Goal: Task Accomplishment & Management: Use online tool/utility

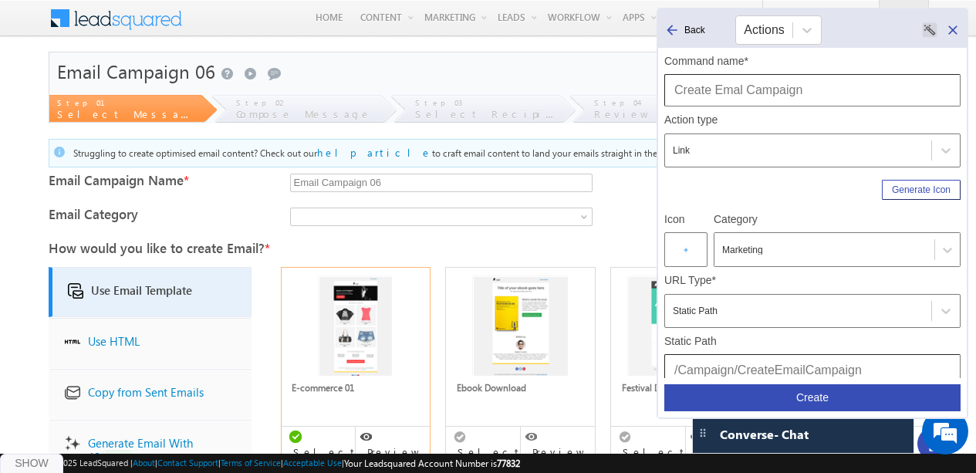
click at [739, 101] on input "Create Emal Campaign" at bounding box center [813, 90] width 296 height 32
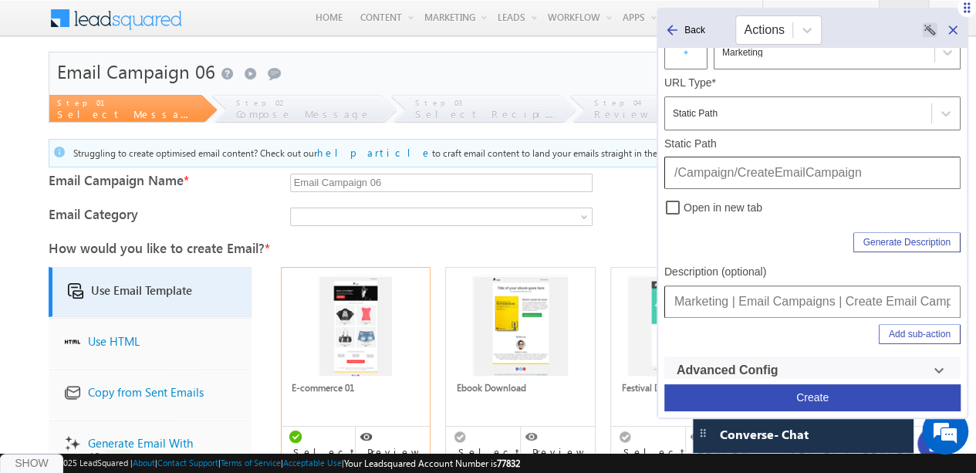
scroll to position [204, 0]
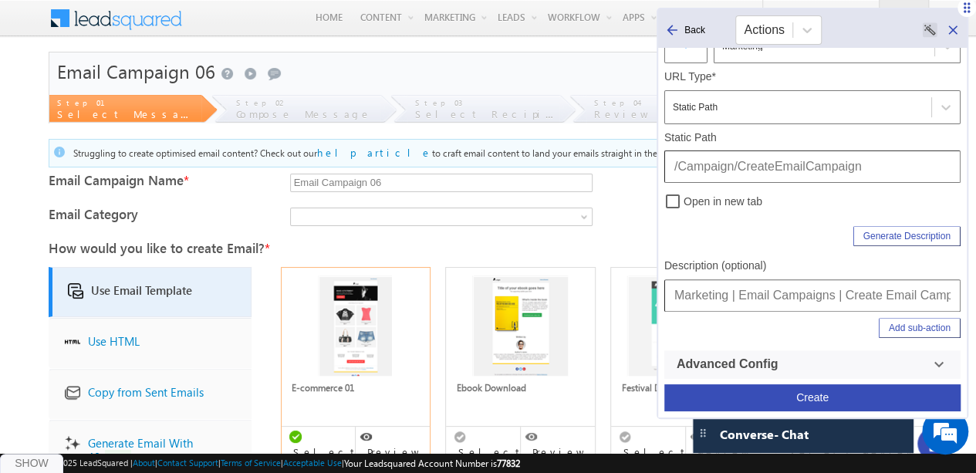
type input "Create Email Campaign"
click at [816, 398] on button "Create" at bounding box center [813, 397] width 296 height 27
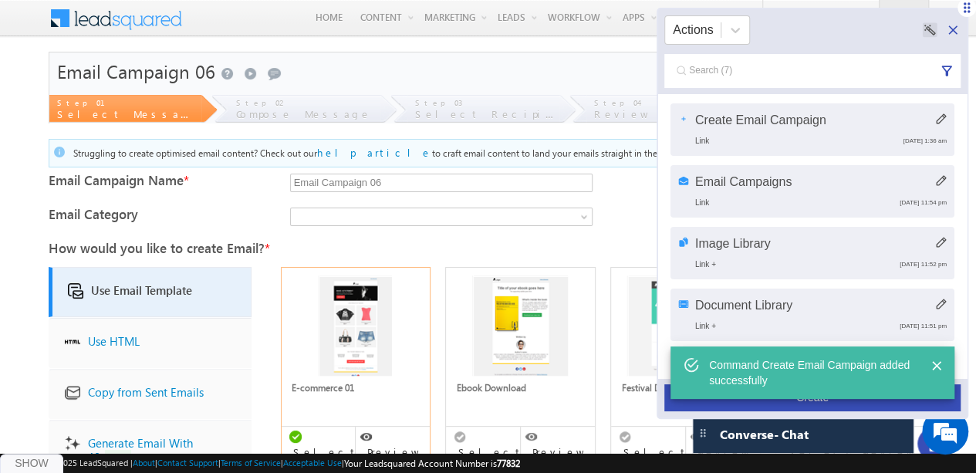
click at [954, 29] on icon at bounding box center [953, 29] width 9 height 9
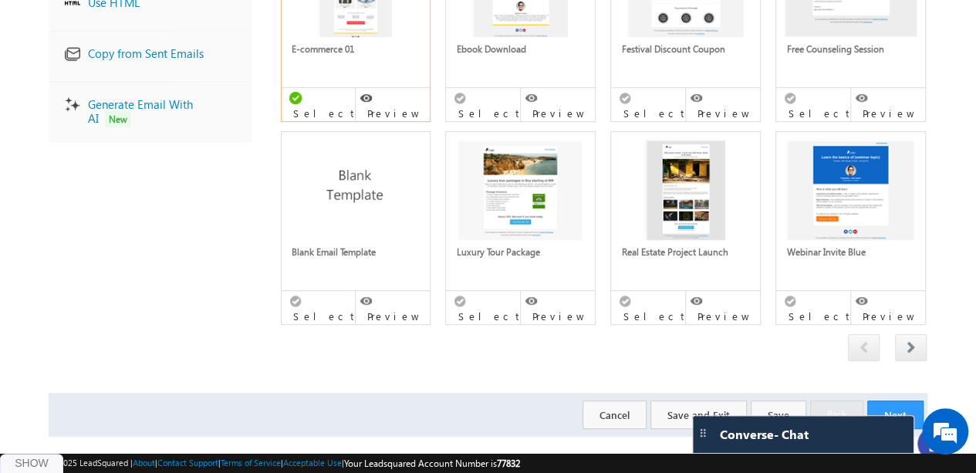
scroll to position [0, 0]
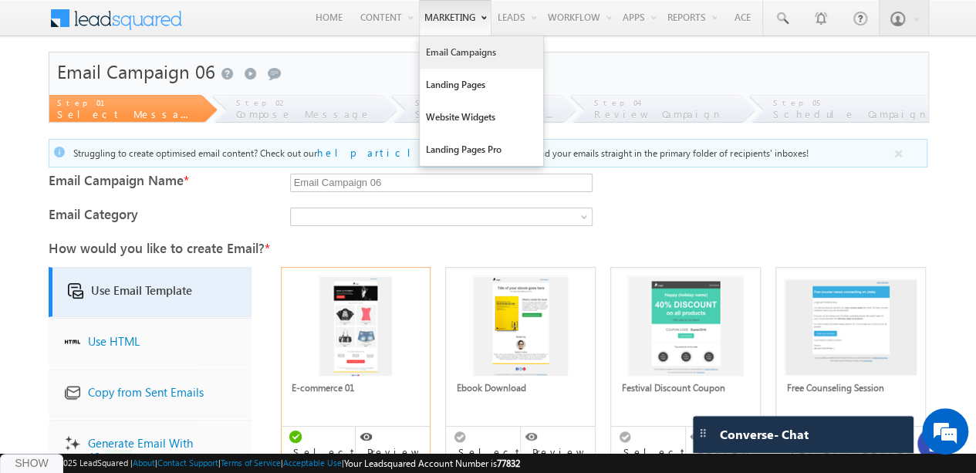
click at [460, 47] on link "Email Campaigns" at bounding box center [481, 52] width 123 height 32
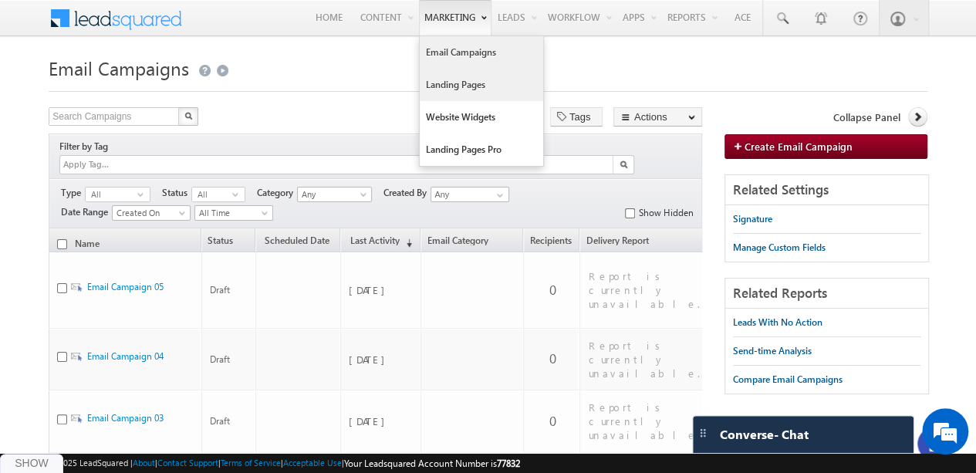
click at [467, 83] on link "Landing Pages" at bounding box center [481, 85] width 123 height 32
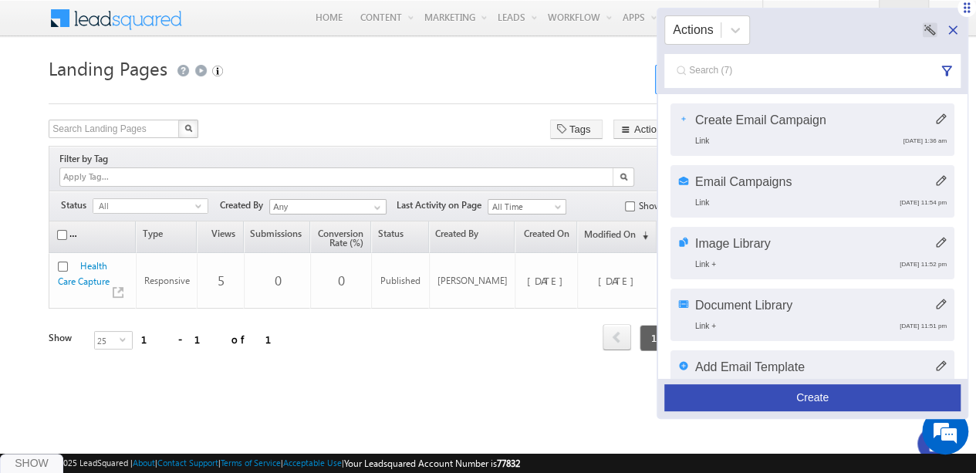
click at [756, 383] on div "Create" at bounding box center [812, 397] width 309 height 39
click at [761, 399] on button "Create" at bounding box center [813, 397] width 296 height 27
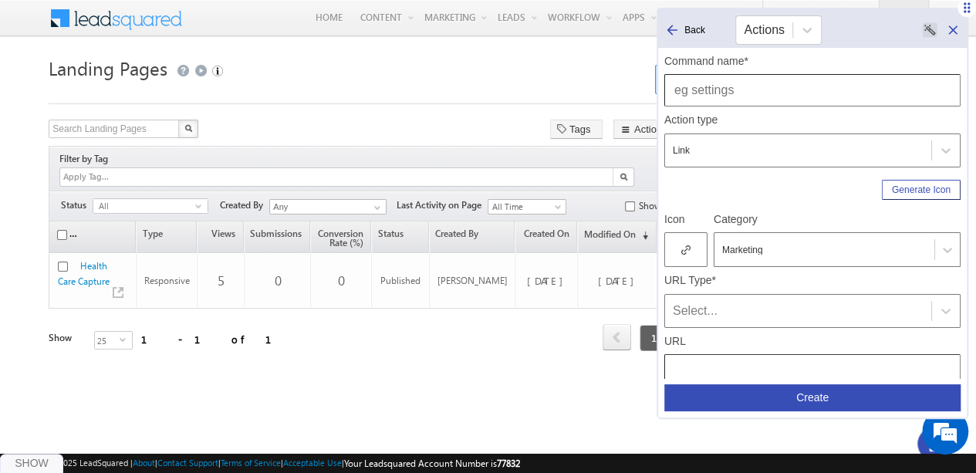
click at [747, 91] on input "text" at bounding box center [813, 90] width 296 height 32
type input "Landing Page"
click at [753, 267] on div "URL Type* Select..." at bounding box center [813, 297] width 296 height 61
click at [715, 311] on div "Select..." at bounding box center [798, 311] width 251 height 19
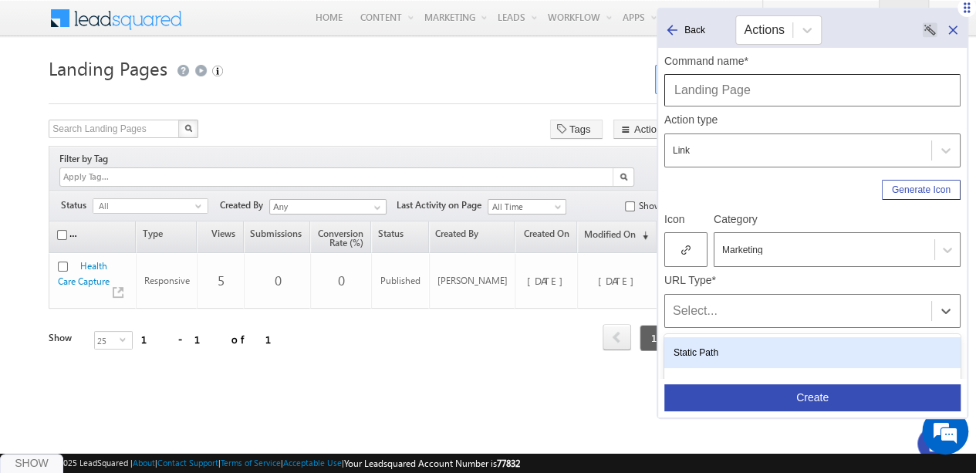
click at [704, 337] on div "Static Path" at bounding box center [813, 352] width 296 height 31
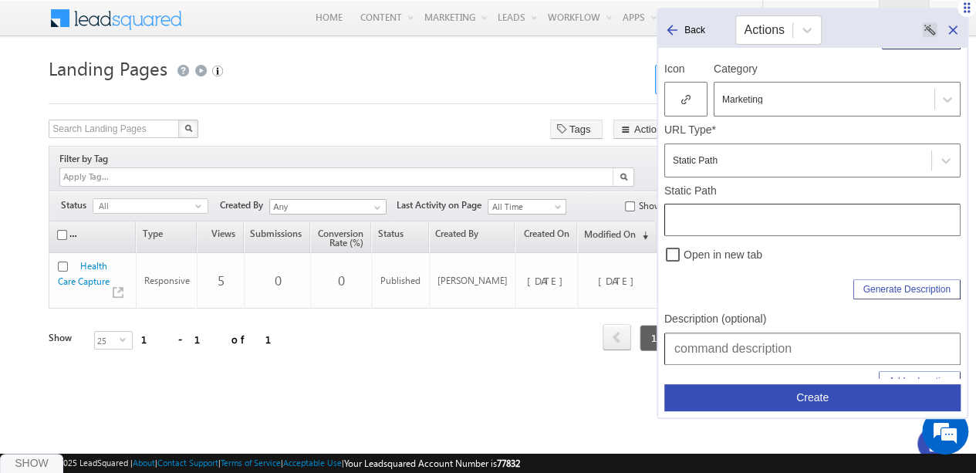
scroll to position [154, 0]
click at [695, 213] on input "text" at bounding box center [813, 216] width 296 height 32
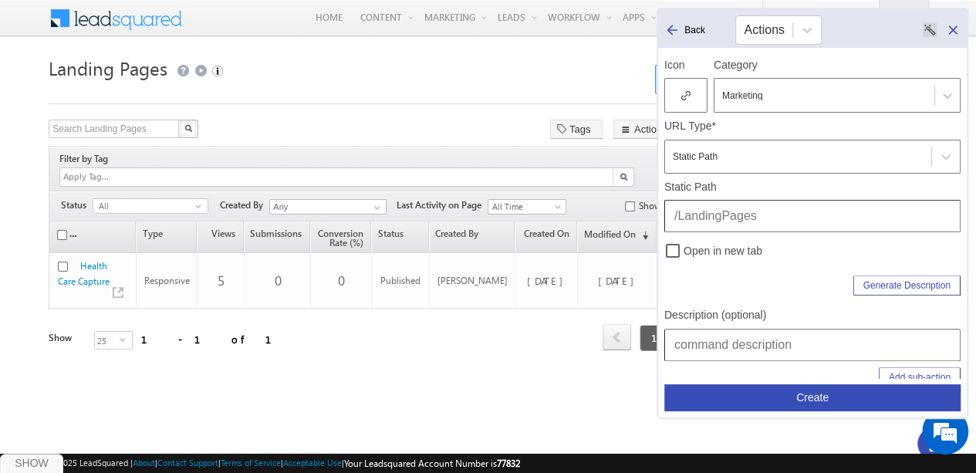
scroll to position [0, 0]
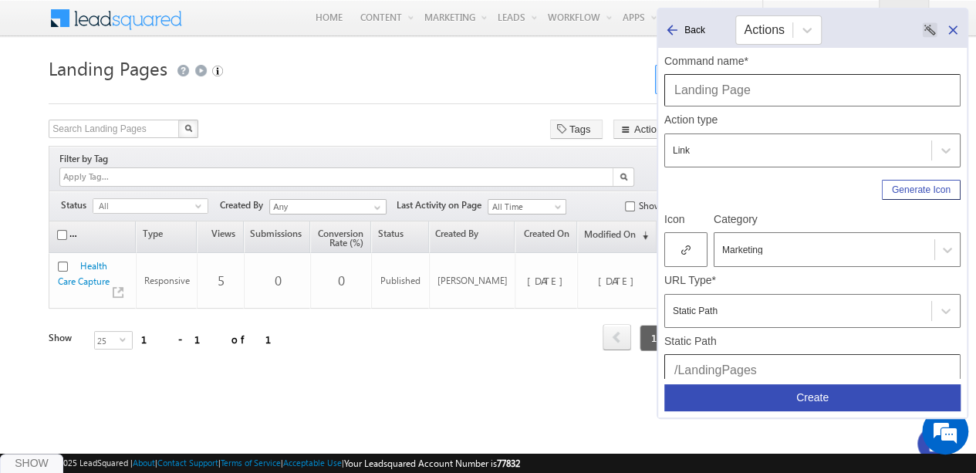
type input "/LandingPages"
click at [687, 239] on div at bounding box center [686, 249] width 43 height 35
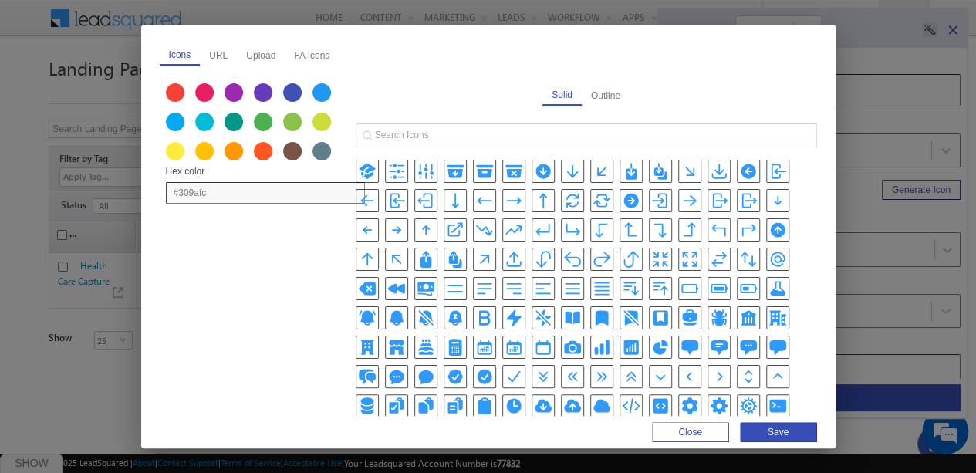
click at [491, 398] on icon "ClipboardIcon" at bounding box center [484, 406] width 13 height 17
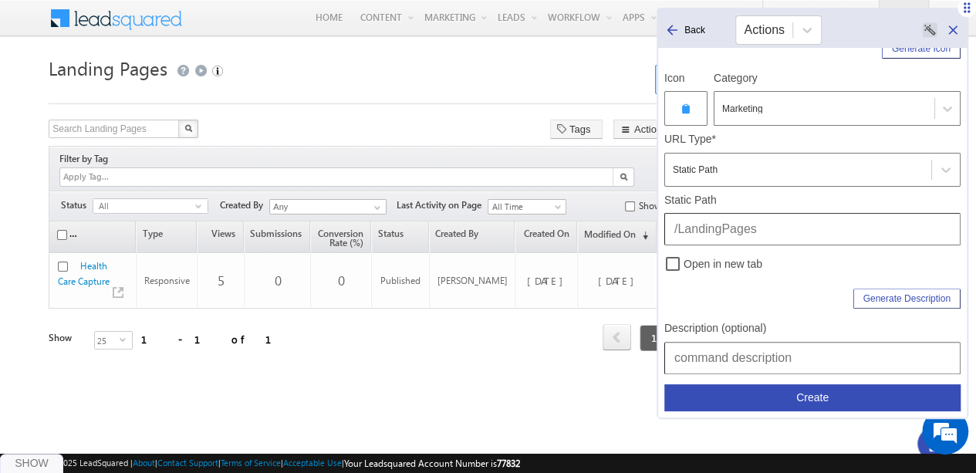
scroll to position [204, 0]
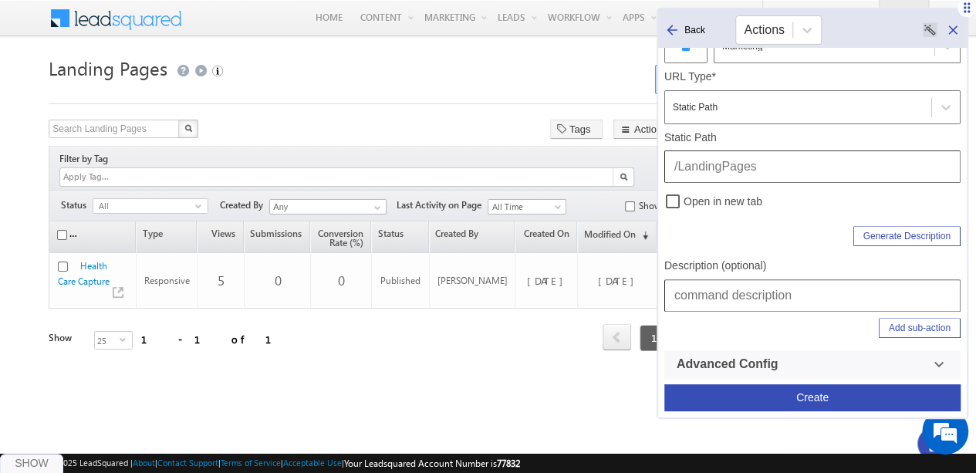
click at [773, 294] on input "text" at bounding box center [813, 295] width 296 height 32
type input "Marketing | Landing Pages"
click at [817, 399] on button "Create" at bounding box center [813, 397] width 296 height 27
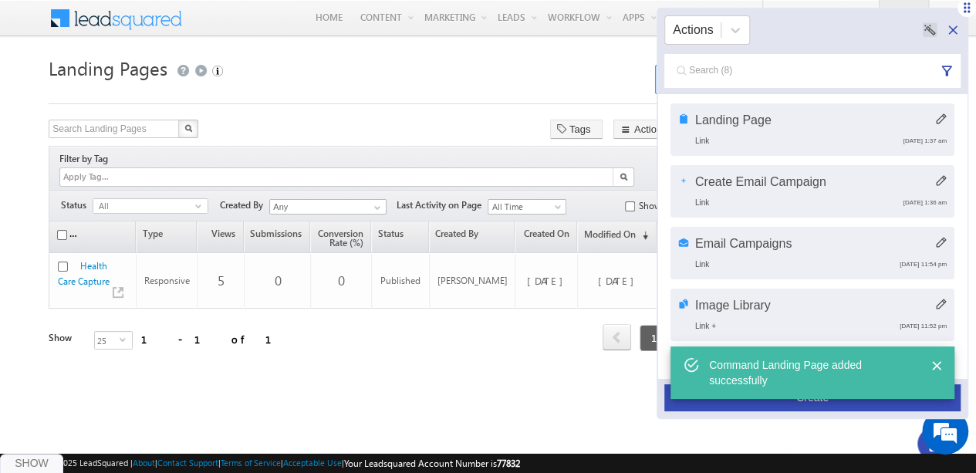
click at [817, 399] on button "Create" at bounding box center [813, 397] width 296 height 27
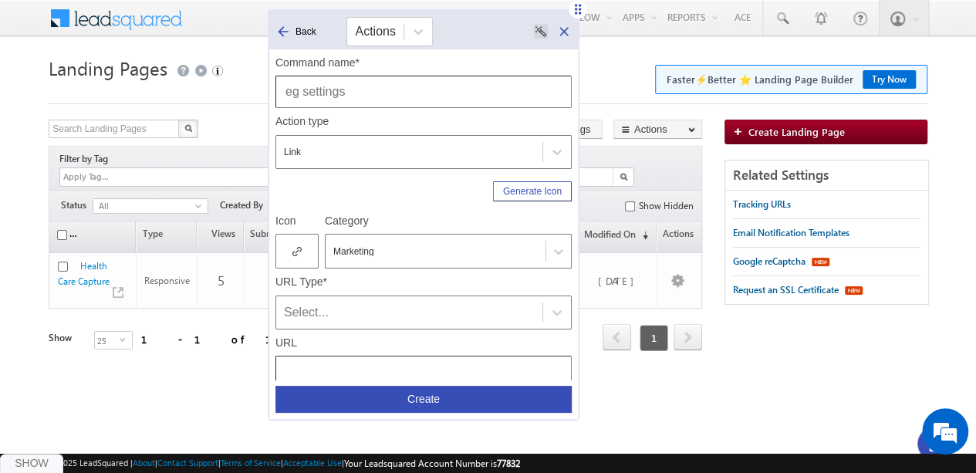
drag, startPoint x: 965, startPoint y: 7, endPoint x: 576, endPoint y: 8, distance: 389.0
click at [576, 8] on icon at bounding box center [578, 9] width 6 height 10
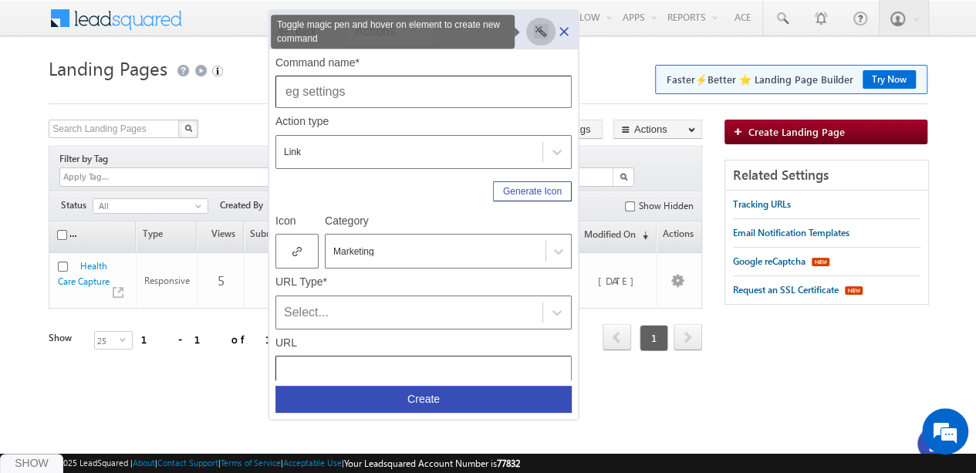
click at [541, 32] on rect "Toggle magic pen and hover on element to create new command" at bounding box center [541, 31] width 15 height 15
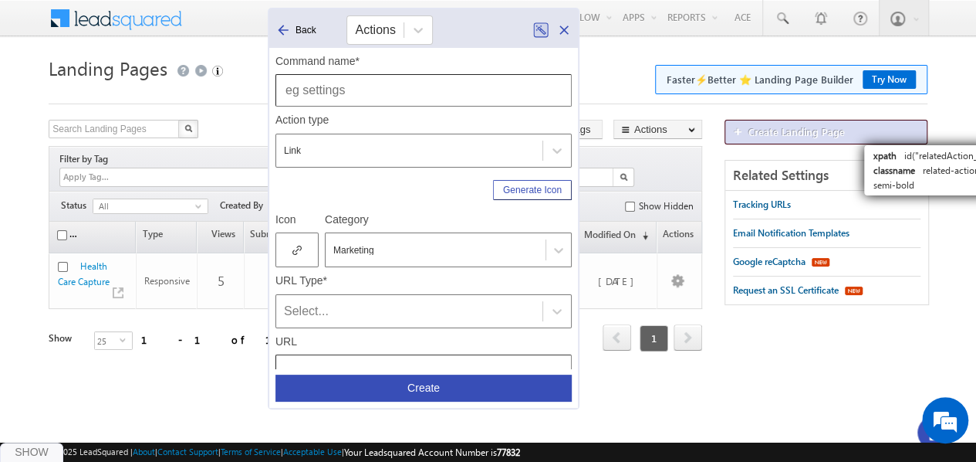
click at [863, 129] on link "Create Landing Page" at bounding box center [826, 132] width 203 height 25
type input "Create Landing Page"
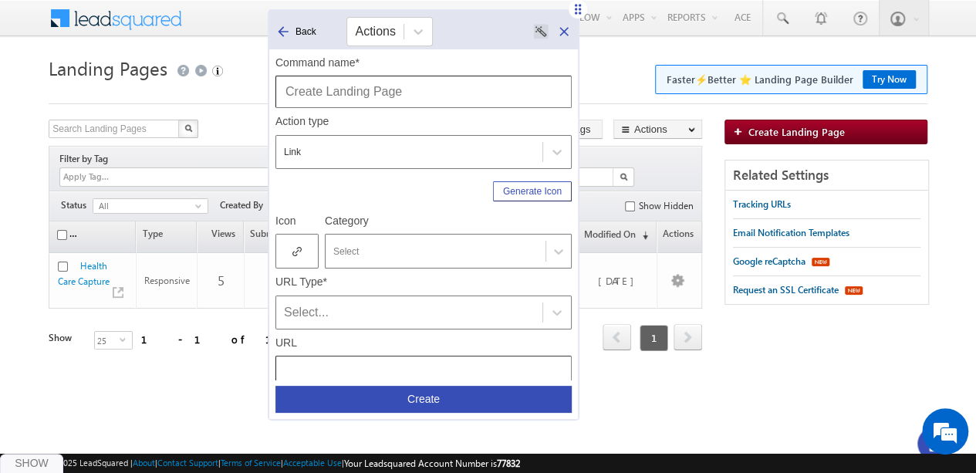
click at [372, 255] on div at bounding box center [435, 252] width 205 height 14
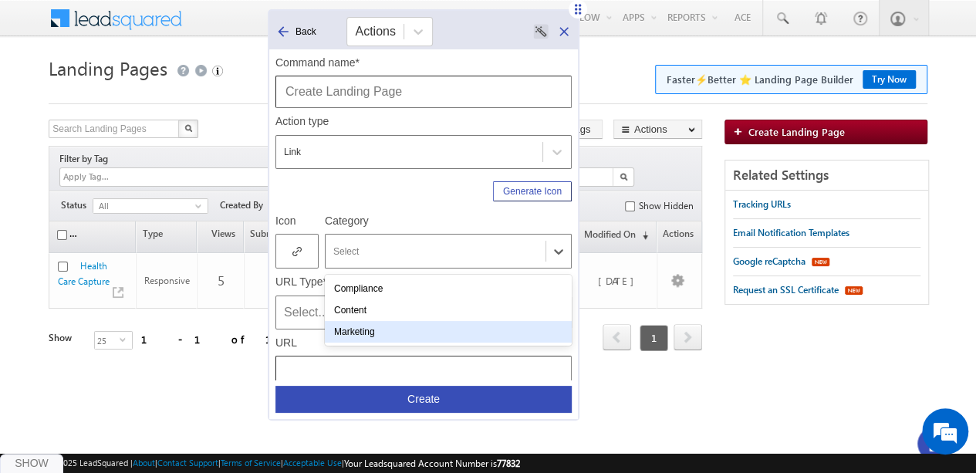
click at [364, 331] on div "Marketing" at bounding box center [448, 332] width 247 height 22
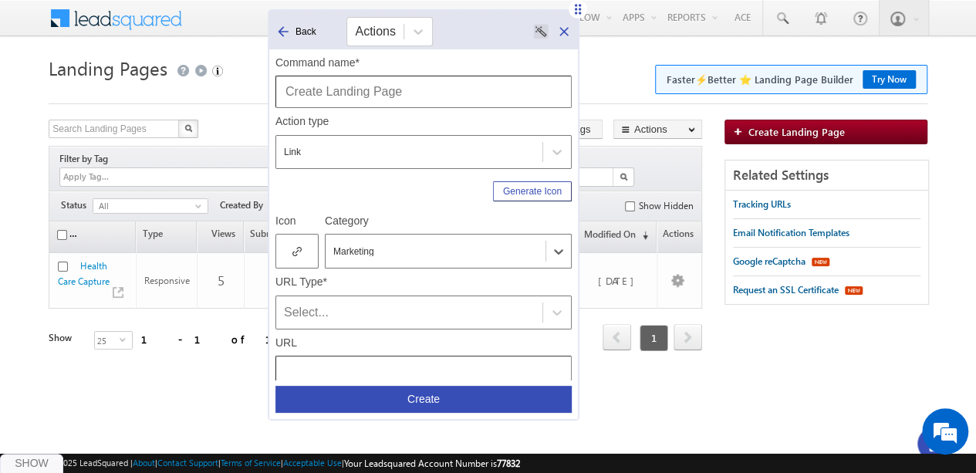
click at [293, 250] on icon at bounding box center [297, 251] width 9 height 11
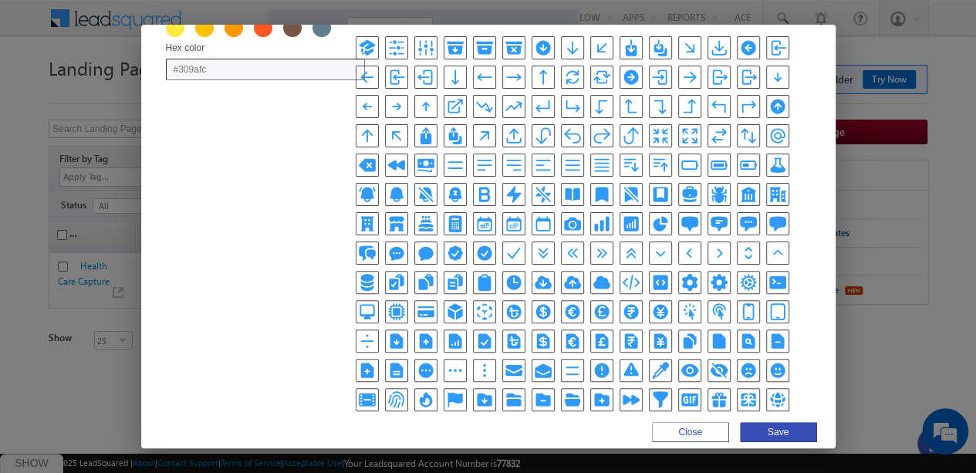
scroll to position [137, 0]
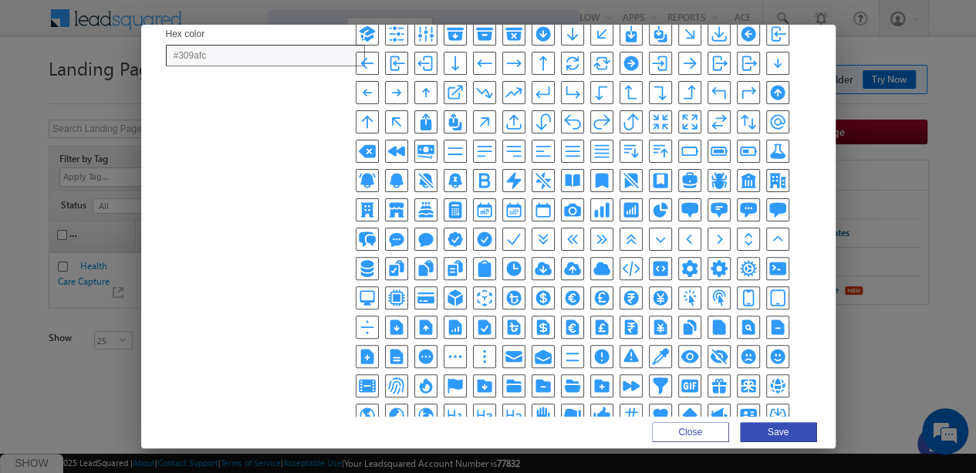
click at [374, 350] on icon "DocumentPlusIcon" at bounding box center [366, 357] width 13 height 15
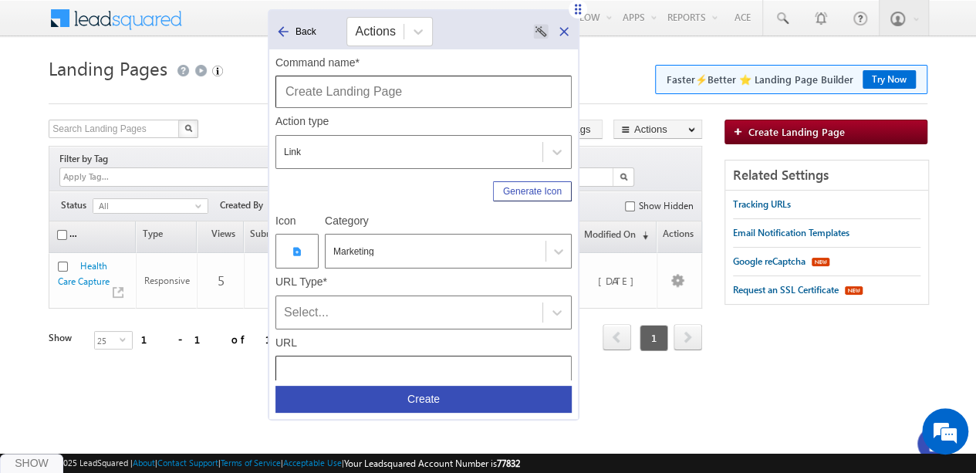
click at [366, 299] on div "Select..." at bounding box center [424, 313] width 296 height 34
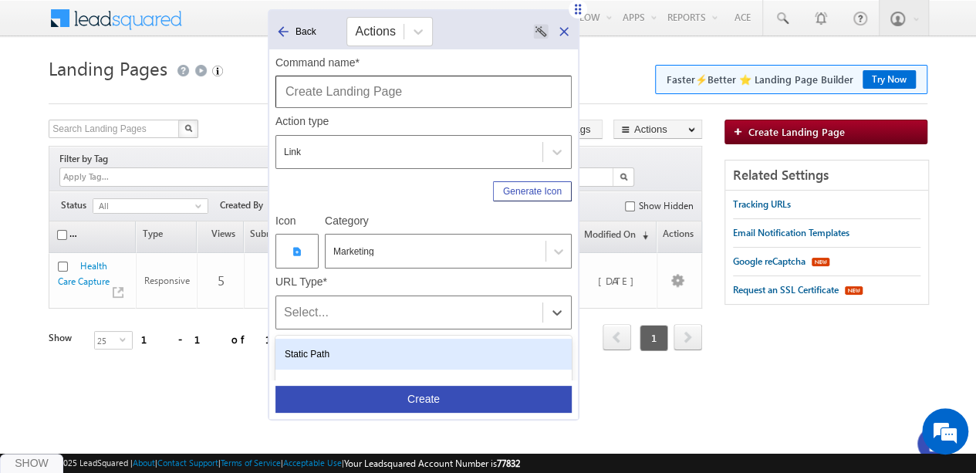
click at [369, 352] on div "Static Path" at bounding box center [424, 354] width 296 height 31
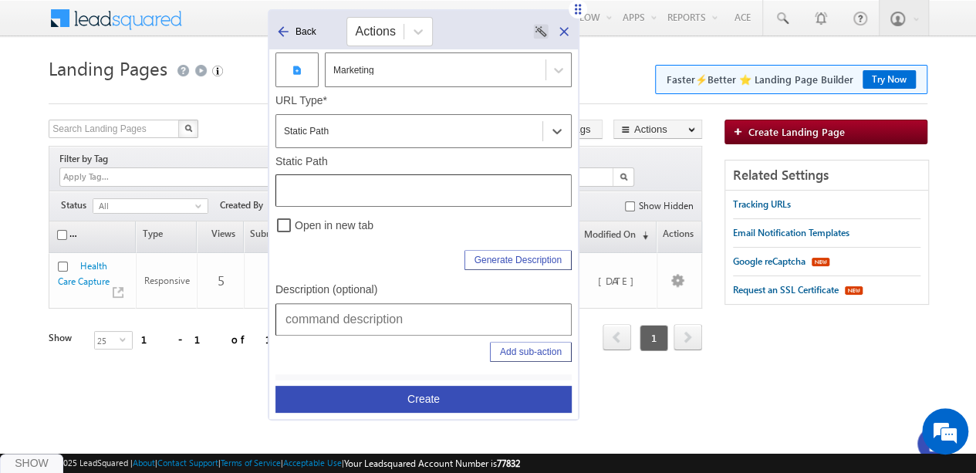
scroll to position [182, 0]
click at [353, 325] on input "text" at bounding box center [424, 319] width 296 height 32
type input "Marketing | Landing Pages | Create Landing Page"
click at [377, 180] on input "text" at bounding box center [424, 190] width 296 height 32
type input "/"
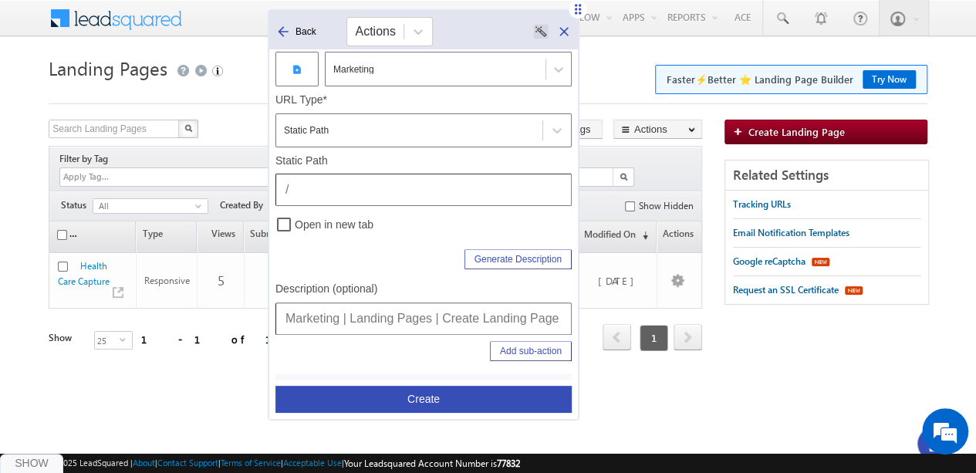
click at [345, 398] on button "Create" at bounding box center [424, 399] width 296 height 27
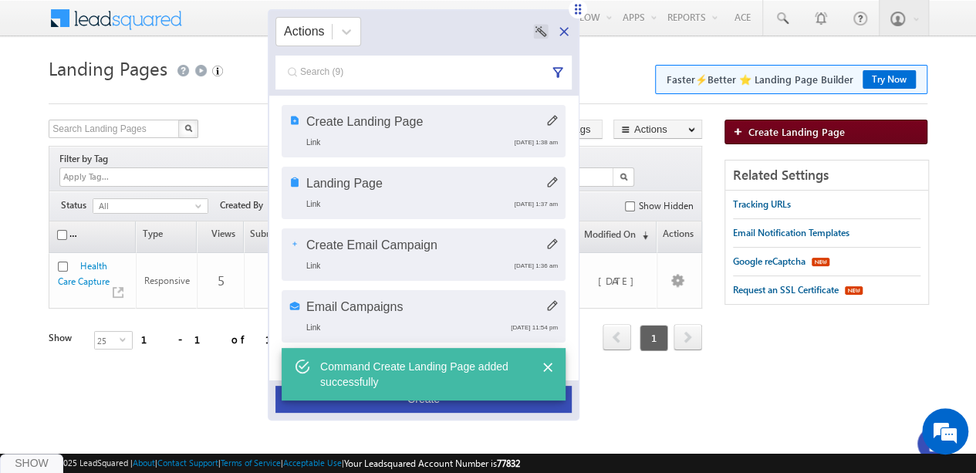
click at [881, 143] on link "Create Landing Page" at bounding box center [826, 132] width 203 height 25
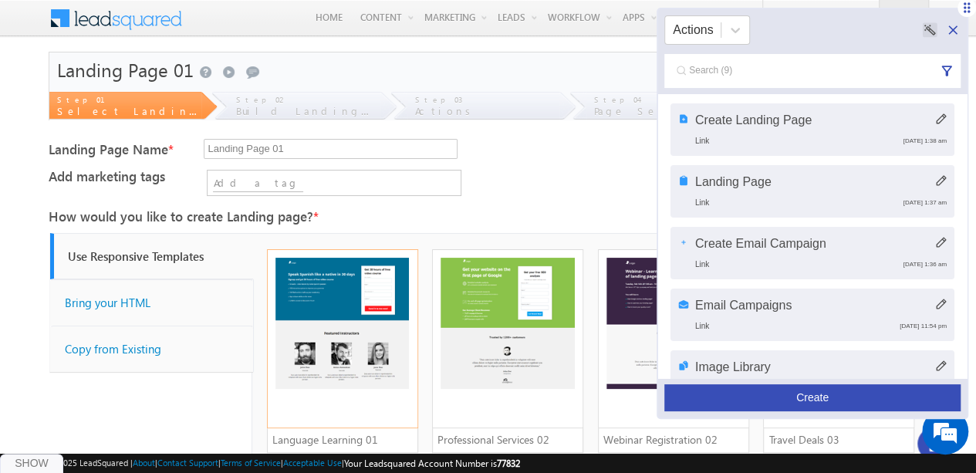
click at [936, 118] on icon at bounding box center [941, 118] width 11 height 11
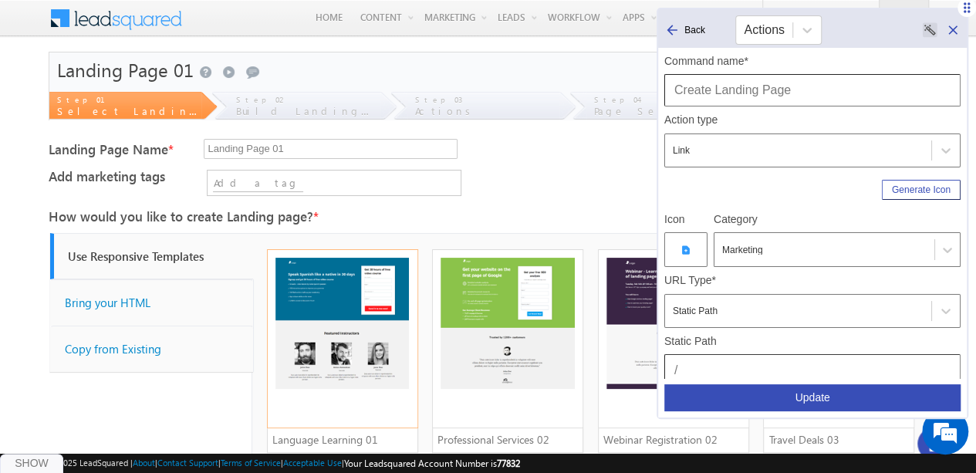
scroll to position [69, 0]
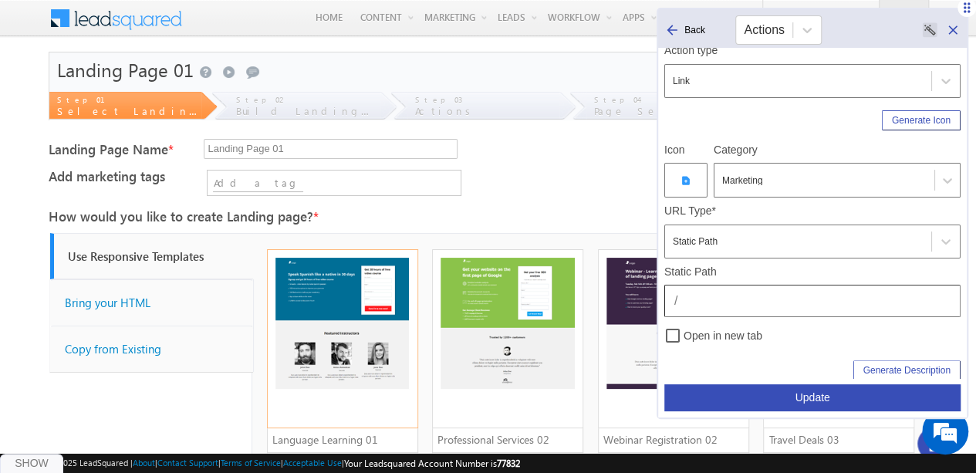
click at [783, 305] on input "/" at bounding box center [813, 301] width 296 height 32
paste input "LandingPages/CreateLandingPage"
type input "/LandingPages/CreateLandingPage"
click at [835, 396] on button "Update" at bounding box center [813, 397] width 296 height 27
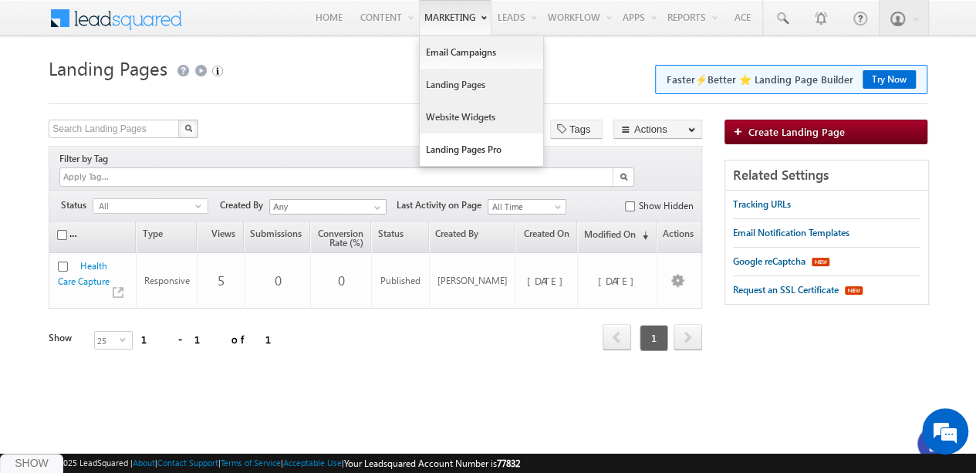
click at [449, 115] on link "Website Widgets" at bounding box center [481, 117] width 123 height 32
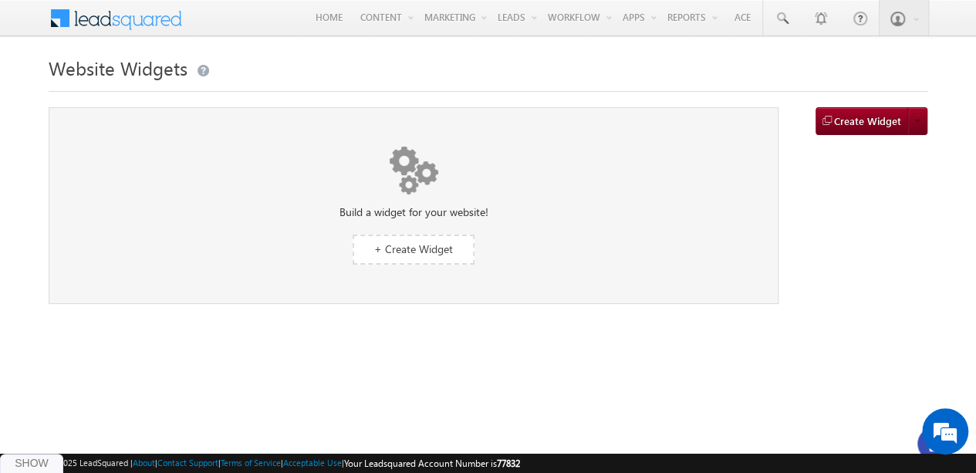
click at [679, 141] on div "Build a widget for your website! + Create Widget" at bounding box center [414, 205] width 730 height 197
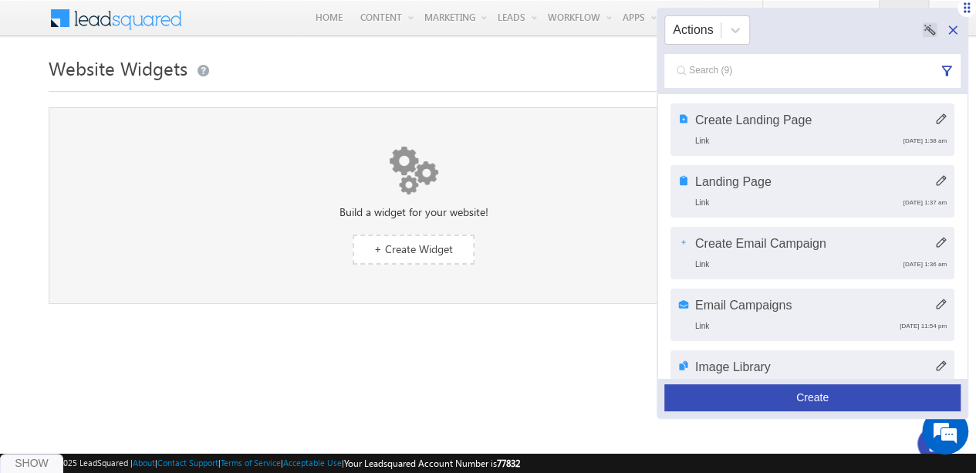
click at [799, 393] on button "Create" at bounding box center [813, 397] width 296 height 27
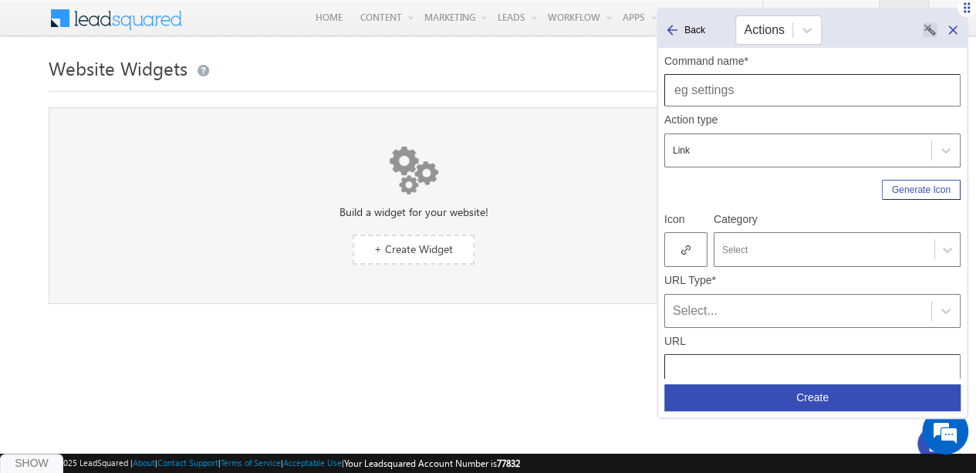
click at [705, 92] on input "text" at bounding box center [813, 90] width 296 height 32
type input "Website Widgets"
click at [766, 238] on div "Select" at bounding box center [837, 249] width 247 height 35
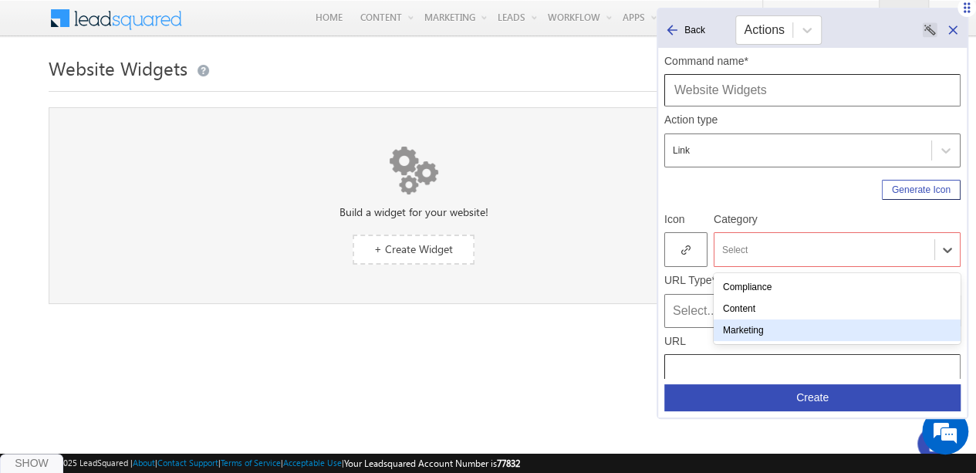
click at [751, 327] on div "Marketing" at bounding box center [837, 331] width 247 height 22
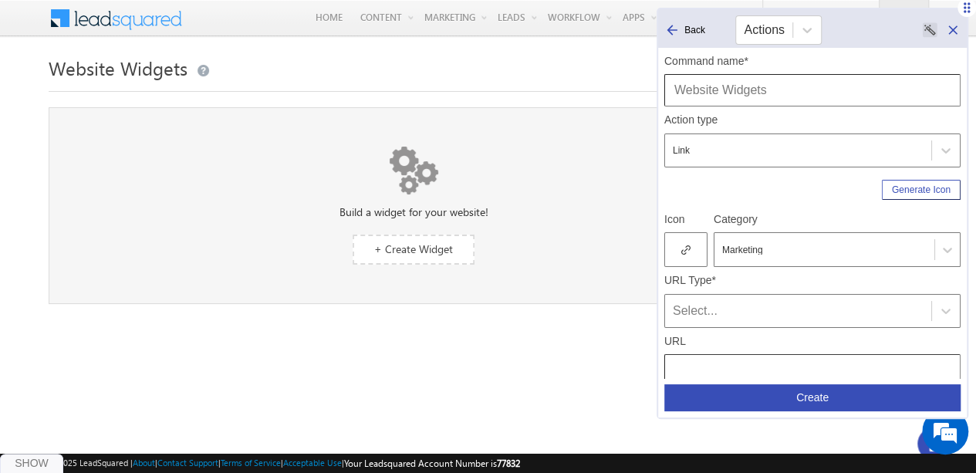
click at [687, 234] on div at bounding box center [686, 249] width 43 height 35
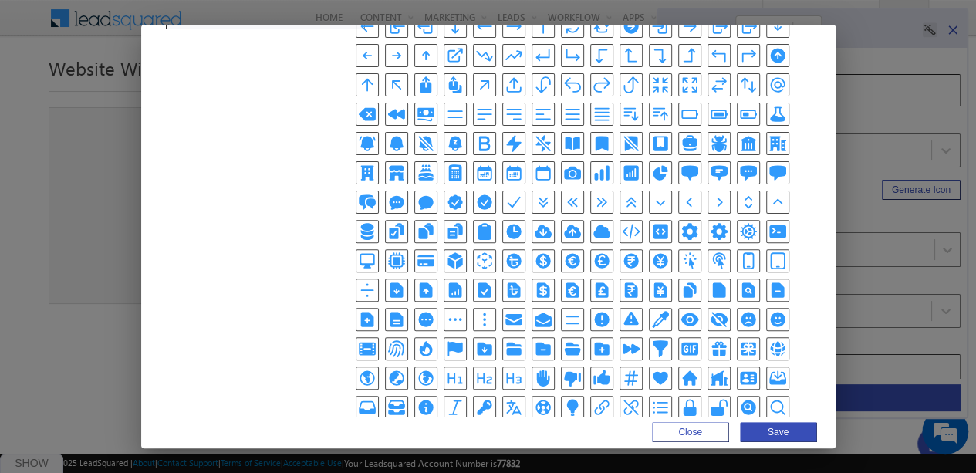
scroll to position [175, 0]
click at [406, 368] on icon "GlobeAsiaAustraliaIcon" at bounding box center [396, 377] width 19 height 19
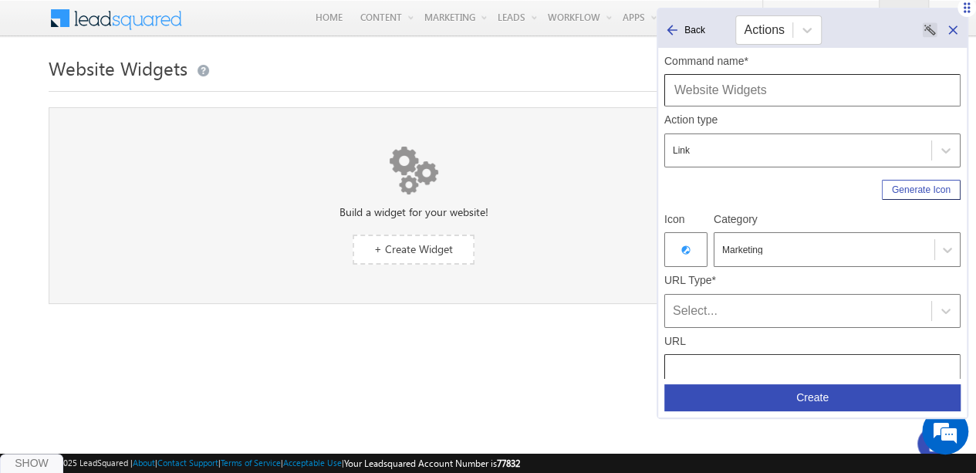
click at [702, 311] on div "Select..." at bounding box center [798, 311] width 251 height 19
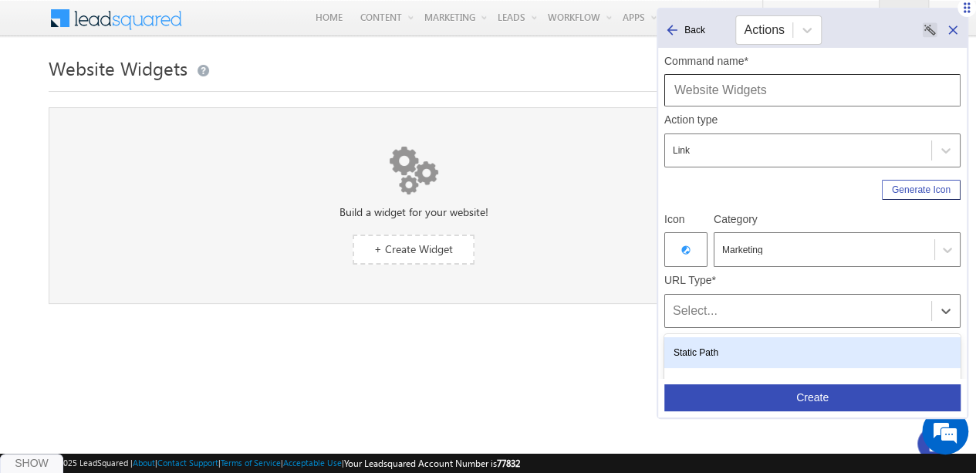
click at [716, 353] on div "Static Path" at bounding box center [813, 352] width 296 height 31
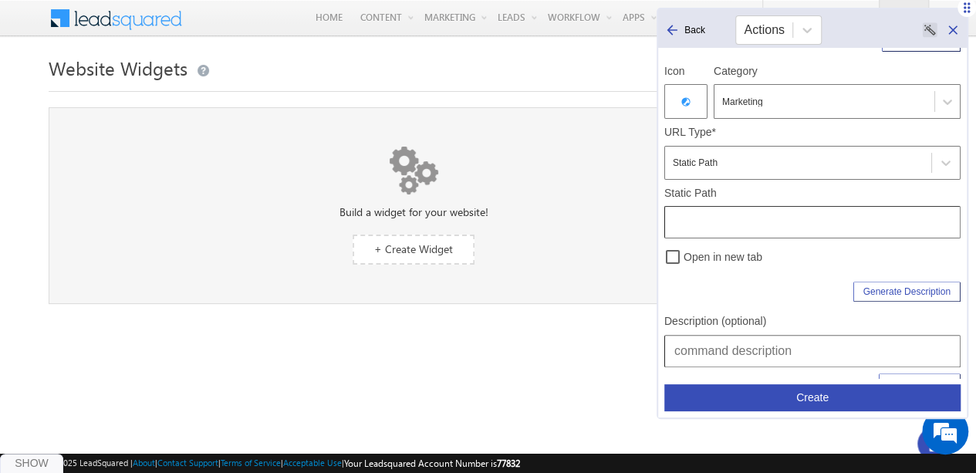
scroll to position [153, 0]
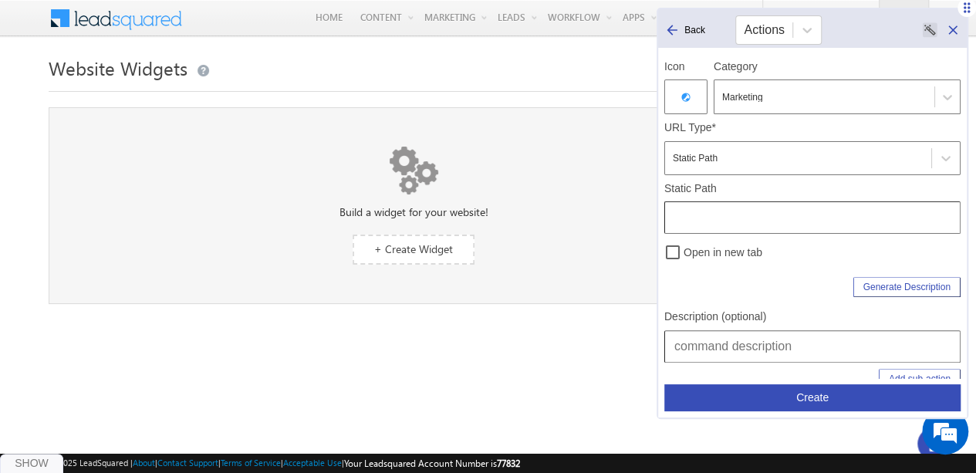
click at [793, 222] on input "text" at bounding box center [813, 217] width 296 height 32
type input "/Widgets"
click at [719, 360] on input "text" at bounding box center [813, 346] width 296 height 32
type input "Marketing | Website Widgets"
click at [835, 397] on button "Create" at bounding box center [813, 397] width 296 height 27
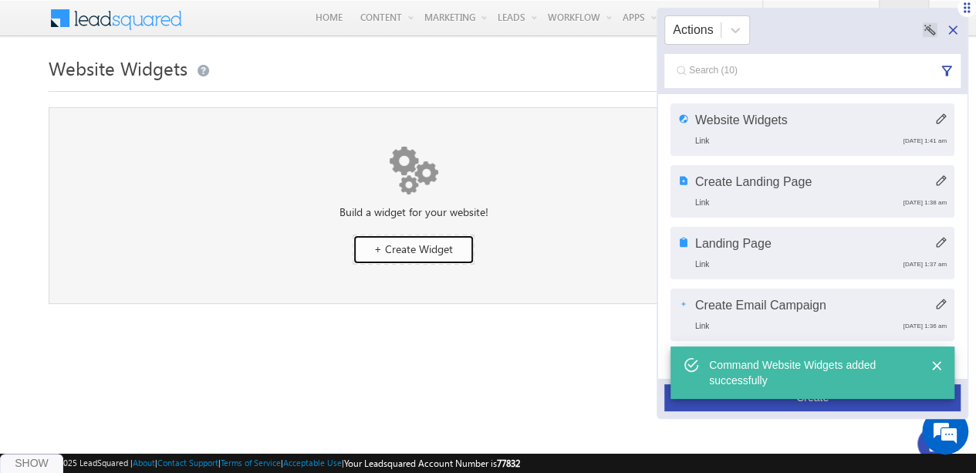
click at [446, 242] on span "+ Create Widget" at bounding box center [413, 249] width 79 height 15
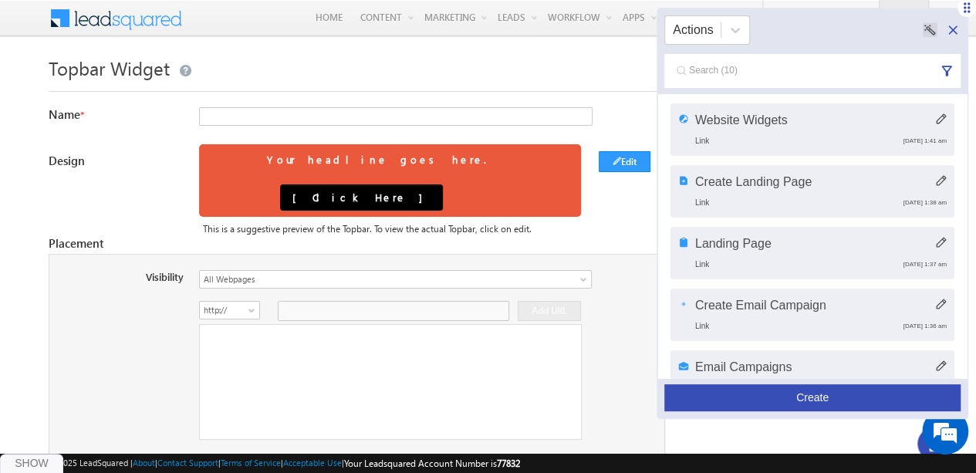
click at [860, 398] on button "Create" at bounding box center [813, 397] width 296 height 27
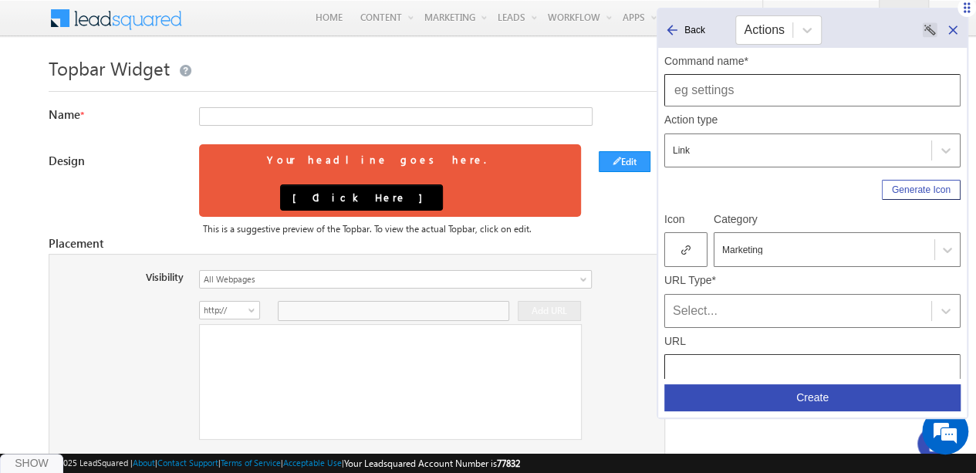
click at [757, 94] on input "text" at bounding box center [813, 90] width 296 height 32
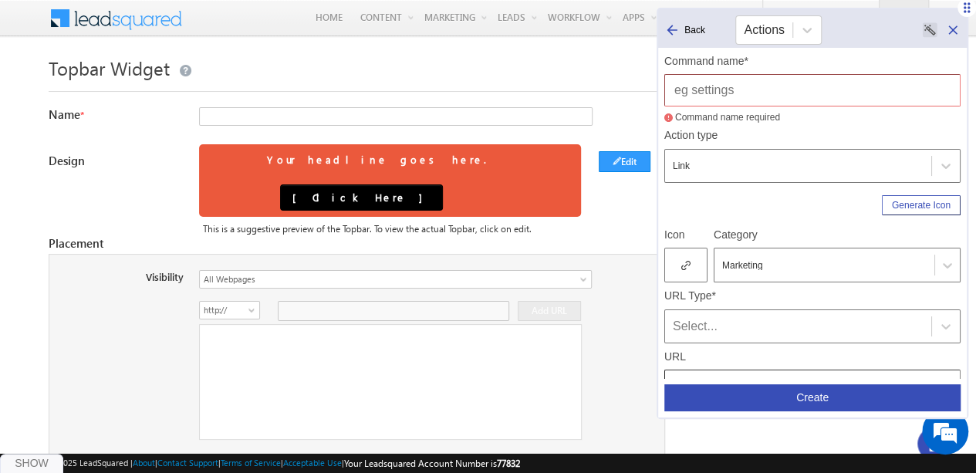
click at [954, 28] on icon at bounding box center [953, 29] width 15 height 15
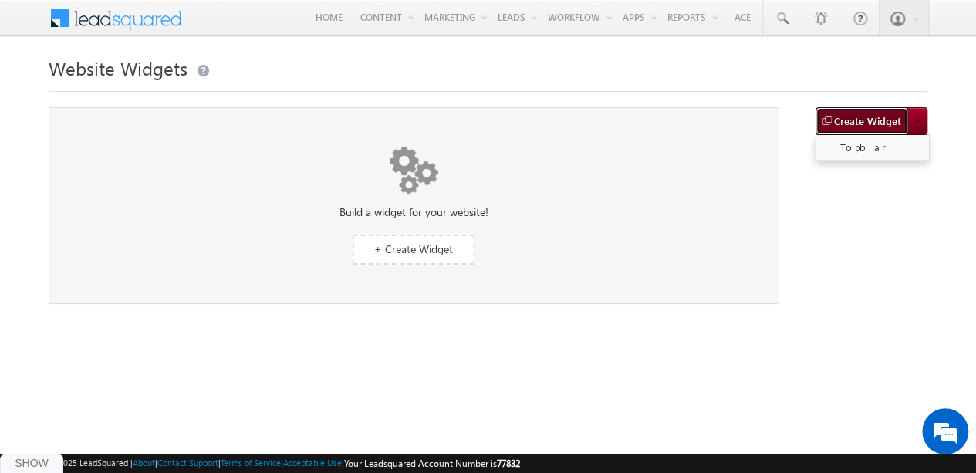
click at [904, 115] on button "Create Widget" at bounding box center [862, 121] width 93 height 28
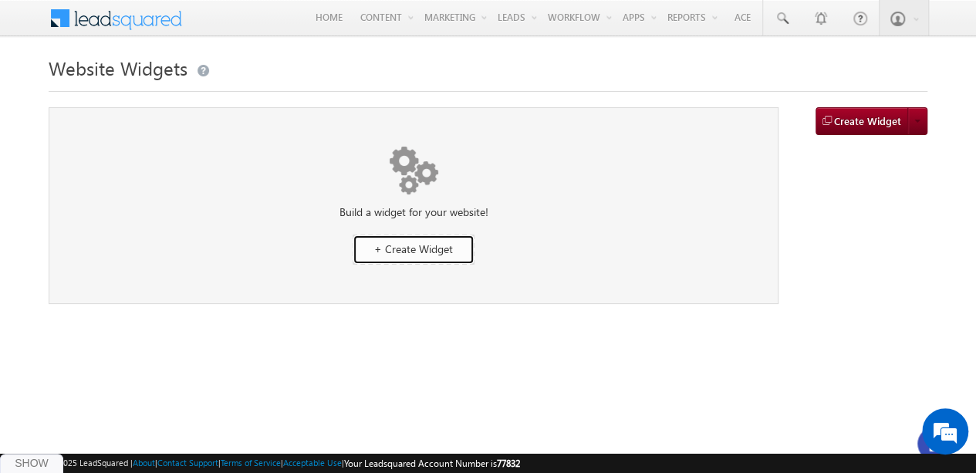
click at [431, 252] on span "+ Create Widget" at bounding box center [413, 249] width 79 height 15
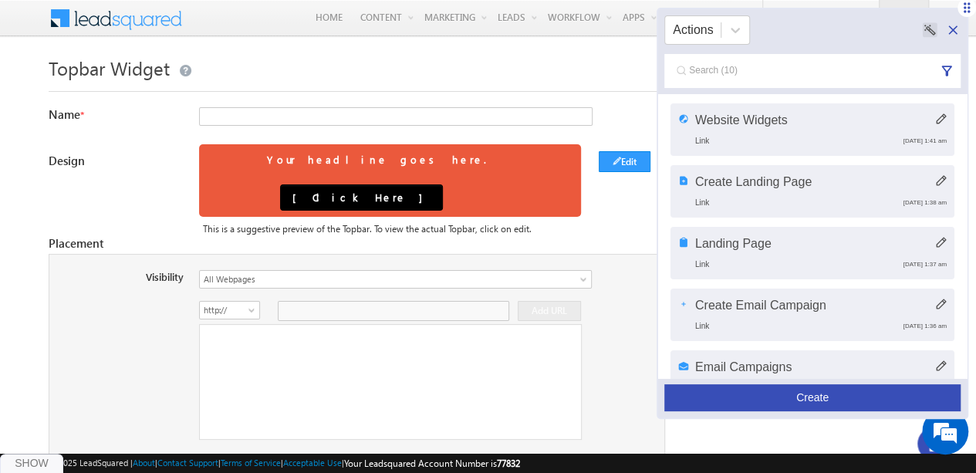
click at [820, 399] on button "Create" at bounding box center [813, 397] width 296 height 27
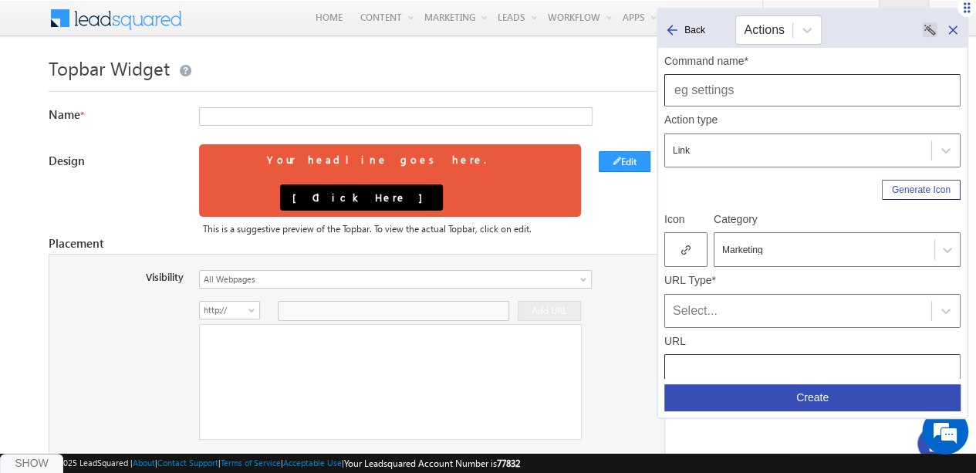
click at [699, 98] on input "text" at bounding box center [813, 90] width 296 height 32
type input "Create Topbar Widget"
click at [686, 249] on icon at bounding box center [687, 250] width 4 height 4
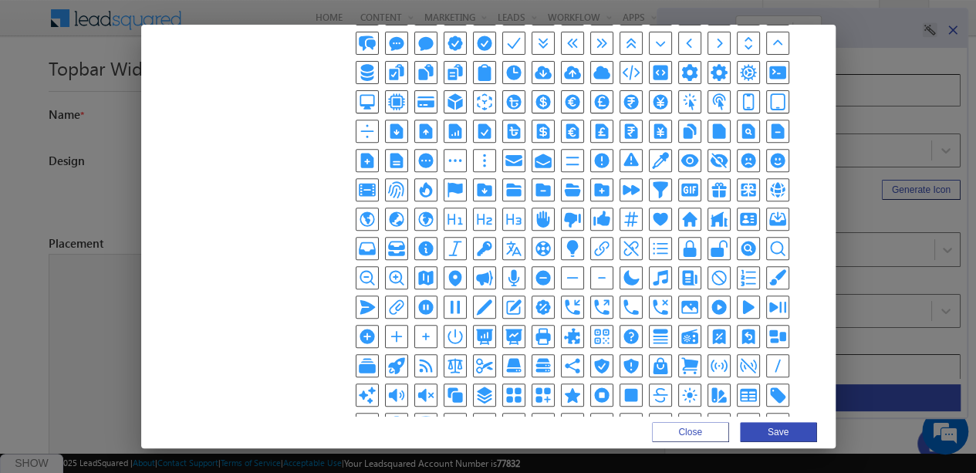
scroll to position [357, 0]
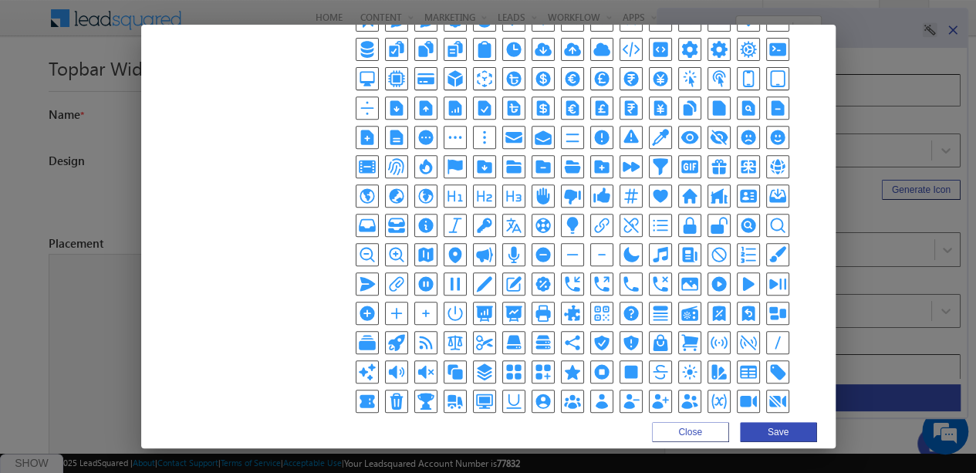
click at [387, 304] on icon "PlusIcon" at bounding box center [396, 313] width 19 height 19
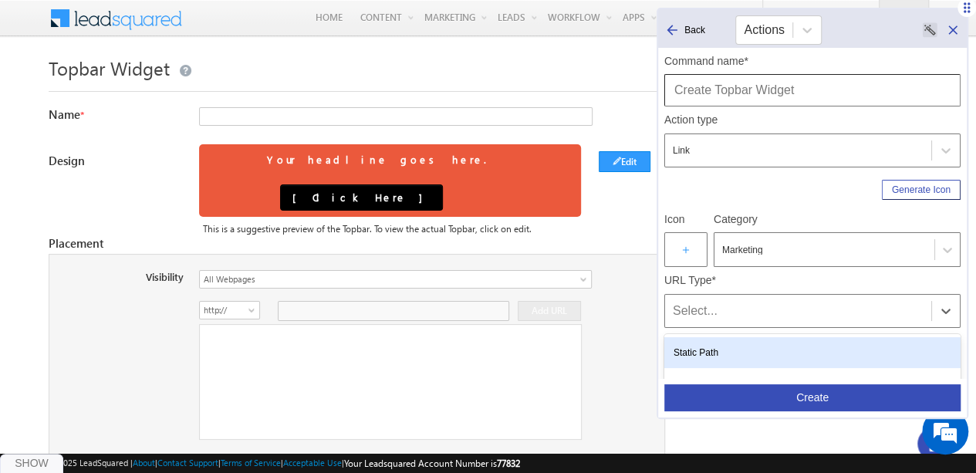
click at [713, 309] on div "Select..." at bounding box center [798, 311] width 251 height 19
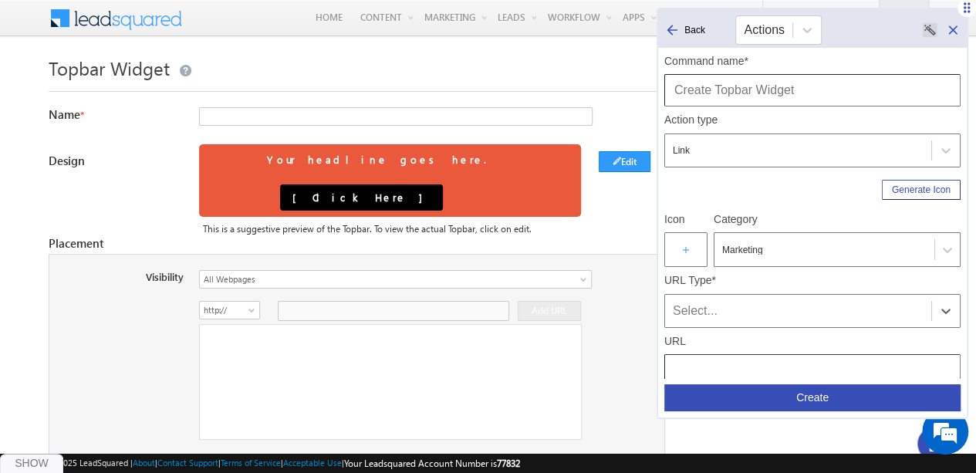
click at [707, 325] on div "Select..." at bounding box center [813, 311] width 296 height 34
click at [705, 317] on div "Select..." at bounding box center [798, 311] width 251 height 19
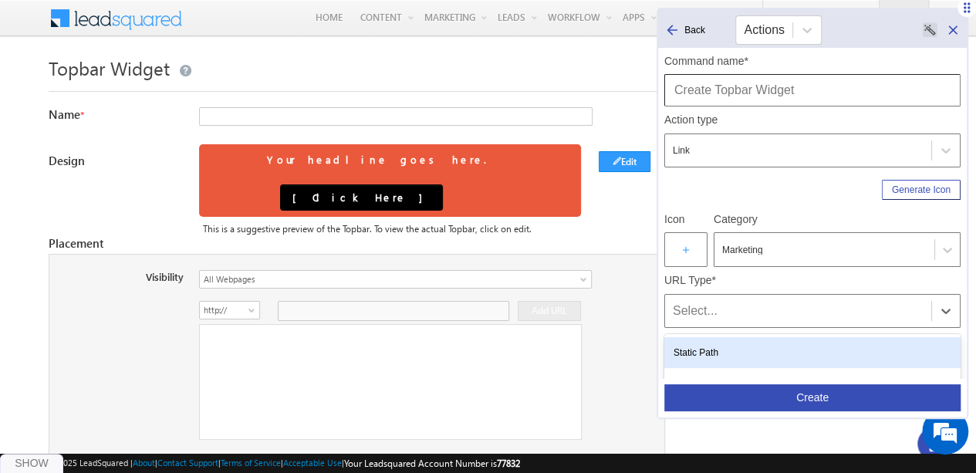
click at [702, 343] on div "Static Path" at bounding box center [813, 352] width 296 height 31
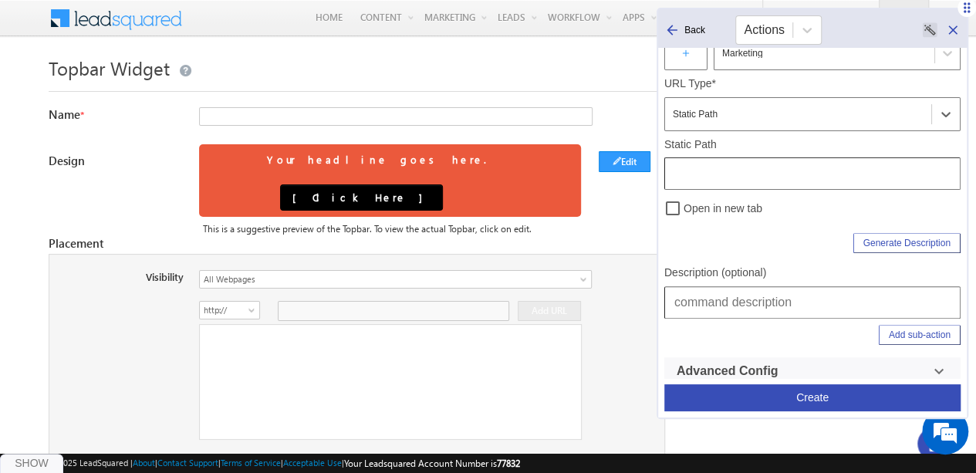
scroll to position [198, 0]
click at [711, 314] on input "text" at bounding box center [813, 302] width 296 height 32
type input "Marketing | Website Widgets | Create Widget"
click at [729, 175] on input "text" at bounding box center [813, 173] width 296 height 32
type input "/Widgets/Update?Type=Topbar"
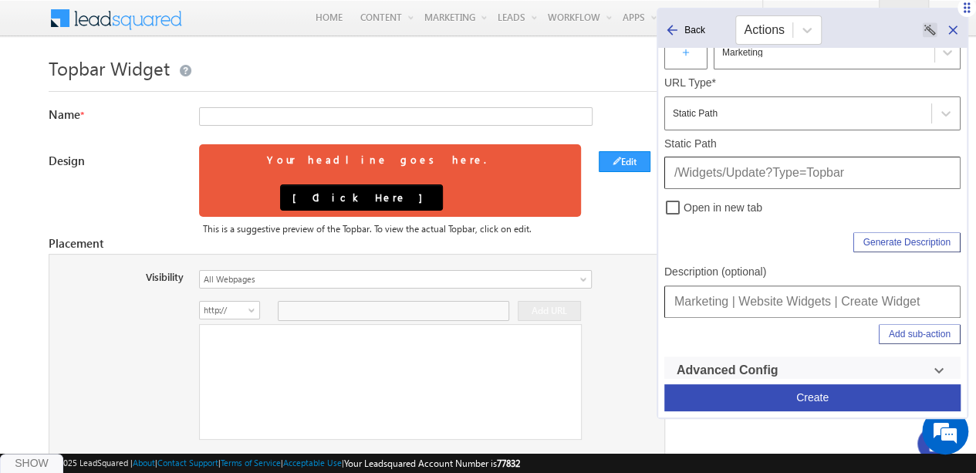
click at [802, 399] on button "Create" at bounding box center [813, 397] width 296 height 27
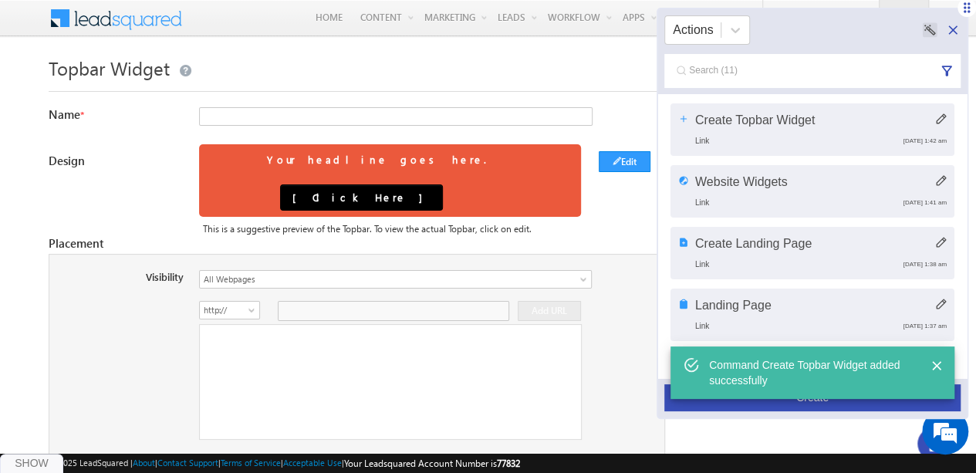
click at [950, 29] on icon at bounding box center [953, 29] width 15 height 15
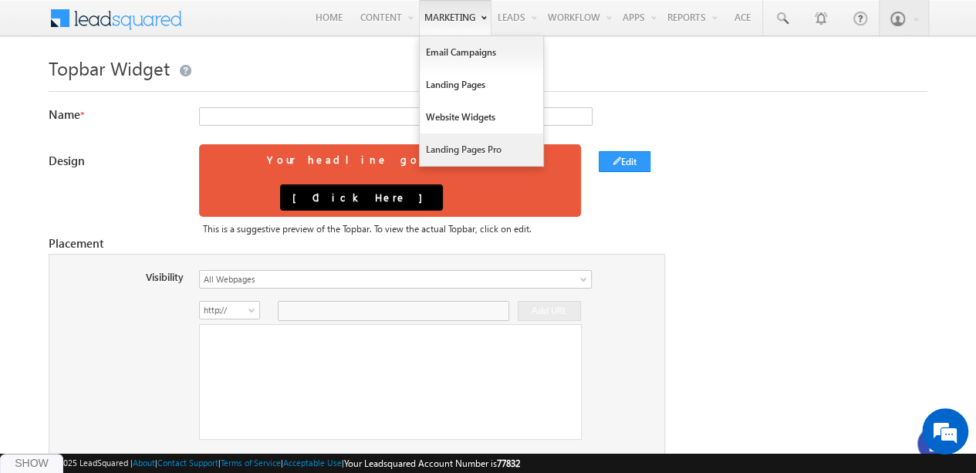
click at [445, 157] on link "Landing Pages Pro" at bounding box center [481, 150] width 123 height 32
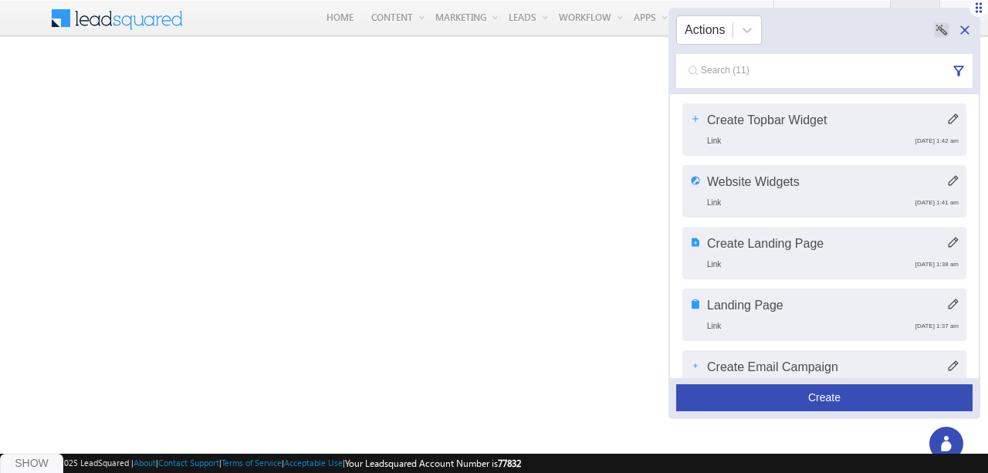
click at [743, 394] on button "Create" at bounding box center [824, 397] width 296 height 27
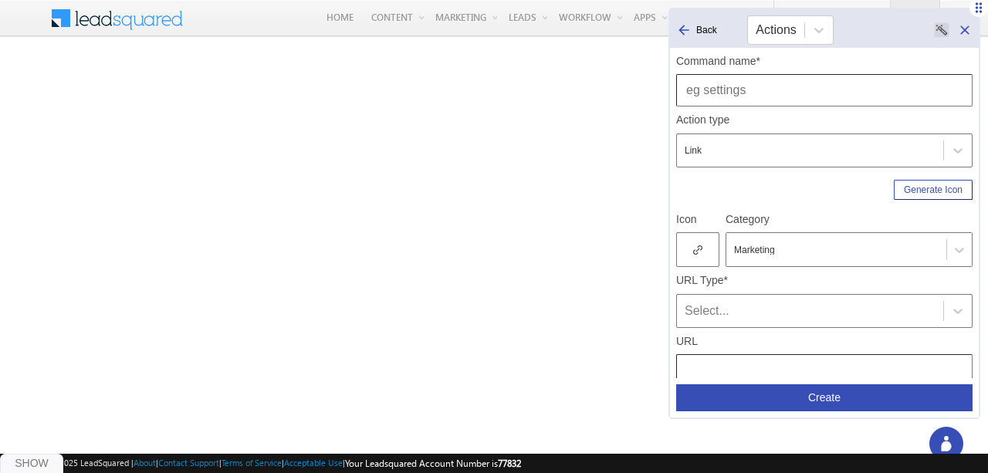
click at [800, 92] on input "text" at bounding box center [824, 90] width 296 height 32
drag, startPoint x: 809, startPoint y: 119, endPoint x: 804, endPoint y: 97, distance: 22.3
click at [804, 97] on div "Command name* Landing Page Action type Link Generate Icon Icon Category Marketi…" at bounding box center [824, 316] width 296 height 537
click at [804, 97] on input "Landing Page" at bounding box center [824, 90] width 296 height 32
type input "Landing Pages Pro"
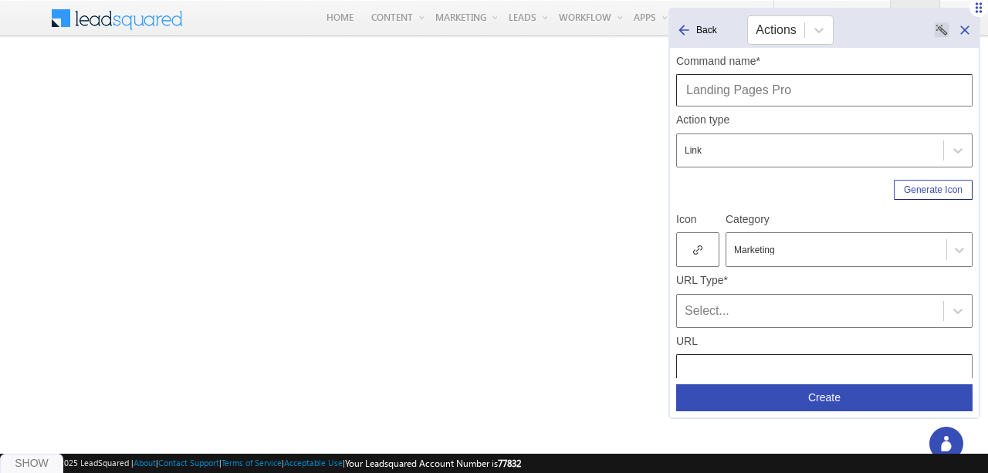
click at [697, 245] on icon at bounding box center [697, 250] width 9 height 11
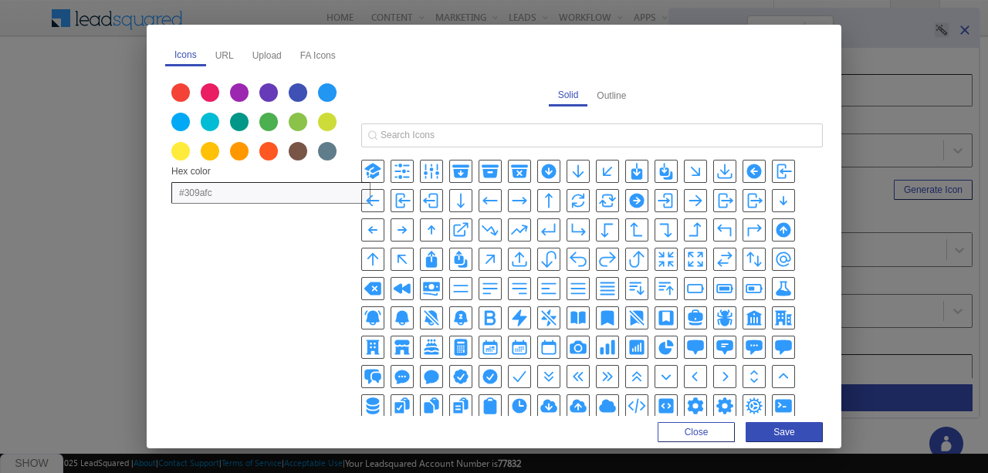
click at [512, 311] on icon "BoltIcon" at bounding box center [519, 318] width 15 height 17
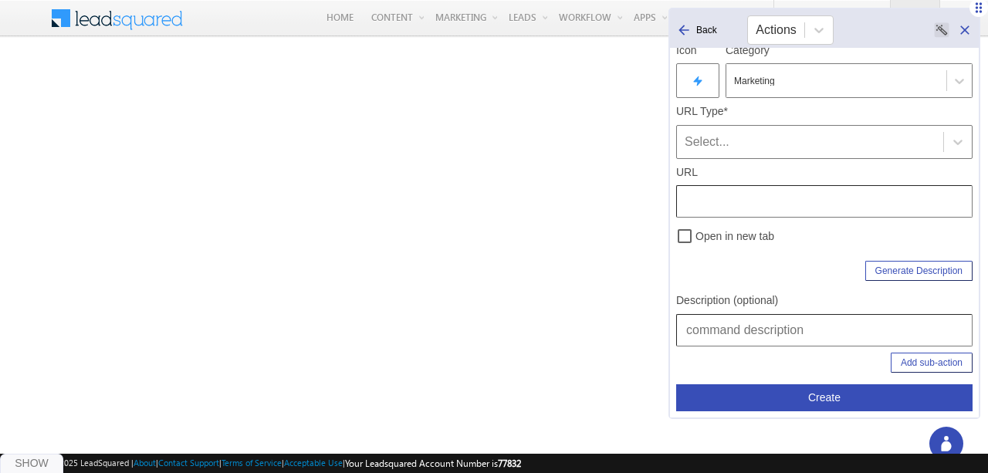
scroll to position [170, 0]
click at [735, 329] on input "text" at bounding box center [824, 329] width 296 height 32
paste input "/Widgets/Update?Type=Topbar"
type input "/Widgets/Update?Type=Topbar"
type input "Marketing | Landing Pages Pro"
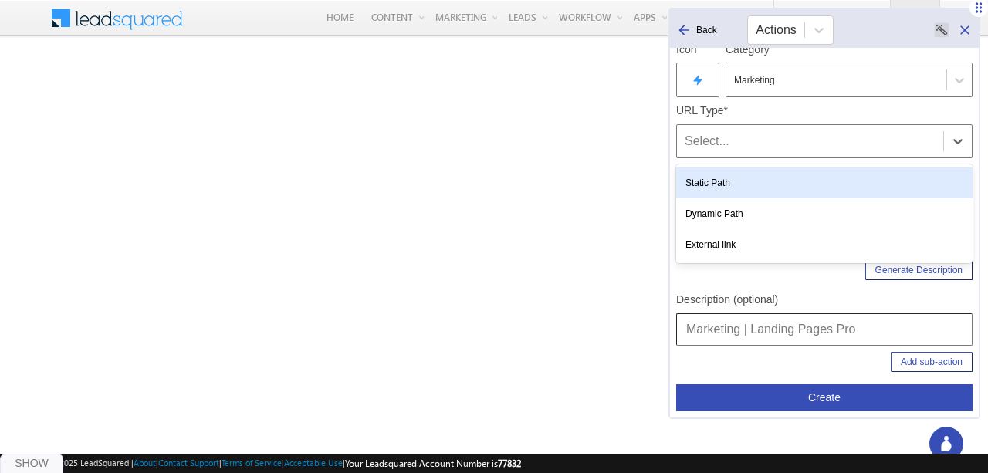
click at [750, 154] on div "Select..." at bounding box center [824, 141] width 296 height 34
click at [739, 171] on div "Static Path" at bounding box center [824, 182] width 296 height 31
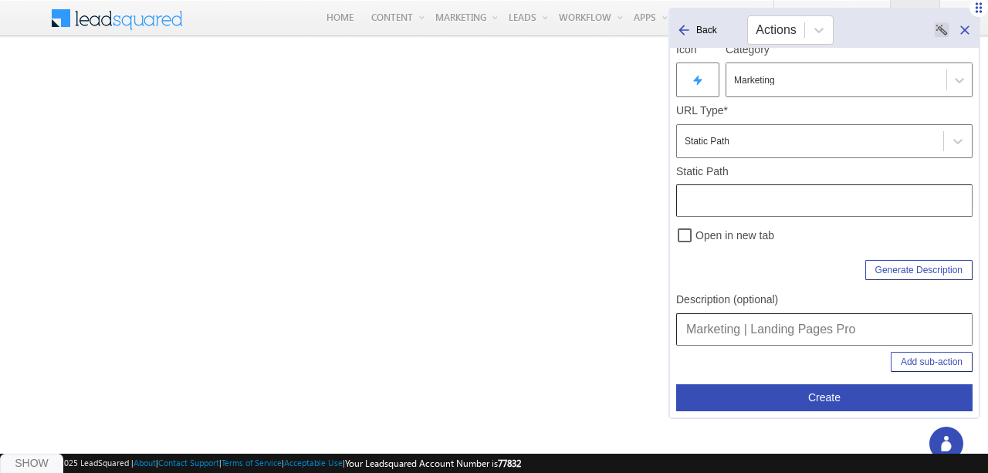
click at [707, 186] on input "text" at bounding box center [824, 200] width 296 height 32
type input "/LandingPagesPro"
click at [791, 248] on div "Command name* Landing Pages Pro Action type Link Generate Icon Icon Category Ma…" at bounding box center [824, 146] width 296 height 537
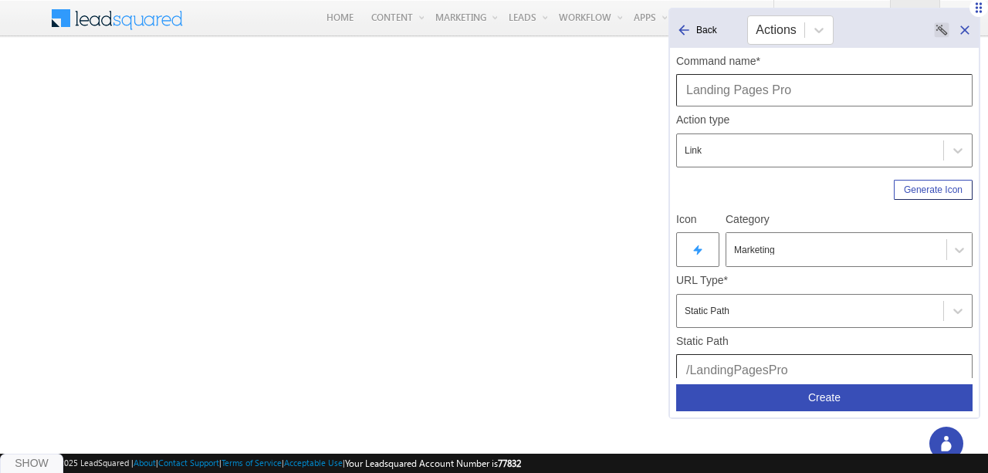
scroll to position [204, 0]
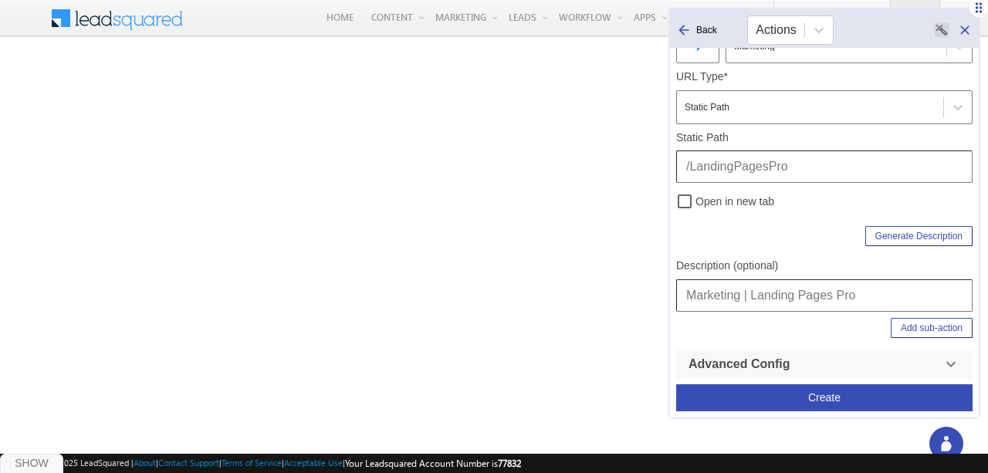
click at [792, 298] on input "Marketing | Landing Pages Pro" at bounding box center [824, 295] width 296 height 32
click at [805, 399] on button "Create" at bounding box center [824, 397] width 296 height 27
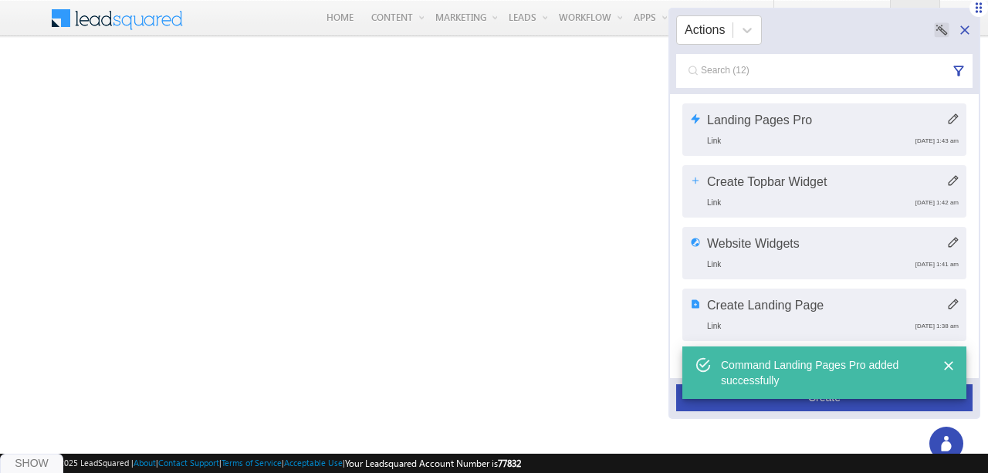
click at [969, 24] on icon at bounding box center [964, 29] width 15 height 15
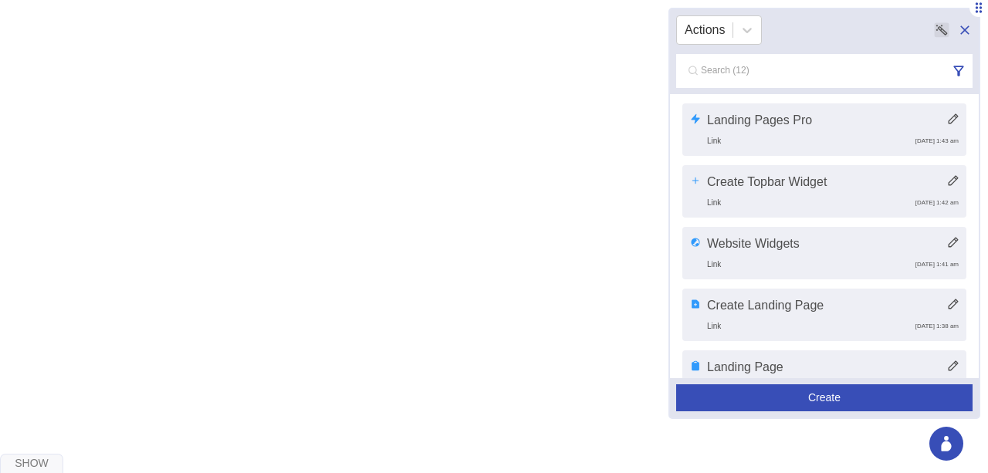
click at [840, 396] on button "Create" at bounding box center [824, 397] width 296 height 27
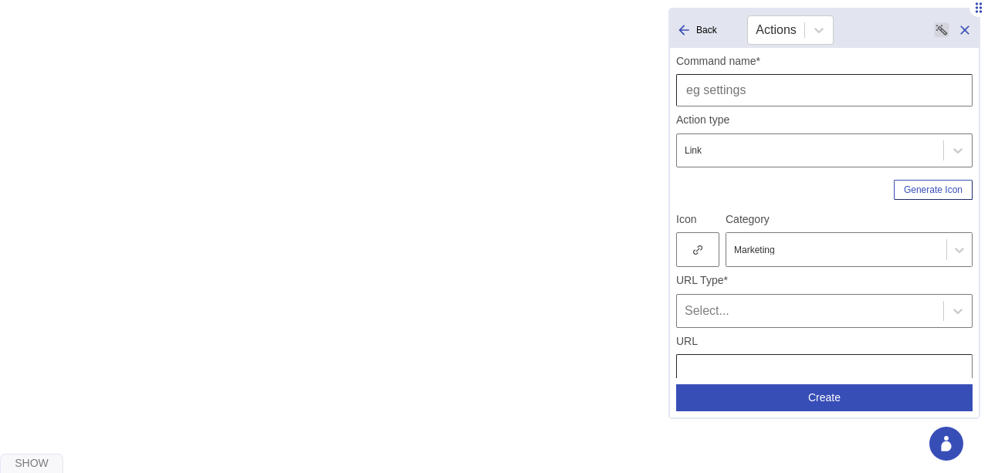
click at [737, 83] on input "text" at bounding box center [824, 90] width 296 height 32
type input "Create Landing Page Pro"
click at [696, 239] on div at bounding box center [697, 249] width 43 height 35
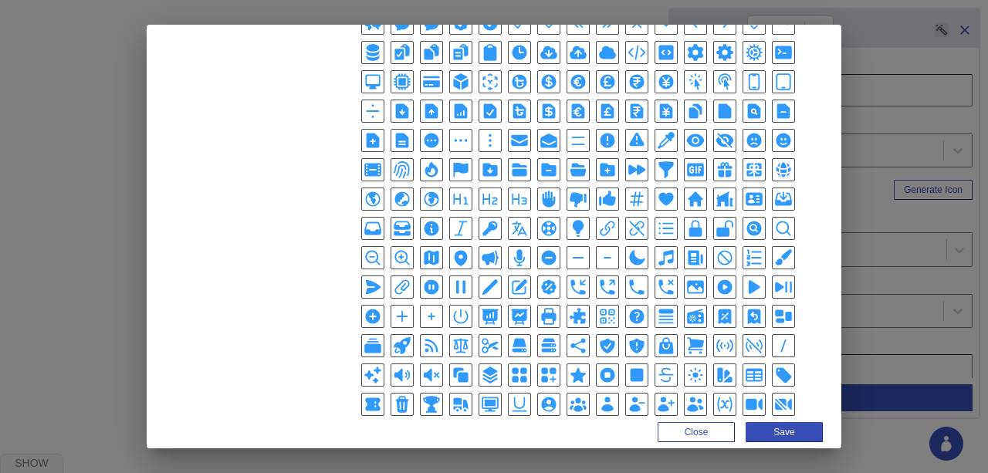
scroll to position [357, 0]
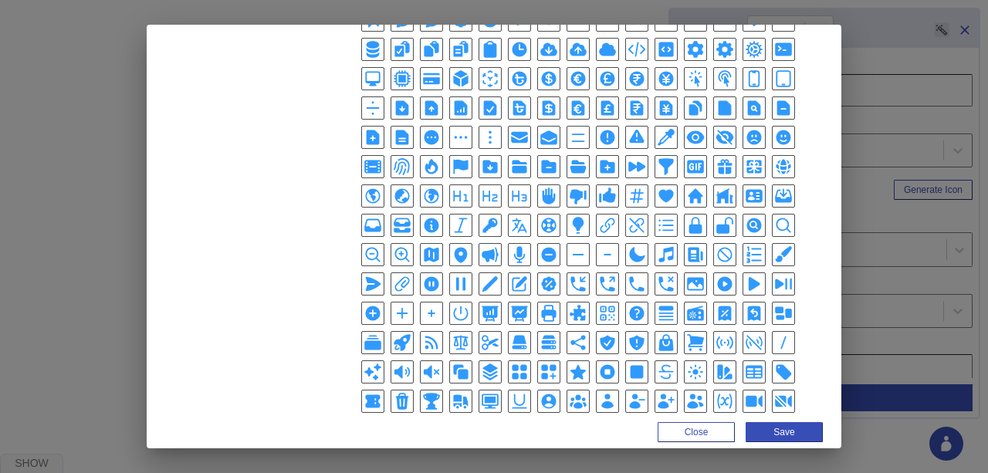
click at [382, 304] on icon "PlusCircleIcon" at bounding box center [373, 313] width 19 height 19
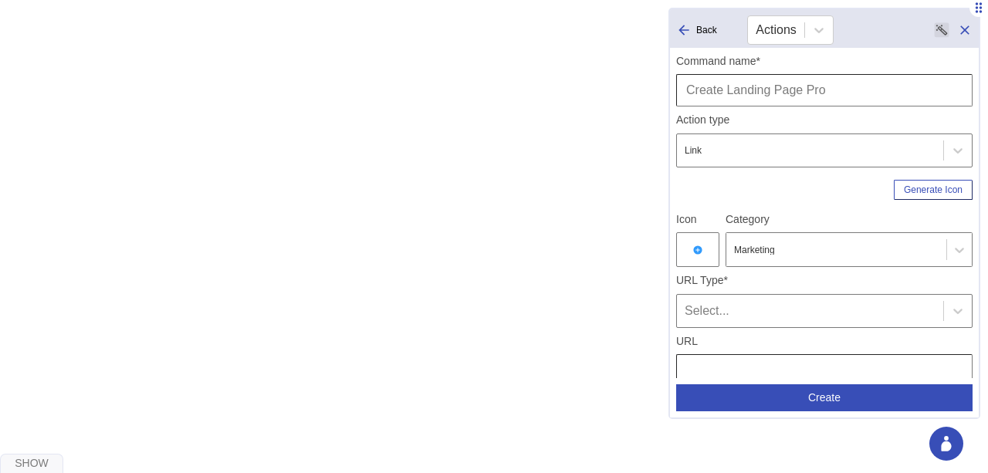
click at [751, 303] on div "Select..." at bounding box center [810, 311] width 251 height 19
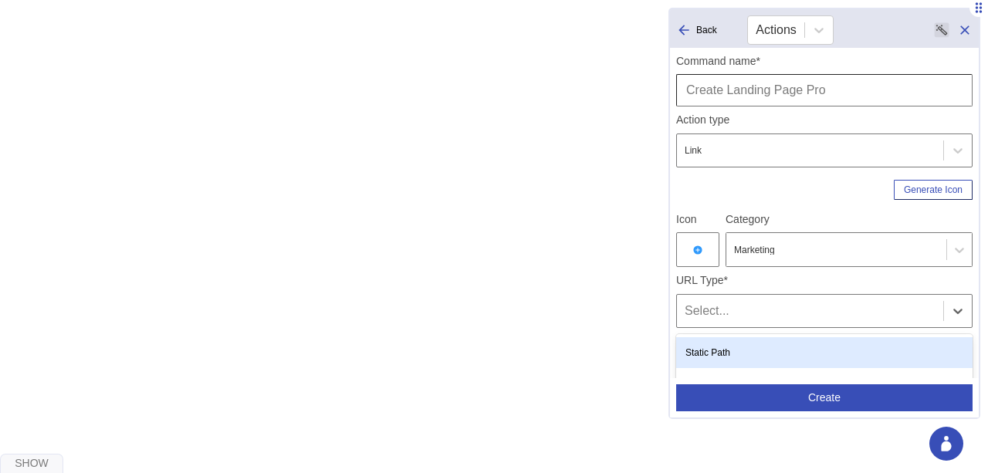
click at [730, 343] on div "Static Path" at bounding box center [824, 352] width 296 height 31
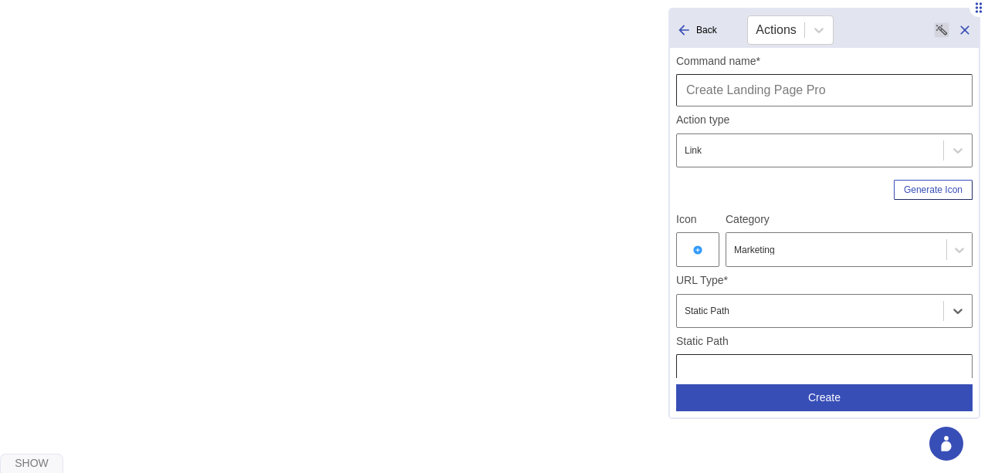
scroll to position [204, 0]
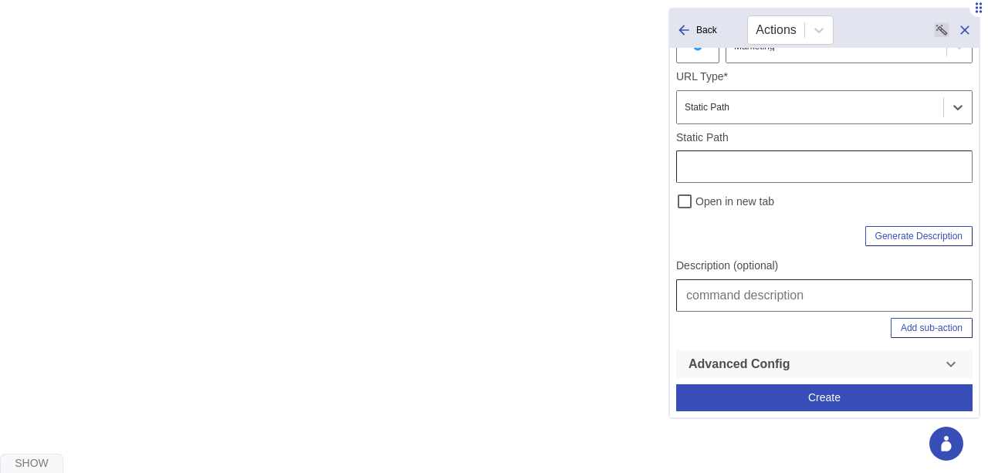
click at [738, 301] on input "text" at bounding box center [824, 295] width 296 height 32
type input "Marketing | Landing Pages Pro | Create Landing Page Pro"
click at [809, 171] on input "text" at bounding box center [824, 167] width 296 height 32
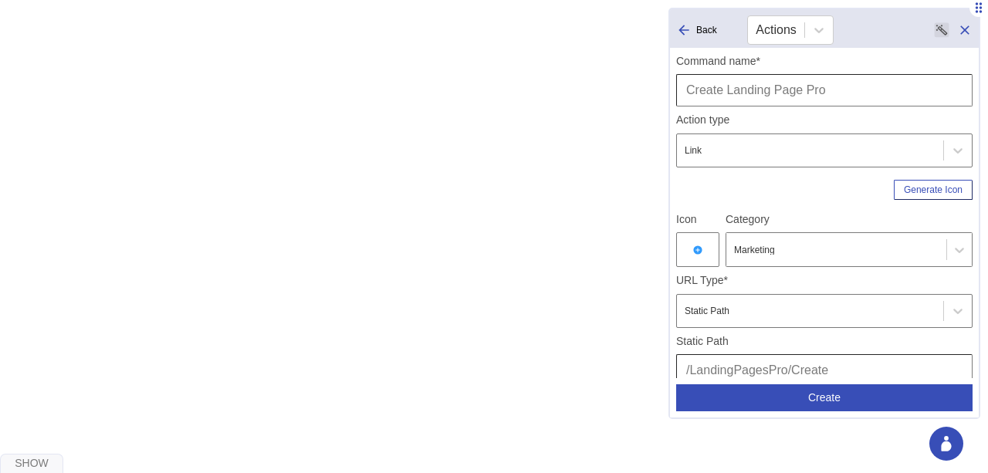
scroll to position [204, 0]
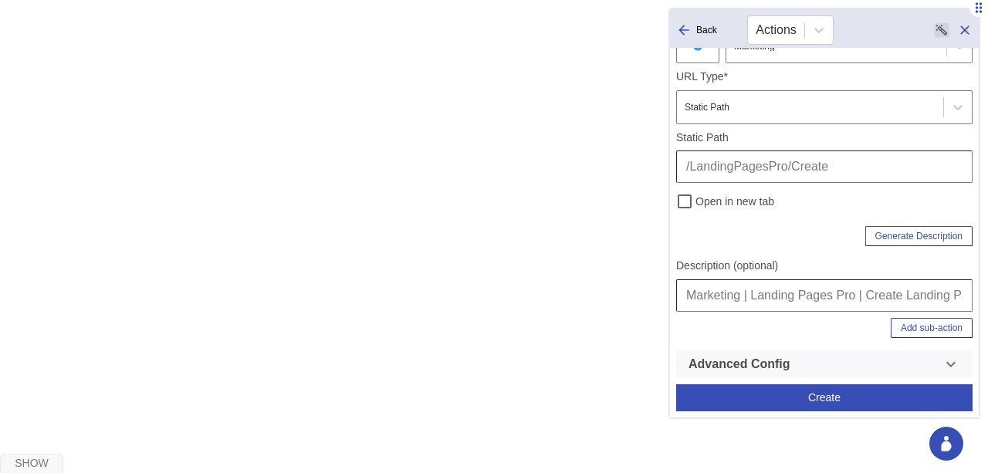
type input "/LandingPagesPro/Create"
click at [825, 399] on button "Create" at bounding box center [824, 397] width 296 height 27
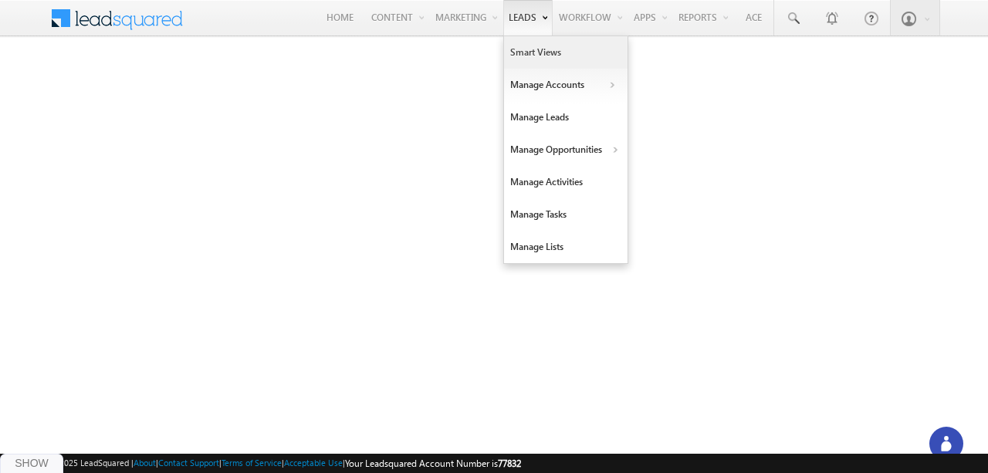
click at [532, 47] on link "Smart Views" at bounding box center [565, 52] width 123 height 32
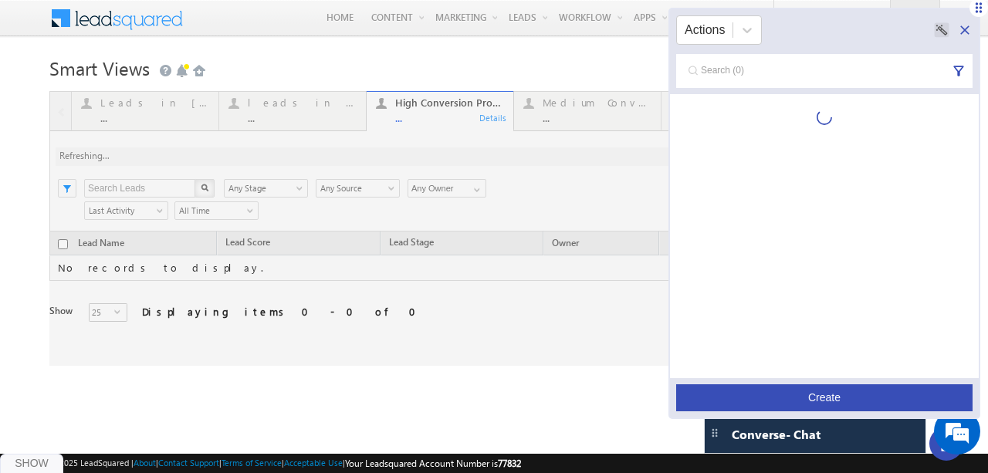
click at [817, 397] on button "Create" at bounding box center [824, 397] width 296 height 27
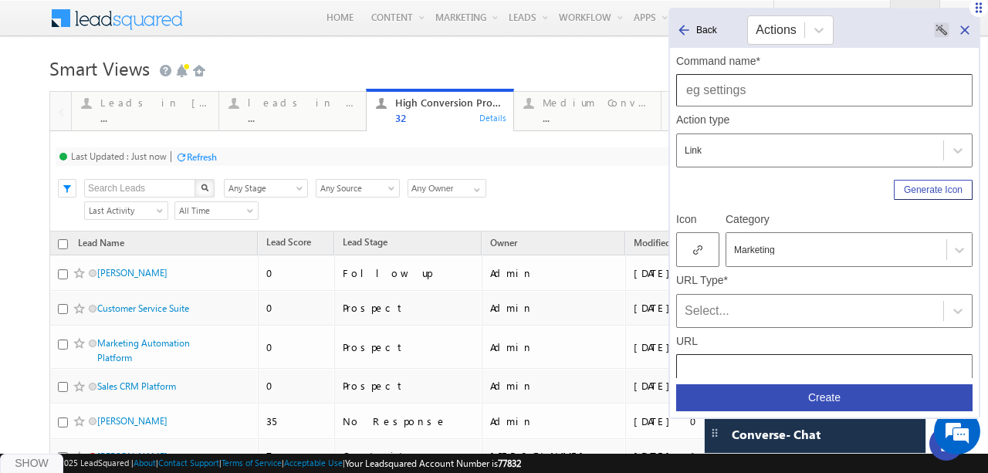
click at [741, 86] on input "text" at bounding box center [824, 90] width 296 height 32
type input "Leads Smart Views"
click at [763, 247] on div at bounding box center [836, 250] width 205 height 14
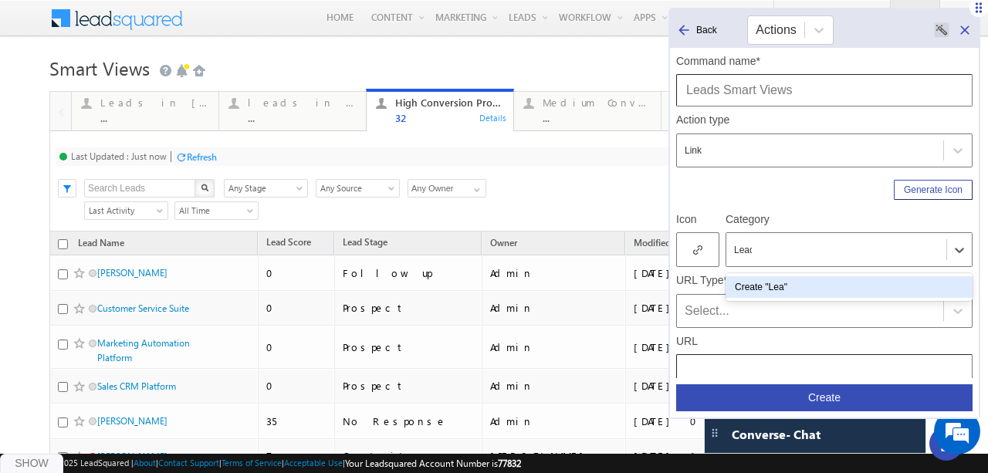
type input "Leads"
click at [765, 283] on div "Create "Leads"" at bounding box center [849, 287] width 247 height 22
click at [753, 248] on div at bounding box center [836, 250] width 205 height 14
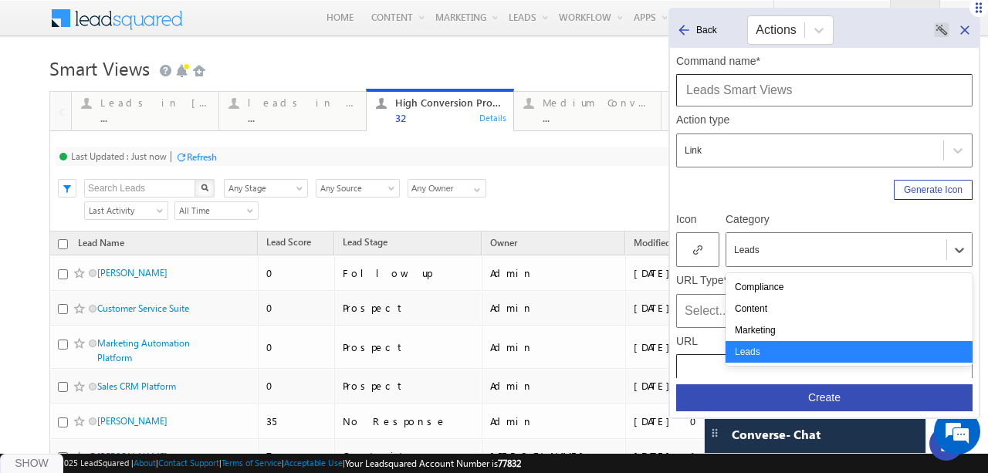
click at [764, 351] on div "Leads" at bounding box center [849, 352] width 247 height 22
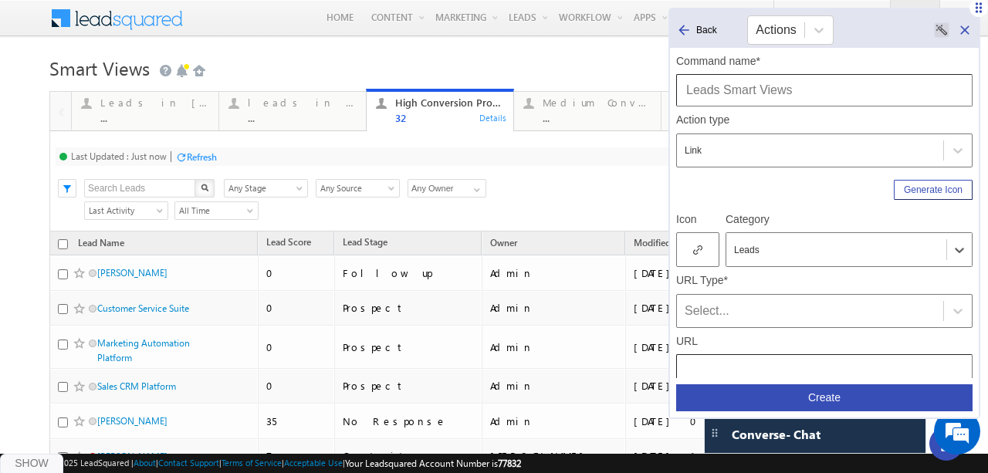
click at [694, 247] on icon at bounding box center [697, 250] width 9 height 11
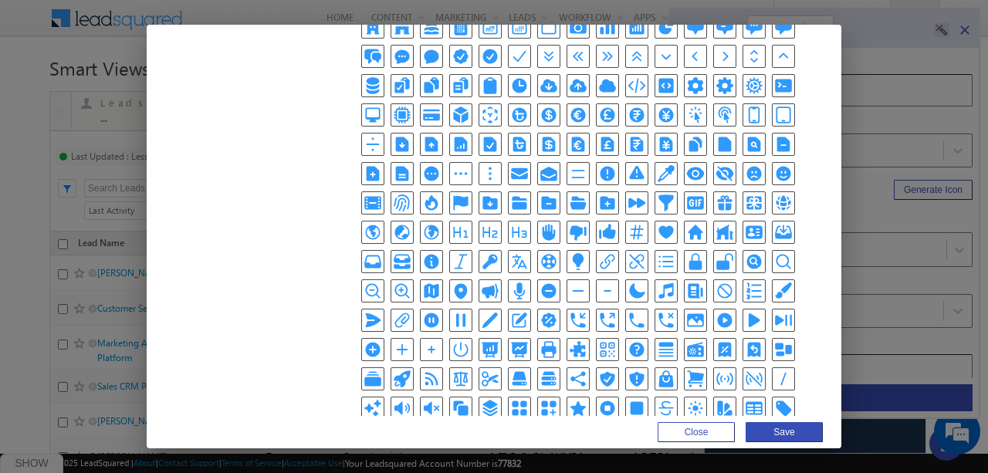
scroll to position [357, 0]
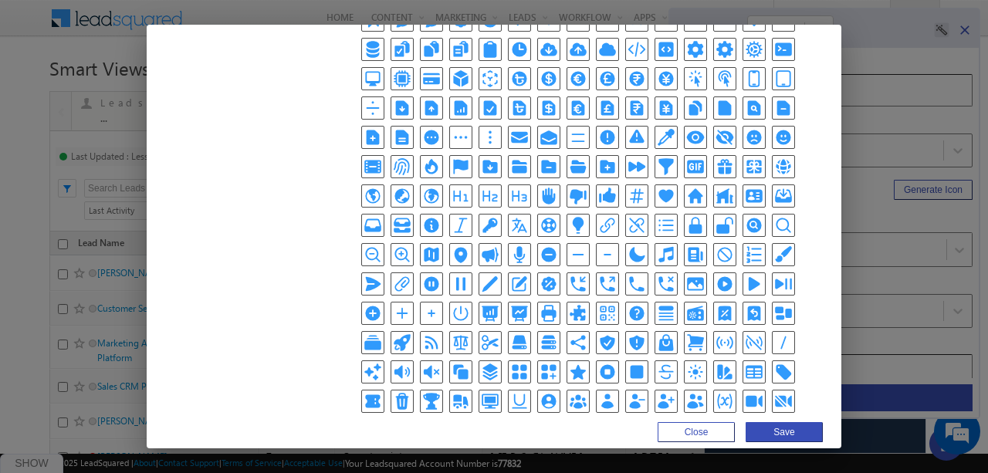
click at [510, 363] on icon "Squares2X2Icon" at bounding box center [519, 372] width 19 height 19
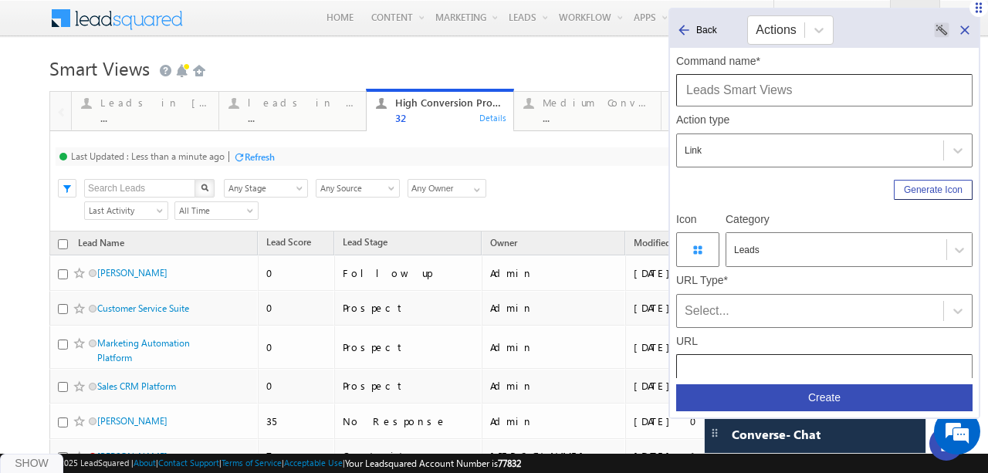
click at [747, 306] on div "Select..." at bounding box center [810, 311] width 251 height 19
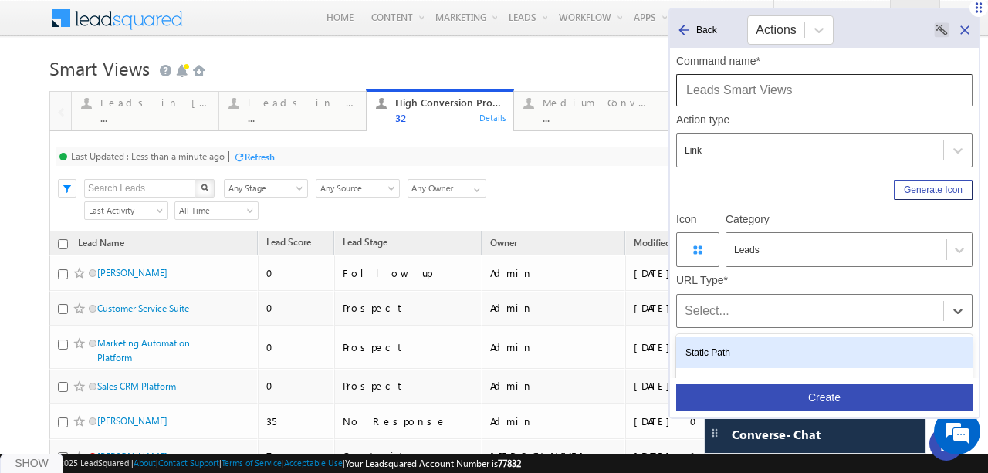
click at [736, 338] on div "Static Path" at bounding box center [824, 352] width 296 height 31
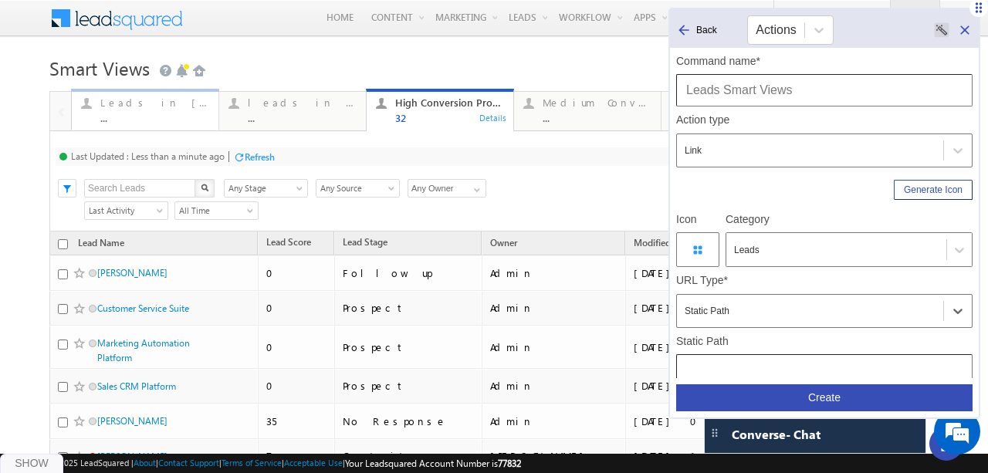
click at [147, 110] on div "Leads in fintech ..." at bounding box center [155, 108] width 110 height 30
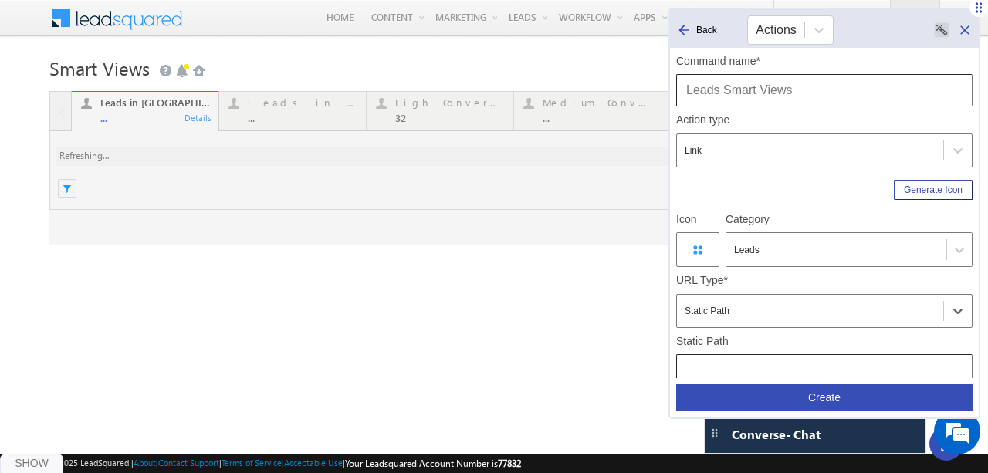
scroll to position [0, 0]
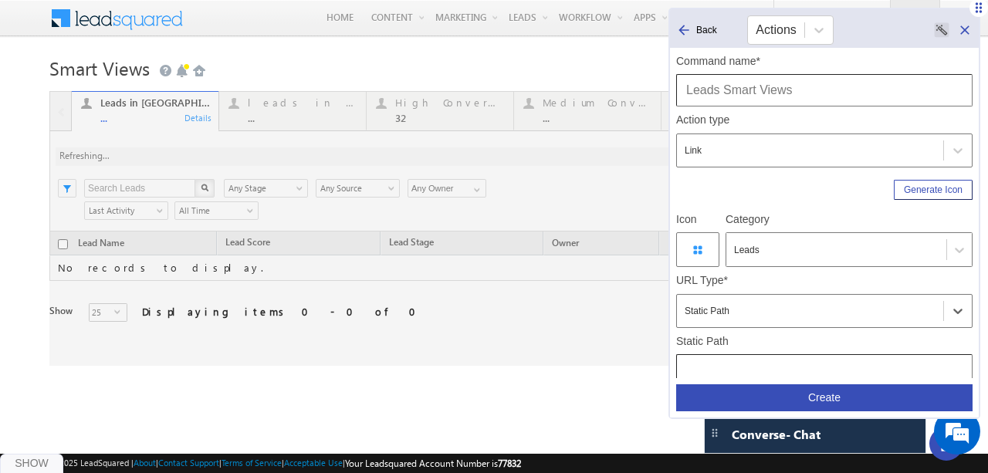
click at [423, 107] on div at bounding box center [468, 228] width 839 height 275
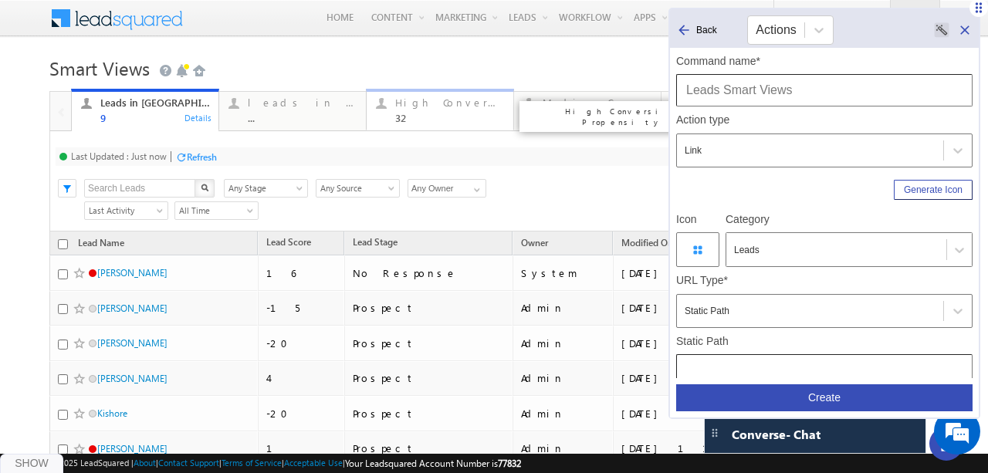
click at [449, 107] on div "High Conversion Propensity" at bounding box center [450, 102] width 110 height 12
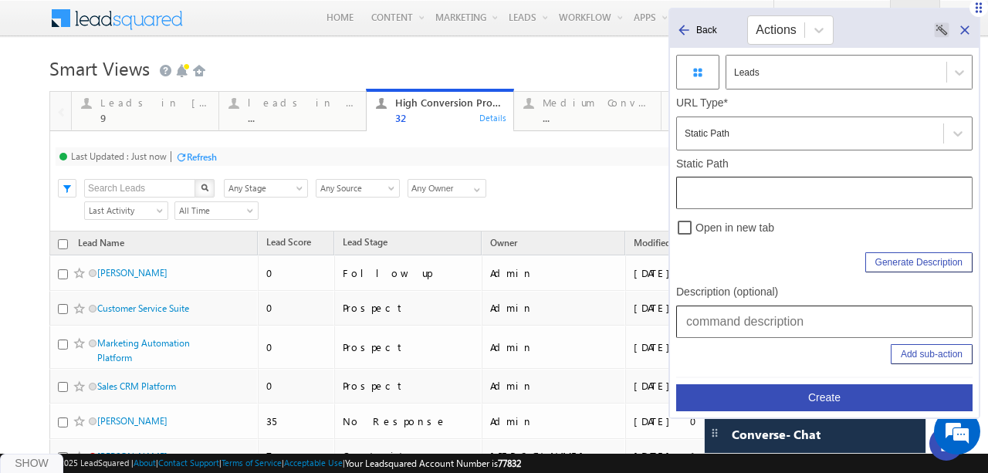
scroll to position [204, 0]
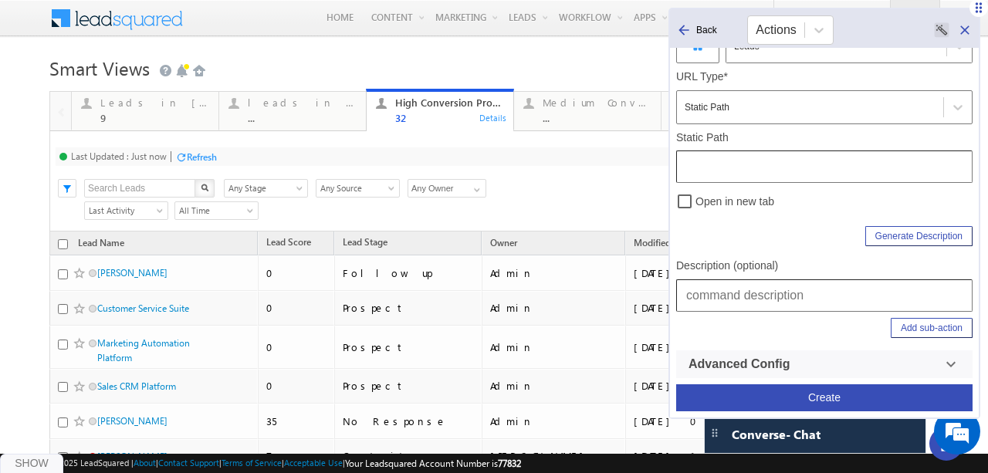
click at [784, 291] on input "text" at bounding box center [824, 295] width 296 height 32
type input "Leads | Smart Views"
click at [759, 171] on input "text" at bounding box center [824, 167] width 296 height 32
type input "/LeadManagement/SmartViews"
click at [819, 394] on button "Create" at bounding box center [824, 397] width 296 height 27
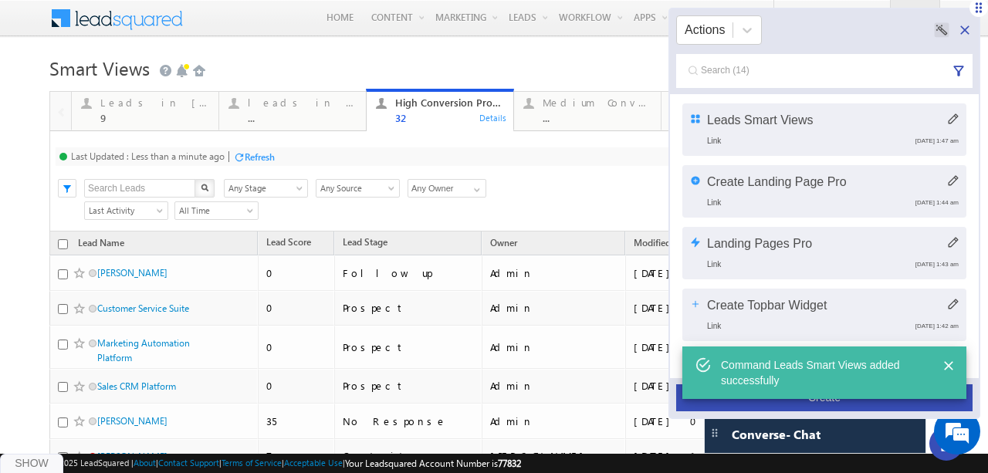
click at [828, 407] on button "Create" at bounding box center [824, 397] width 296 height 27
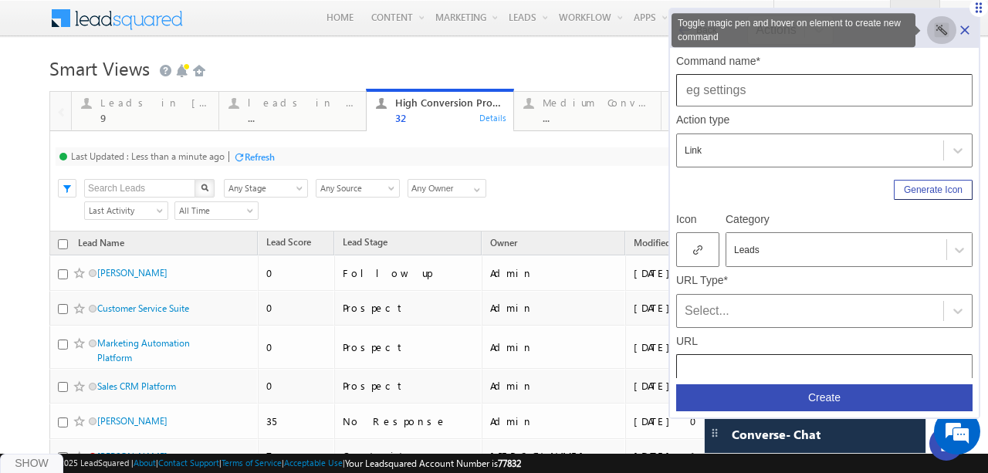
click at [943, 22] on rect "Toggle magic pen and hover on element to create new command" at bounding box center [942, 29] width 15 height 15
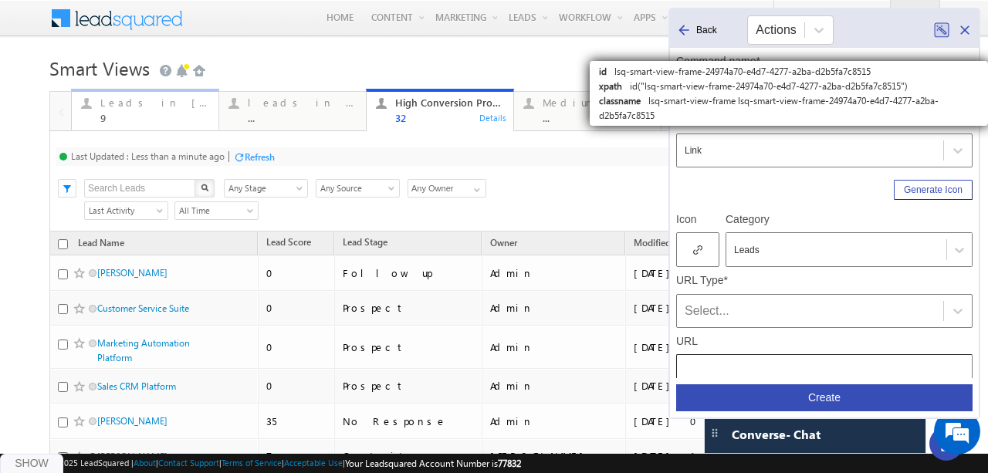
click at [116, 105] on div "Leads in [GEOGRAPHIC_DATA]" at bounding box center [155, 102] width 110 height 12
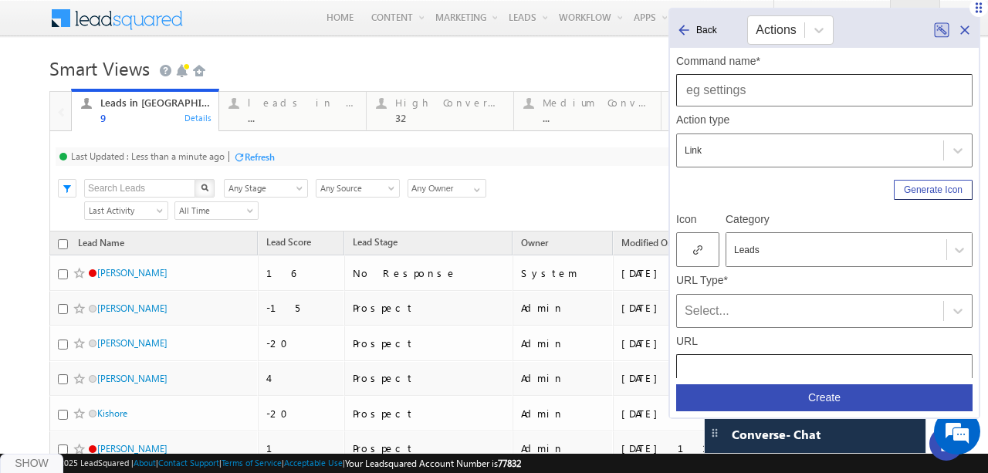
click at [942, 34] on rect "Toggle magic pen and hover on element to create new command" at bounding box center [942, 30] width 14 height 14
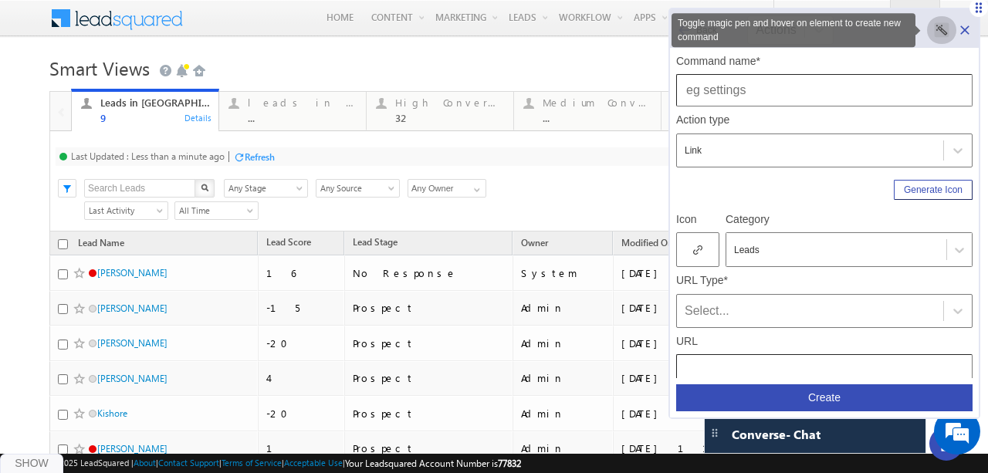
click at [942, 34] on rect "Toggle magic pen and hover on element to create new command" at bounding box center [942, 29] width 15 height 15
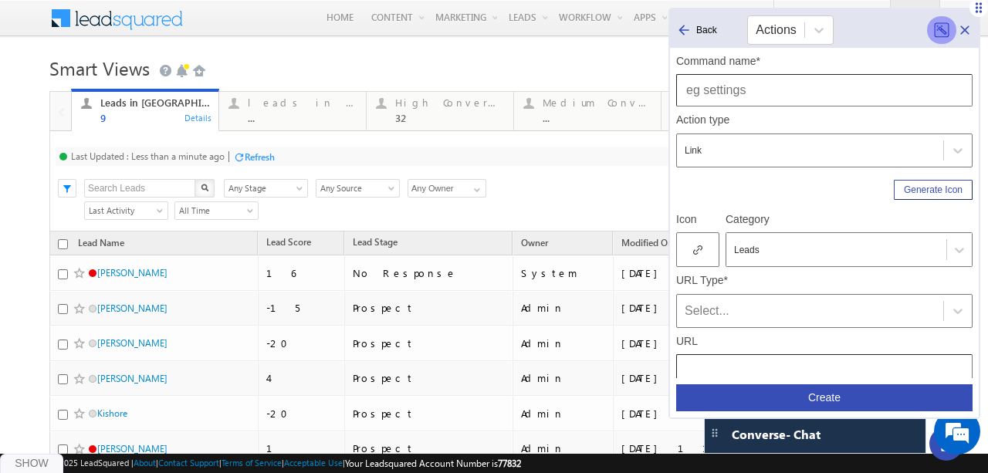
click at [939, 29] on icon "Toggle magic pen and hover on element to create new command" at bounding box center [942, 29] width 10 height 9
click at [756, 93] on input "text" at bounding box center [824, 90] width 296 height 32
type input "Leads In [GEOGRAPHIC_DATA]"
click at [695, 242] on div at bounding box center [697, 249] width 43 height 35
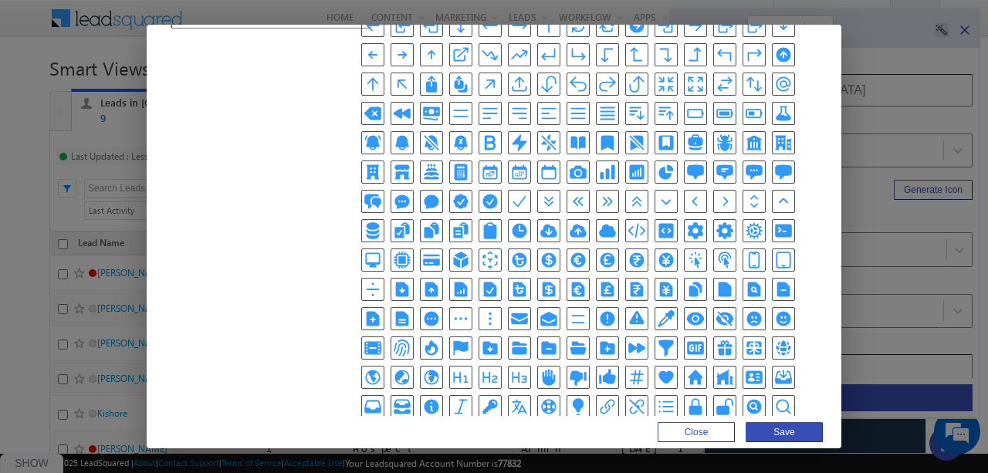
scroll to position [176, 0]
click at [660, 282] on icon "DocumentCurrencyYenIcon" at bounding box center [666, 289] width 13 height 15
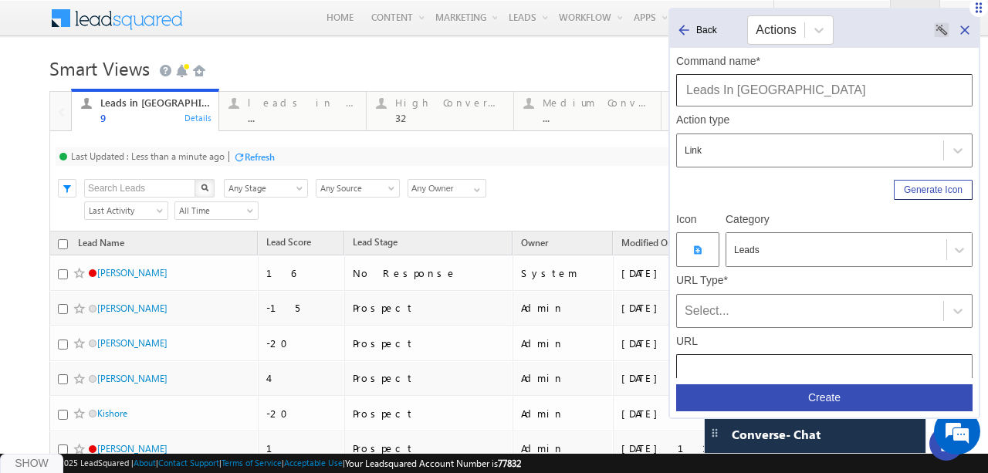
click at [727, 306] on div "Select..." at bounding box center [810, 311] width 251 height 19
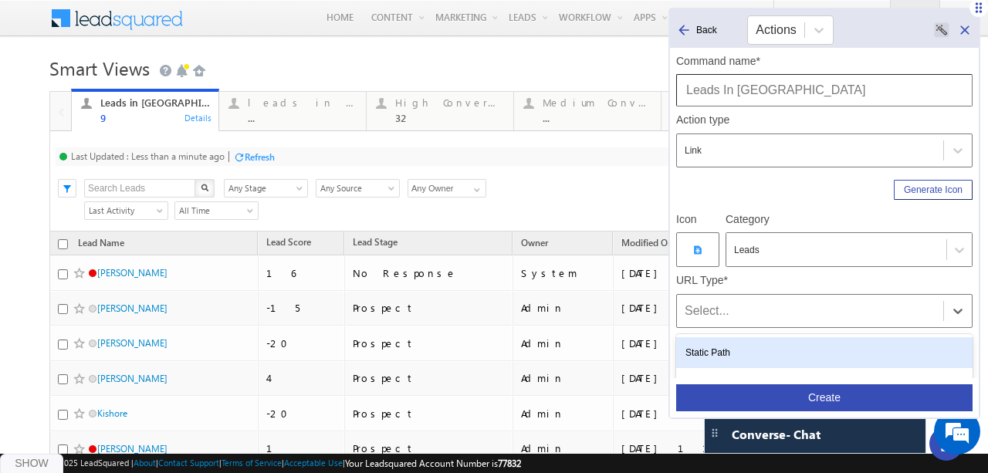
click at [733, 344] on div "Static Path" at bounding box center [824, 352] width 296 height 31
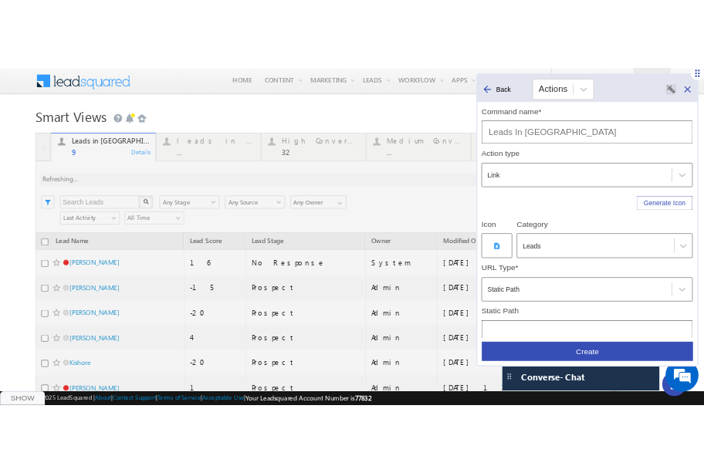
scroll to position [168, 0]
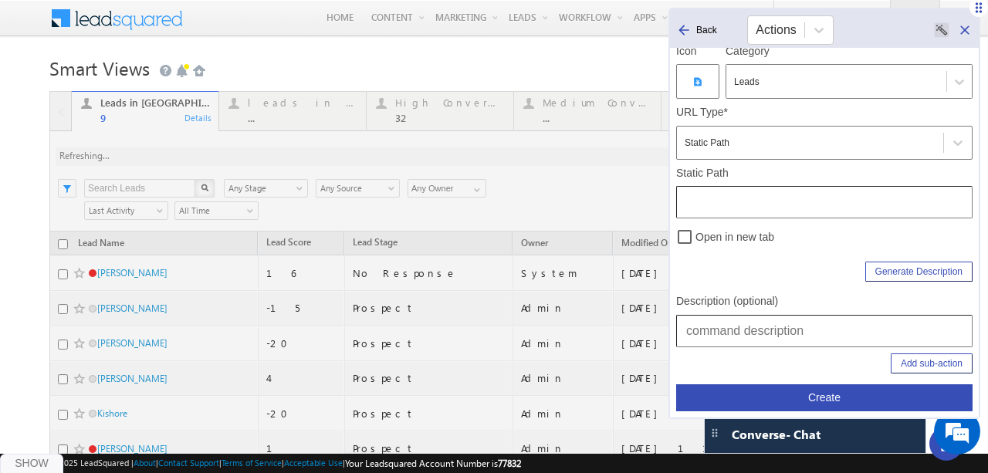
click at [729, 194] on input "text" at bounding box center [824, 202] width 296 height 32
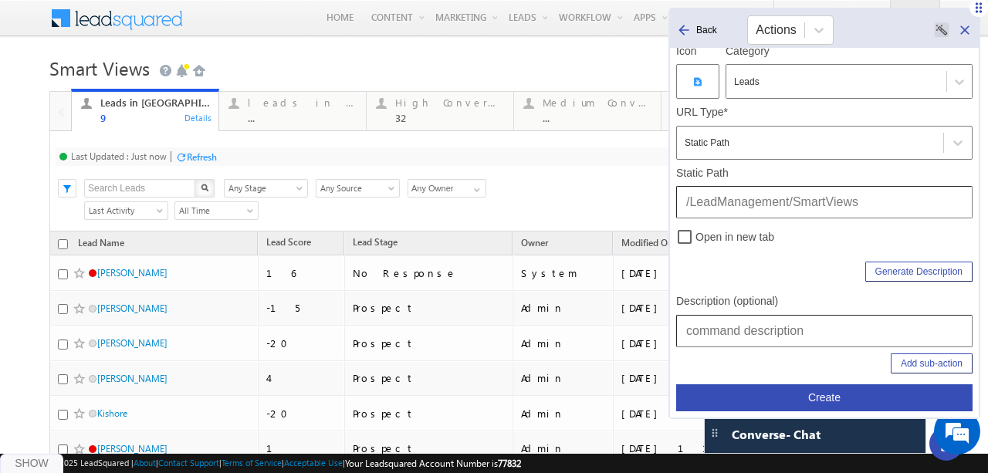
type input "/LeadManagement/SmartViews"
click at [719, 334] on input "text" at bounding box center [824, 331] width 296 height 32
type input "K"
type input "Leads | Smart Views | Leads In Fintech"
drag, startPoint x: 764, startPoint y: 373, endPoint x: 914, endPoint y: 361, distance: 150.2
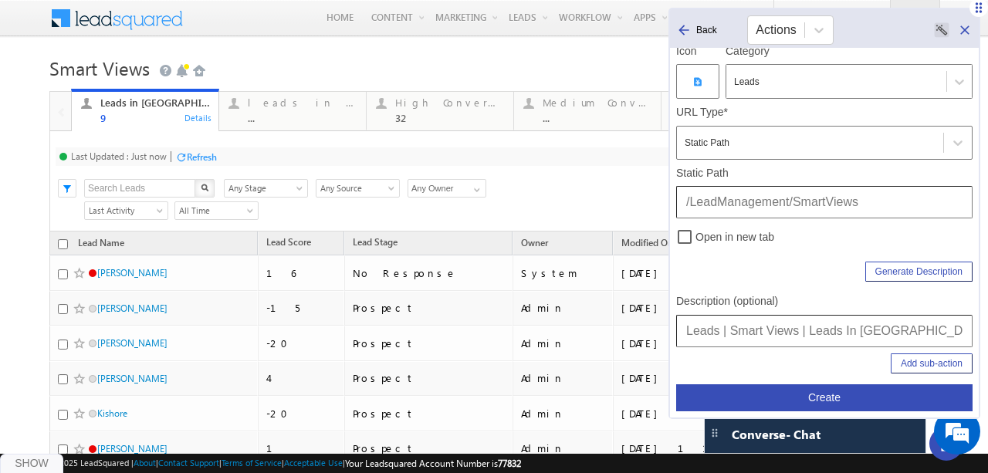
click at [914, 361] on button "Add sub-action" at bounding box center [932, 364] width 82 height 20
click at [905, 376] on rect at bounding box center [908, 372] width 11 height 11
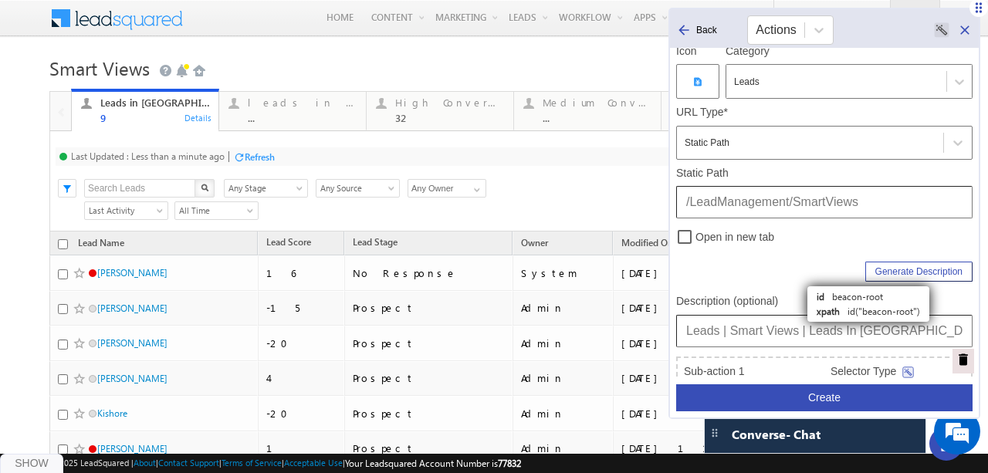
click at [911, 374] on rect at bounding box center [908, 372] width 10 height 10
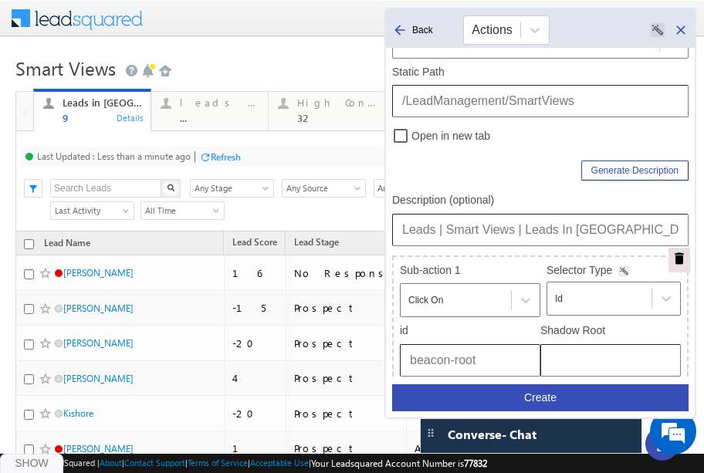
scroll to position [272, 0]
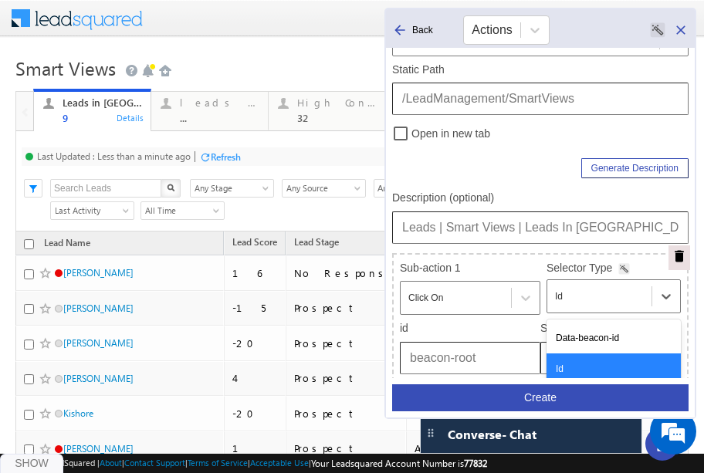
click at [572, 299] on div "Id" at bounding box center [599, 296] width 89 height 19
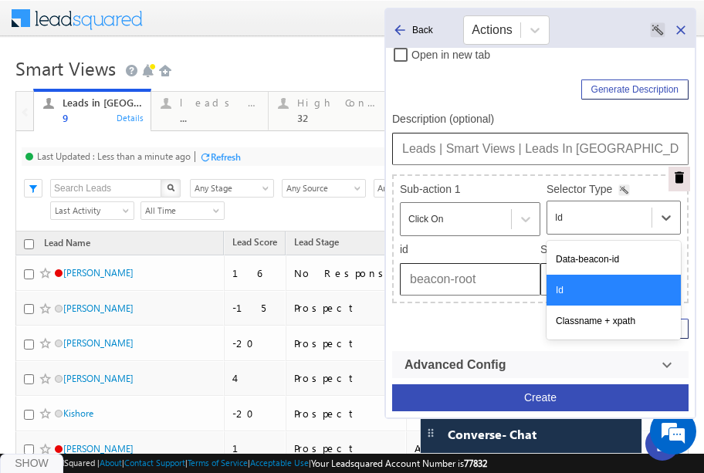
click at [513, 292] on input "beacon-root" at bounding box center [470, 279] width 140 height 32
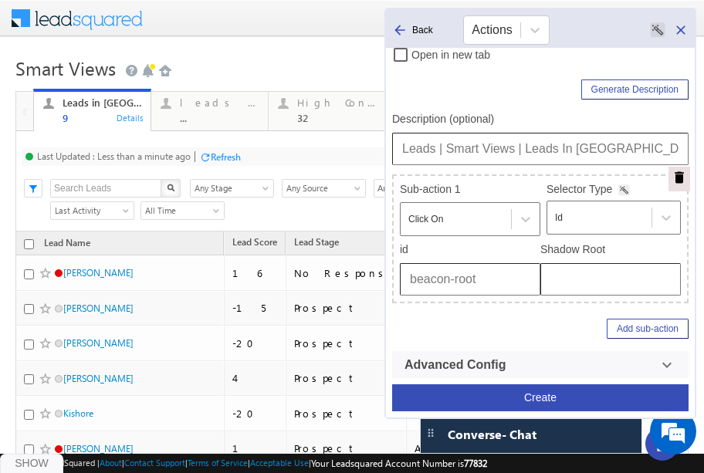
click at [513, 292] on input "beacon-root" at bounding box center [470, 279] width 140 height 32
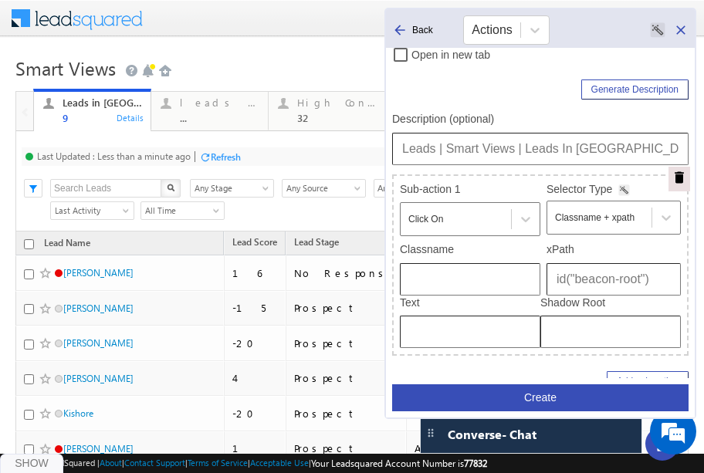
click at [577, 287] on input "id("beacon-root")" at bounding box center [613, 279] width 134 height 32
paste input "/html/body/div[4]/div[1]/form/div[2]/div[5]/div[1]/div[2]/div/div[1]/div[2]/div…"
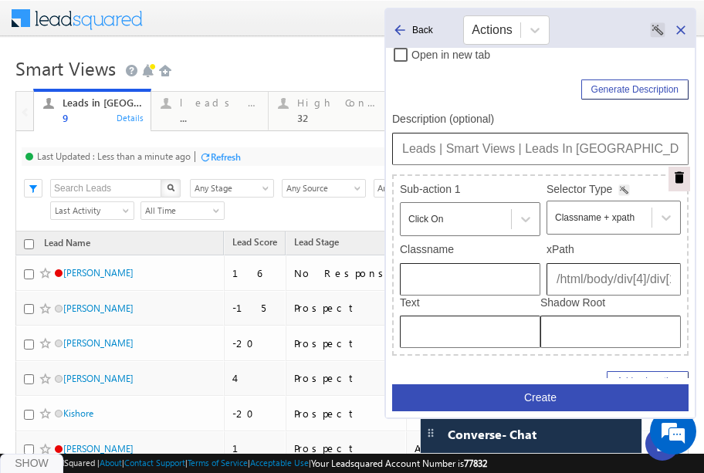
scroll to position [0, 319]
type input "/html/body/div[4]/div[1]/form/div[2]/div[5]/div[1]/div[2]/div/div[1]/div[2]/div…"
click at [522, 127] on div "Description (optional) Leads | Smart Views | Leads In Fintech" at bounding box center [540, 139] width 296 height 52
click at [531, 146] on input "Leads | Smart Views | Leads In Fintech" at bounding box center [540, 149] width 296 height 32
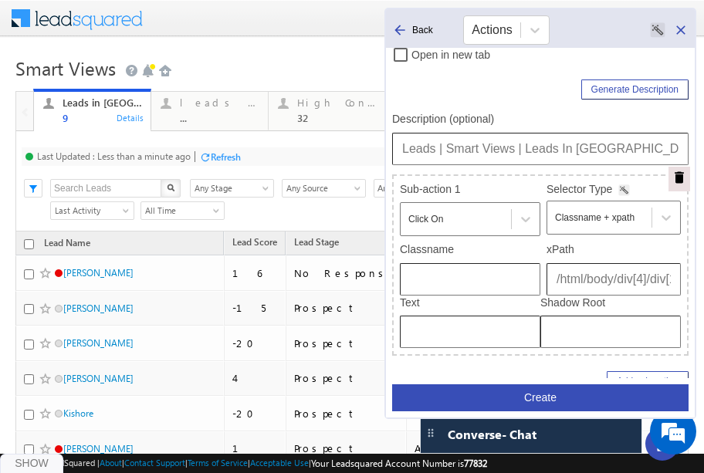
click at [539, 406] on button "Create" at bounding box center [540, 397] width 296 height 27
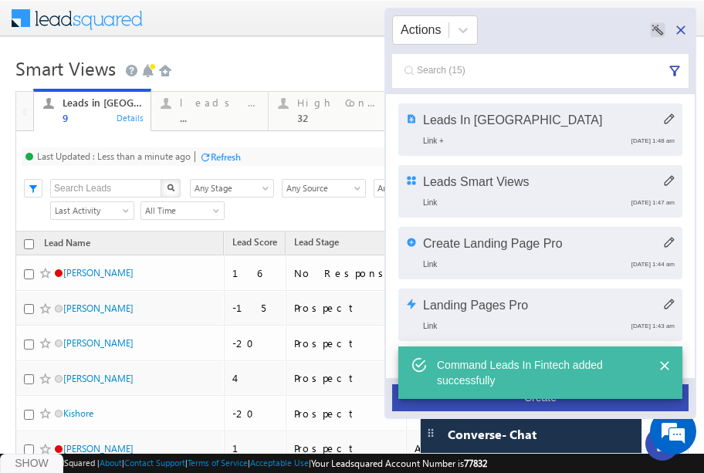
click at [539, 406] on button "Create" at bounding box center [540, 397] width 296 height 27
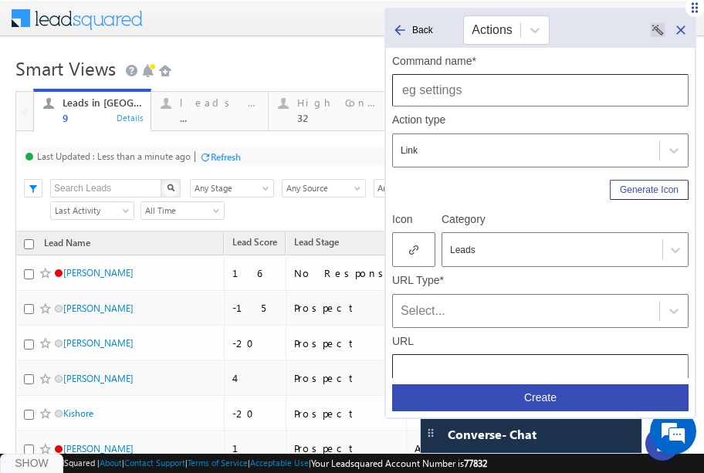
click at [588, 83] on input "text" at bounding box center [540, 90] width 296 height 32
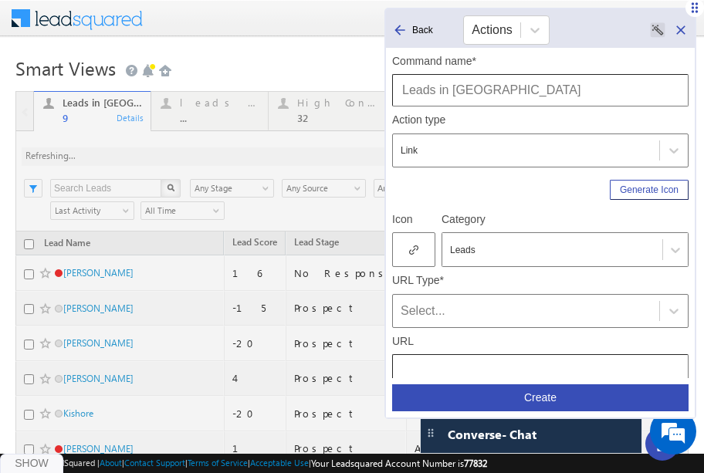
type input "Leads in [GEOGRAPHIC_DATA]"
click at [421, 245] on div at bounding box center [413, 249] width 43 height 35
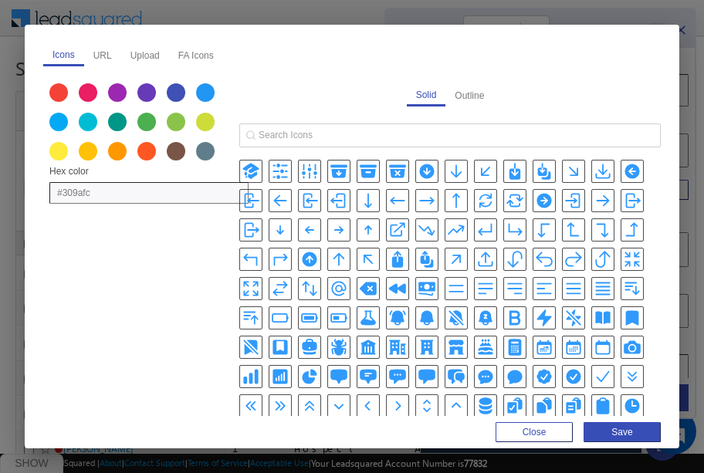
click at [389, 343] on icon "BuildingOffice2Icon" at bounding box center [397, 347] width 17 height 15
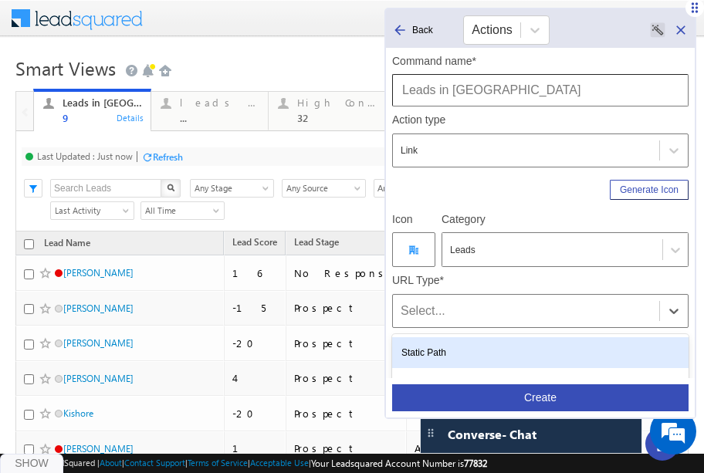
click at [540, 317] on div "Select..." at bounding box center [526, 311] width 251 height 19
click at [497, 343] on div "Static Path" at bounding box center [540, 352] width 296 height 31
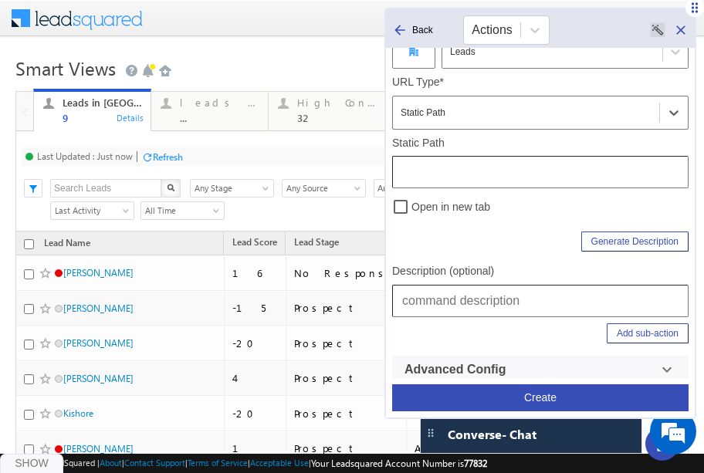
scroll to position [199, 0]
click at [496, 300] on input "text" at bounding box center [540, 300] width 296 height 32
click at [590, 298] on input "Leads | Smart Views | Leads In Fintech" at bounding box center [540, 300] width 296 height 32
type input "Leads | Smart Views | Leads In Edtech"
click at [479, 171] on input "text" at bounding box center [540, 171] width 296 height 32
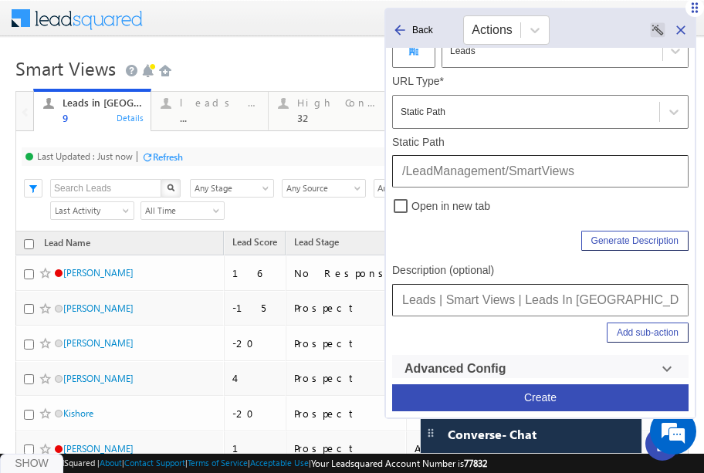
type input "/LeadManagement/SmartViews"
click at [672, 325] on button "Add sub-action" at bounding box center [648, 333] width 82 height 20
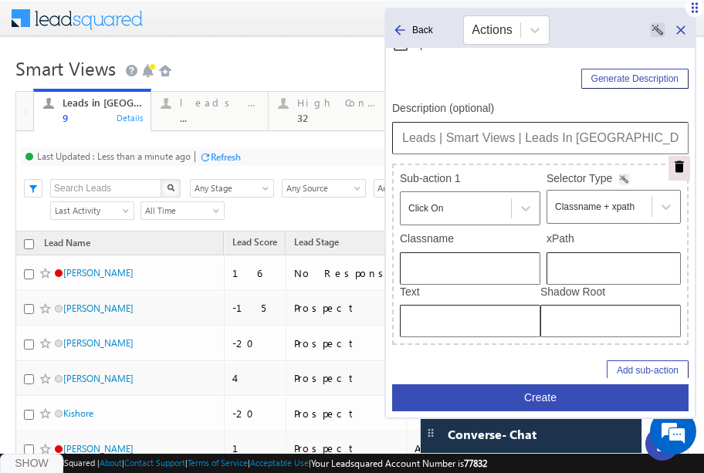
scroll to position [367, 0]
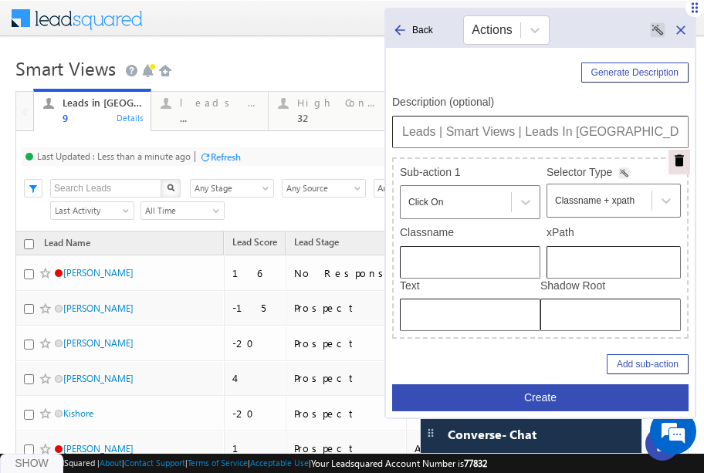
click at [584, 267] on input "text" at bounding box center [613, 262] width 134 height 32
type input "/html/body/div[4]/div[1]/form/div[2]/div[5]/div[1]/div[2]/div/div[1]/div[2]/div…"
click at [577, 137] on input "Leads | Smart Views | Leads In Edtech" at bounding box center [540, 132] width 296 height 32
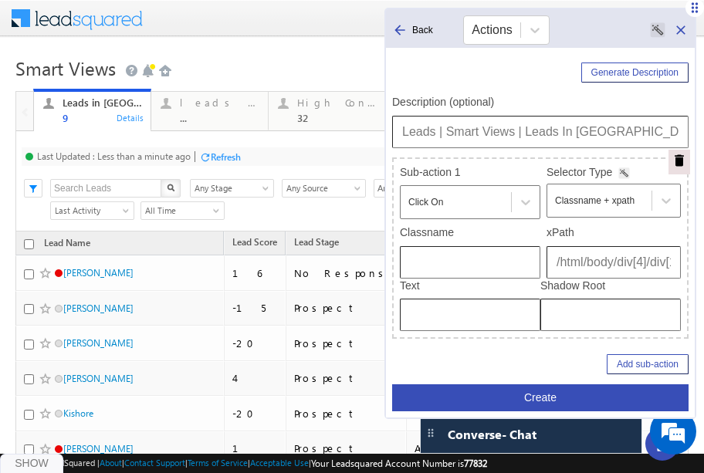
click at [557, 413] on div "Create" at bounding box center [540, 400] width 309 height 33
click at [552, 396] on button "Create" at bounding box center [540, 397] width 296 height 27
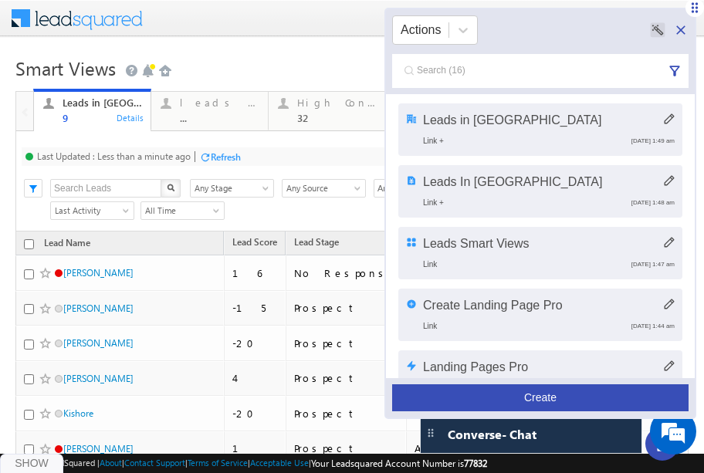
click at [571, 402] on button "Create" at bounding box center [540, 397] width 296 height 27
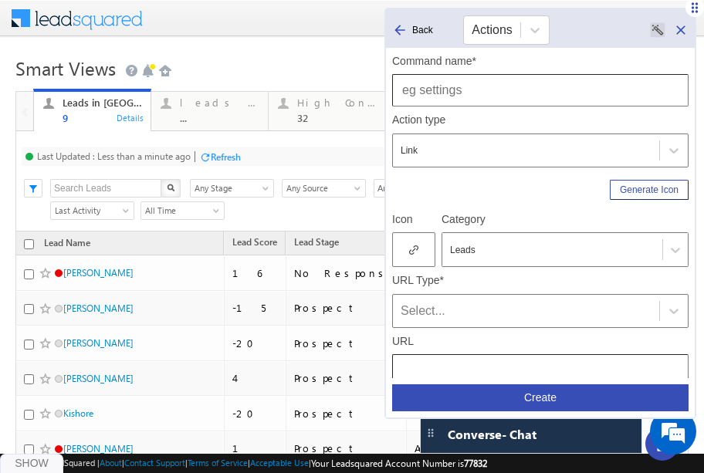
click at [508, 90] on input "text" at bounding box center [540, 90] width 296 height 32
type input "High Conversation"
click at [418, 266] on div at bounding box center [413, 249] width 43 height 35
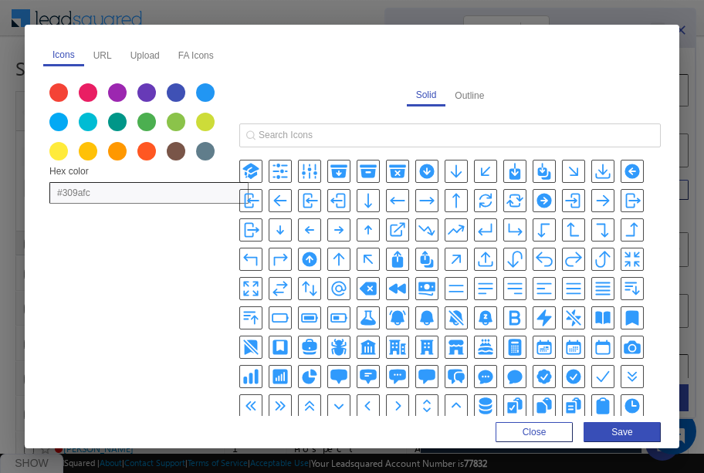
click at [548, 316] on div "BoltIcon" at bounding box center [544, 317] width 23 height 23
click at [536, 316] on icon "BoltIcon" at bounding box center [543, 318] width 15 height 17
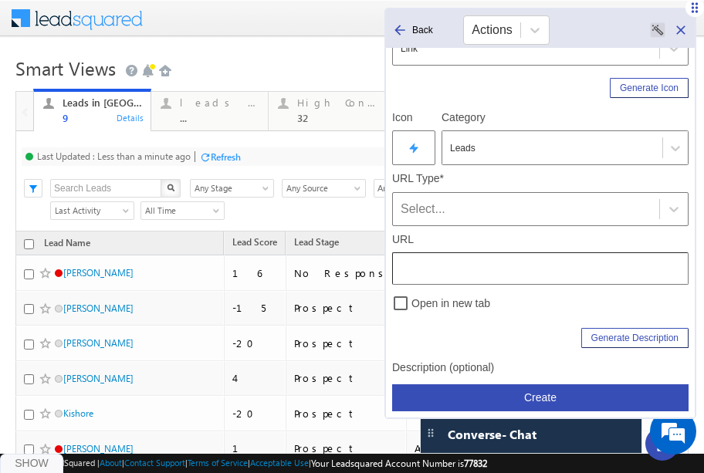
scroll to position [103, 0]
click at [468, 203] on div "Select..." at bounding box center [526, 207] width 251 height 19
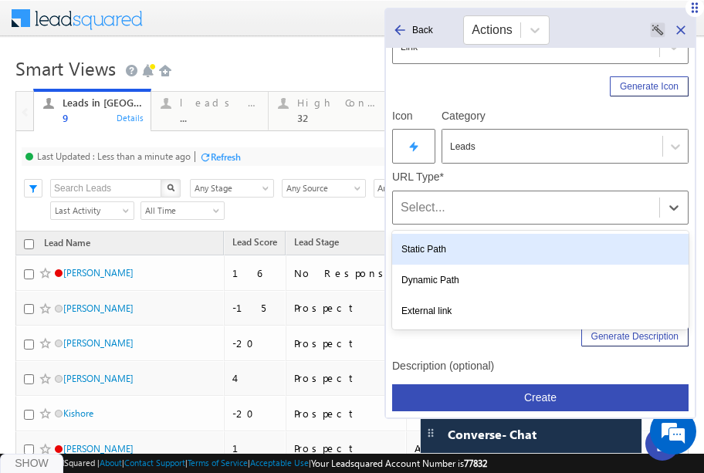
click at [445, 239] on div "Static Path" at bounding box center [540, 249] width 296 height 31
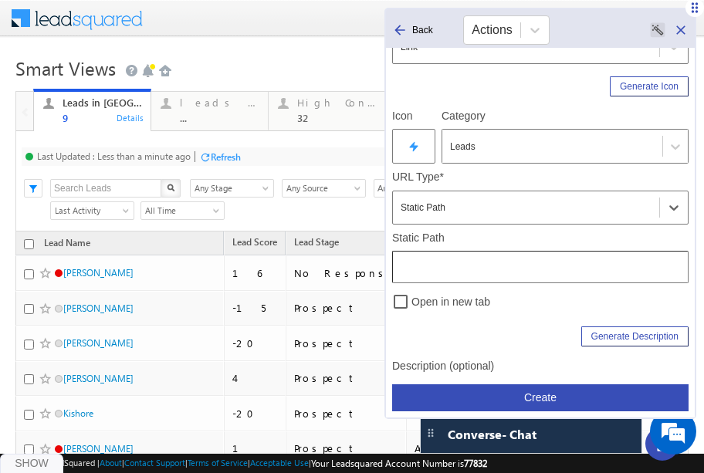
scroll to position [204, 0]
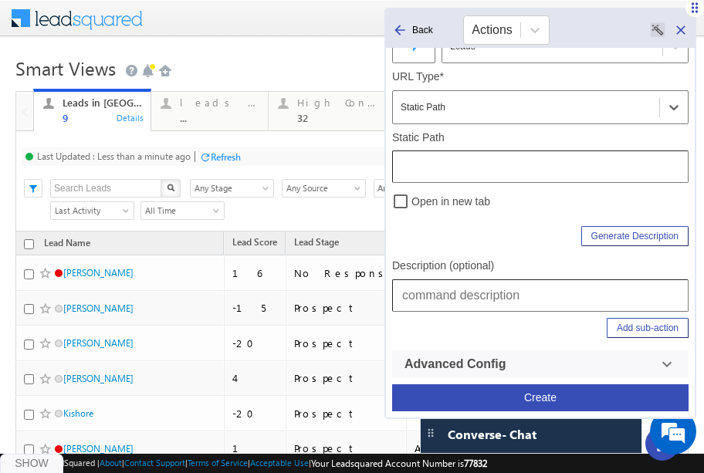
click at [439, 297] on input "text" at bounding box center [540, 295] width 296 height 32
drag, startPoint x: 527, startPoint y: 296, endPoint x: 717, endPoint y: 311, distance: 190.4
click at [704, 0] on html "Menu Bhavya Bhavy a@bea con.l i" at bounding box center [352, 0] width 704 height 0
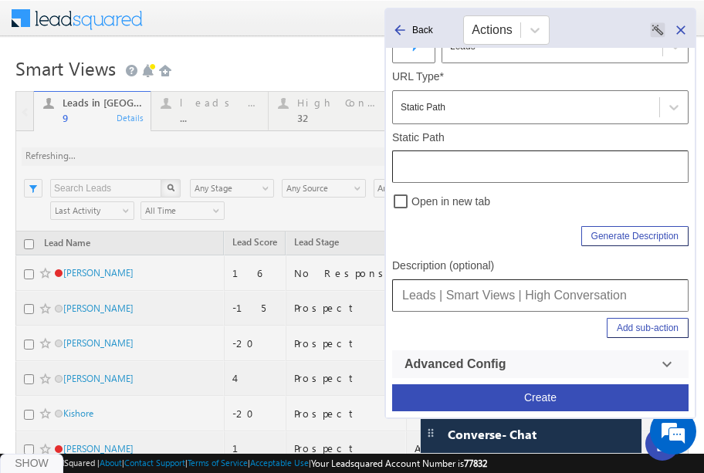
type input "Leads | Smart Views | High Conversation"
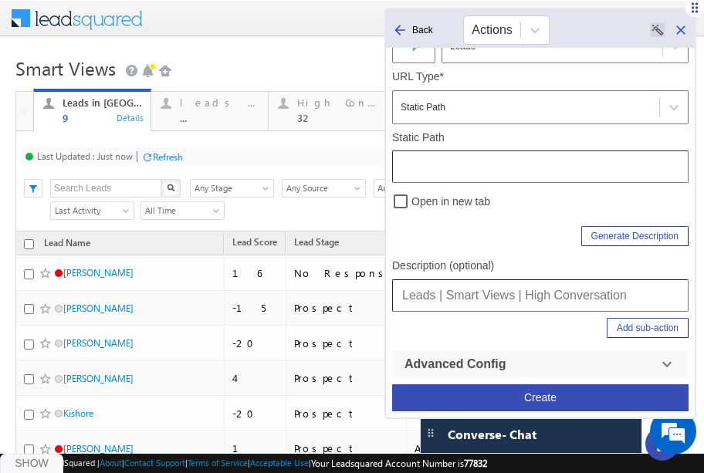
click at [482, 168] on input "text" at bounding box center [540, 167] width 296 height 32
type input "/LeadManagement/SmartViews"
click at [614, 289] on input "Leads | Smart Views | High Conversation" at bounding box center [540, 295] width 296 height 32
click at [642, 294] on input "Leads | Smart Views | High Conversation" at bounding box center [540, 295] width 296 height 32
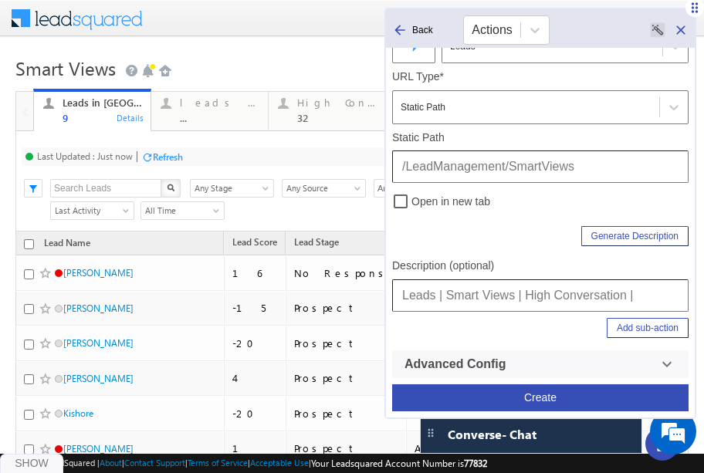
type input "Leads | Smart Views | High Conversation |"
click at [633, 328] on button "Add sub-action" at bounding box center [648, 328] width 82 height 20
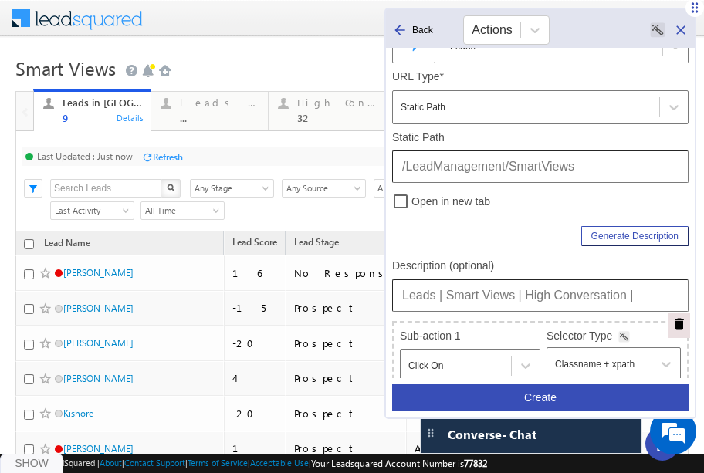
scroll to position [403, 0]
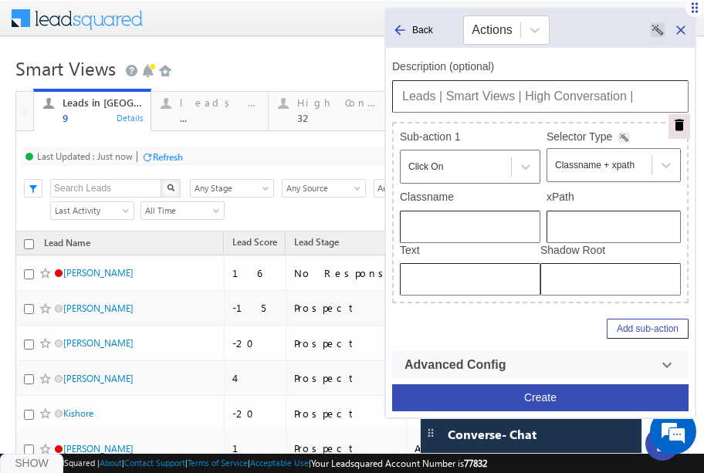
click at [599, 226] on input "text" at bounding box center [613, 227] width 134 height 32
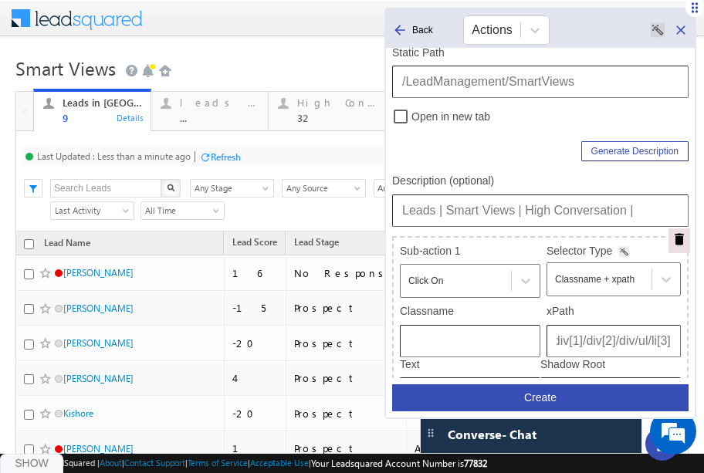
scroll to position [287, 0]
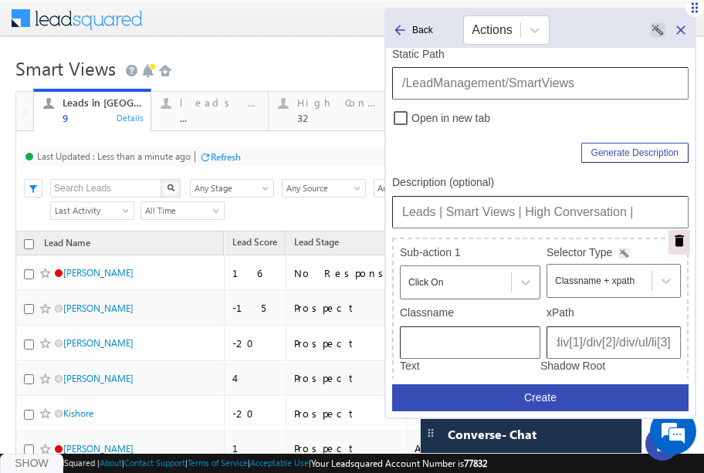
type input "/html/body/div[4]/div[1]/form/div[2]/div[5]/div[1]/div[2]/div/div[1]/div[2]/div…"
click at [661, 218] on input "Leads | Smart Views | High Conversation |" at bounding box center [540, 212] width 296 height 32
type input "Leads | Smart Views | High Conversation"
click at [543, 401] on button "Create" at bounding box center [540, 397] width 296 height 27
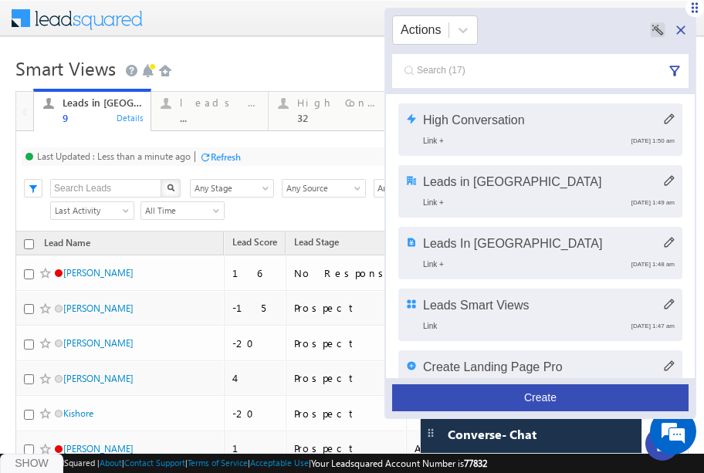
drag, startPoint x: 543, startPoint y: 401, endPoint x: 350, endPoint y: 41, distance: 408.9
click at [445, 171] on div "Leads in Edtech Link + September 22nd 2025, 1:49 am" at bounding box center [540, 191] width 284 height 52
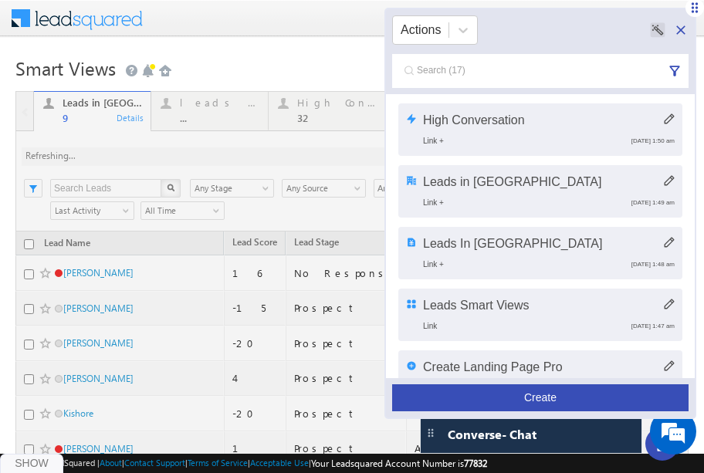
drag, startPoint x: 350, startPoint y: 41, endPoint x: 252, endPoint y: 44, distance: 98.1
click at [384, 44] on div "Actions High Conversation Link + September 22nd 2025, 1:50 am Leads in Edtech L…" at bounding box center [540, 213] width 312 height 411
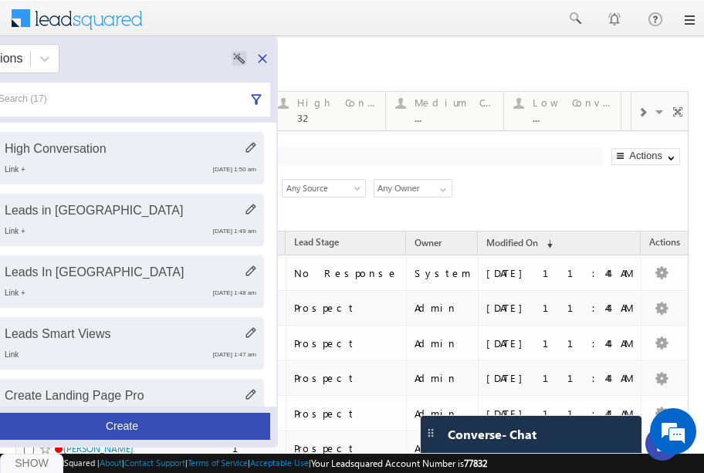
drag, startPoint x: 249, startPoint y: 42, endPoint x: 342, endPoint y: 12, distance: 98.1
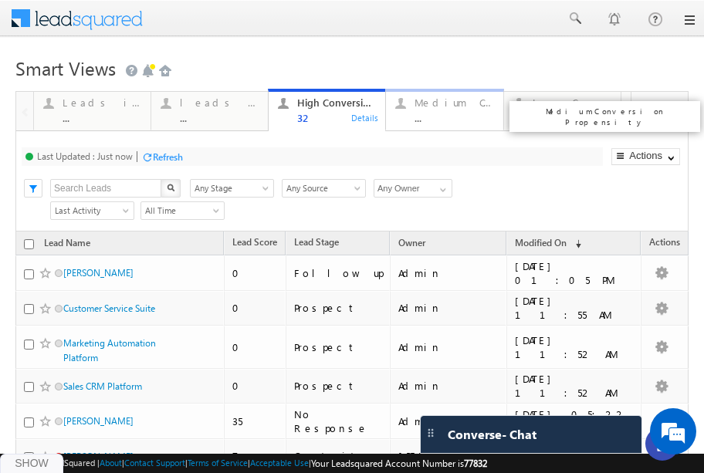
click at [443, 124] on link "Medium Conversion Propensity ... Details" at bounding box center [444, 110] width 118 height 42
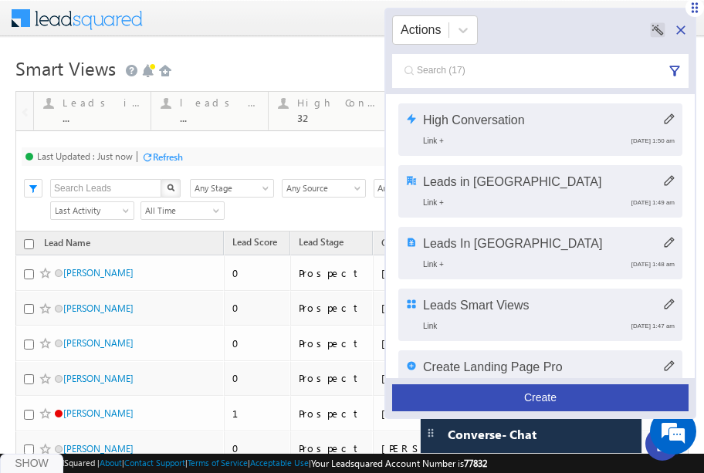
click at [580, 391] on button "Create" at bounding box center [540, 397] width 296 height 27
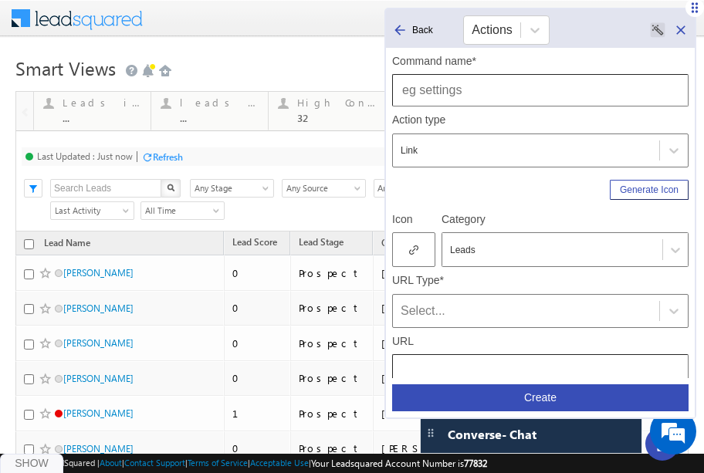
click at [485, 95] on input "text" at bounding box center [540, 90] width 296 height 32
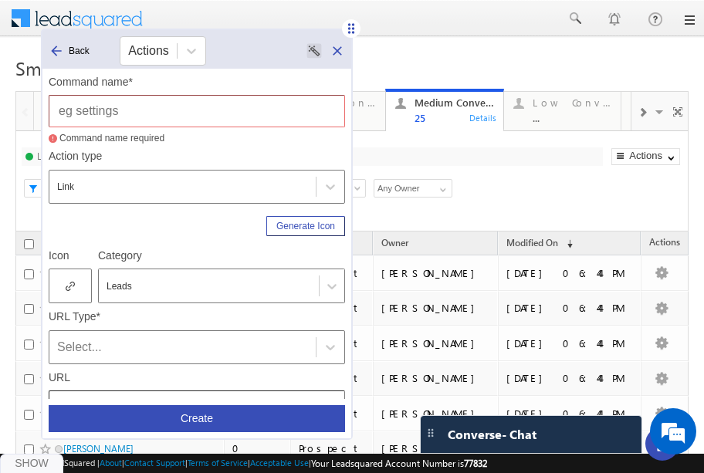
drag, startPoint x: 695, startPoint y: 11, endPoint x: 342, endPoint y: 32, distance: 353.4
click at [342, 32] on div at bounding box center [351, 28] width 19 height 19
click at [264, 105] on input "text" at bounding box center [197, 111] width 296 height 32
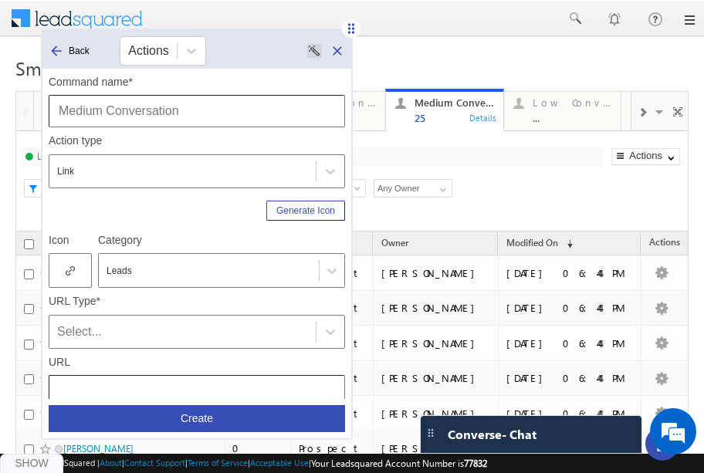
type input "Medium Conversation"
click at [66, 271] on icon at bounding box center [70, 271] width 9 height 11
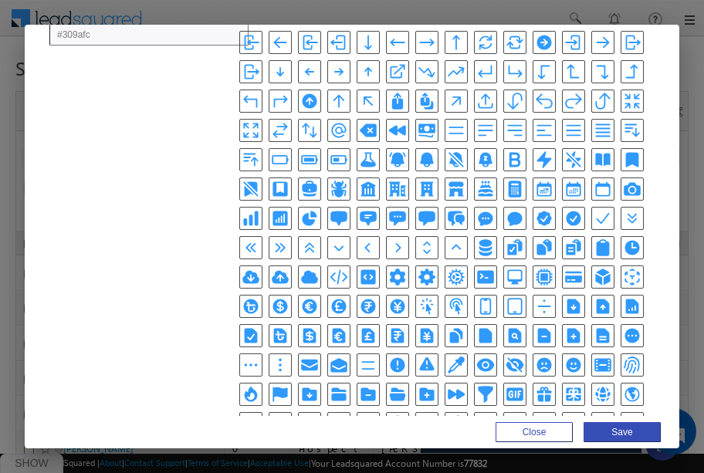
scroll to position [159, 0]
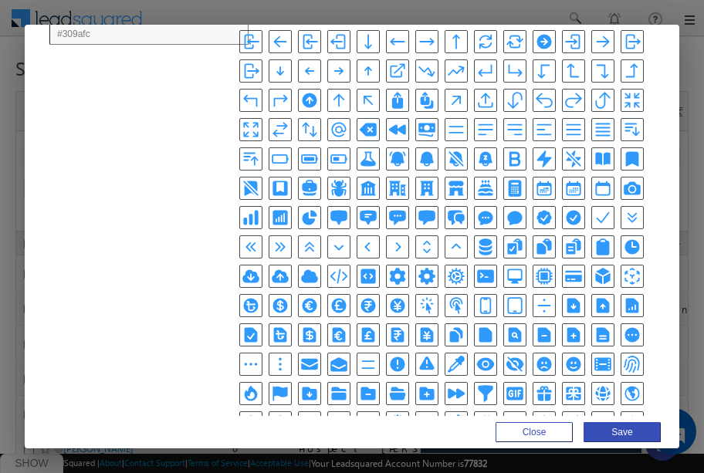
click at [598, 331] on icon "DocumentTextIcon" at bounding box center [603, 335] width 13 height 15
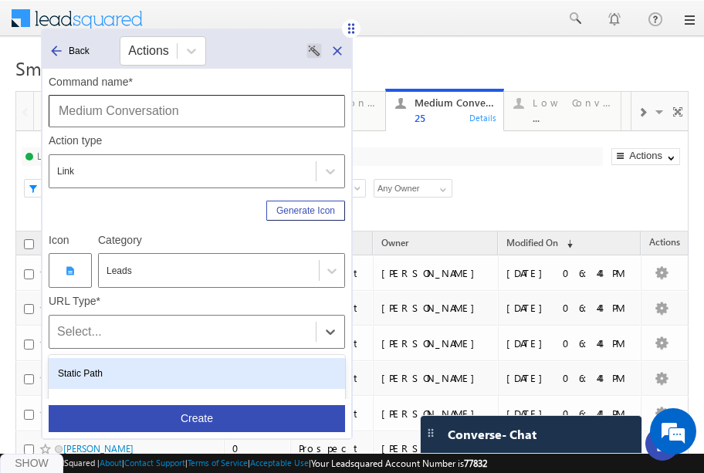
click at [210, 334] on div "Select..." at bounding box center [182, 332] width 251 height 19
click at [166, 374] on div "Static Path" at bounding box center [197, 373] width 296 height 31
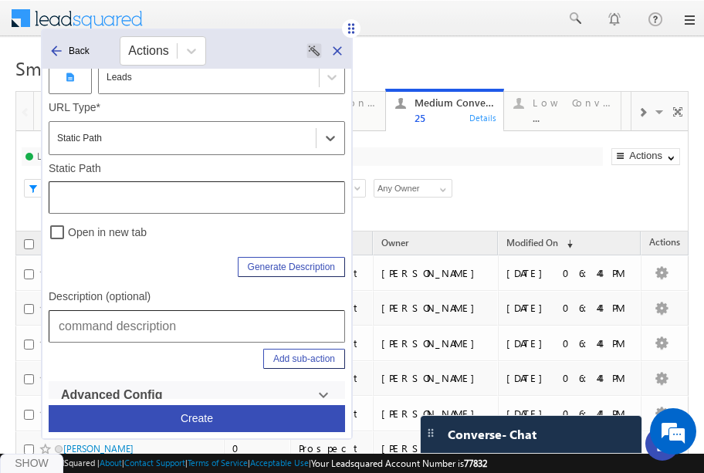
scroll to position [199, 0]
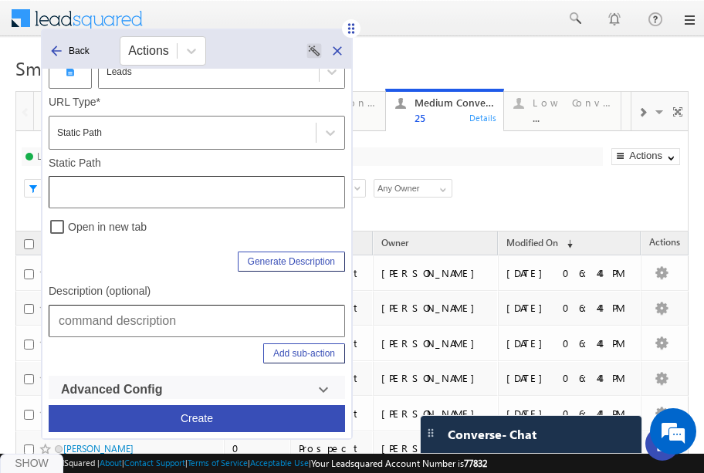
click at [140, 189] on input "text" at bounding box center [197, 192] width 296 height 32
type input "/LeadManagement/SmartViews"
click at [180, 330] on input "text" at bounding box center [197, 321] width 296 height 32
type input "S"
type input "Leads | Smart Views | Medium Conversation"
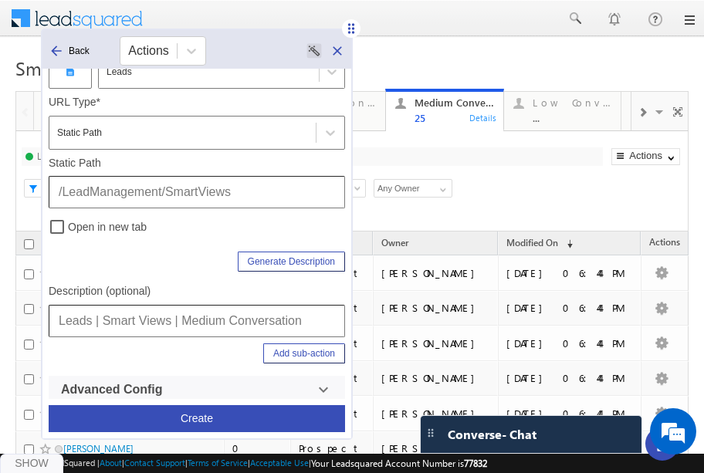
click at [315, 353] on button "Add sub-action" at bounding box center [304, 353] width 82 height 20
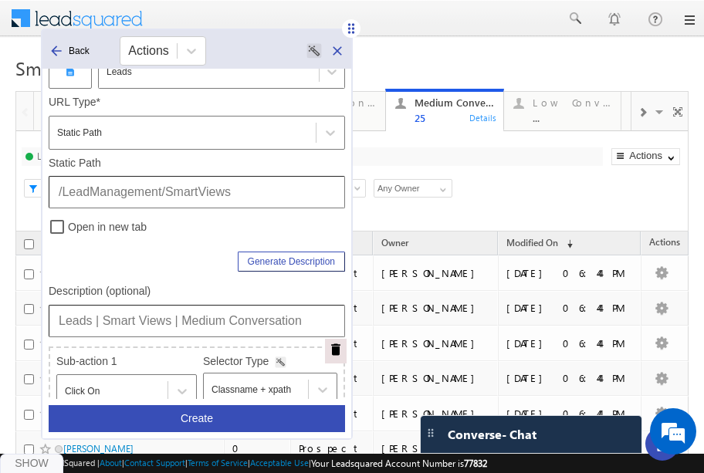
scroll to position [403, 0]
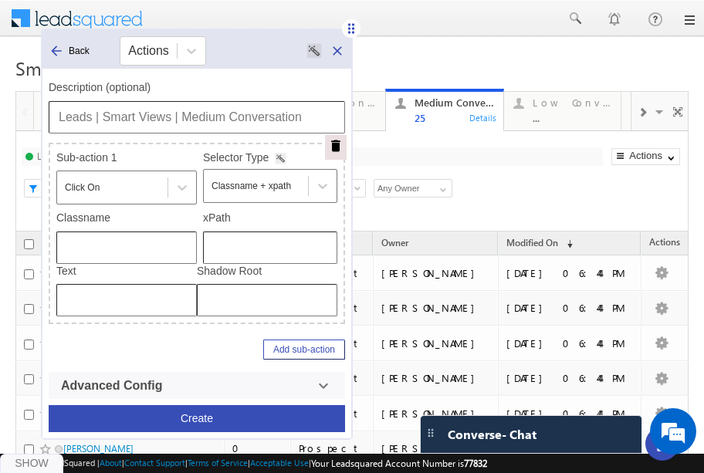
click at [263, 235] on input "text" at bounding box center [270, 248] width 134 height 32
type input "/html/body/div[4]/div[1]/form/div[2]/div[5]/div[1]/div[2]/div/div[1]/div[2]/div…"
click at [203, 115] on input "Leads | Smart Views | Medium Conversation" at bounding box center [197, 117] width 296 height 32
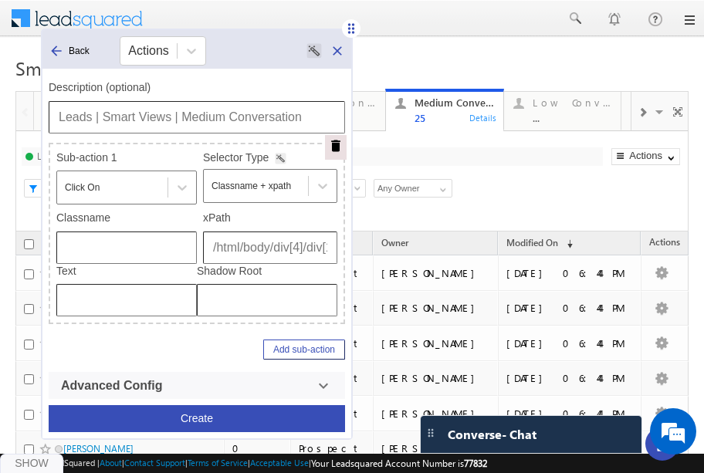
click at [220, 414] on button "Create" at bounding box center [197, 418] width 296 height 27
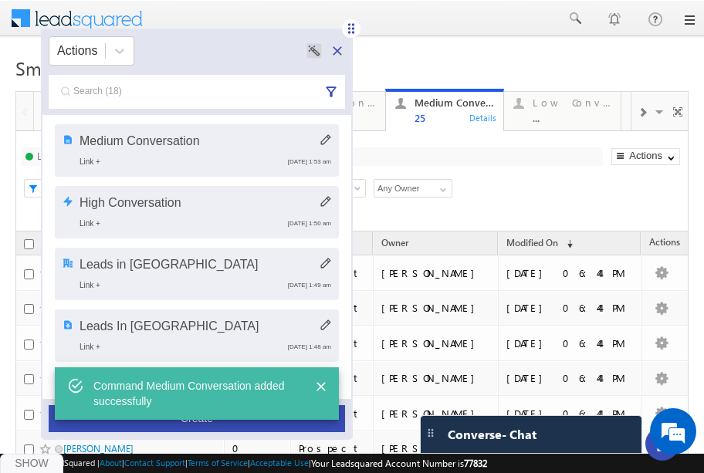
click at [241, 428] on button "Create" at bounding box center [197, 418] width 296 height 27
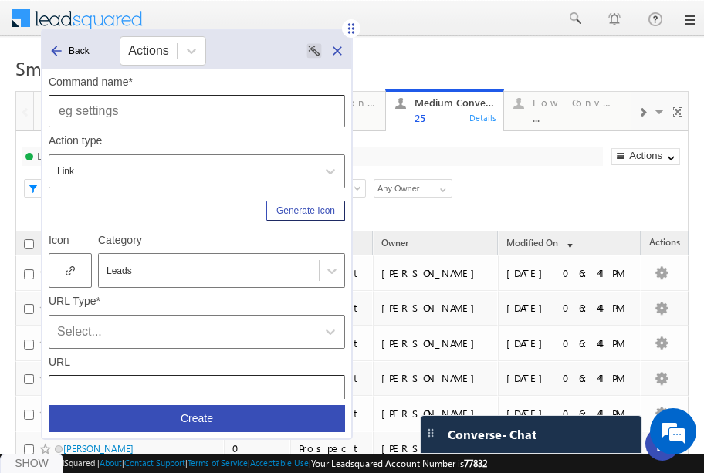
click at [172, 111] on input "text" at bounding box center [197, 111] width 296 height 32
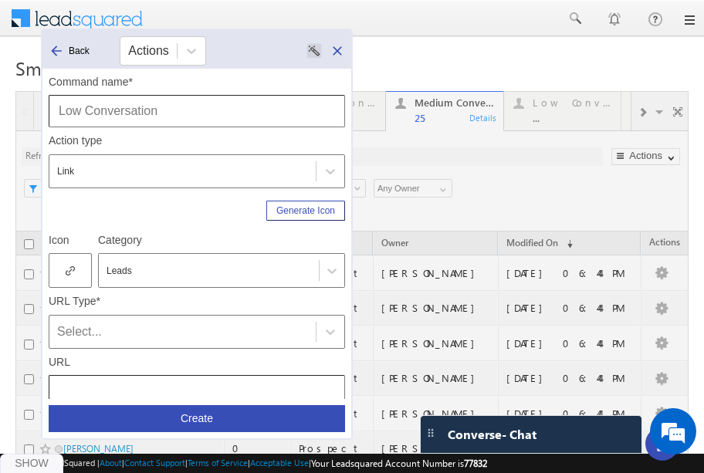
type input "Low Conversation"
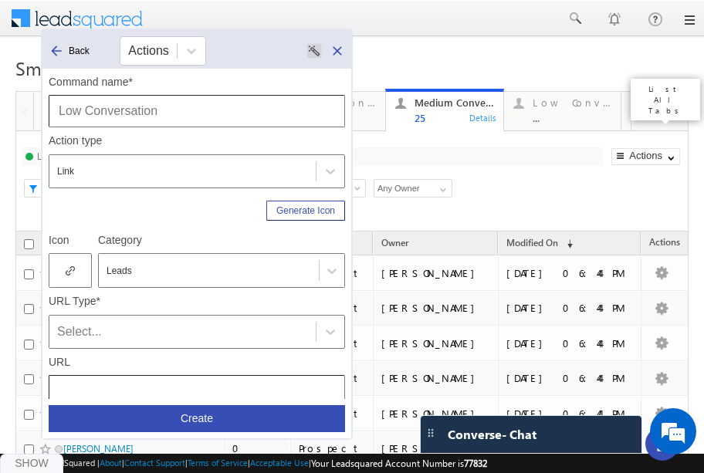
click at [653, 113] on span at bounding box center [660, 114] width 15 height 32
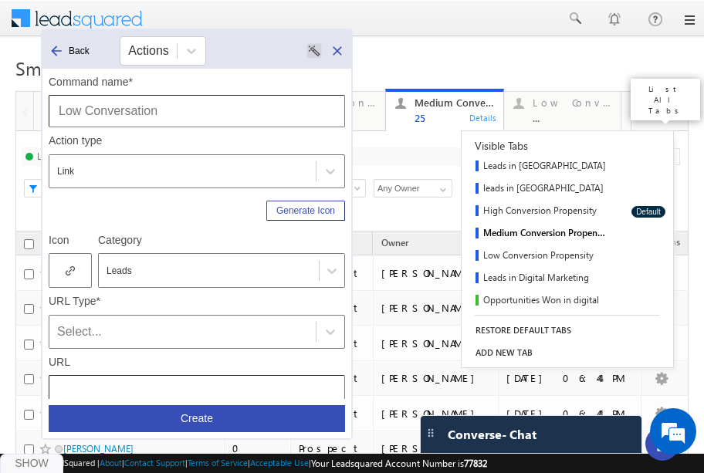
click at [653, 115] on span at bounding box center [660, 114] width 15 height 32
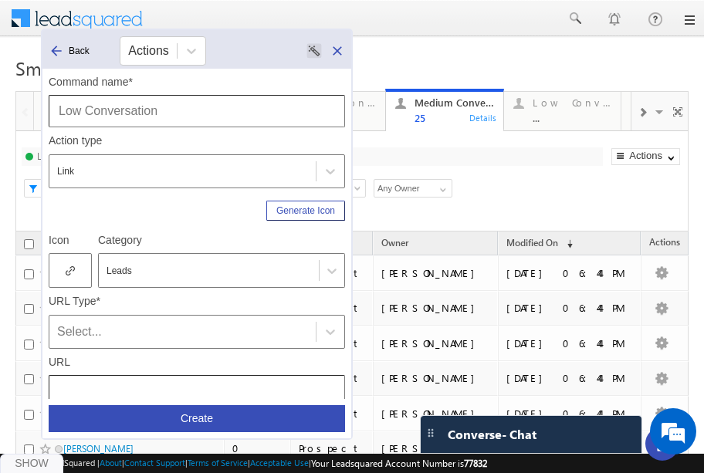
click at [638, 111] on span at bounding box center [642, 113] width 9 height 12
click at [19, 114] on div at bounding box center [25, 111] width 15 height 35
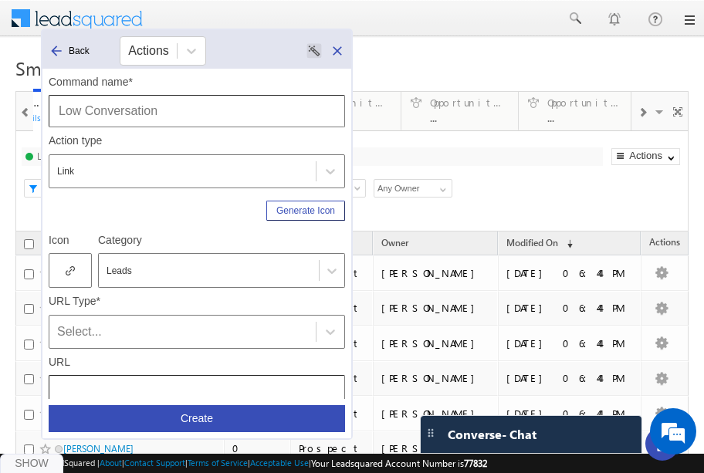
click at [19, 114] on div at bounding box center [25, 111] width 15 height 35
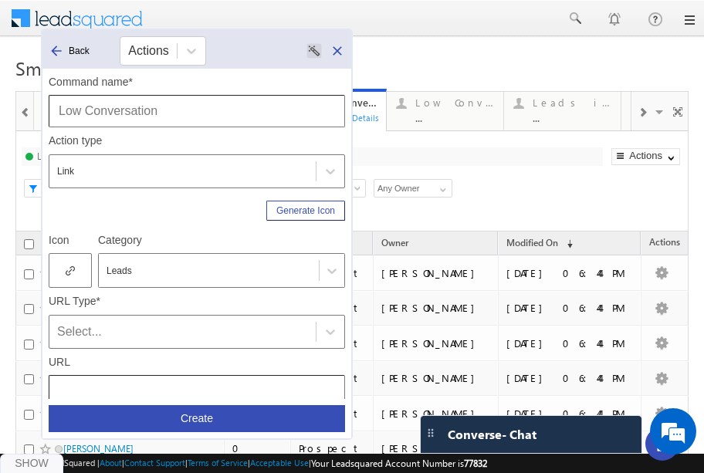
click at [19, 114] on div at bounding box center [25, 111] width 15 height 35
click at [249, 69] on div "Command name* Low Conversation" at bounding box center [197, 98] width 296 height 59
click at [68, 264] on div at bounding box center [70, 270] width 43 height 35
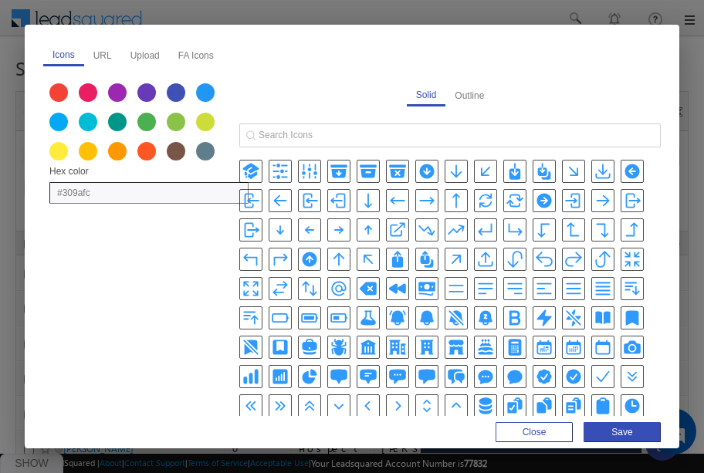
click at [429, 229] on icon "ArrowTrendingDownIcon" at bounding box center [427, 230] width 19 height 19
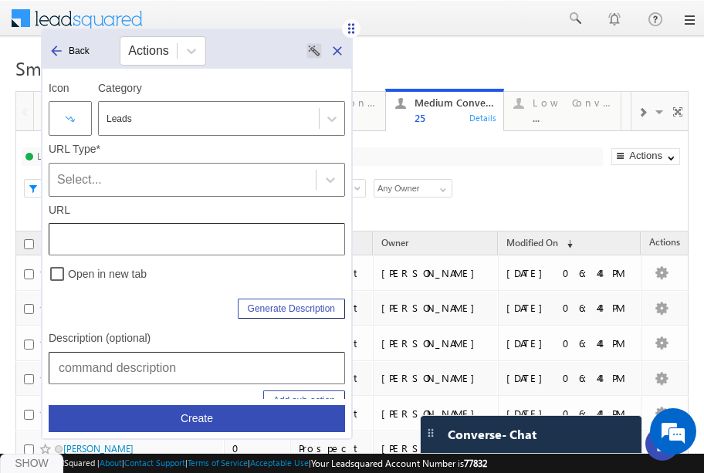
scroll to position [157, 0]
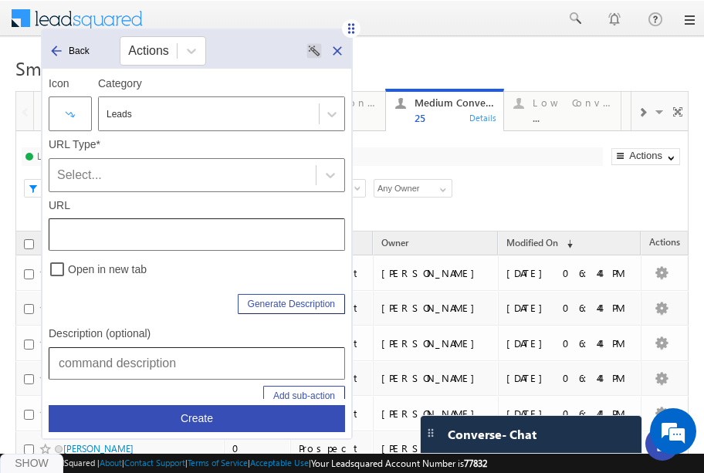
click at [142, 374] on input "text" at bounding box center [197, 363] width 296 height 32
paste input "Leads | Smart Views | Medium Conversation"
click at [191, 360] on input "Leads | Smart Views | Medium Conversation" at bounding box center [197, 363] width 296 height 32
type input "Leads | Smart Views | Low Conversation"
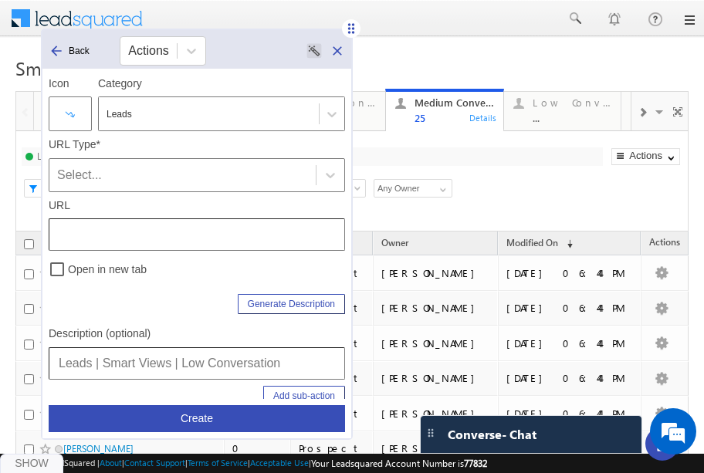
click at [278, 228] on input "text" at bounding box center [197, 234] width 296 height 32
type input "/LeadManagement/SmartViews"
click at [262, 170] on div "Select..." at bounding box center [182, 175] width 251 height 19
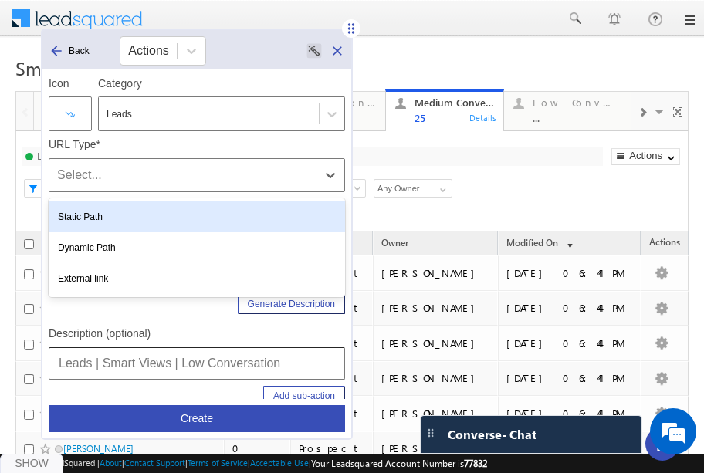
click at [209, 221] on div "Static Path" at bounding box center [197, 216] width 296 height 31
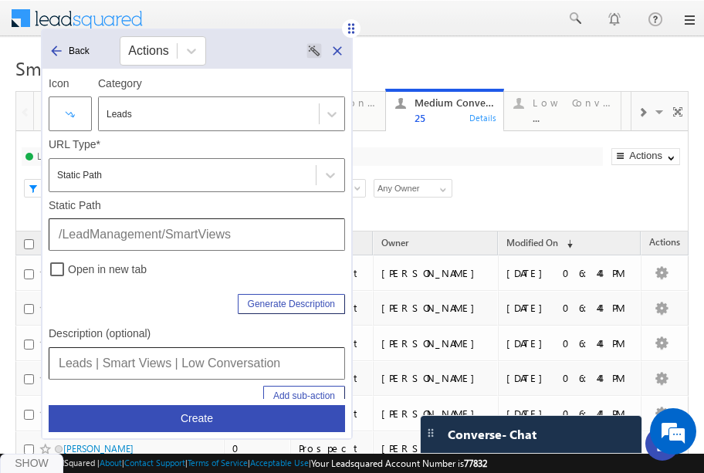
scroll to position [204, 0]
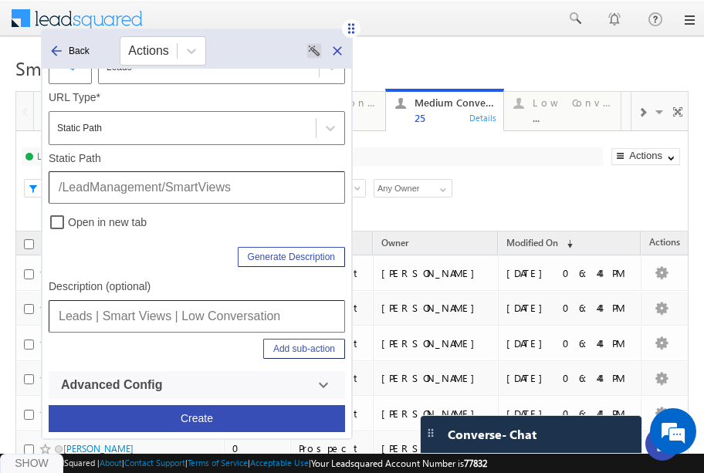
click at [272, 347] on button "Add sub-action" at bounding box center [304, 349] width 82 height 20
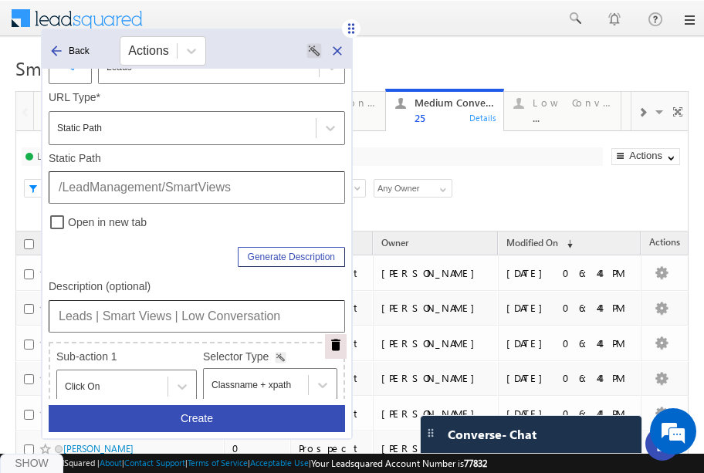
scroll to position [403, 0]
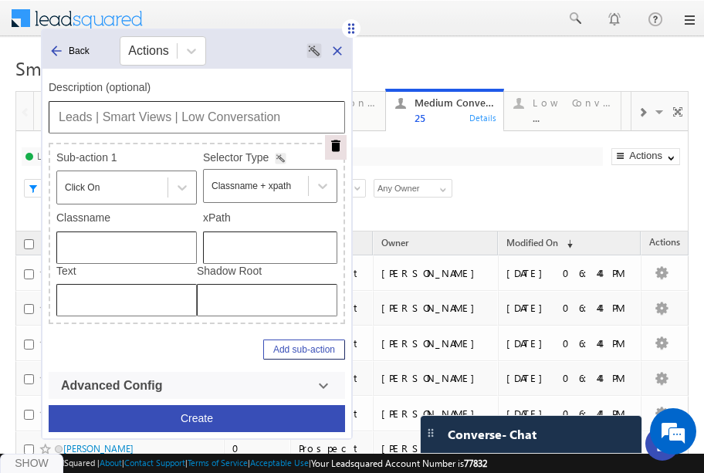
click at [262, 254] on input "text" at bounding box center [270, 248] width 134 height 32
type input "/html/body/div[4]/div[1]/form/div[2]/div[5]/div[1]/div[2]/div/div[1]/div[2]/div…"
click at [247, 118] on input "Leads | Smart Views | Low Conversation" at bounding box center [197, 117] width 296 height 32
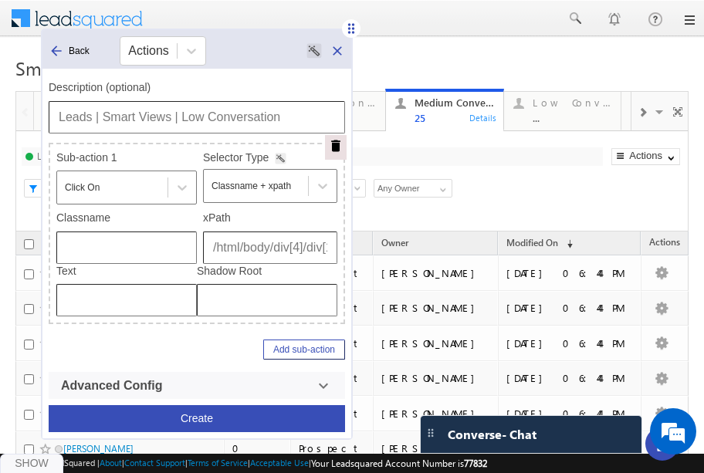
click at [206, 422] on button "Create" at bounding box center [197, 418] width 296 height 27
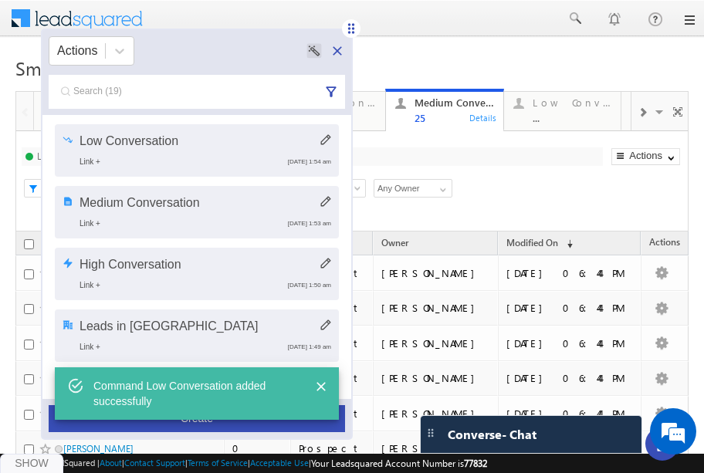
click at [214, 425] on button "Create" at bounding box center [197, 418] width 296 height 27
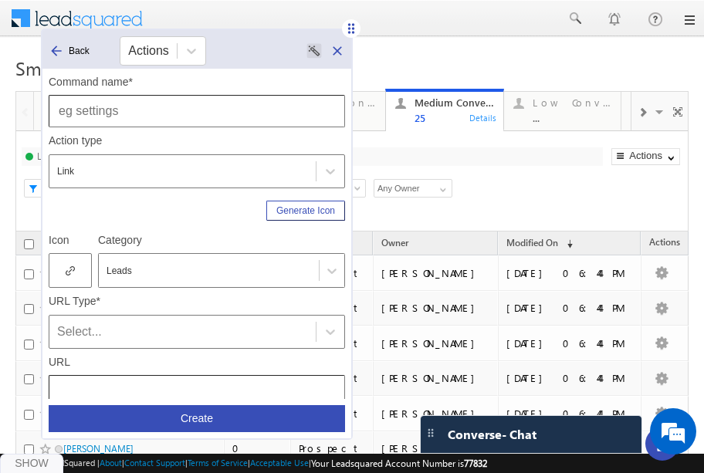
click at [638, 115] on span at bounding box center [642, 113] width 9 height 12
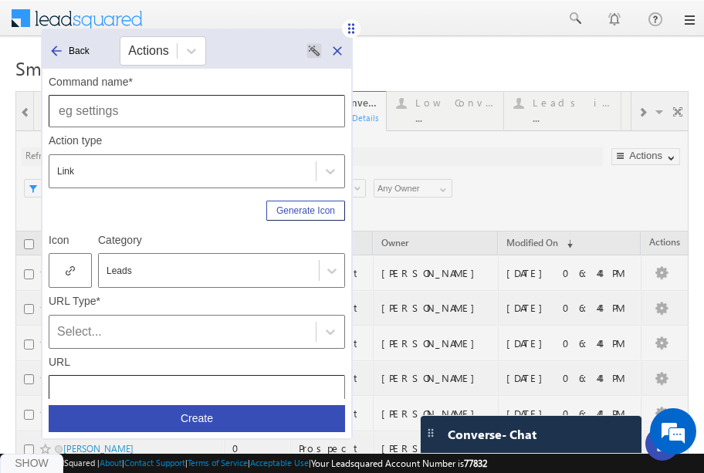
click at [135, 113] on input "text" at bounding box center [197, 111] width 296 height 32
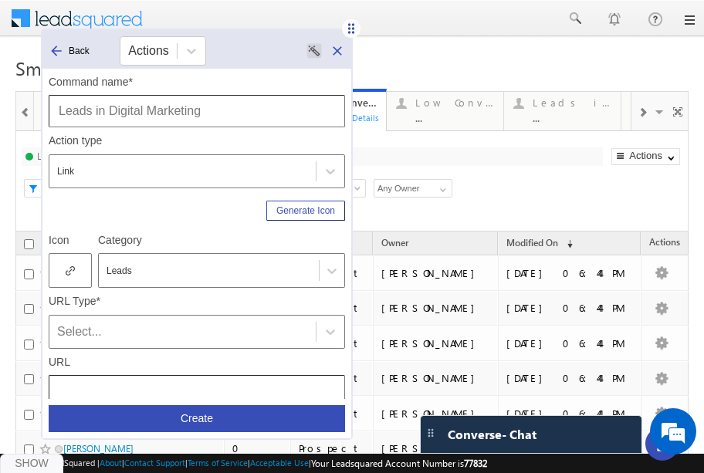
type input "Leads in Digital Marketing"
click at [66, 268] on icon at bounding box center [70, 271] width 9 height 11
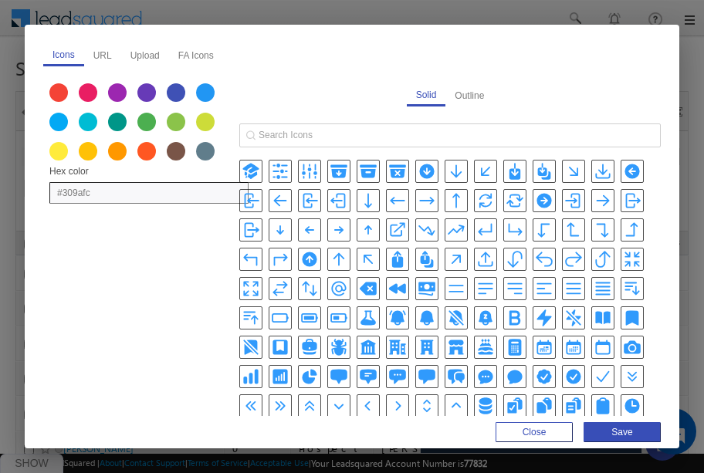
click at [624, 341] on icon "CameraIcon" at bounding box center [632, 347] width 17 height 13
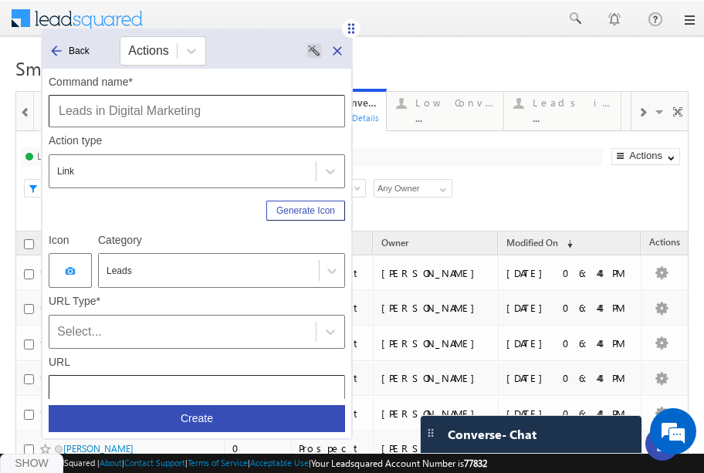
scroll to position [72, 0]
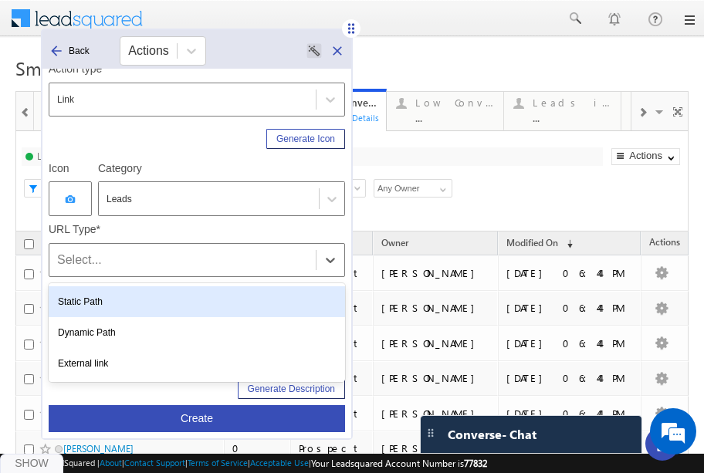
click at [210, 263] on div "Select..." at bounding box center [182, 260] width 251 height 19
click at [171, 307] on div "Static Path" at bounding box center [197, 301] width 296 height 31
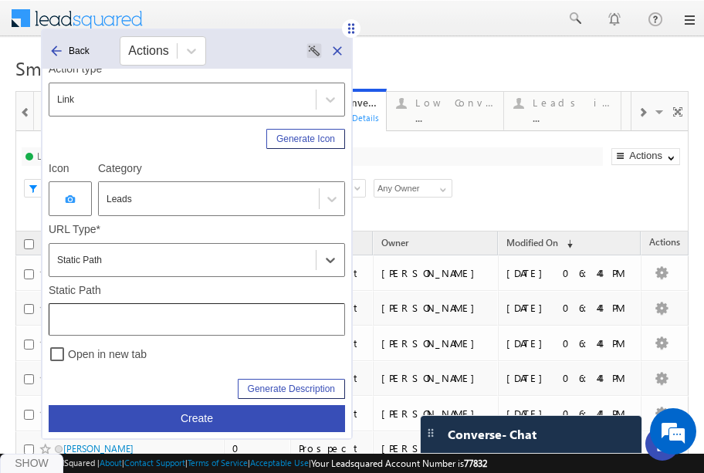
scroll to position [204, 0]
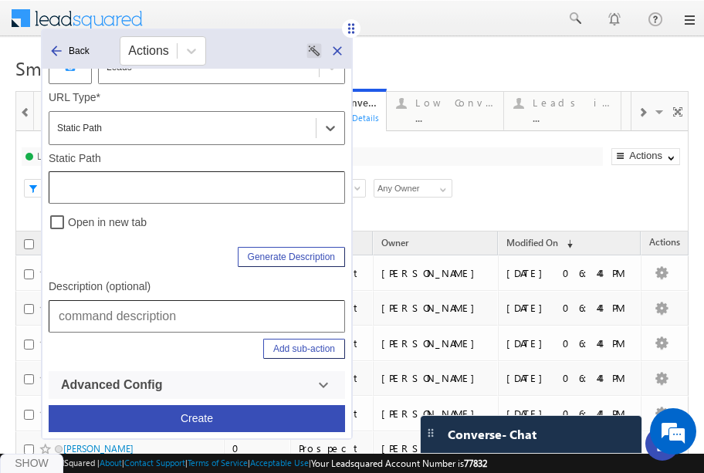
paste input
click at [171, 307] on input "text" at bounding box center [197, 316] width 296 height 32
click at [185, 316] on input "Leads | Smart Views | Low Conversation" at bounding box center [197, 316] width 296 height 32
drag, startPoint x: 185, startPoint y: 316, endPoint x: 350, endPoint y: 327, distance: 164.8
click at [350, 327] on div "Command name* Leads in Digital Marketing Action type Link Generate Icon Icon Ca…" at bounding box center [196, 234] width 309 height 330
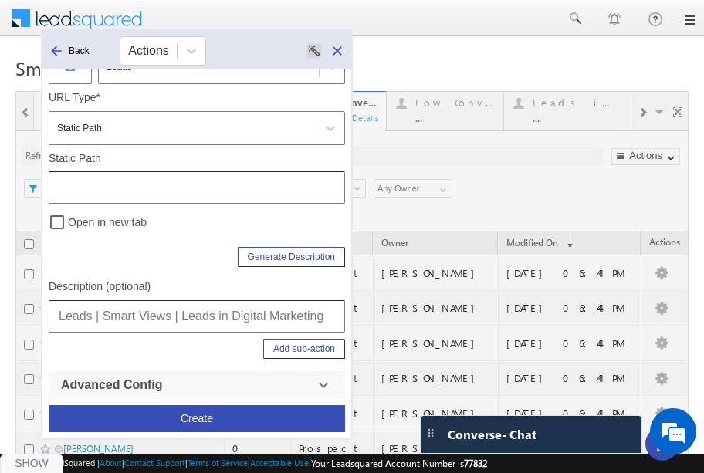
type input "Leads | Smart Views | Leads in Digital Marketing"
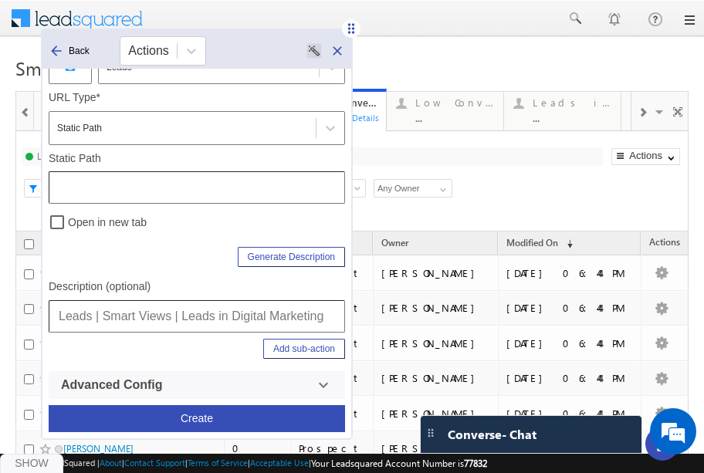
click at [258, 178] on input "text" at bounding box center [197, 187] width 296 height 32
type input "/LeadManagement/SmartViews"
click at [310, 347] on button "Add sub-action" at bounding box center [304, 349] width 82 height 20
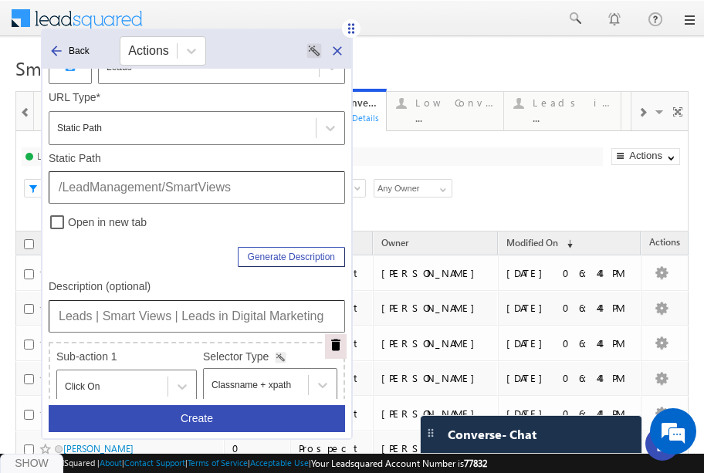
scroll to position [403, 0]
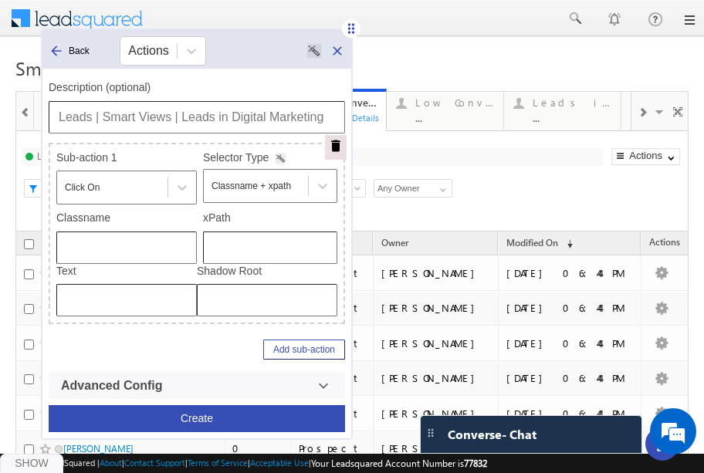
click at [221, 249] on input "text" at bounding box center [270, 248] width 134 height 32
type input "/html/body/div[4]/div[1]/form/div[2]/div[5]/div[1]/div[2]/div/div[1]/div[2]/div…"
click at [243, 115] on input "Leads | Smart Views | Leads in Digital Marketing" at bounding box center [197, 117] width 296 height 32
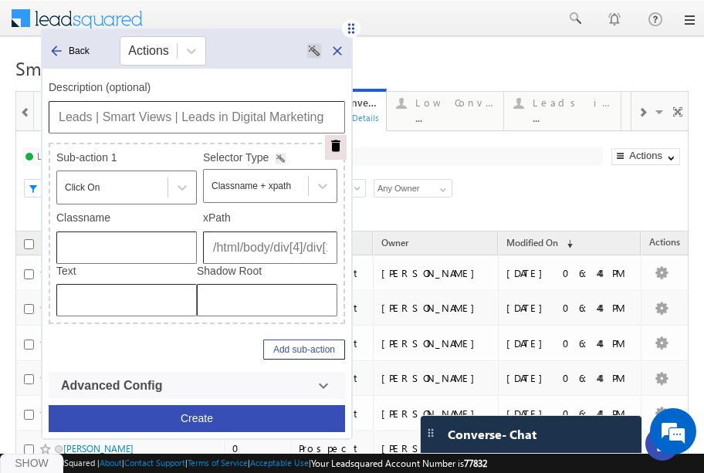
click at [206, 418] on button "Create" at bounding box center [197, 418] width 296 height 27
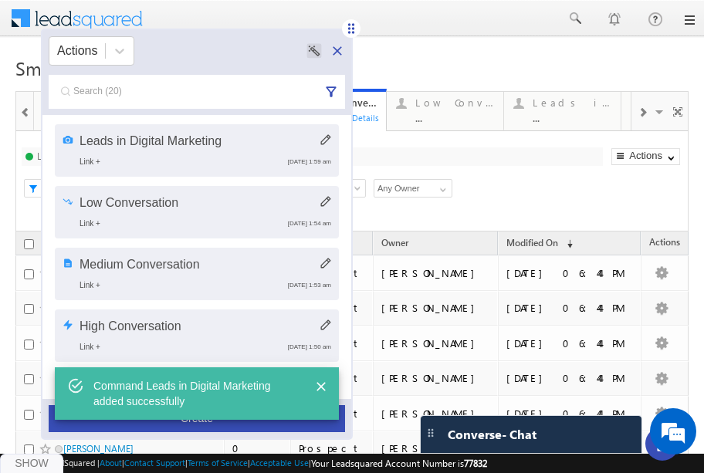
click at [638, 115] on span at bounding box center [642, 113] width 9 height 12
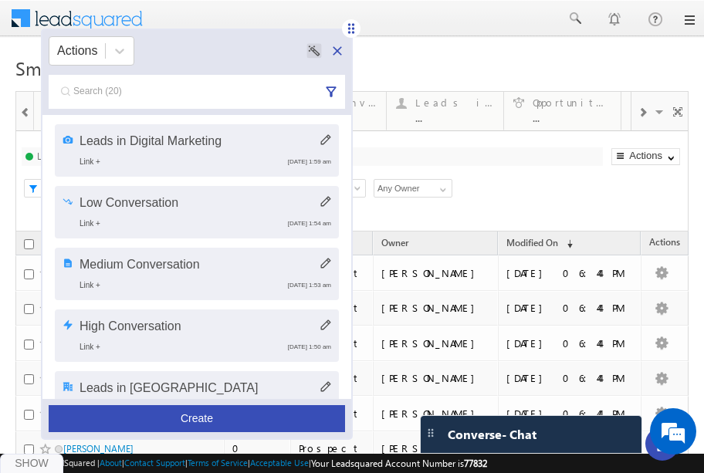
click at [183, 427] on button "Create" at bounding box center [197, 418] width 296 height 27
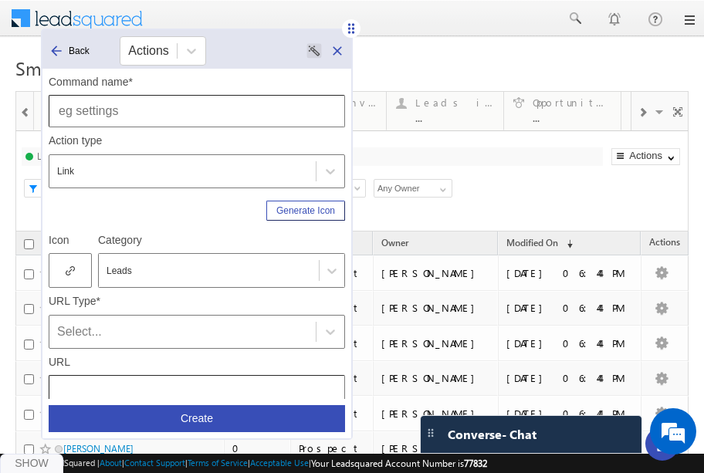
click at [227, 90] on div "Command name*" at bounding box center [197, 102] width 296 height 52
click at [229, 100] on input "text" at bounding box center [197, 111] width 296 height 32
click at [122, 115] on input "Opportunity Won" at bounding box center [197, 111] width 296 height 32
click at [219, 106] on input "Opportunities Won" at bounding box center [197, 111] width 296 height 32
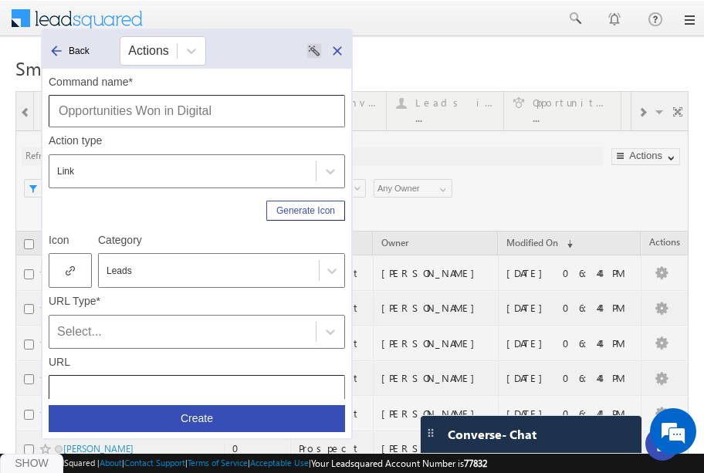
scroll to position [78, 0]
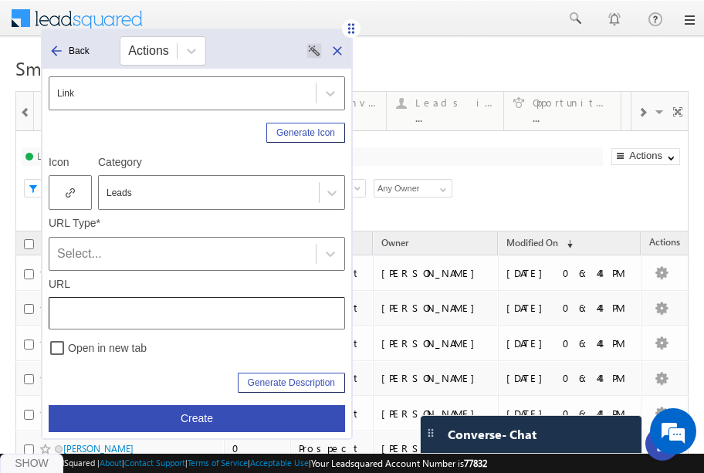
type input "Opportunities Won in Digital"
click at [73, 190] on icon at bounding box center [70, 193] width 9 height 11
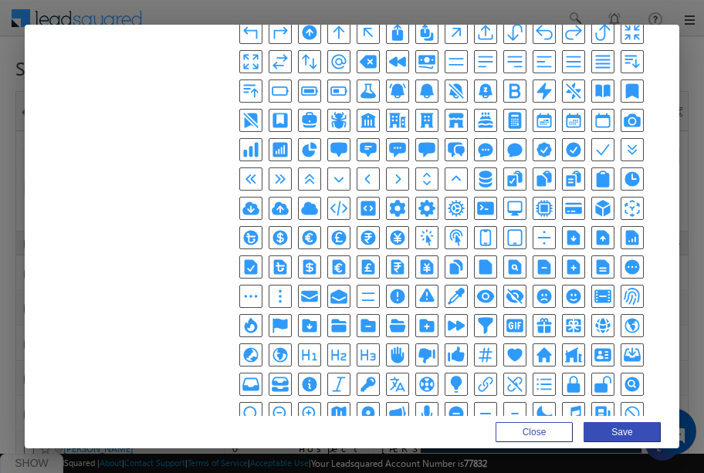
scroll to position [0, 0]
click at [692, 225] on div "Icons URL Upload FA Icons Hex color #309afc Solid Outline Close Save" at bounding box center [352, 236] width 704 height 473
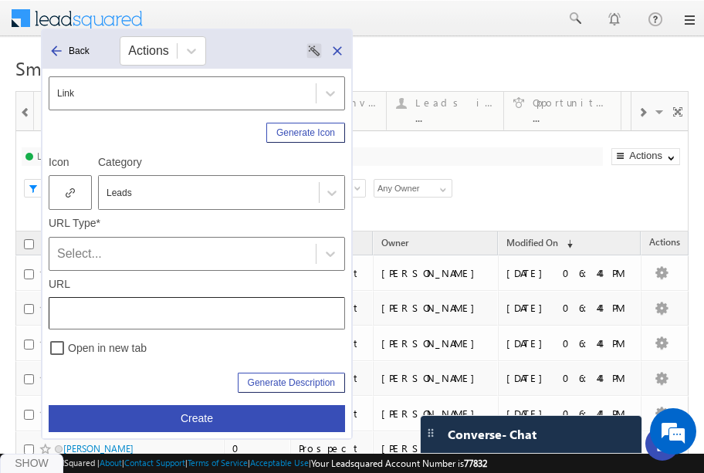
click at [638, 107] on span at bounding box center [642, 113] width 9 height 12
click at [266, 85] on div "Link" at bounding box center [182, 93] width 251 height 19
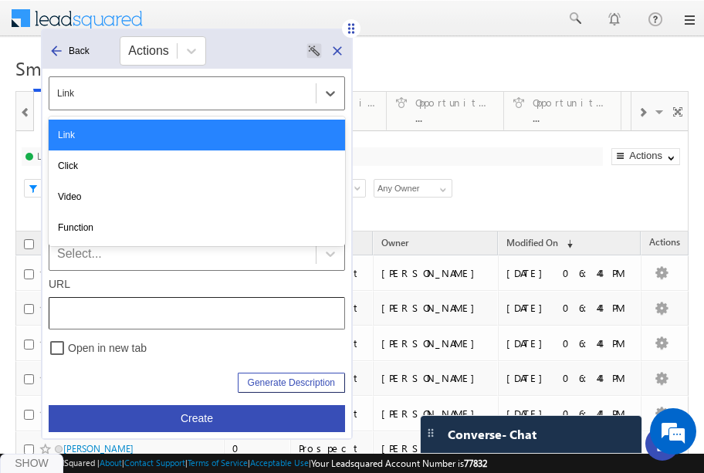
click at [237, 100] on div "Link" at bounding box center [182, 93] width 251 height 19
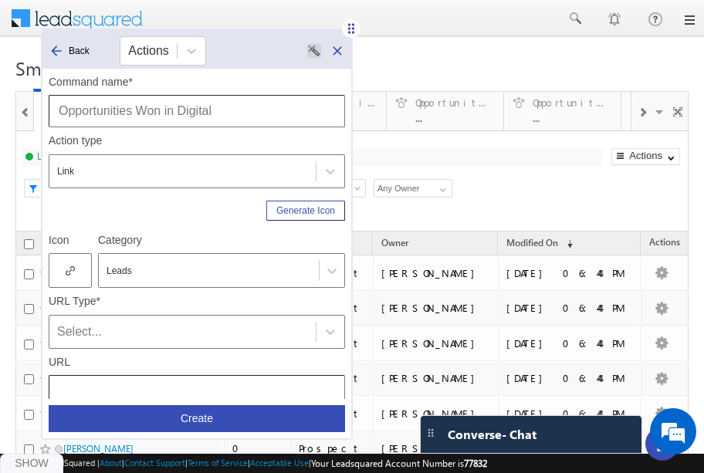
click at [182, 108] on input "Opportunities Won in Digital" at bounding box center [197, 111] width 296 height 32
drag, startPoint x: 178, startPoint y: 113, endPoint x: 266, endPoint y: 130, distance: 89.6
click at [266, 130] on div "Command name* Opportunities Won in Digital Action type Link Generate Icon Icon …" at bounding box center [197, 337] width 296 height 537
click at [576, 115] on div "..." at bounding box center [573, 118] width 80 height 12
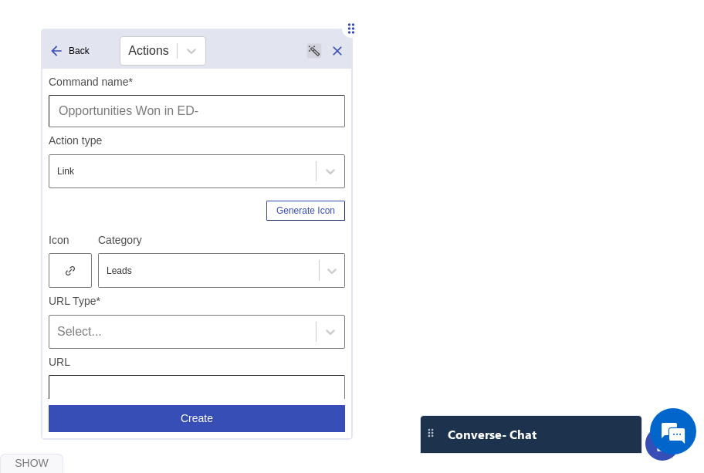
click at [213, 116] on input "Opportunities Won in ED-" at bounding box center [197, 111] width 296 height 32
click at [131, 113] on input "Opportunities Won in ED-" at bounding box center [197, 111] width 296 height 32
click at [211, 113] on input "Opportunity Won in ED-" at bounding box center [197, 111] width 296 height 32
type input "Opportunity Won in ED- Tech"
click at [76, 276] on div at bounding box center [70, 270] width 43 height 35
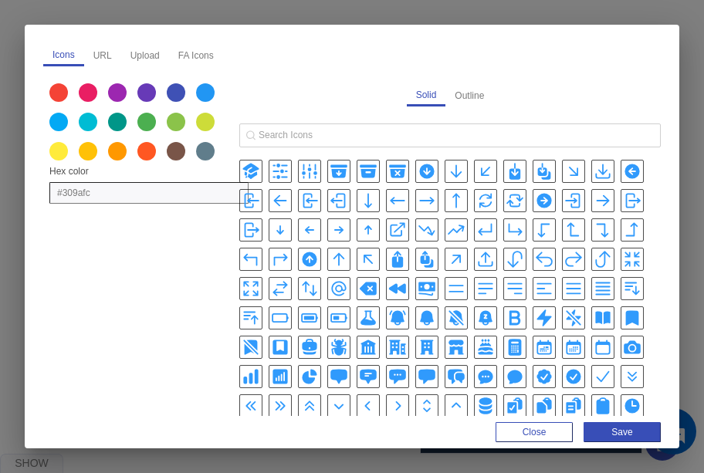
click at [451, 228] on icon "ArrowTrendingUpIcon" at bounding box center [456, 230] width 19 height 19
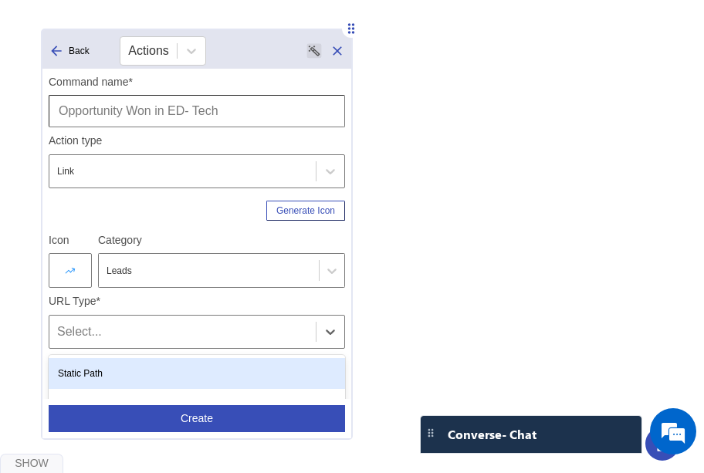
click at [105, 315] on div "Select..." at bounding box center [197, 332] width 296 height 34
click at [100, 358] on div "Static Path" at bounding box center [197, 373] width 296 height 31
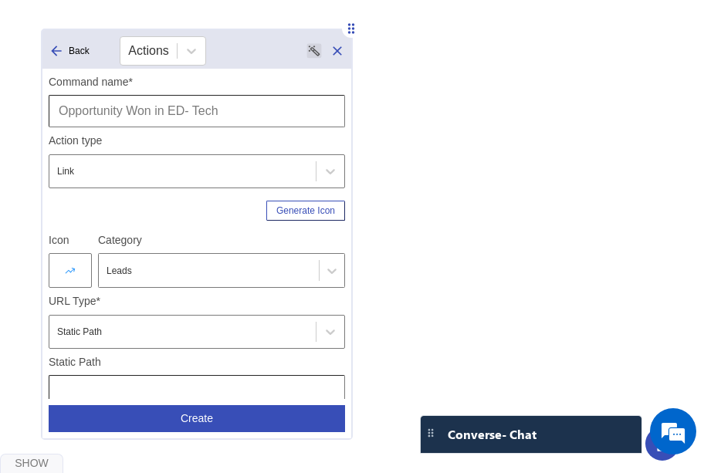
type input "/html/body/div[4]/div[1]/form/div[2]/div[5]/div[1]/div[2]/div/div[1]/div[2]/div…"
type input "Leads | Smart Views | Opportunity Won in Ed - Tech"
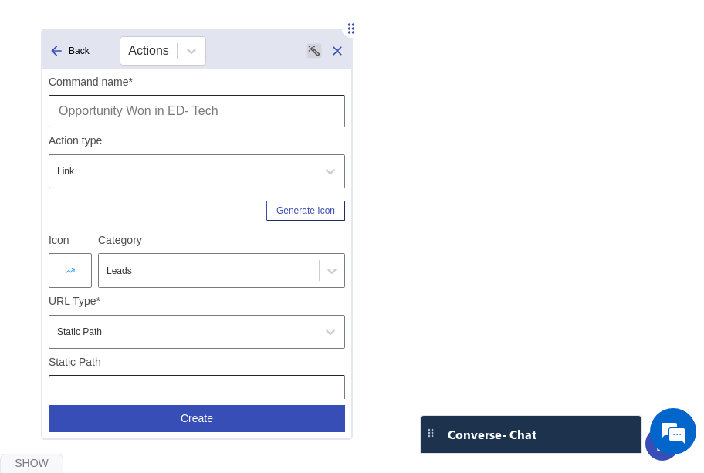
click at [165, 375] on input "text" at bounding box center [197, 391] width 296 height 32
type input "/LeadManagement/SmartViews"
click at [219, 429] on button "Create" at bounding box center [197, 418] width 296 height 27
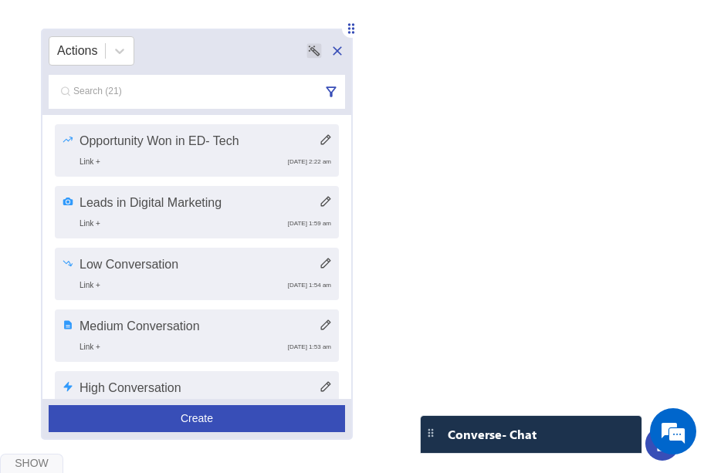
click at [213, 417] on button "Create" at bounding box center [197, 418] width 296 height 27
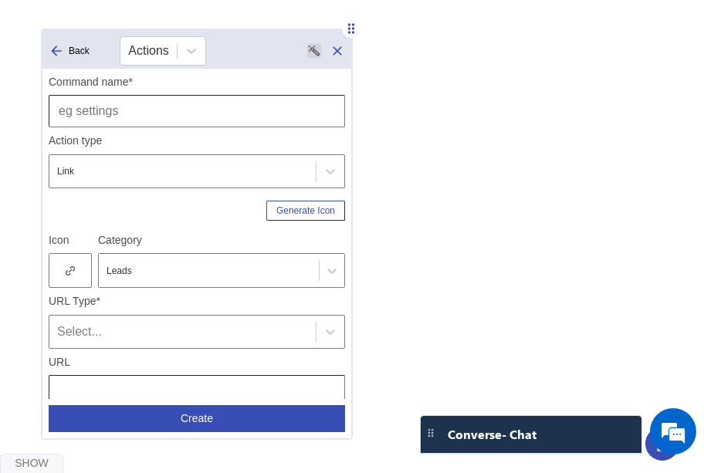
click at [226, 116] on input "text" at bounding box center [197, 111] width 296 height 32
click at [193, 114] on input "Opportunity Won in ED- Tech" at bounding box center [197, 111] width 296 height 32
click at [201, 113] on input "Opportunity Won in ED- Tech" at bounding box center [197, 111] width 296 height 32
type input "Opportunity Won in [GEOGRAPHIC_DATA]"
click at [70, 270] on icon at bounding box center [71, 271] width 4 height 4
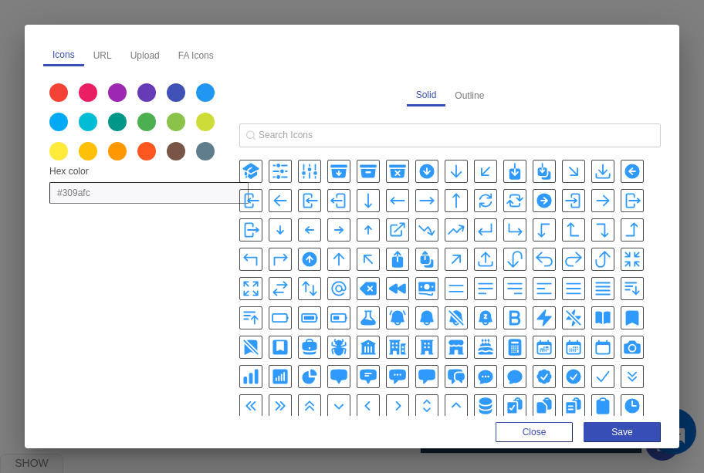
click at [425, 283] on icon "BanknotesIcon" at bounding box center [427, 288] width 19 height 19
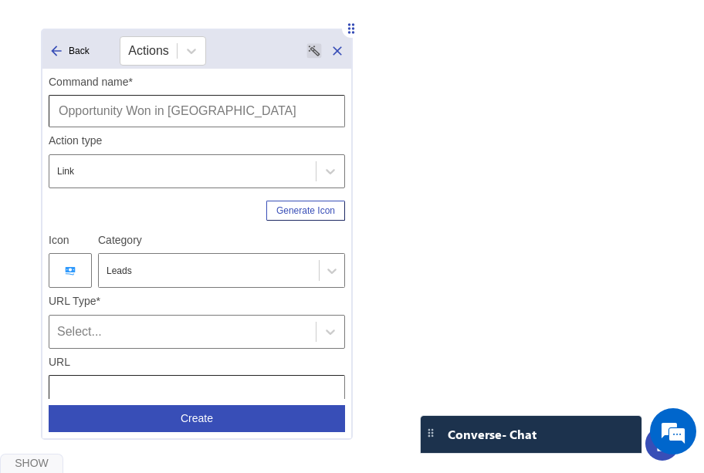
paste input "Leads | Smart Views | Opportunity Won in Ed - Tech"
drag, startPoint x: 283, startPoint y: 313, endPoint x: 316, endPoint y: 322, distance: 35.2
type input "Leads | Smart Views | Opportunity Won in Fintech"
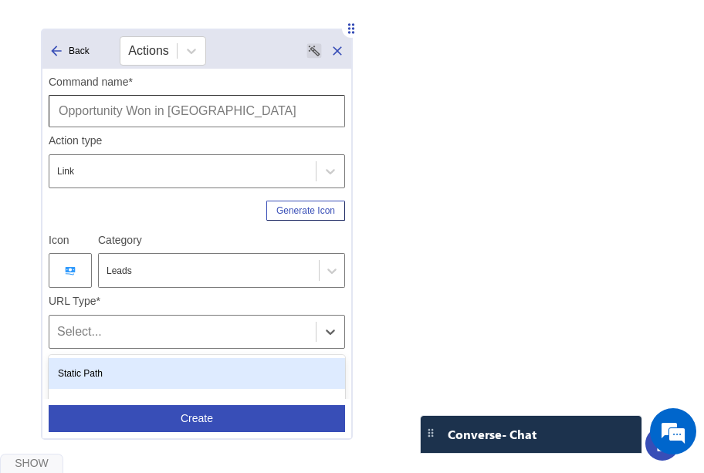
click at [161, 323] on div "Select..." at bounding box center [182, 332] width 251 height 19
click at [146, 358] on div "Static Path" at bounding box center [197, 373] width 296 height 31
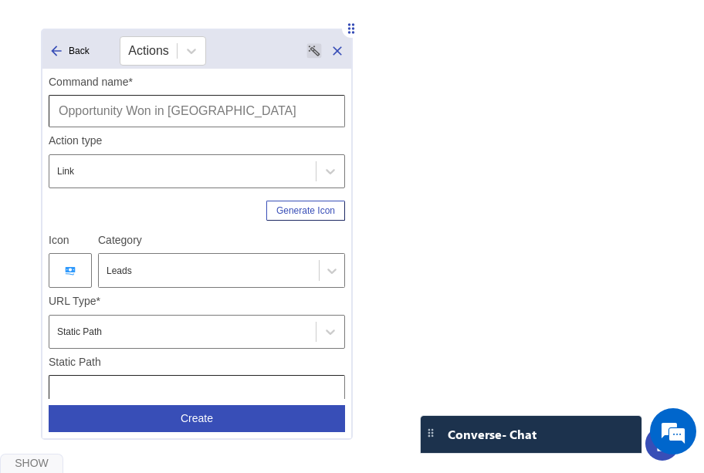
click at [198, 375] on input "text" at bounding box center [197, 391] width 296 height 32
type input "/LeadManagement/SmartViews"
type input "/html/body/div[4]/div[1]/form/div[2]/div[5]/div[1]/div[2]/div/div[1]/div[2]/div…"
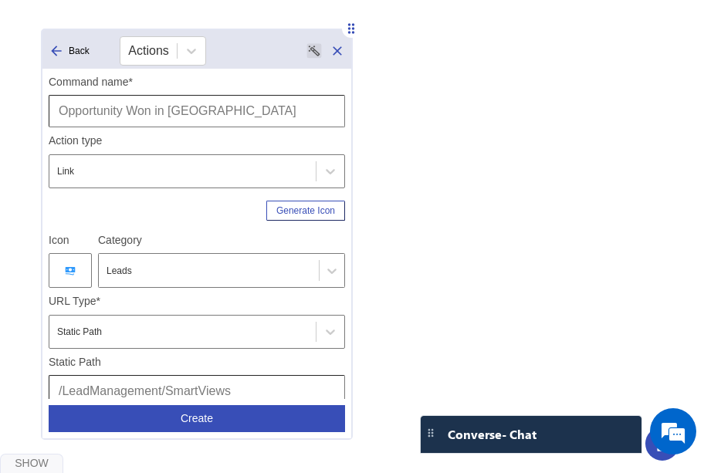
click at [211, 412] on button "Create" at bounding box center [197, 418] width 296 height 27
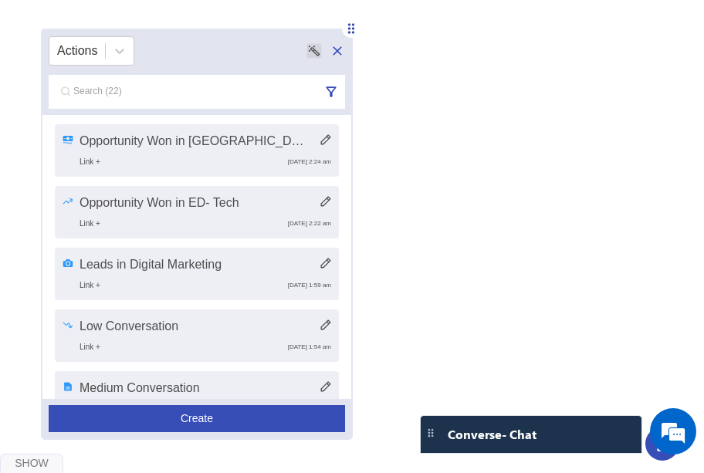
click at [227, 415] on button "Create" at bounding box center [197, 418] width 296 height 27
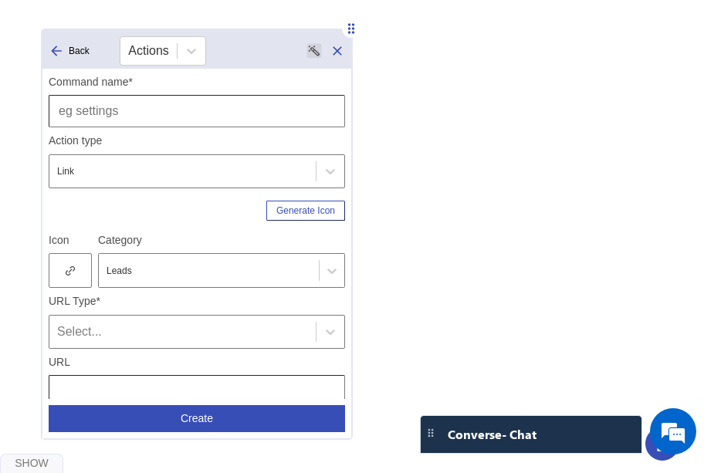
click at [171, 130] on div "Action type Link" at bounding box center [197, 157] width 296 height 61
click at [171, 103] on input "text" at bounding box center [197, 111] width 296 height 32
click at [201, 111] on input "Opportunity Won in ED- Tech" at bounding box center [197, 111] width 296 height 32
type input "Opportunity Won in Health Tech"
click at [57, 269] on div at bounding box center [70, 270] width 43 height 35
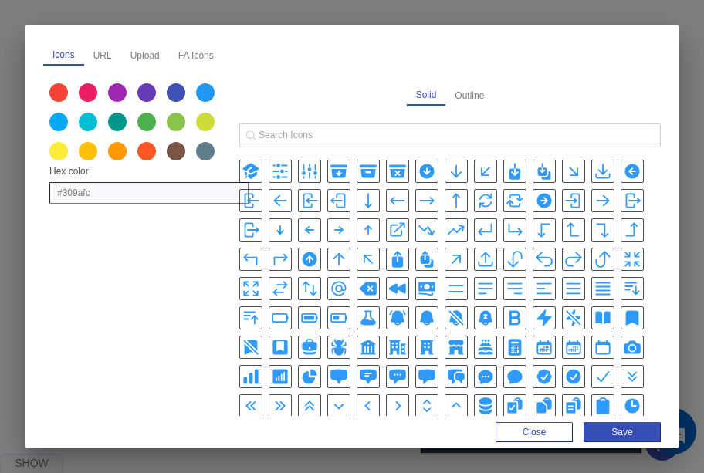
click at [367, 340] on icon "BuildingLibraryIcon" at bounding box center [367, 347] width 15 height 15
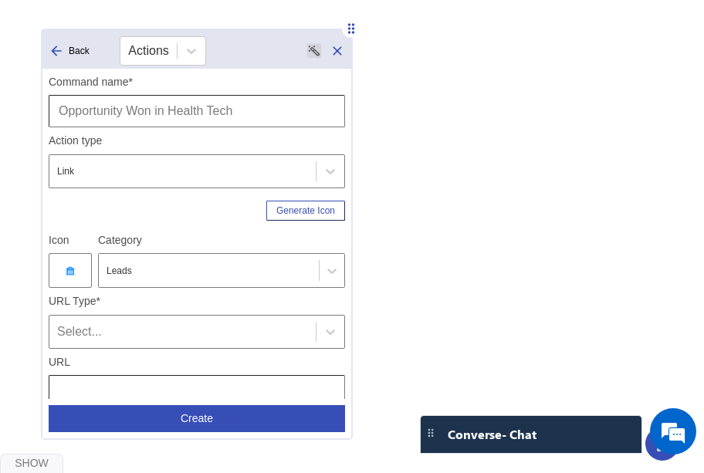
click at [63, 263] on div at bounding box center [70, 270] width 43 height 35
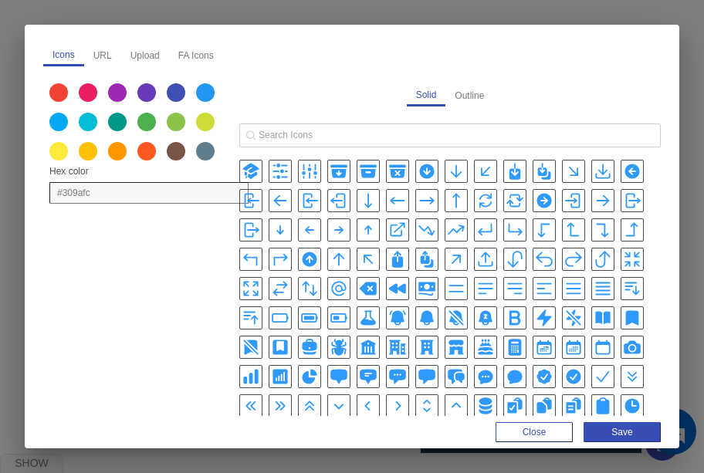
click at [425, 343] on icon "BuildingOfficeIcon" at bounding box center [427, 347] width 19 height 19
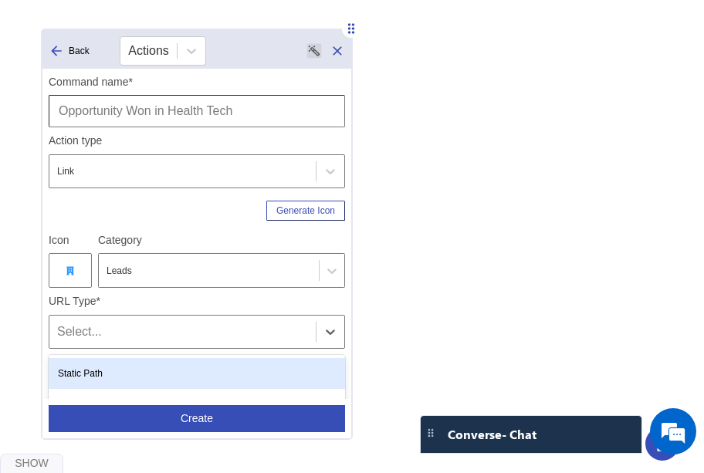
click at [143, 323] on div "Select..." at bounding box center [182, 332] width 251 height 19
click at [148, 358] on div "Static Path" at bounding box center [197, 373] width 296 height 31
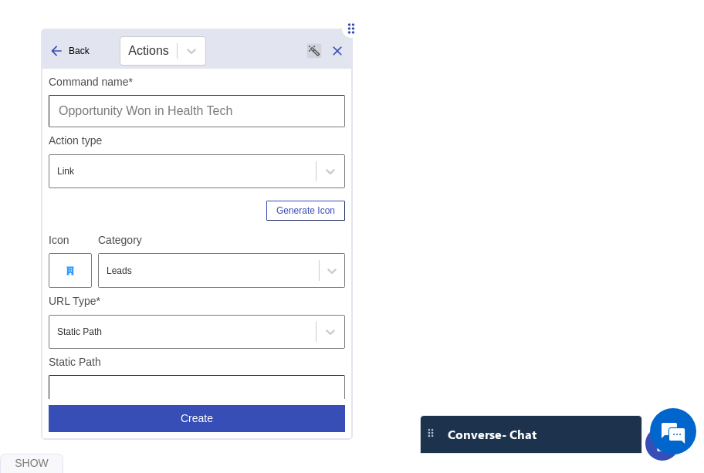
type input "Leads | Smart Views | Opportunity Won in Health tech"
click at [170, 375] on input "text" at bounding box center [197, 391] width 296 height 32
type input "/LeadManagement/SmartViews"
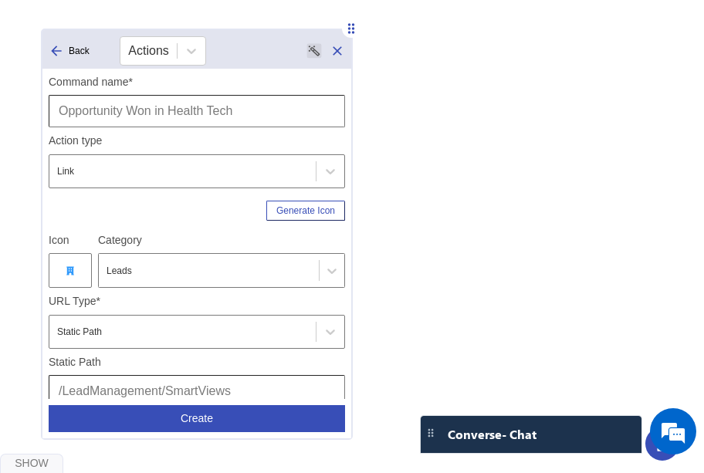
click at [240, 408] on div "Open in new tab" at bounding box center [197, 423] width 296 height 31
paste input "/html/body/div[4]/div[1]/form/div[2]/div[5]/div[1]/div[2]/div/div[1]/div[2]/div…"
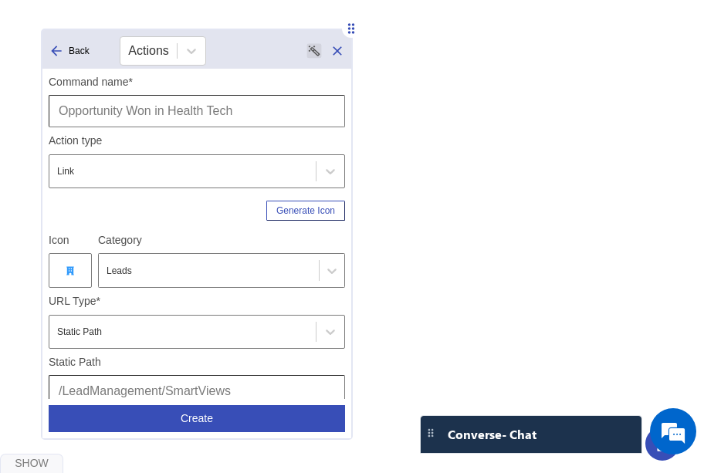
type input "/html/body/div[4]/div[1]/form/div[2]/div[5]/div[1]/div[2]/div/div[1]/div[2]/div…"
click at [215, 421] on button "Create" at bounding box center [197, 418] width 296 height 27
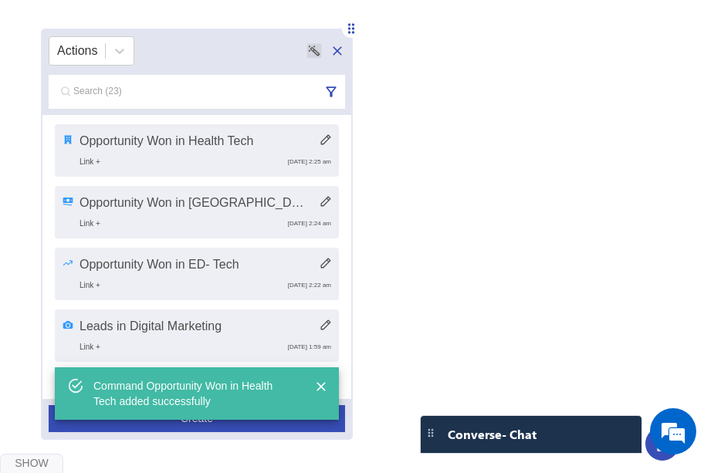
click at [215, 421] on button "Create" at bounding box center [197, 418] width 296 height 27
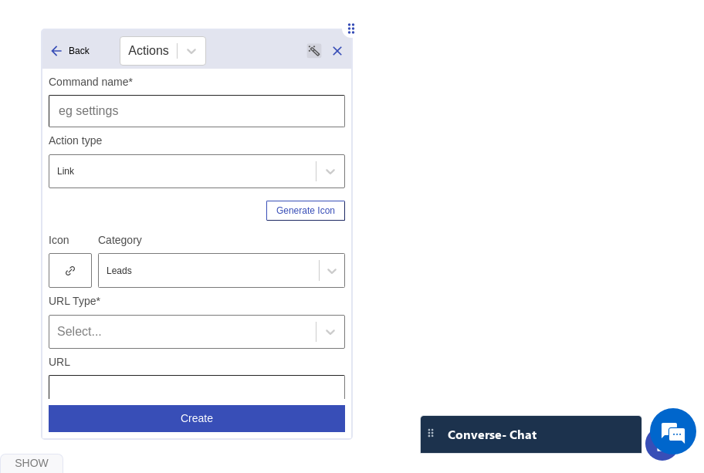
click at [333, 50] on icon at bounding box center [337, 50] width 15 height 15
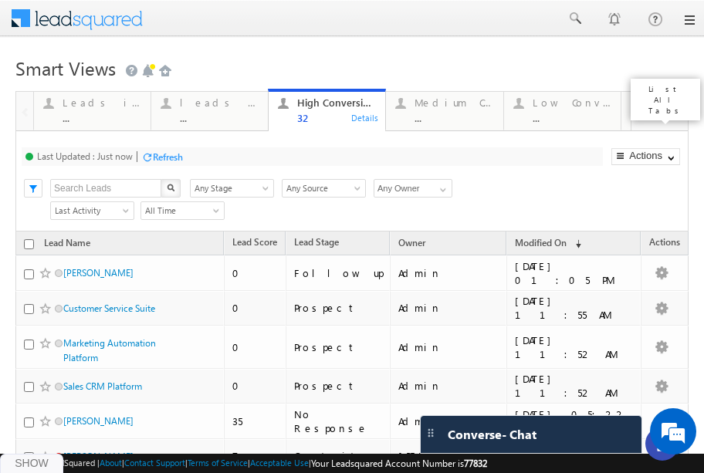
click at [653, 112] on span at bounding box center [660, 114] width 15 height 32
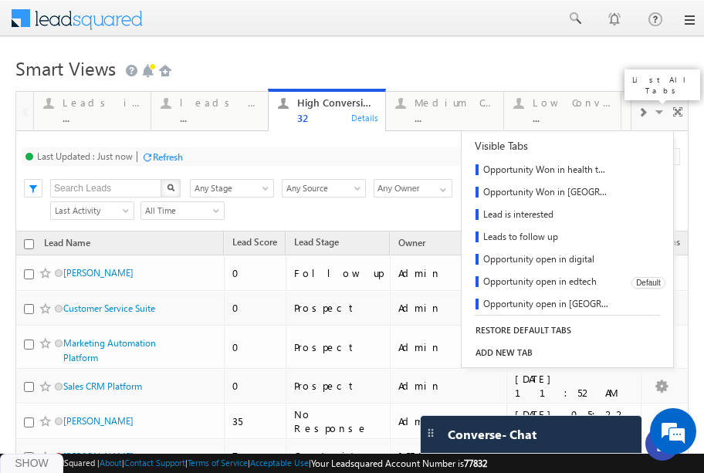
scroll to position [185, 0]
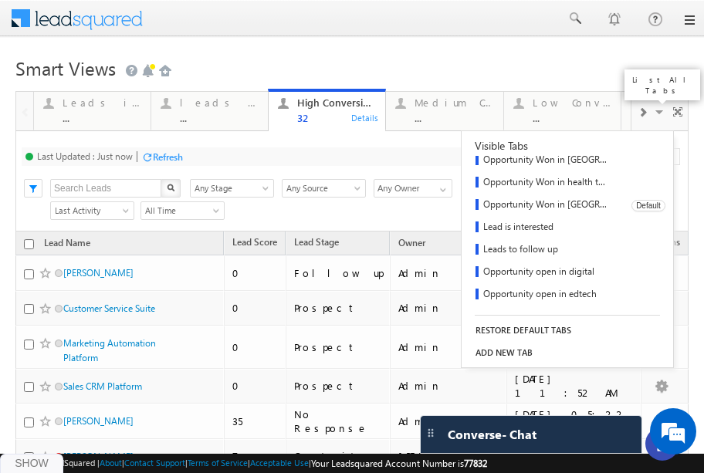
click at [548, 201] on link "Opportunity Won in [GEOGRAPHIC_DATA]" at bounding box center [541, 206] width 159 height 22
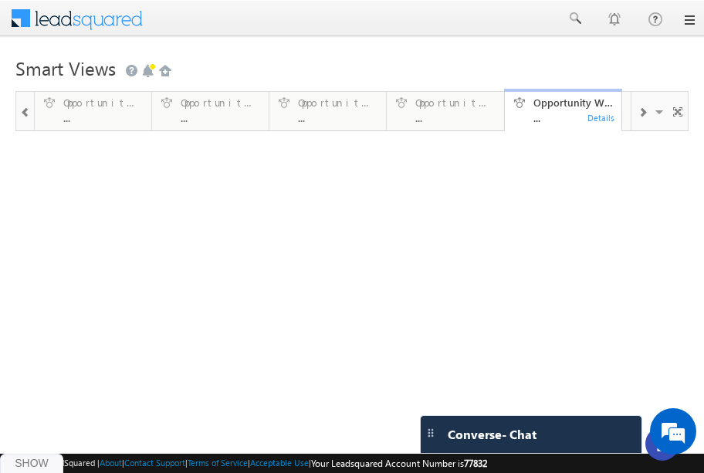
scroll to position [0, 0]
click at [206, 312] on div "Smart Views Getting Started Leads in [GEOGRAPHIC_DATA] ... Details leads in [GE…" at bounding box center [351, 245] width 673 height 386
click at [39, 459] on div "Show" at bounding box center [31, 464] width 63 height 20
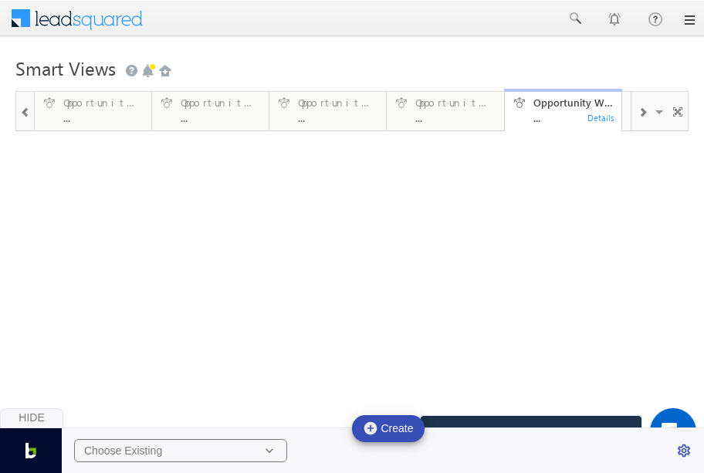
click at [157, 448] on div "Choose Existing" at bounding box center [123, 451] width 78 height 14
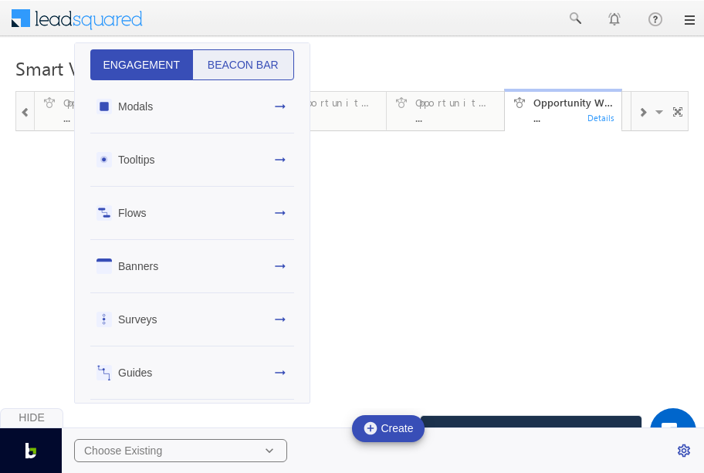
click at [248, 69] on button "Beacon Bar" at bounding box center [243, 64] width 103 height 31
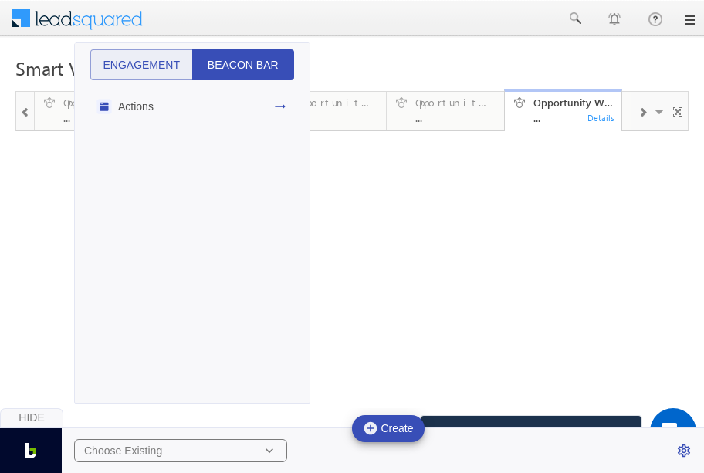
click at [247, 100] on div "Actions" at bounding box center [192, 106] width 204 height 53
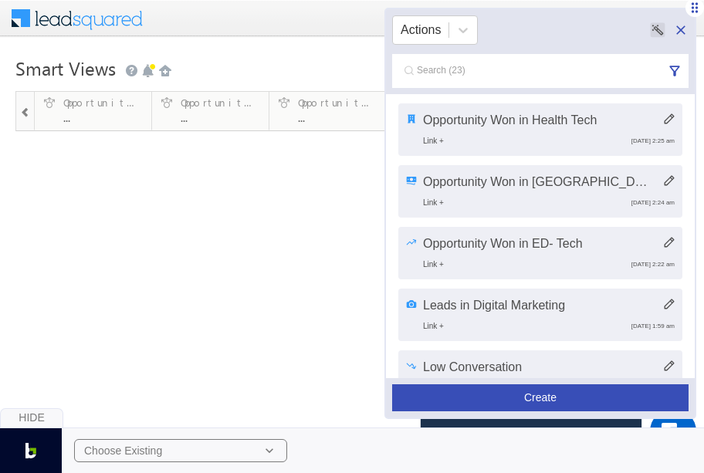
click at [554, 398] on button "Create" at bounding box center [540, 397] width 296 height 27
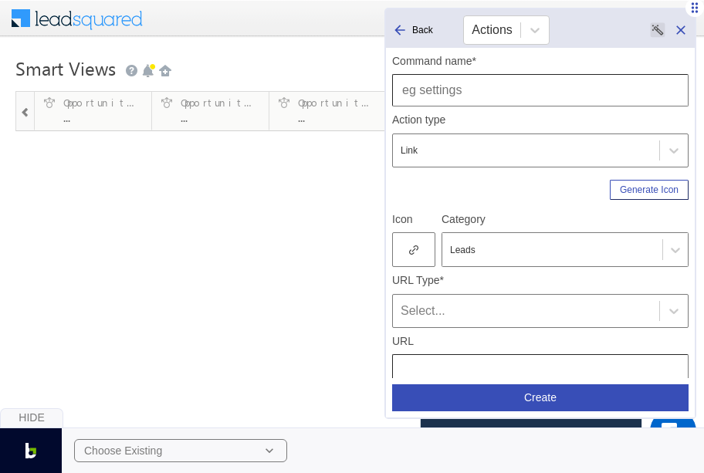
click at [480, 90] on input "text" at bounding box center [540, 90] width 296 height 32
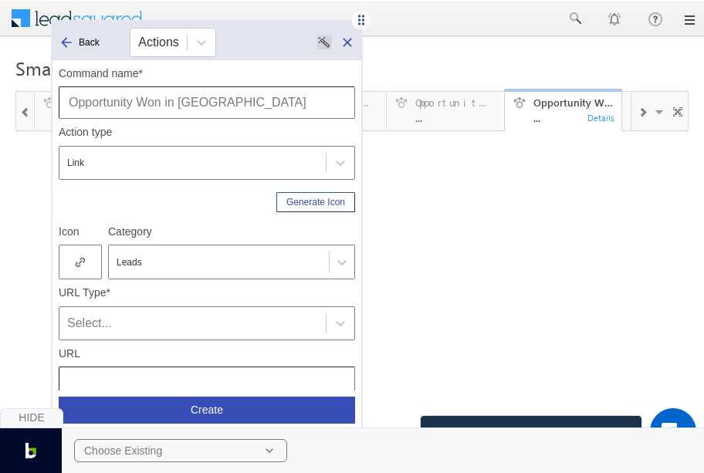
drag, startPoint x: 697, startPoint y: 8, endPoint x: 358, endPoint y: 18, distance: 339.0
click at [358, 18] on icon at bounding box center [361, 19] width 15 height 15
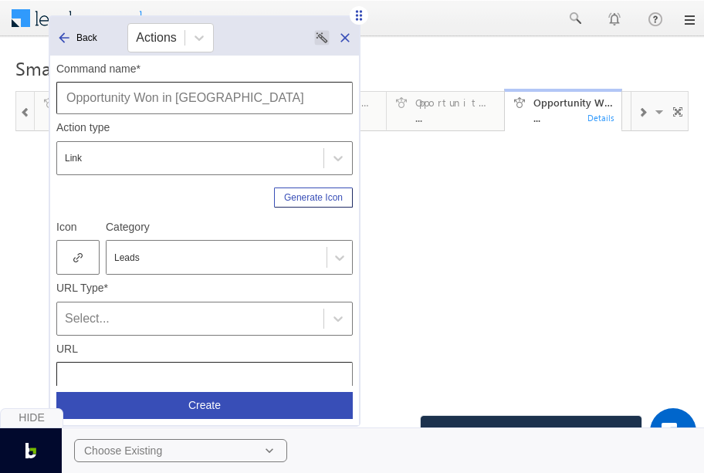
click at [266, 86] on input "Opportunity Won in [GEOGRAPHIC_DATA]" at bounding box center [204, 98] width 296 height 32
click at [201, 98] on input "Opportunity Won in [GEOGRAPHIC_DATA]" at bounding box center [204, 98] width 296 height 32
type input "Opportunity Won in [GEOGRAPHIC_DATA]"
click at [71, 254] on div at bounding box center [77, 257] width 43 height 35
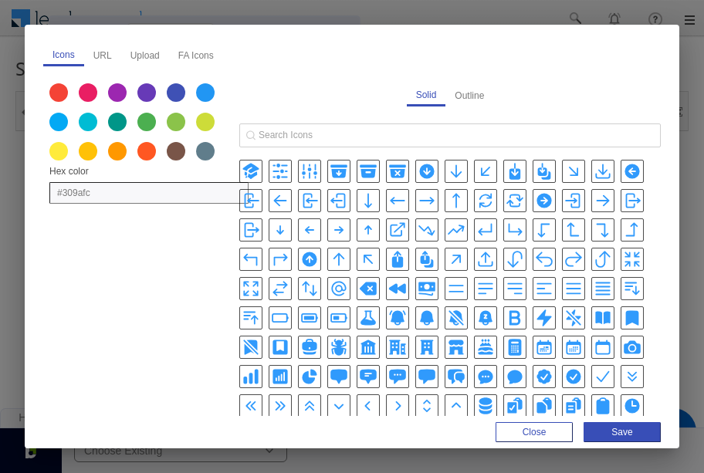
click at [537, 317] on icon "BoltIcon" at bounding box center [544, 318] width 19 height 19
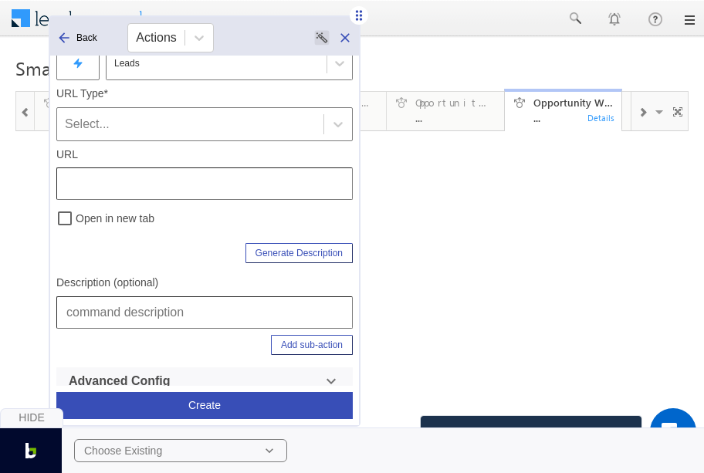
scroll to position [204, 0]
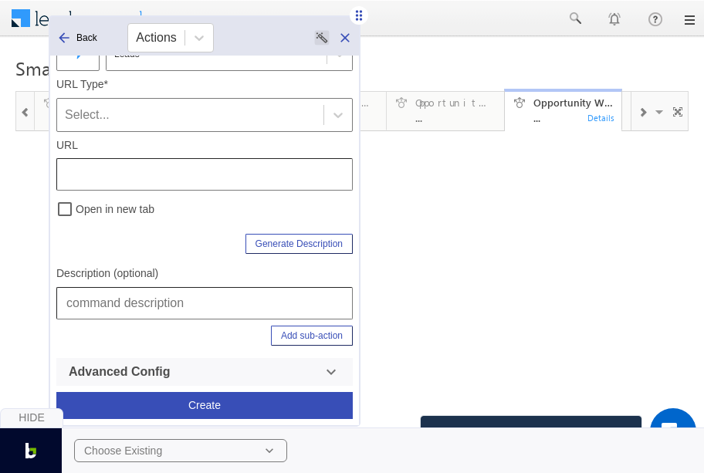
click at [90, 111] on div "Select..." at bounding box center [190, 115] width 251 height 19
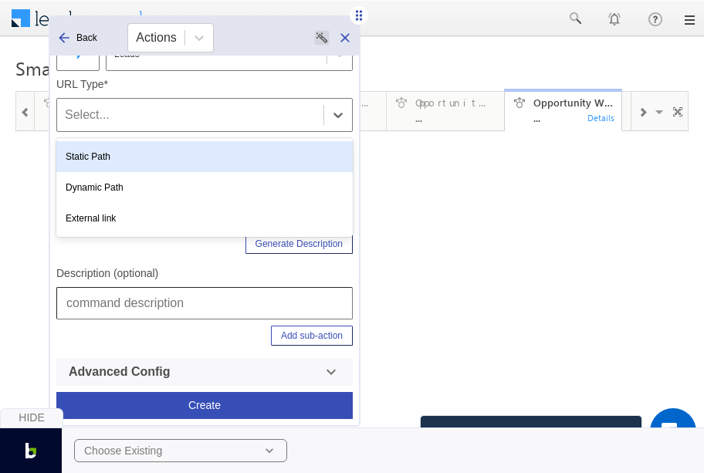
click at [117, 146] on div "Static Path" at bounding box center [204, 156] width 296 height 31
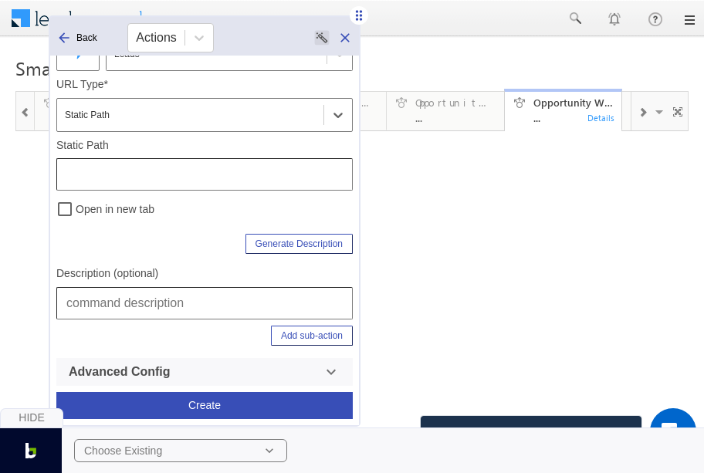
click at [107, 299] on input "text" at bounding box center [204, 303] width 296 height 32
drag, startPoint x: 281, startPoint y: 303, endPoint x: 438, endPoint y: 311, distance: 157.7
click at [287, 303] on input "Leads | Smart Views | Opportunity Won in Health tech" at bounding box center [204, 303] width 296 height 32
drag, startPoint x: 281, startPoint y: 303, endPoint x: 346, endPoint y: 310, distance: 65.1
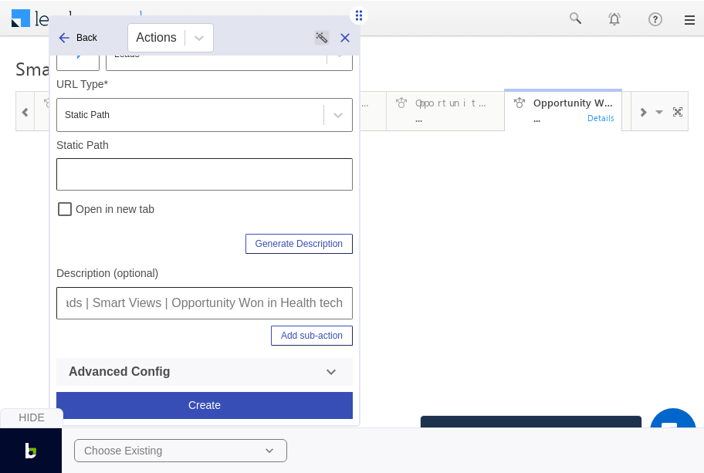
click at [346, 310] on input "Leads | Smart Views | Opportunity Won in Health tech" at bounding box center [204, 303] width 296 height 32
type input "Leads | Smart Views | Opportunity Won in Saas"
click at [120, 178] on input "text" at bounding box center [204, 174] width 296 height 32
type input "/LeadManagement/SmartViews"
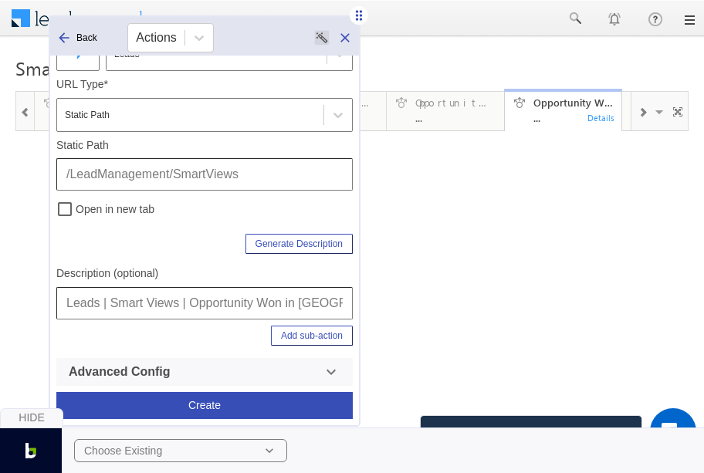
click at [326, 326] on button "Add sub-action" at bounding box center [312, 336] width 82 height 20
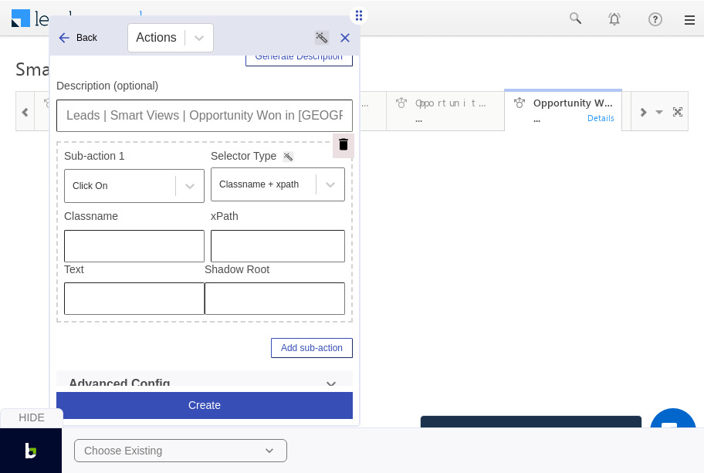
scroll to position [403, 0]
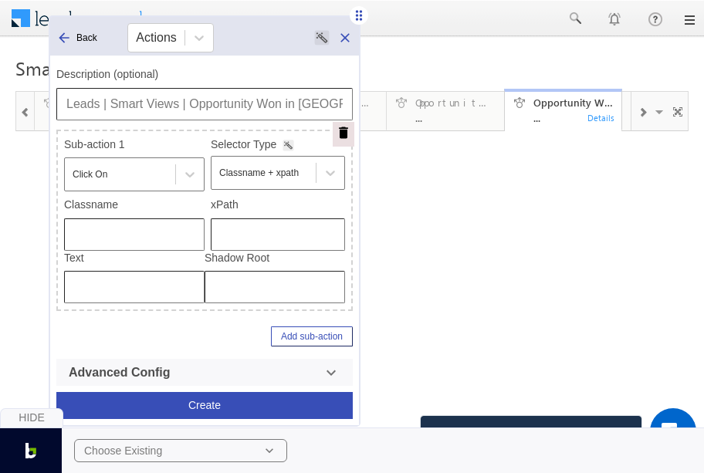
click at [271, 238] on input "text" at bounding box center [278, 234] width 134 height 32
type input "/html/body/div[4]/div[1]/form/div[2]/div[5]/div[1]/div[2]/div/div[1]/div[2]/div…"
click at [238, 105] on input "Leads | Smart Views | Opportunity Won in Saas" at bounding box center [204, 104] width 296 height 32
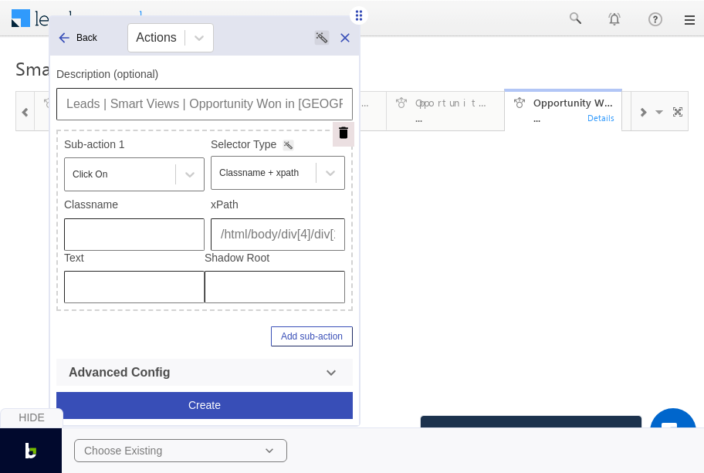
click at [205, 401] on button "Create" at bounding box center [204, 405] width 296 height 27
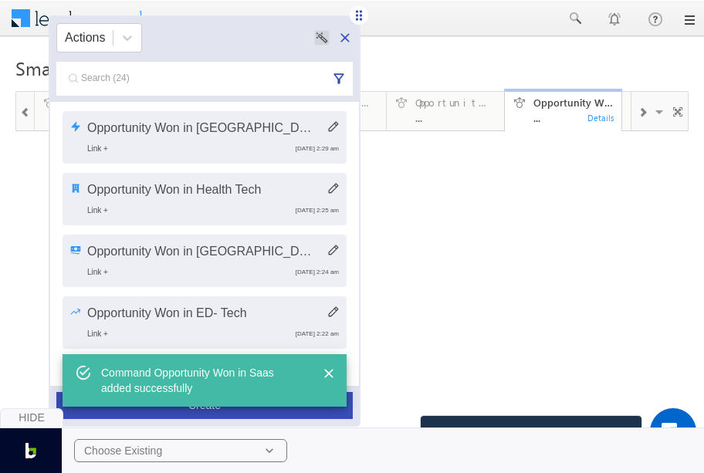
click at [231, 410] on div "Hide Choose Existing" at bounding box center [352, 441] width 704 height 66
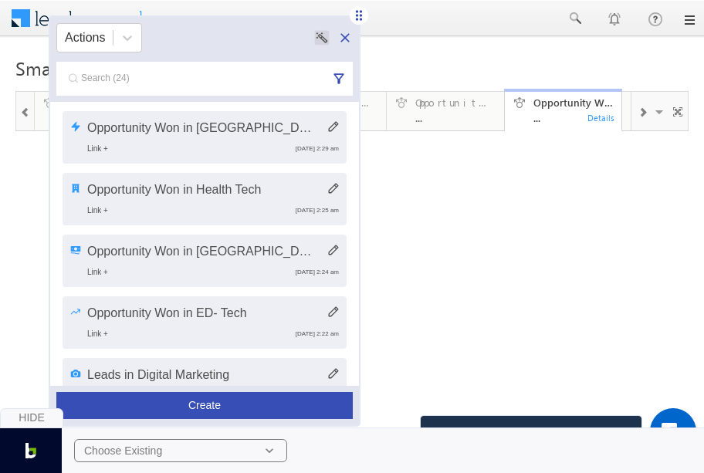
click at [231, 410] on div "Hide Choose Existing" at bounding box center [352, 441] width 704 height 66
click at [232, 401] on button "Create" at bounding box center [204, 405] width 296 height 27
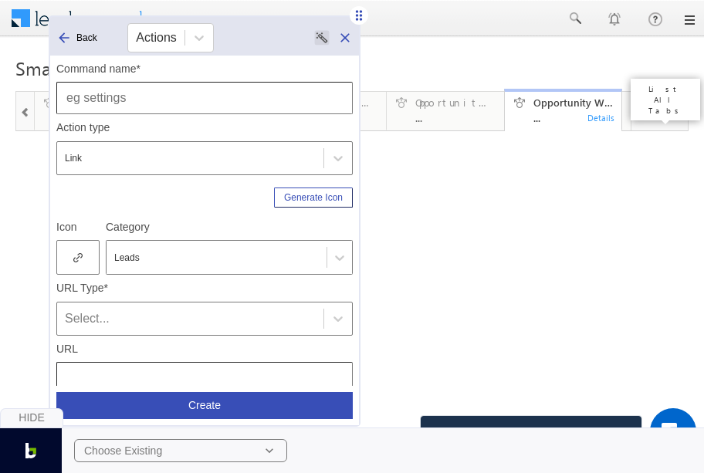
click at [653, 115] on span at bounding box center [660, 114] width 15 height 32
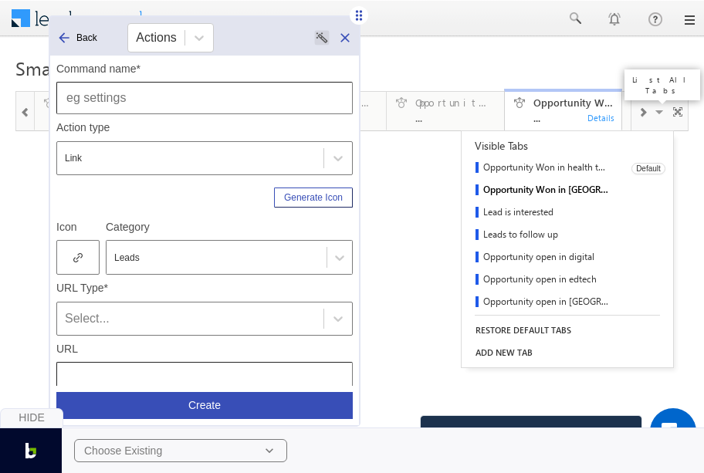
scroll to position [204, 0]
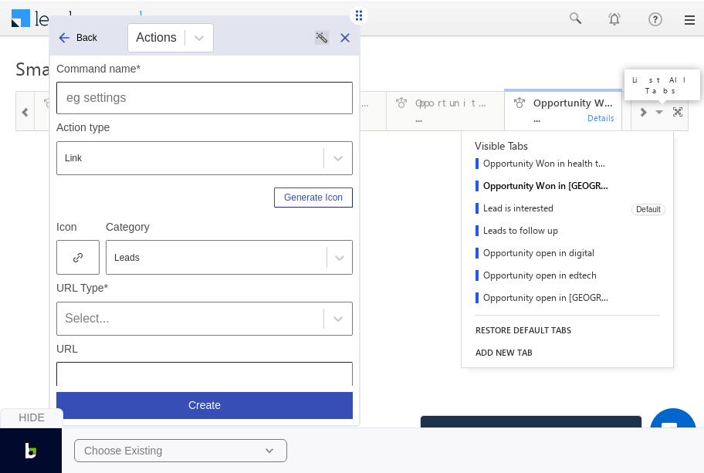
click at [519, 210] on link "Lead is interested" at bounding box center [541, 209] width 159 height 22
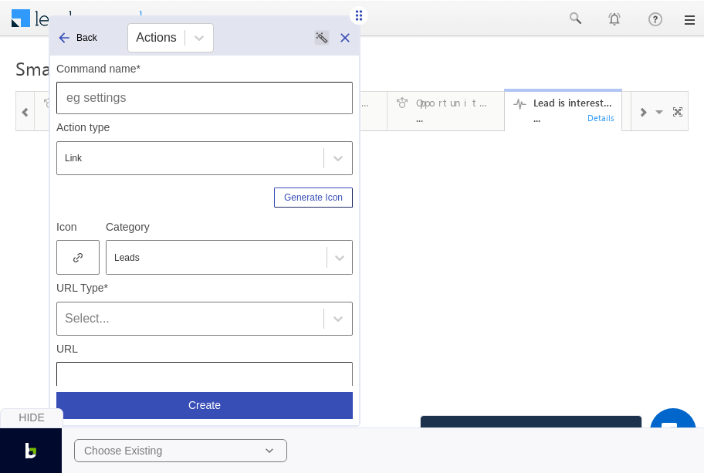
scroll to position [0, 0]
click at [653, 110] on span at bounding box center [660, 114] width 15 height 32
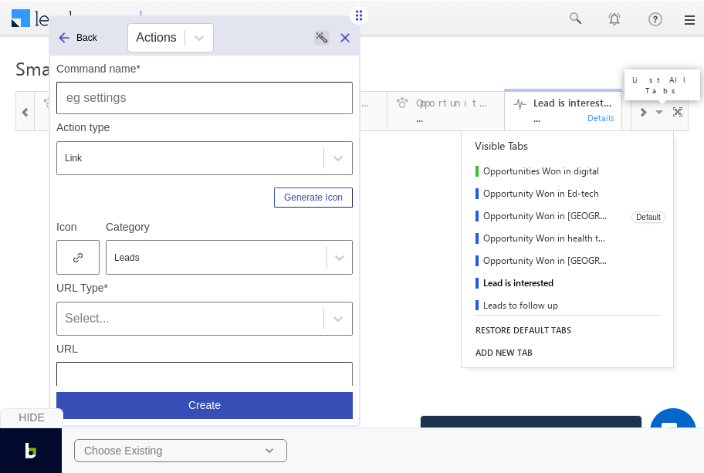
scroll to position [171, 0]
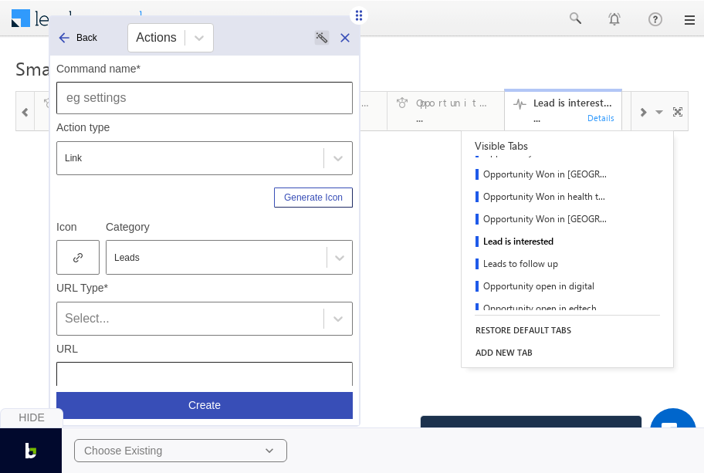
click at [221, 103] on input "text" at bounding box center [204, 98] width 296 height 32
type input "Lead is Interested"
click at [80, 265] on div at bounding box center [77, 257] width 43 height 35
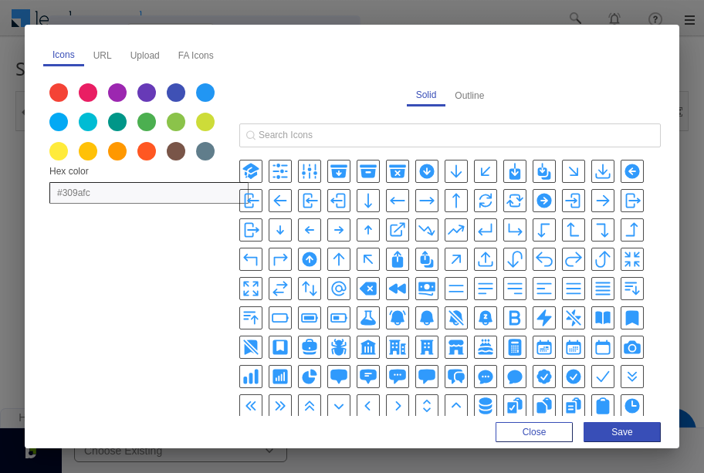
click at [485, 311] on icon "BellSnoozeIcon" at bounding box center [486, 318] width 14 height 15
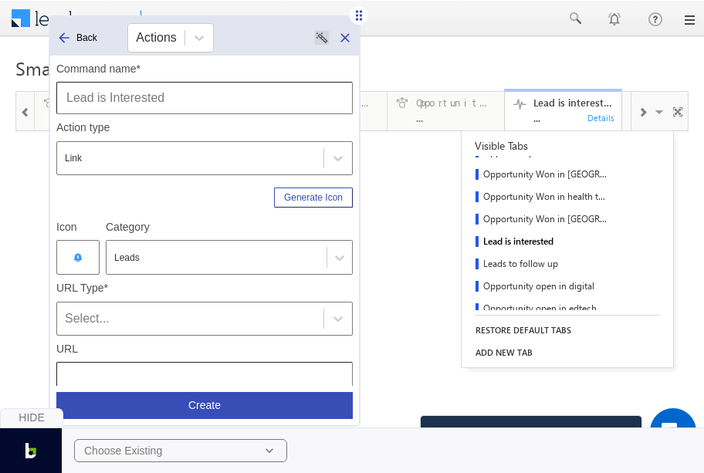
scroll to position [66, 0]
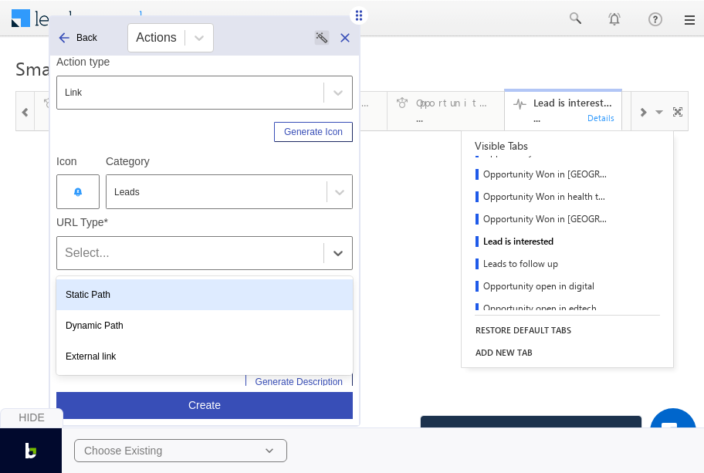
click at [139, 249] on div "Select..." at bounding box center [190, 253] width 251 height 19
click at [123, 296] on div "Static Path" at bounding box center [204, 294] width 296 height 31
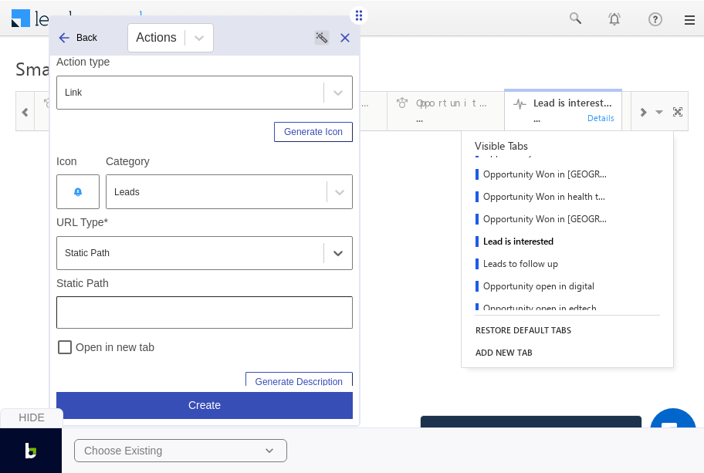
scroll to position [204, 0]
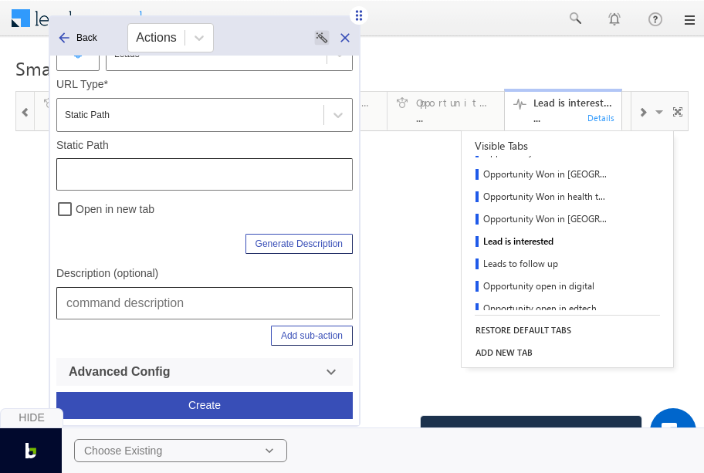
click at [123, 295] on input "text" at bounding box center [204, 303] width 296 height 32
drag, startPoint x: 194, startPoint y: 303, endPoint x: 339, endPoint y: 306, distance: 145.1
click at [339, 306] on input "Leads | Smart Views | Opportunity Won in Saas" at bounding box center [204, 303] width 296 height 32
type input "Leads | Smart Views | Lead is Interested"
click at [139, 166] on input "text" at bounding box center [204, 174] width 296 height 32
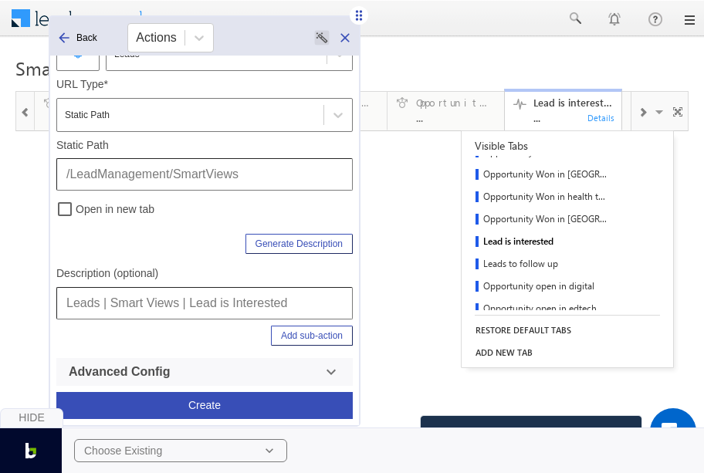
type input "/LeadManagement/SmartViews"
click at [313, 339] on button "Add sub-action" at bounding box center [312, 336] width 82 height 20
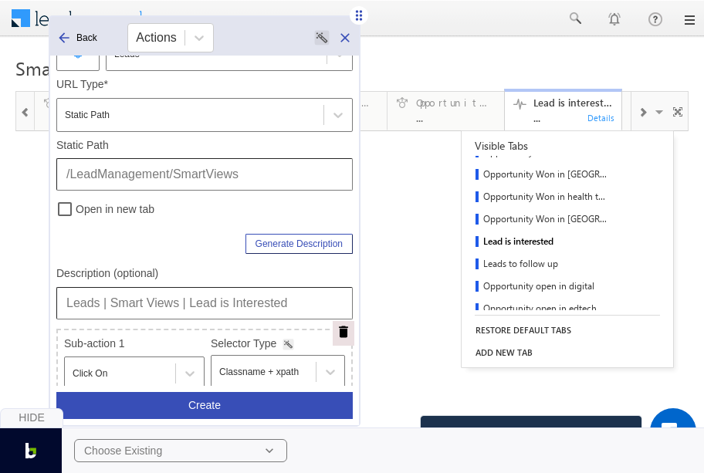
scroll to position [403, 0]
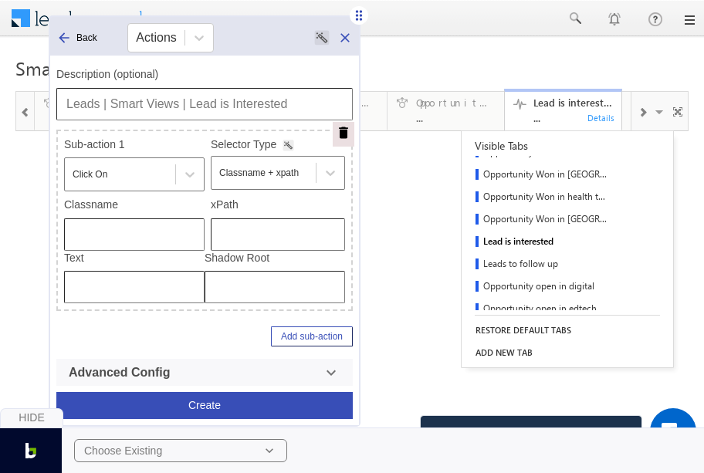
click at [228, 221] on input "text" at bounding box center [278, 234] width 134 height 32
type input "/html/body/div[4]/div[1]/form/div[2]/div[5]/div[1]/div[2]/div/div[1]/div[2]/div…"
click at [239, 107] on input "Leads | Smart Views | Lead is Interested" at bounding box center [204, 104] width 296 height 32
click at [220, 406] on button "Create" at bounding box center [204, 405] width 296 height 27
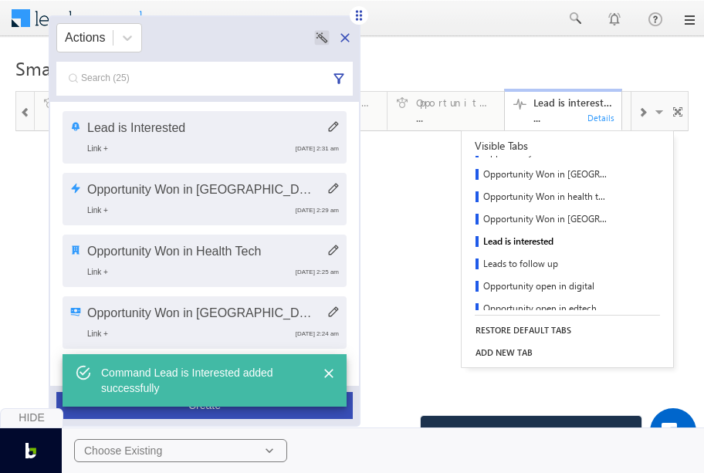
click at [242, 412] on div "Hide Choose Existing" at bounding box center [352, 441] width 704 height 66
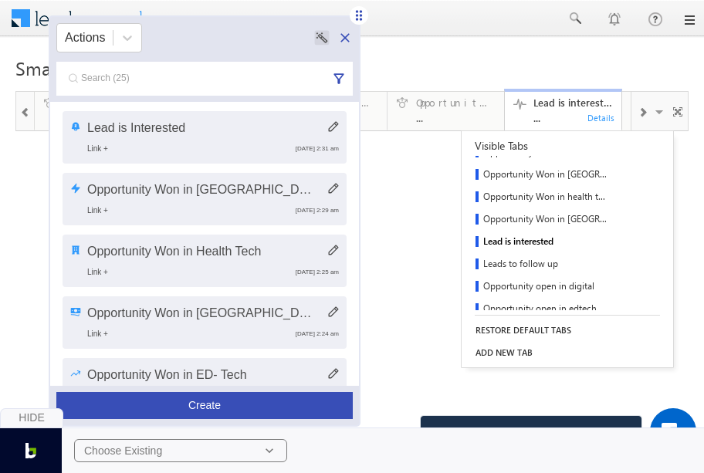
click at [247, 399] on button "Create" at bounding box center [204, 405] width 296 height 27
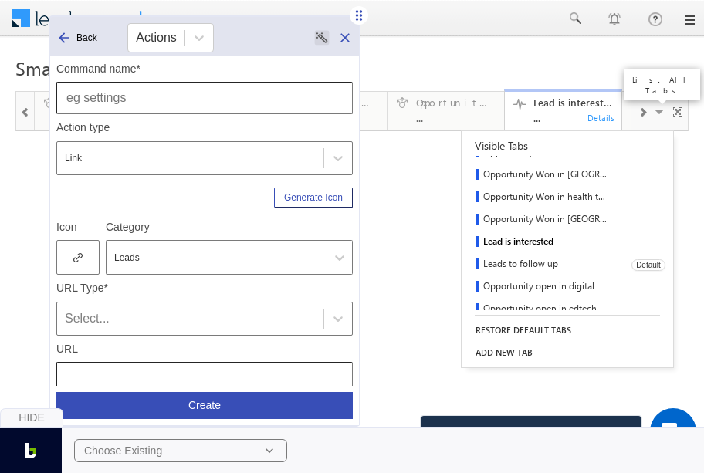
click at [513, 266] on link "Leads to follow up" at bounding box center [541, 265] width 159 height 22
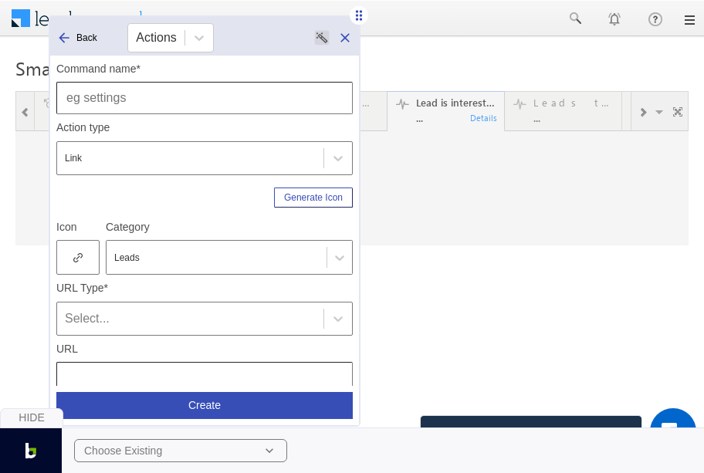
click at [184, 96] on input "text" at bounding box center [204, 98] width 296 height 32
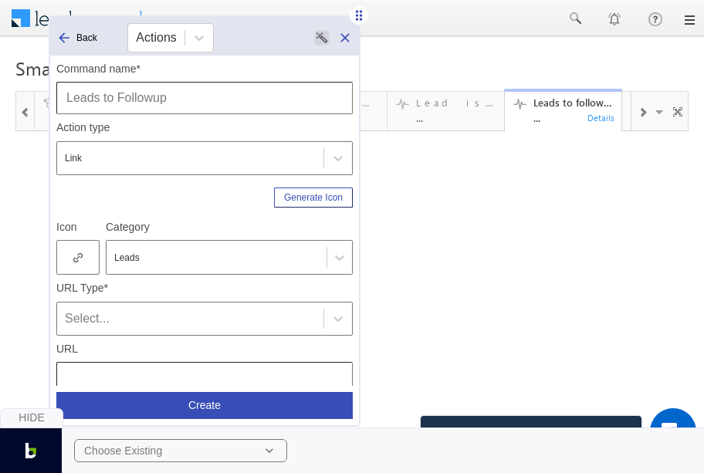
type input "Leads to Followup"
click at [91, 249] on div at bounding box center [77, 257] width 43 height 35
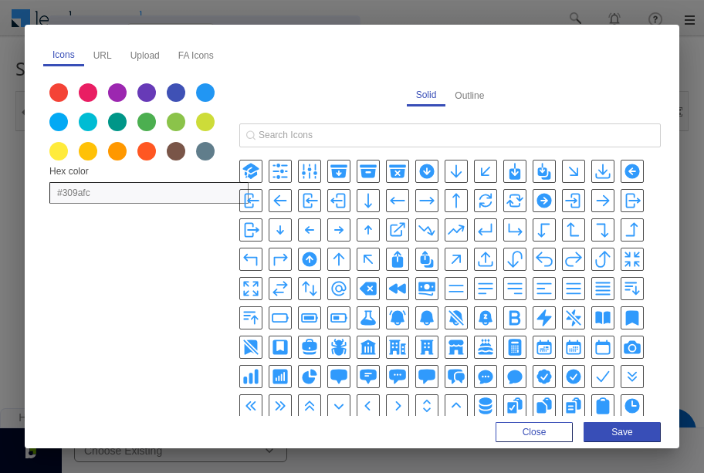
click at [401, 224] on icon "ArrowTopRightOnSquareIcon" at bounding box center [399, 228] width 11 height 10
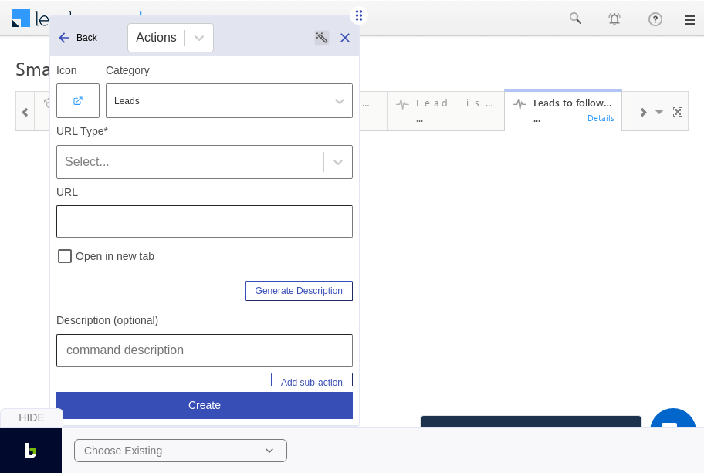
scroll to position [169, 0]
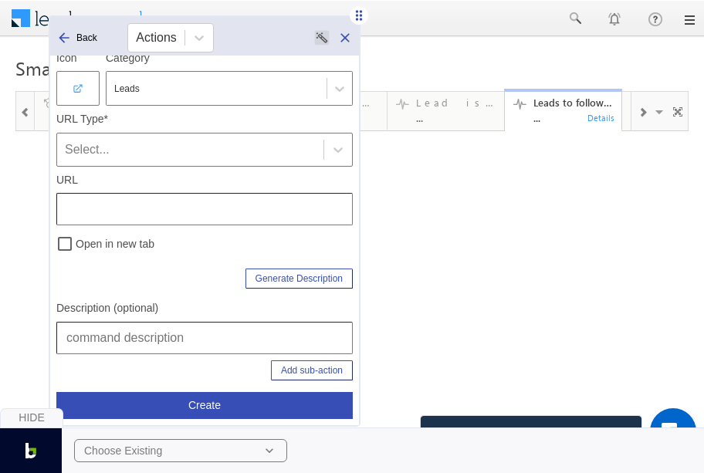
click at [122, 151] on div "Select..." at bounding box center [190, 149] width 251 height 19
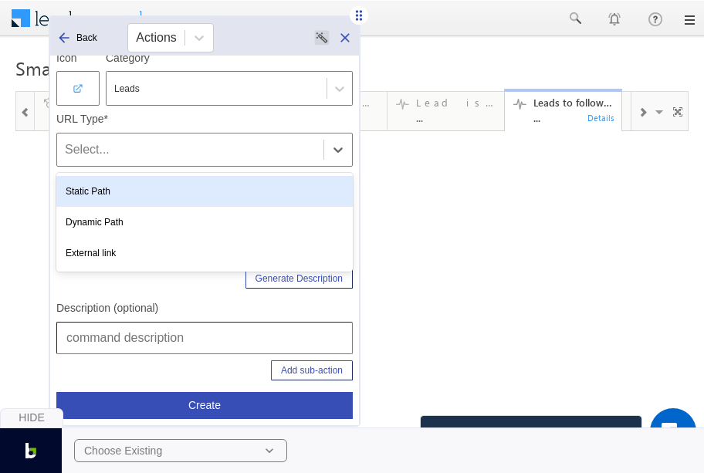
click at [114, 198] on div "Static Path" at bounding box center [204, 191] width 296 height 31
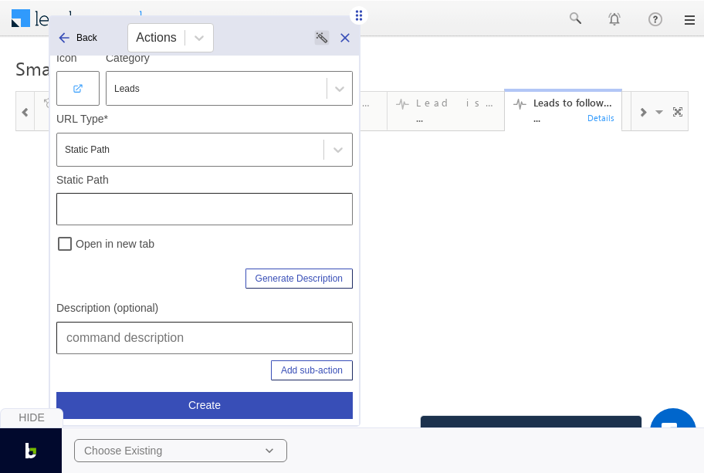
click at [156, 343] on input "text" at bounding box center [204, 338] width 296 height 32
drag, startPoint x: 219, startPoint y: 339, endPoint x: 346, endPoint y: 347, distance: 126.9
click at [346, 347] on input "Leads | Smart Views | Lead is Interested" at bounding box center [204, 338] width 296 height 32
type input "Leads | Smart Views | Lead to Followup"
click at [171, 223] on input "text" at bounding box center [204, 209] width 296 height 32
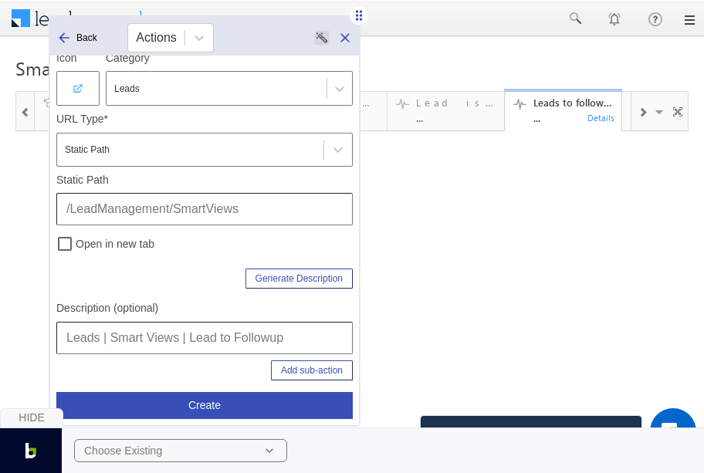
type input "/LeadManagement/SmartViews"
click at [309, 365] on button "Add sub-action" at bounding box center [312, 370] width 82 height 20
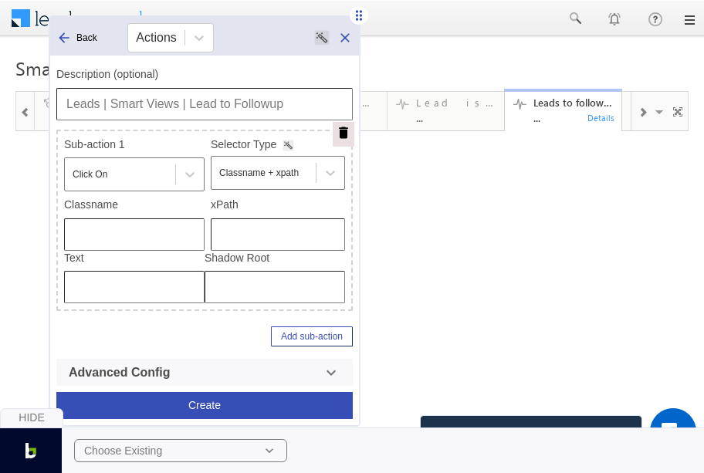
click at [239, 222] on input "text" at bounding box center [278, 234] width 134 height 32
type input "/html/body/div[4]/div[1]/form/div[2]/div[5]/div[1]/div[2]/div/div[1]/div[2]/div…"
click at [304, 93] on input "Leads | Smart Views | Lead to Followup" at bounding box center [204, 104] width 296 height 32
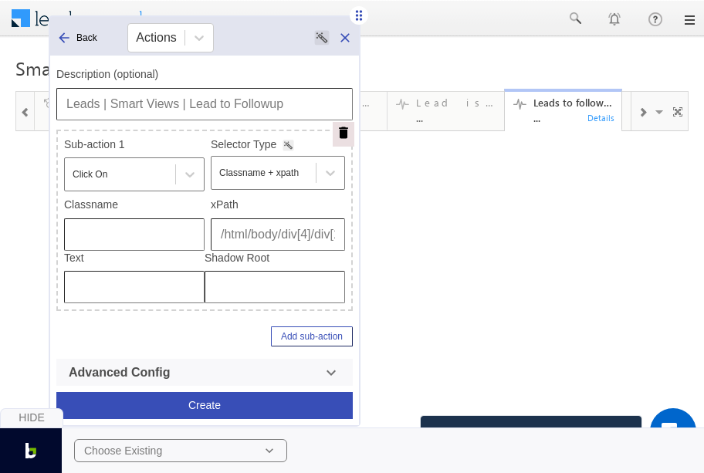
click at [241, 404] on button "Create" at bounding box center [204, 405] width 296 height 27
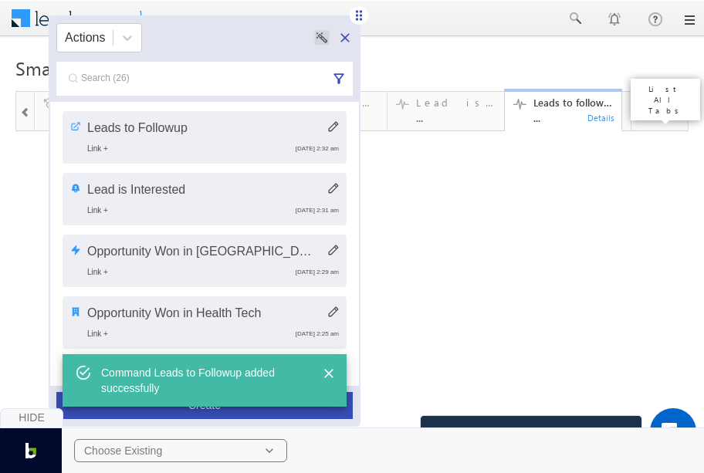
click at [653, 110] on span at bounding box center [660, 114] width 15 height 32
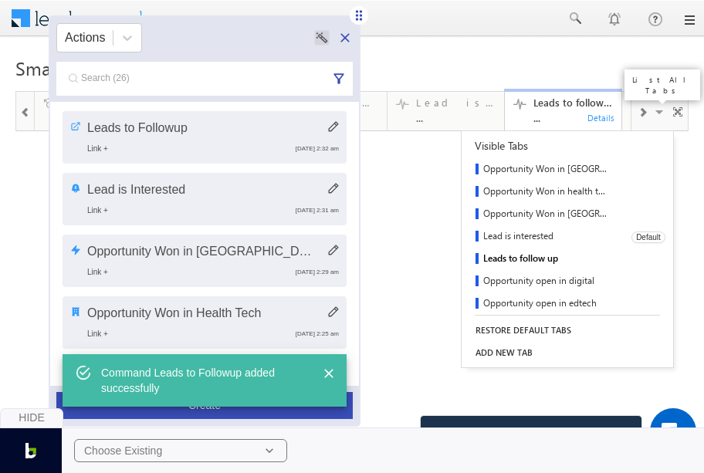
scroll to position [270, 0]
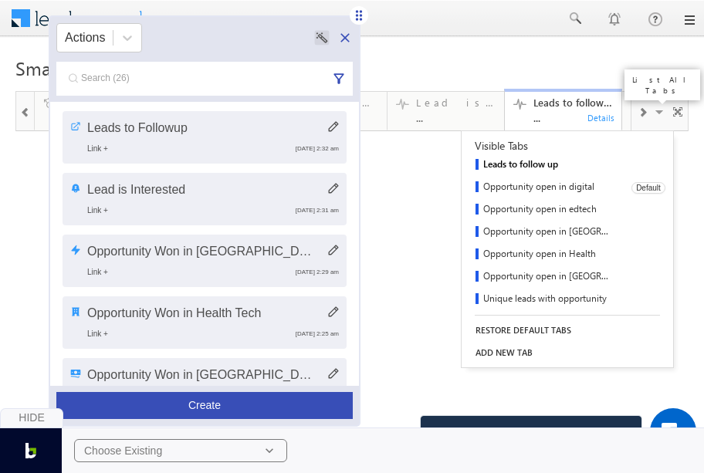
click at [546, 186] on link "Opportunity open in digital" at bounding box center [541, 188] width 159 height 22
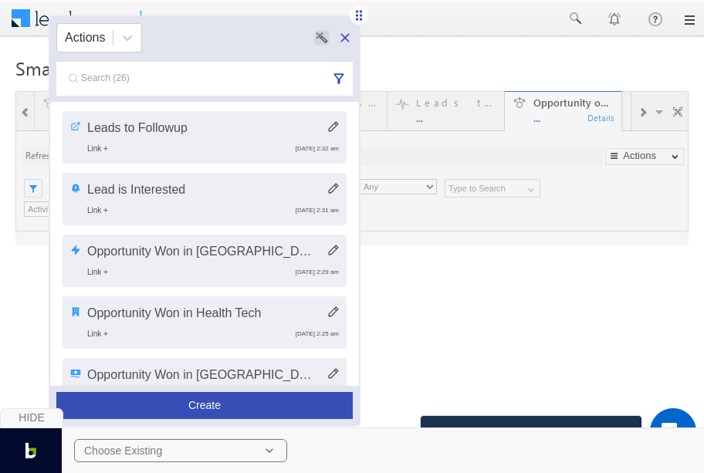
scroll to position [0, 0]
type input "Current User"
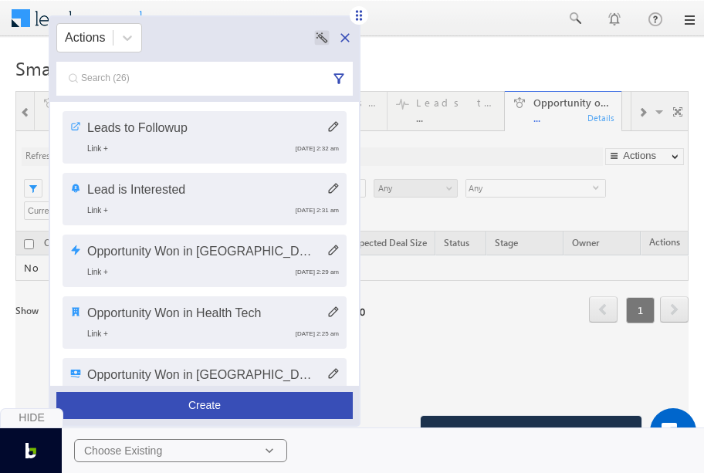
click at [232, 400] on button "Create" at bounding box center [204, 405] width 296 height 27
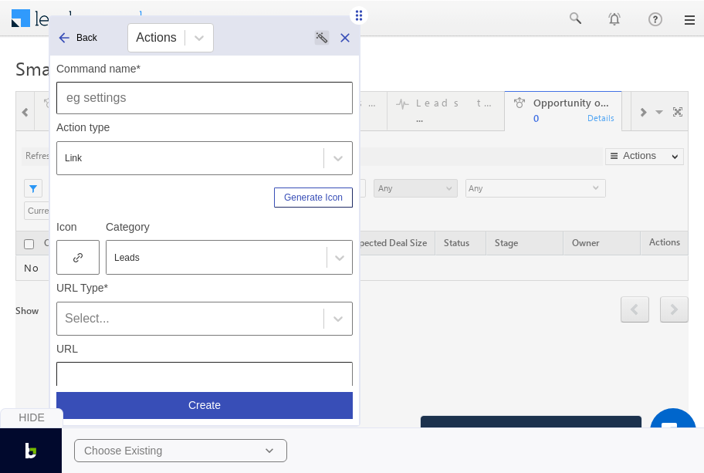
click at [188, 103] on input "text" at bounding box center [204, 98] width 296 height 32
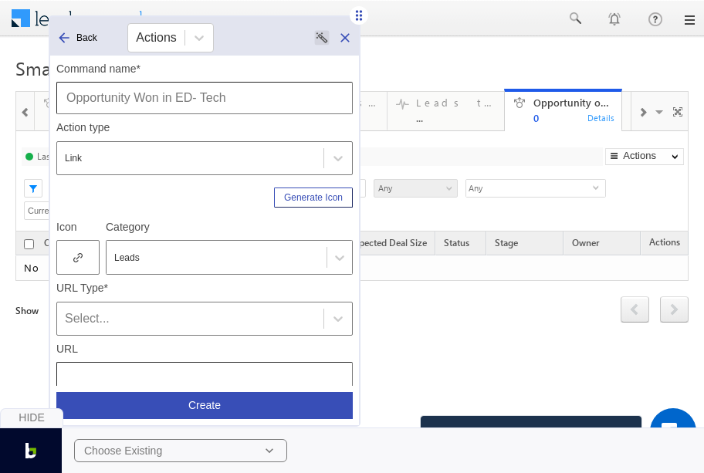
click at [145, 100] on input "Opportunity Won in ED- Tech" at bounding box center [204, 98] width 296 height 32
click at [653, 112] on span at bounding box center [660, 114] width 15 height 32
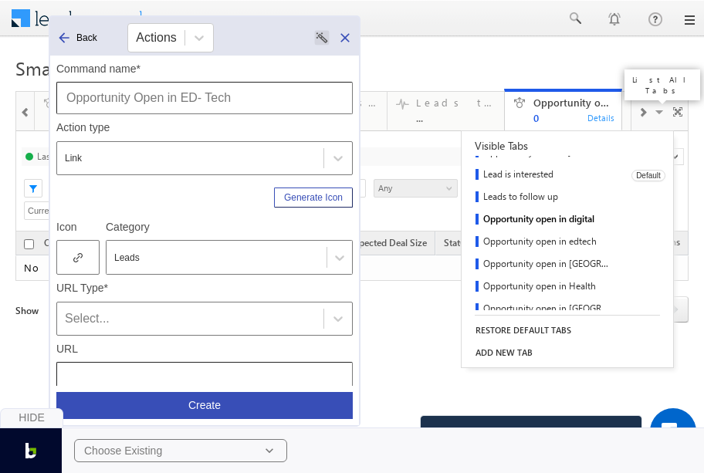
scroll to position [241, 0]
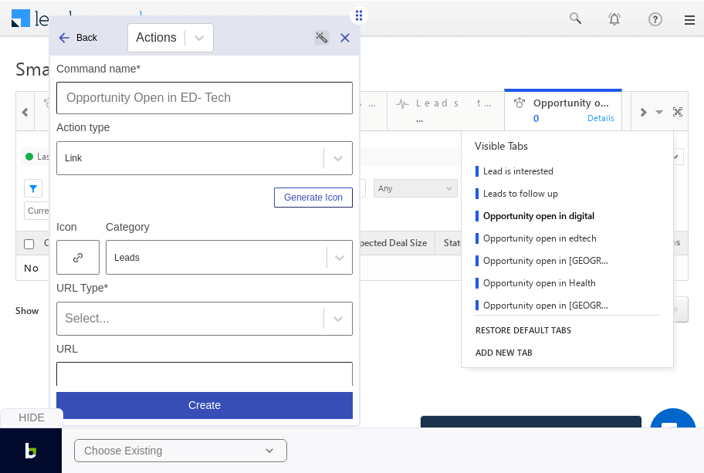
drag, startPoint x: 181, startPoint y: 96, endPoint x: 279, endPoint y: 98, distance: 98.0
click at [279, 98] on input "Opportunity Open in ED- Tech" at bounding box center [204, 98] width 296 height 32
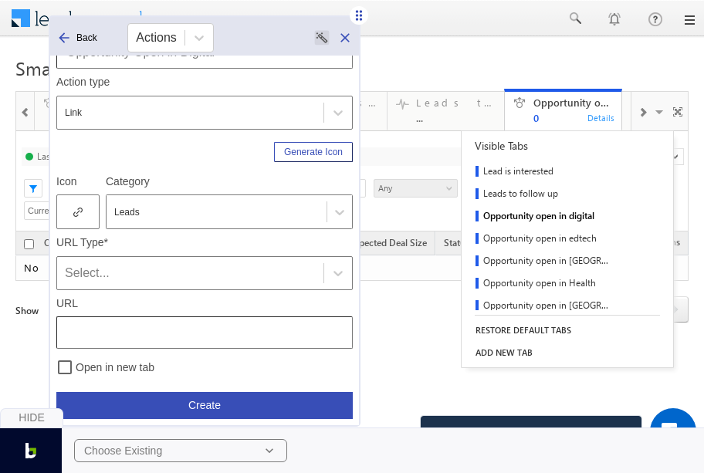
scroll to position [46, 0]
type input "Opportunity Open in Digital"
click at [68, 196] on div at bounding box center [77, 211] width 43 height 35
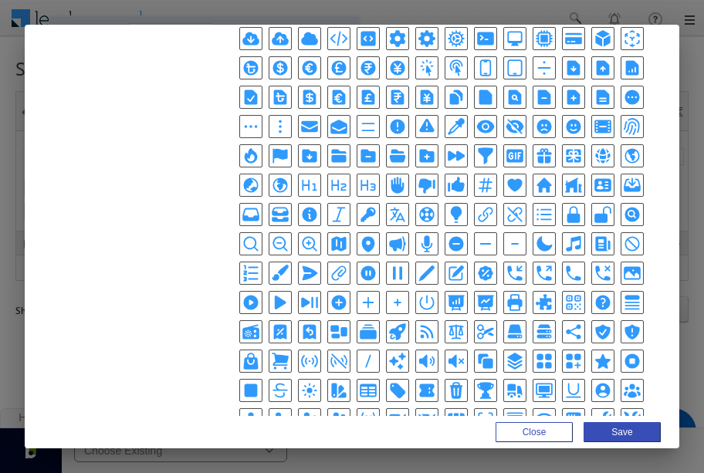
scroll to position [399, 0]
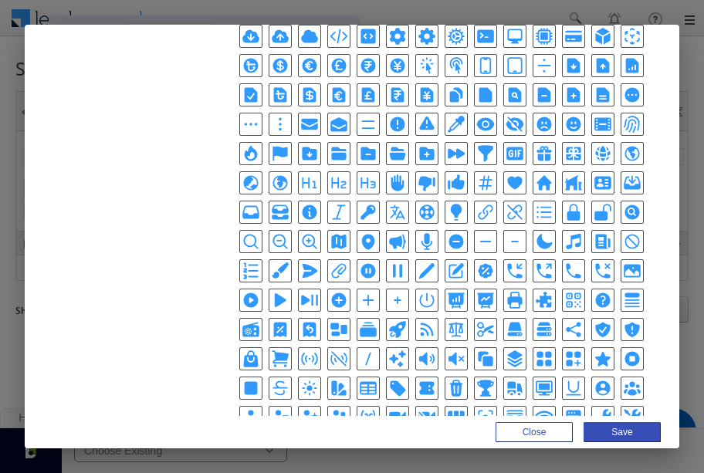
click at [569, 350] on icon "SquaresPlusIcon" at bounding box center [573, 359] width 19 height 19
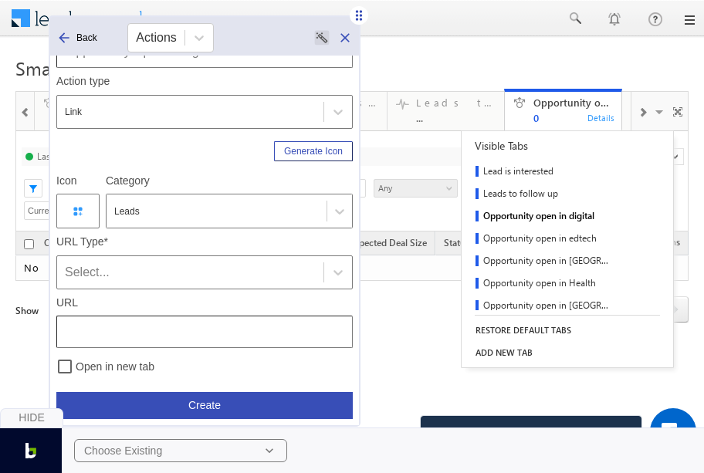
click at [215, 257] on div "Select..." at bounding box center [204, 272] width 296 height 34
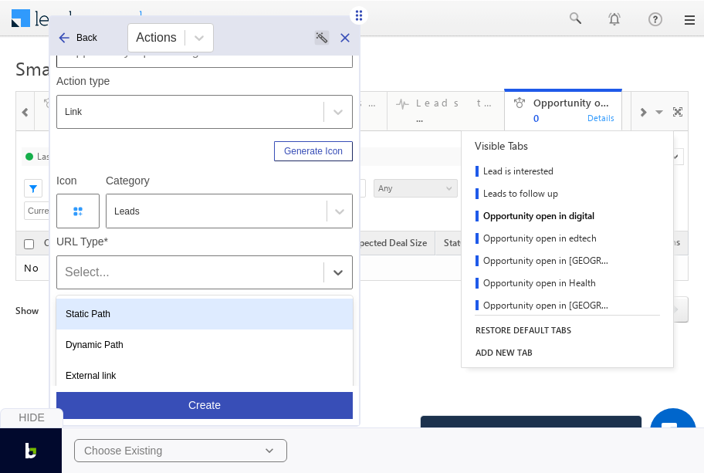
click at [143, 310] on div "Static Path" at bounding box center [204, 314] width 296 height 31
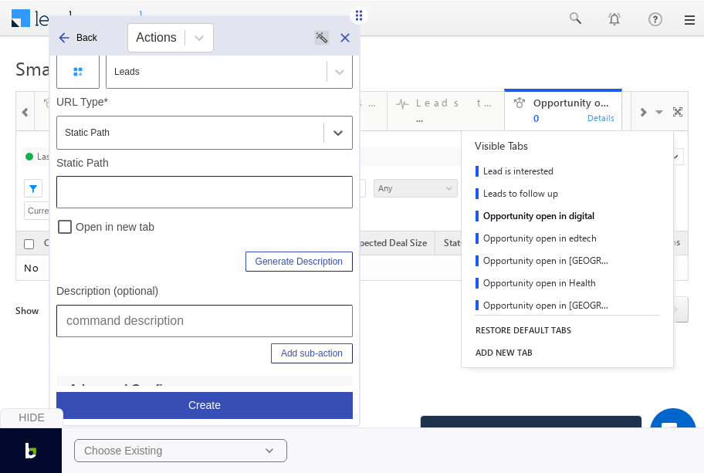
scroll to position [201, 0]
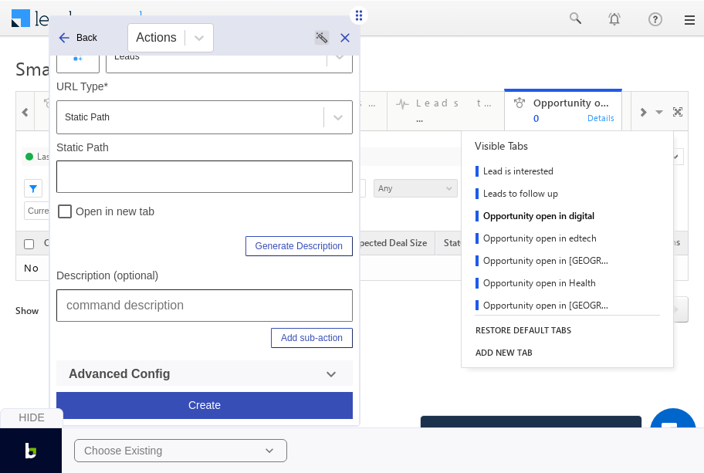
click at [145, 283] on div "Description (optional)" at bounding box center [204, 295] width 296 height 52
click at [150, 296] on input "text" at bounding box center [204, 305] width 296 height 32
paste input "Leads | Smart Views | Lead to Followup"
drag, startPoint x: 191, startPoint y: 306, endPoint x: 340, endPoint y: 323, distance: 149.3
click at [340, 323] on div "Command name* Opportunity Open in Digital Action type Link Generate Icon Icon C…" at bounding box center [204, 122] width 296 height 537
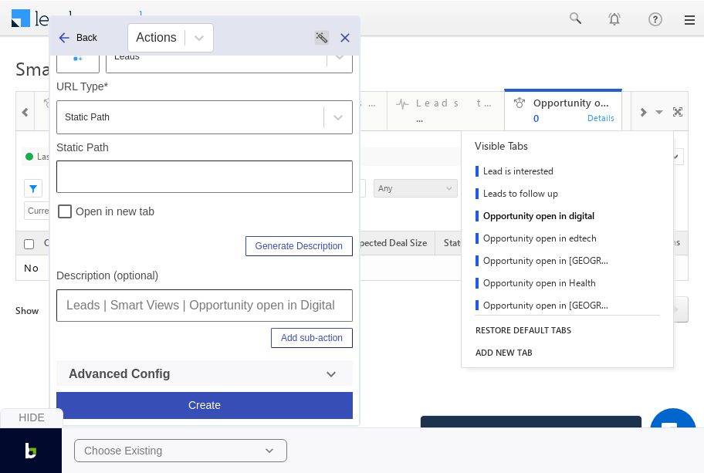
type input "Leads | Smart Views | Opportunity open in Digital"
click at [148, 167] on input "text" at bounding box center [204, 177] width 296 height 32
type input "/LeadManagement/SmartViews"
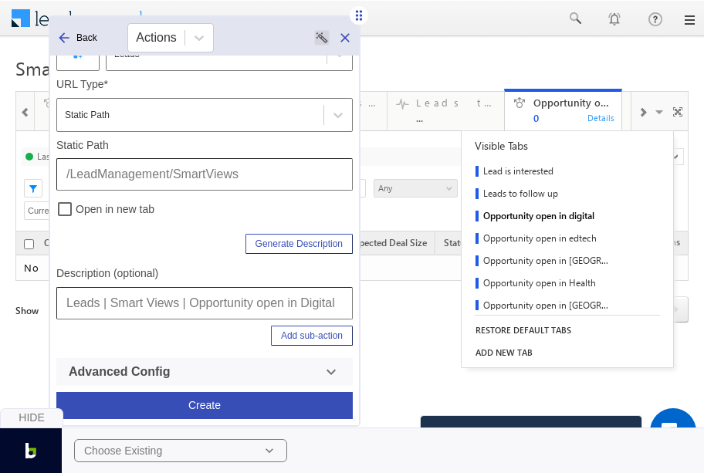
click at [290, 338] on button "Add sub-action" at bounding box center [312, 336] width 82 height 20
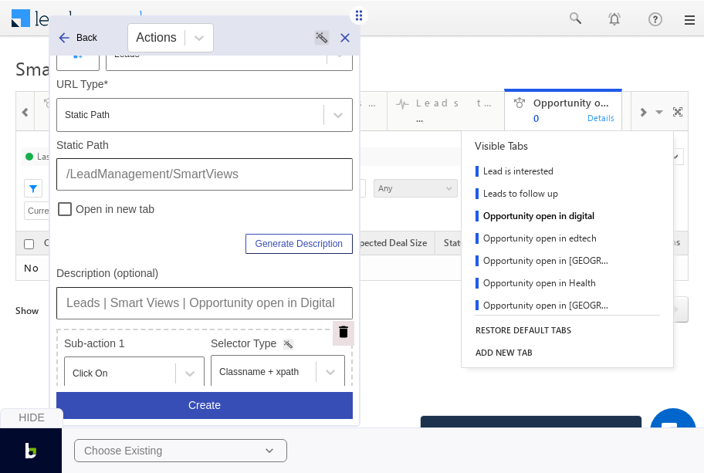
scroll to position [403, 0]
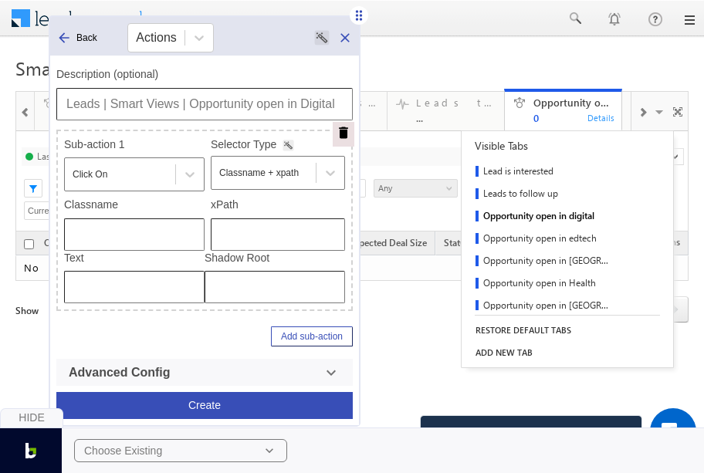
click at [269, 218] on input "text" at bounding box center [278, 234] width 134 height 32
type input "/html/body/div[4]/div[1]/form/div[2]/div[5]/div[1]/div[2]/div/div[1]/div[2]/div…"
click at [194, 84] on div "Description (optional) Leads | Smart Views | Opportunity open in Digital" at bounding box center [204, 94] width 296 height 52
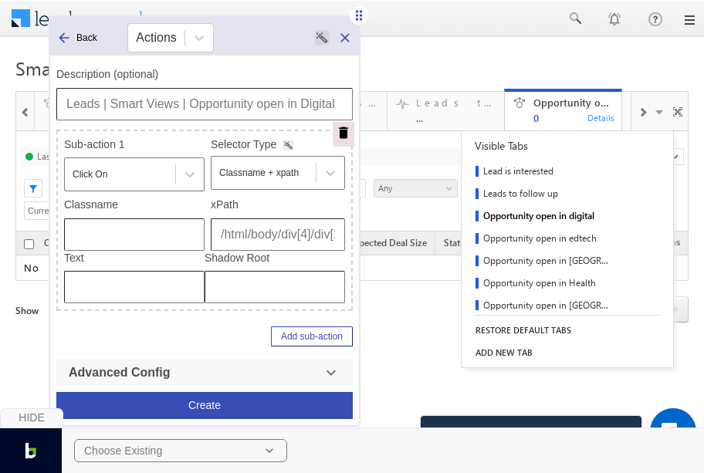
click at [202, 98] on input "Leads | Smart Views | Opportunity open in Digital" at bounding box center [204, 104] width 296 height 32
click at [191, 409] on div "Hide Choose Existing" at bounding box center [352, 441] width 704 height 66
click at [225, 394] on button "Create" at bounding box center [204, 405] width 296 height 27
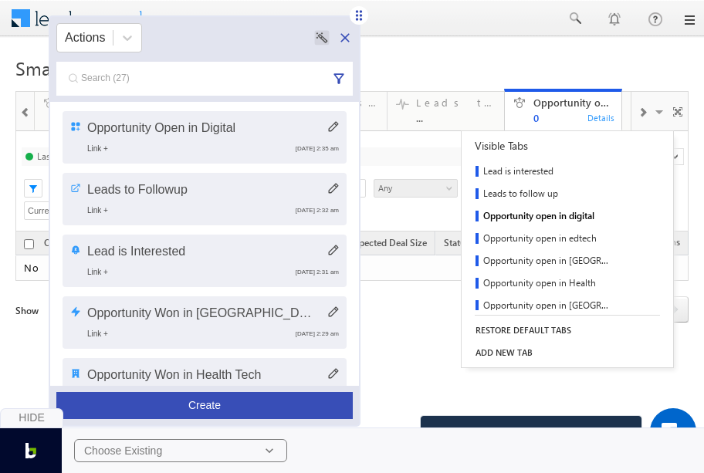
click at [653, 110] on span at bounding box center [660, 114] width 15 height 32
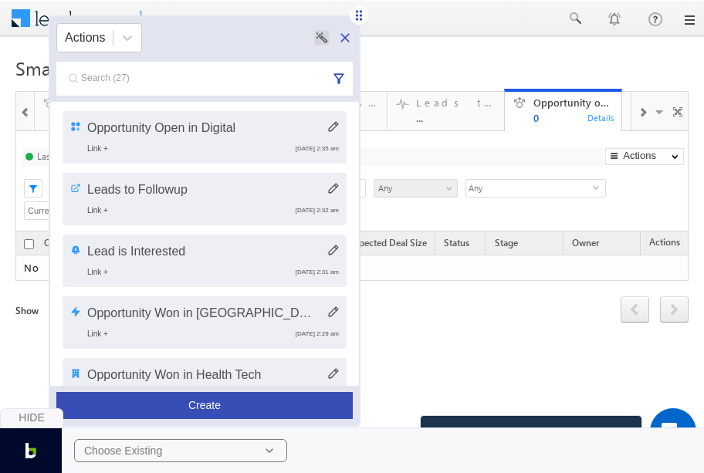
click at [653, 110] on span at bounding box center [660, 114] width 15 height 32
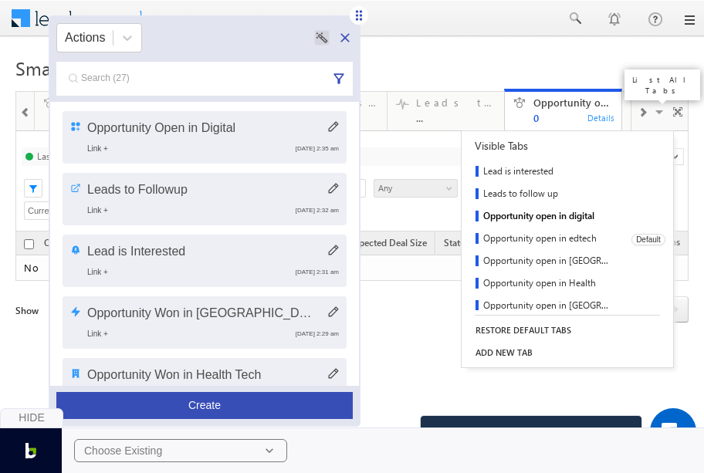
click at [548, 237] on link "Opportunity open in edtech" at bounding box center [541, 239] width 159 height 22
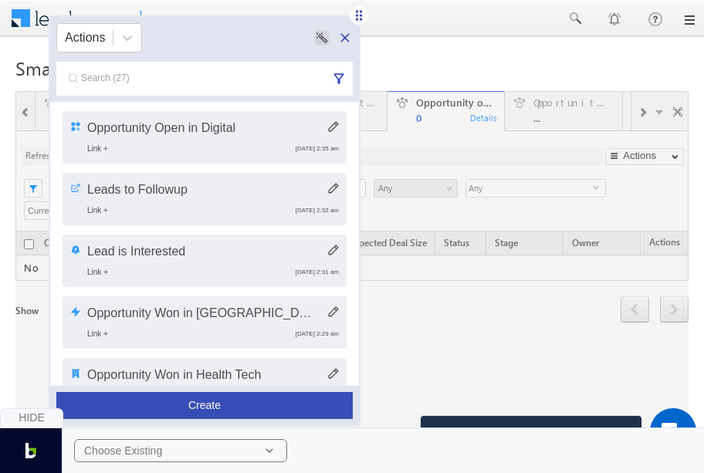
click at [204, 403] on button "Create" at bounding box center [204, 405] width 296 height 27
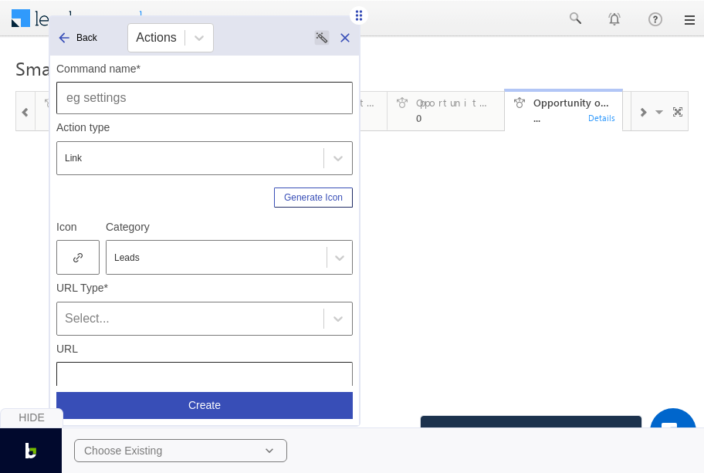
click at [188, 110] on input "text" at bounding box center [204, 98] width 296 height 32
click at [142, 100] on input "Opportunity Won in ED- Tech" at bounding box center [204, 98] width 296 height 32
type input "Opportunity Open in ED- Tech"
click at [653, 113] on span at bounding box center [660, 114] width 15 height 32
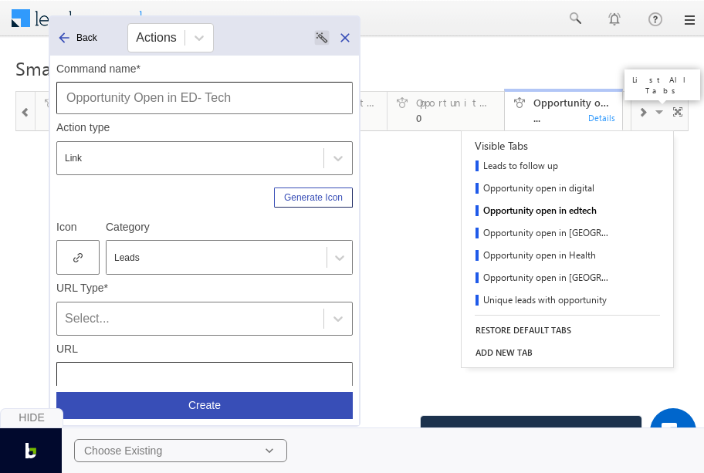
scroll to position [270, 0]
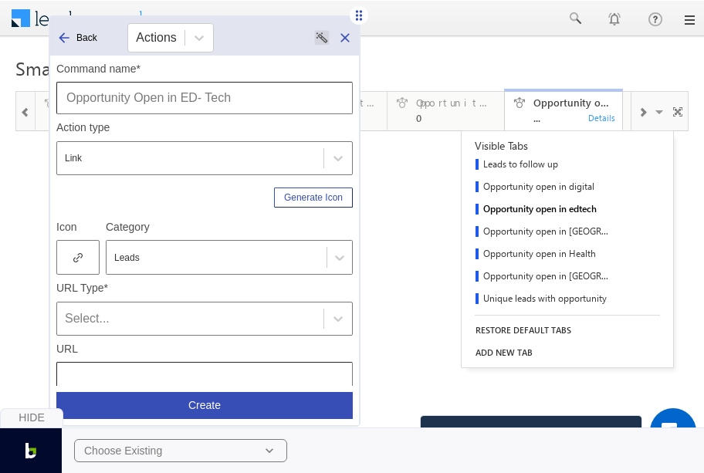
click at [84, 261] on div at bounding box center [77, 257] width 43 height 35
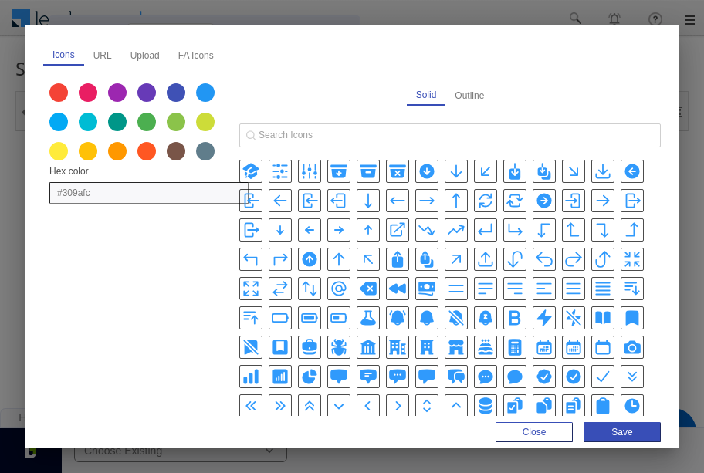
click at [456, 255] on icon "ArrowUpRightIcon" at bounding box center [456, 259] width 9 height 9
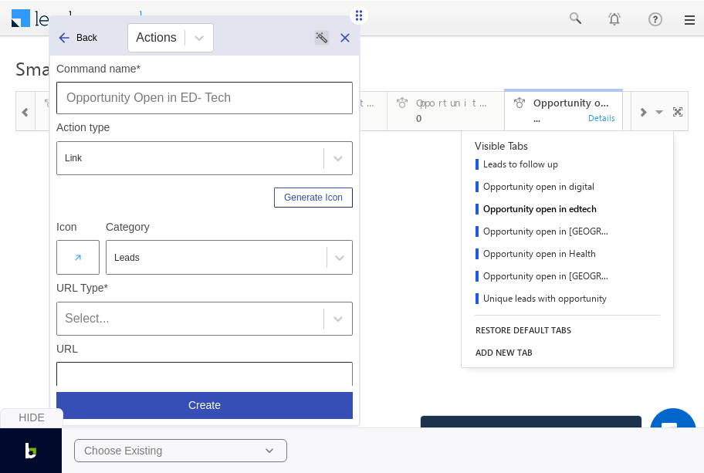
click at [113, 316] on div "Select..." at bounding box center [190, 319] width 251 height 19
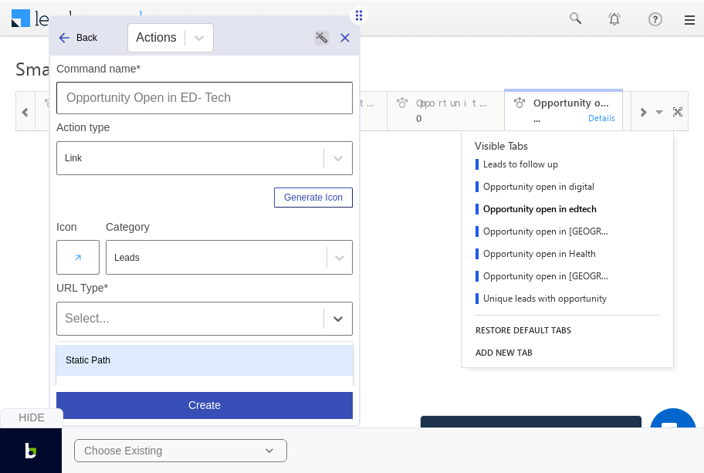
click at [123, 350] on div "Static Path" at bounding box center [204, 360] width 296 height 31
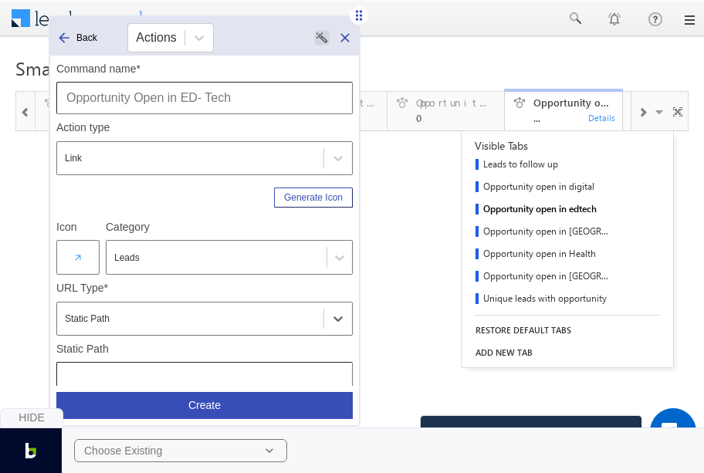
scroll to position [204, 0]
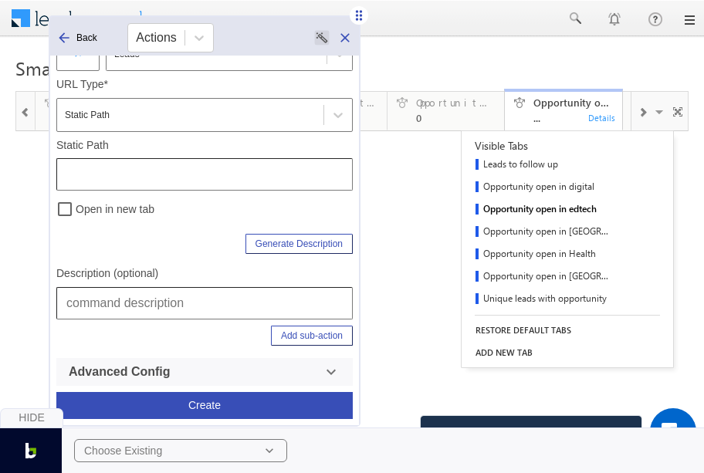
click at [117, 263] on div "Description (optional)" at bounding box center [204, 289] width 296 height 59
click at [128, 293] on input "text" at bounding box center [204, 303] width 296 height 32
paste input "Leads | Smart Views | Opportunity open in Digital"
click at [325, 306] on input "Leads | Smart Views | Opportunity open in Digital" at bounding box center [204, 303] width 296 height 32
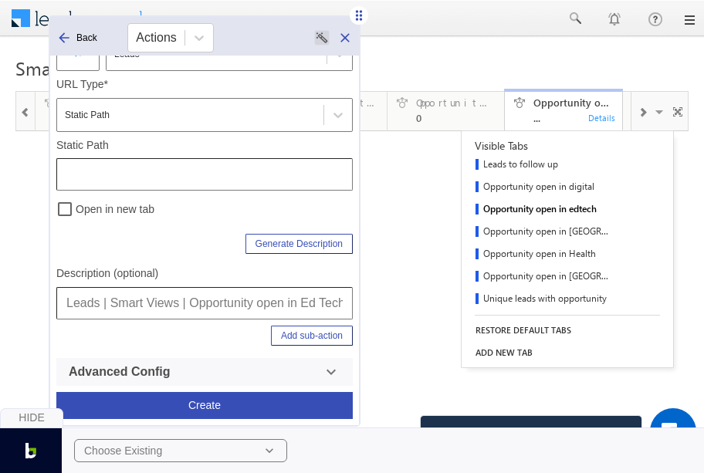
scroll to position [0, 3]
type input "Leads | Smart Views | Opportunity open in Ed Tech"
click at [276, 157] on div "Static Path" at bounding box center [204, 165] width 296 height 52
click at [276, 170] on input "text" at bounding box center [204, 174] width 296 height 32
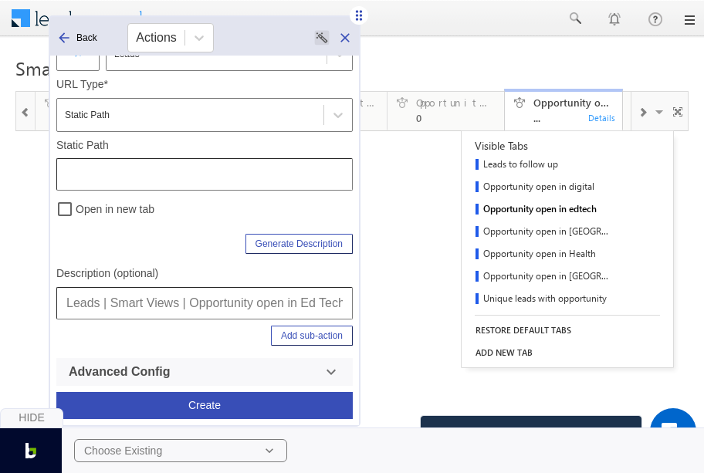
paste input "/LeadManagement/SmartViews"
type input "/LeadManagement/SmartViews"
click at [266, 202] on div "Open in new tab" at bounding box center [204, 206] width 296 height 31
click at [292, 333] on button "Add sub-action" at bounding box center [312, 336] width 82 height 20
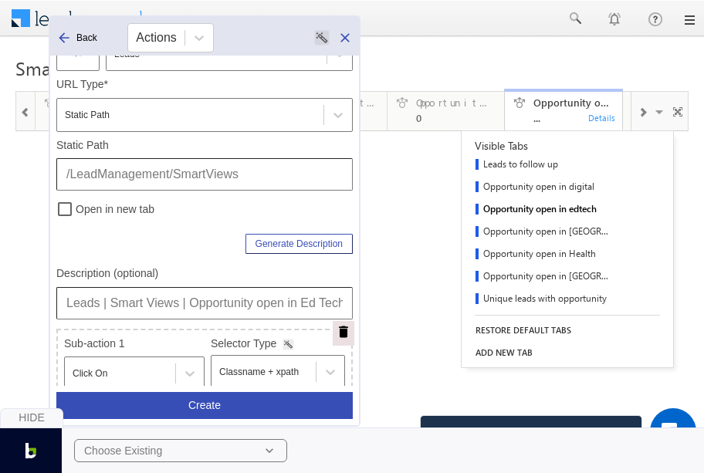
click at [409, 202] on div "Leads in fintech ... Details leads in Edtech ... Details High Conversion Propen…" at bounding box center [351, 168] width 673 height 154
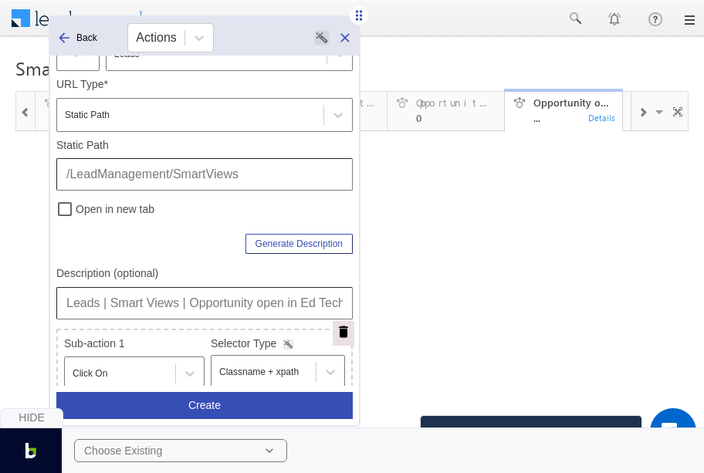
scroll to position [403, 0]
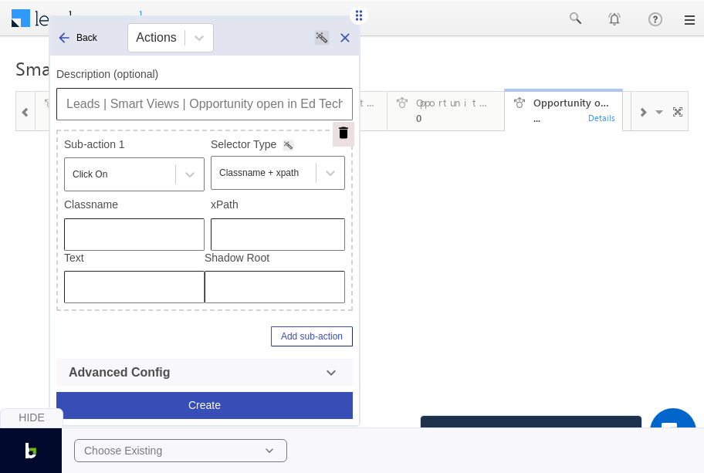
click at [219, 225] on input "text" at bounding box center [278, 234] width 134 height 32
paste input "/html/body/div[4]/div[1]/form/div[2]/div[5]/div[1]/div[2]/div/div[1]/div[2]/div…"
click at [219, 232] on input "/html/body/div[4]/div[1]/form/div[2]/div[5]/div[1]/div[2]/div/div[1]/div[2]/div…" at bounding box center [278, 234] width 134 height 32
type input "/html/body/div[4]/div[1]/form/div[2]/div[5]/div[1]/div[2]/div/div[1]/div[2]/div…"
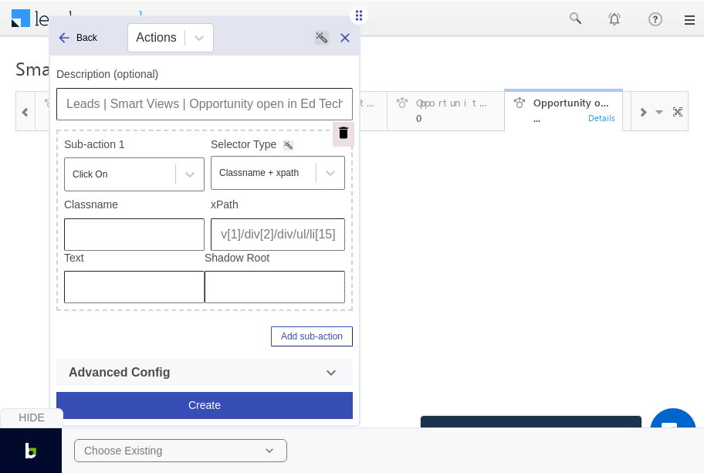
click at [113, 103] on input "Leads | Smart Views | Opportunity open in Ed Tech" at bounding box center [204, 104] width 296 height 32
click at [201, 405] on button "Create" at bounding box center [204, 405] width 296 height 27
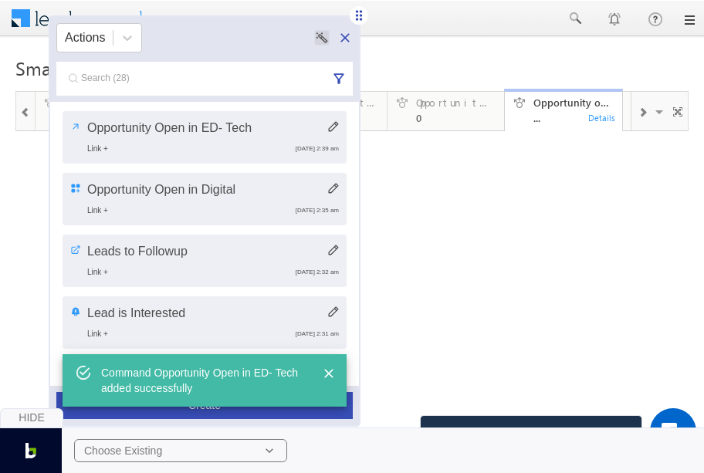
click at [219, 411] on div "Hide Choose Existing" at bounding box center [352, 441] width 704 height 66
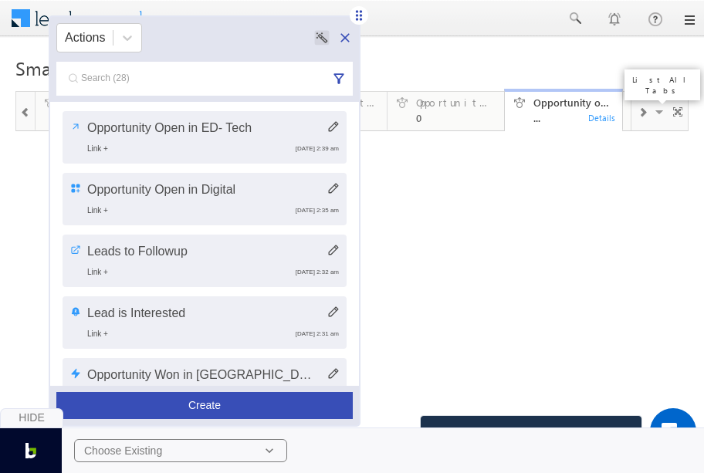
click at [653, 111] on span at bounding box center [660, 114] width 15 height 32
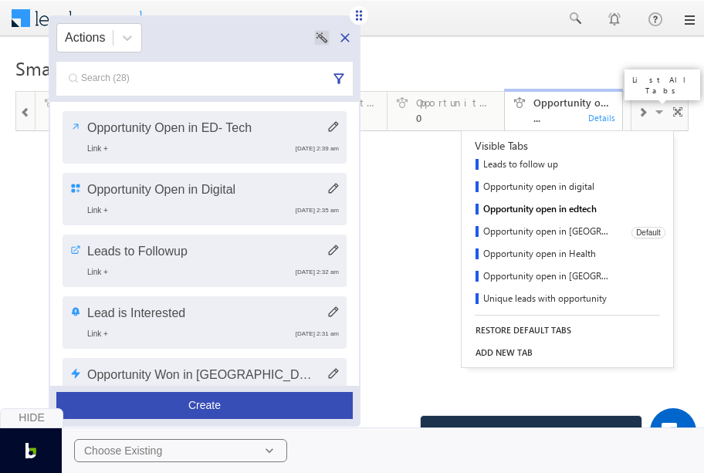
click at [553, 228] on link "Opportunity open in Fintech" at bounding box center [541, 233] width 159 height 22
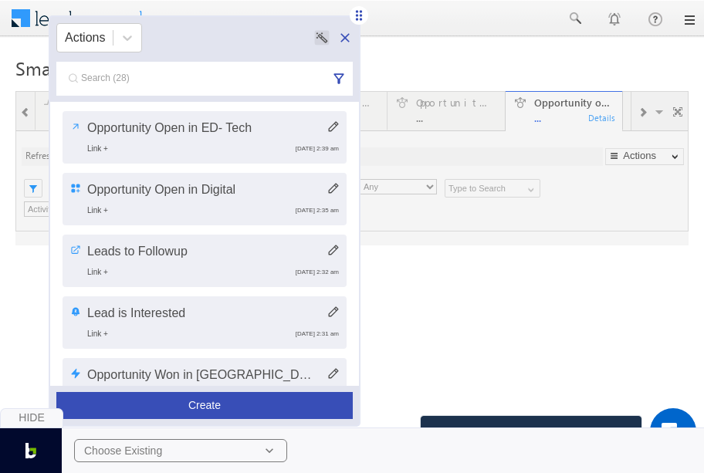
type input "Current User"
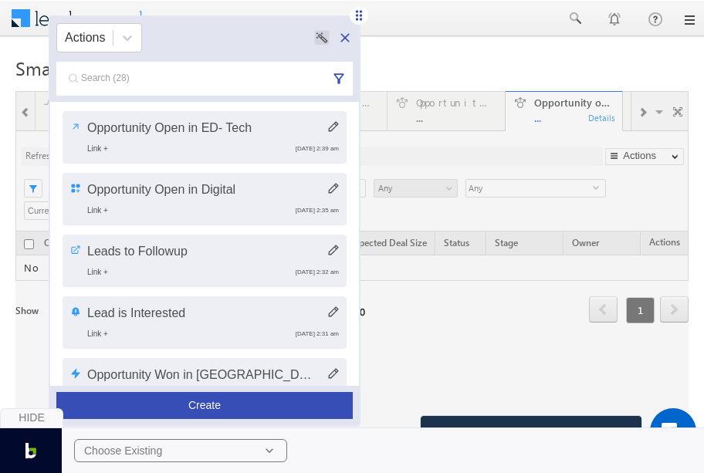
click at [211, 401] on button "Create" at bounding box center [204, 405] width 296 height 27
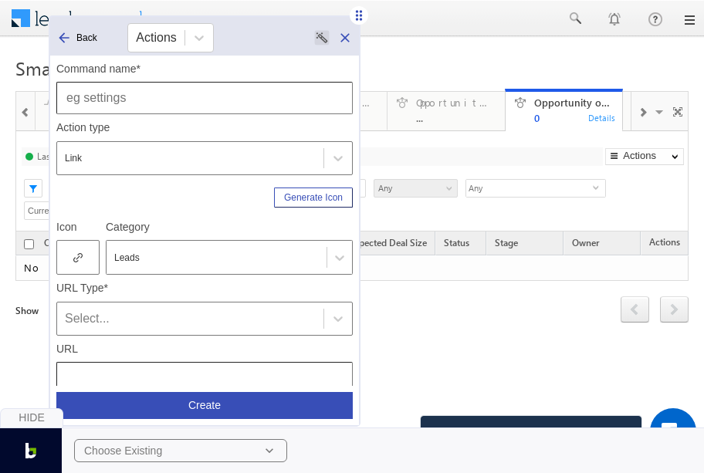
click at [174, 87] on input "text" at bounding box center [204, 98] width 296 height 32
click at [142, 102] on input "Opportunity Won in ED- Tech" at bounding box center [204, 98] width 296 height 32
click at [213, 101] on input "Opportunity Open in ED- Tech" at bounding box center [204, 98] width 296 height 32
type input "Opportunity Open in Fintech"
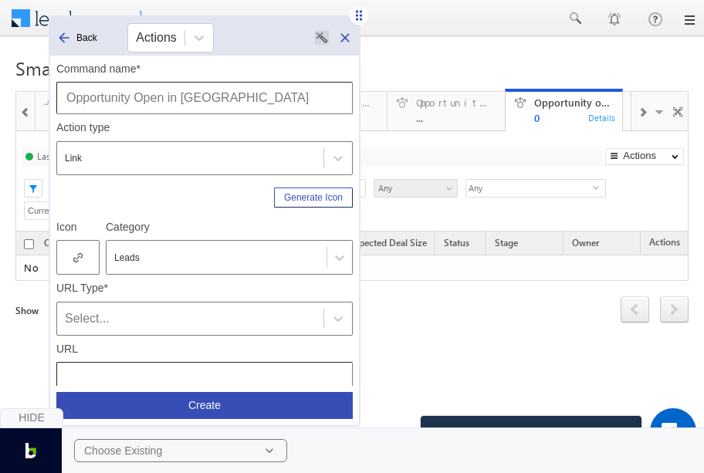
click at [79, 259] on icon at bounding box center [77, 257] width 9 height 11
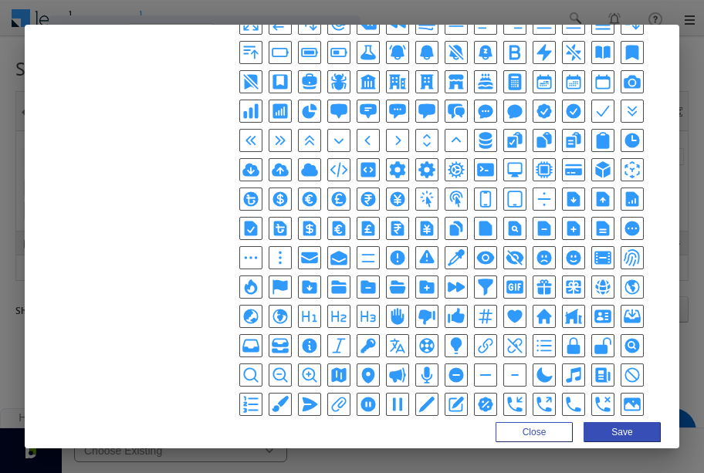
scroll to position [267, 0]
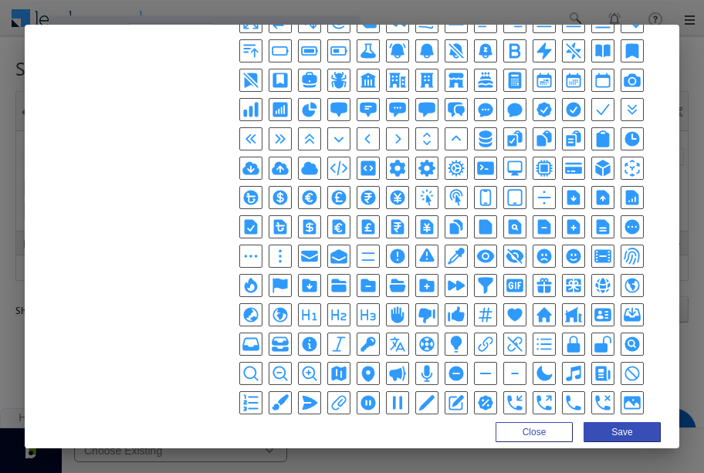
click at [289, 188] on div "CurrencyDollarIcon" at bounding box center [280, 197] width 23 height 23
click at [281, 188] on icon "CurrencyDollarIcon" at bounding box center [280, 197] width 19 height 19
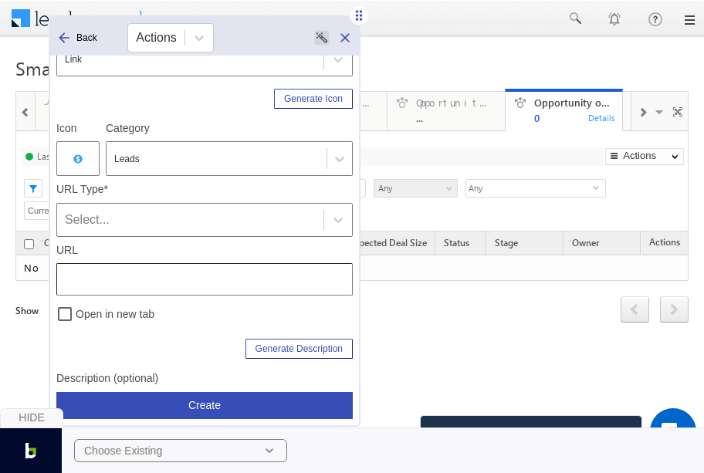
scroll to position [108, 0]
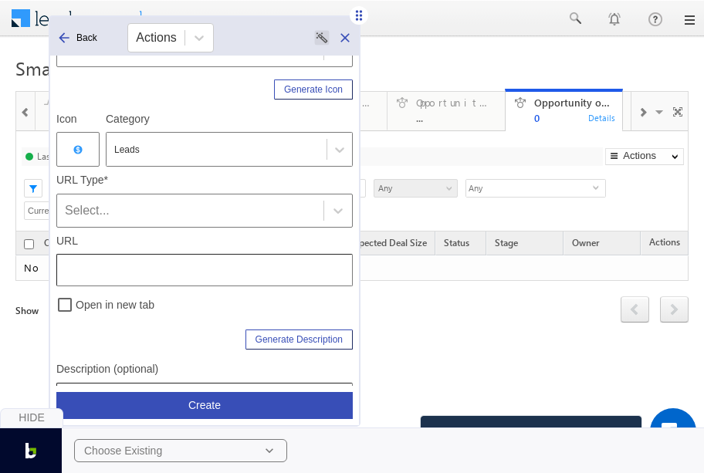
click at [140, 213] on div "Select..." at bounding box center [190, 210] width 251 height 19
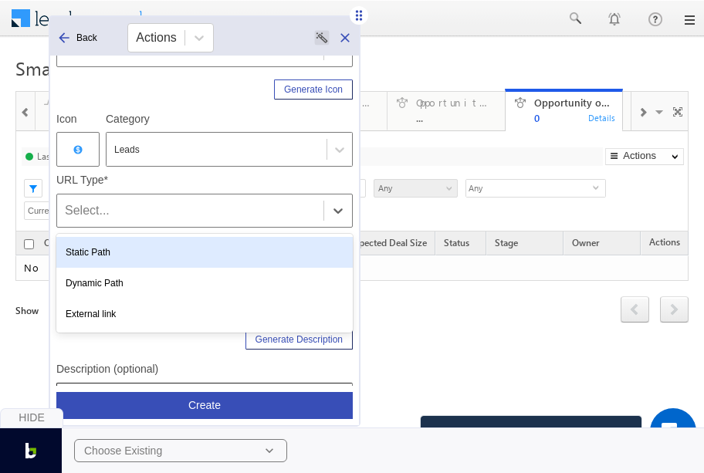
click at [137, 252] on div "Static Path" at bounding box center [204, 252] width 296 height 31
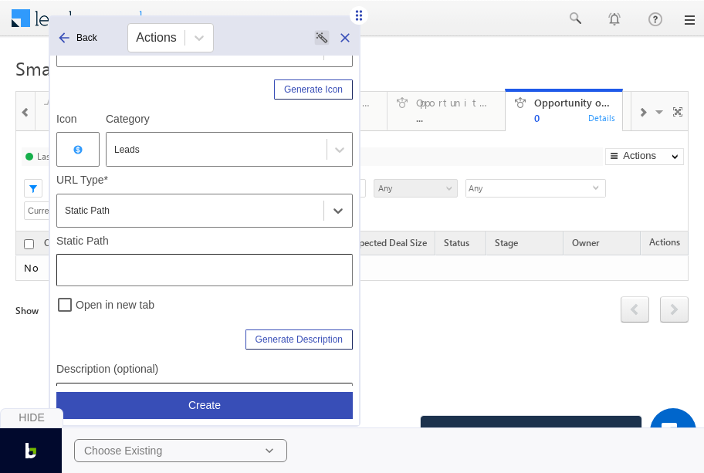
scroll to position [204, 0]
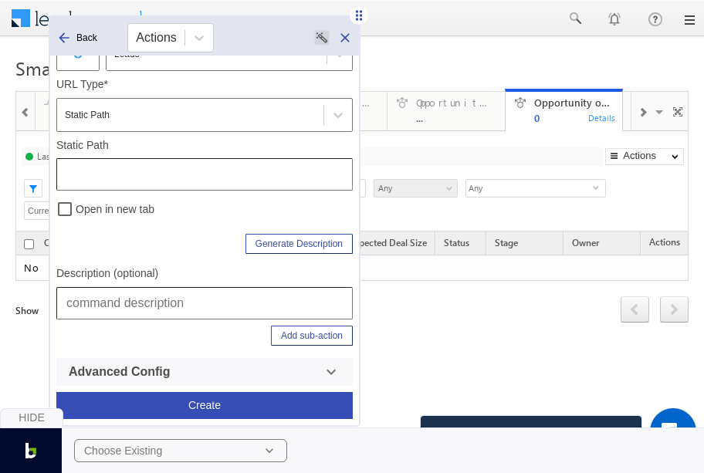
click at [119, 308] on input "text" at bounding box center [204, 303] width 296 height 32
click at [323, 307] on input "Leads | Smart Views | Opportunity open in Ed Tech" at bounding box center [204, 303] width 296 height 32
type input "Leads | Smart Views | Opportunity open in Fin Tech"
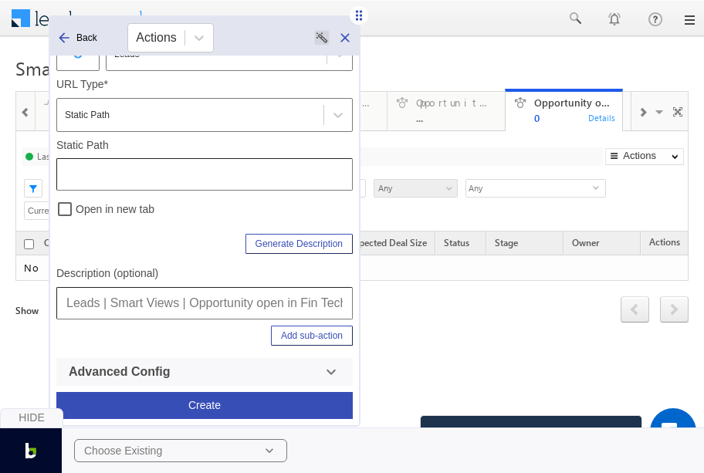
click at [211, 171] on input "text" at bounding box center [204, 174] width 296 height 32
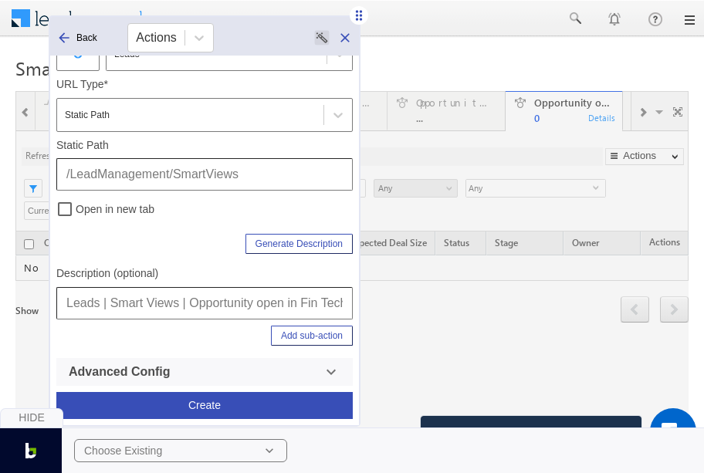
type input "/LeadManagement/SmartViews"
click at [313, 334] on button "Add sub-action" at bounding box center [312, 336] width 82 height 20
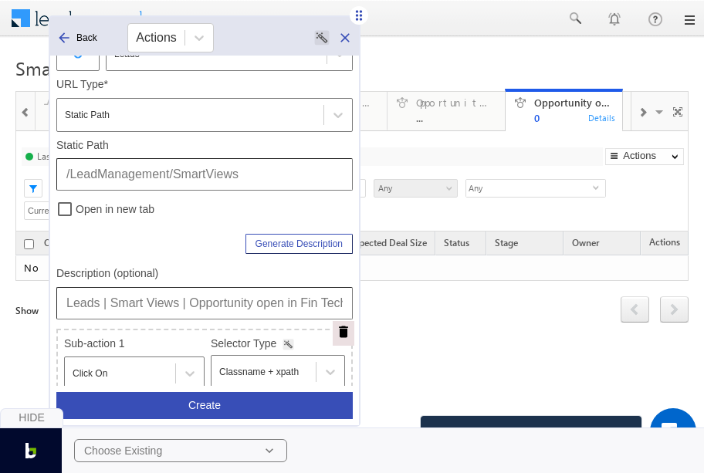
scroll to position [403, 0]
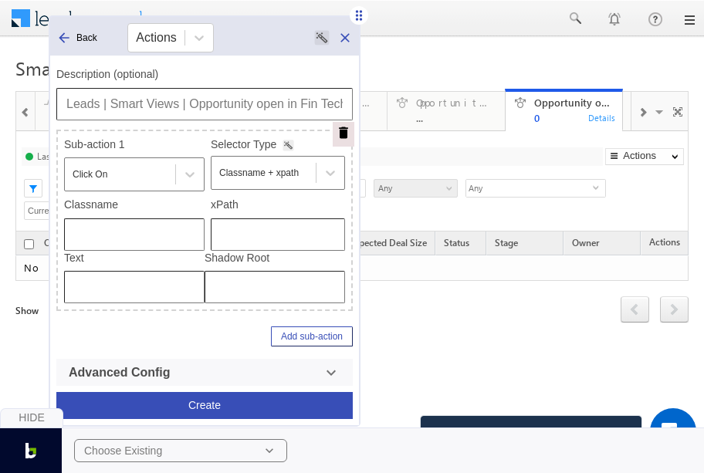
click at [282, 240] on input "text" at bounding box center [278, 234] width 134 height 32
type input "/html/body/div[4]/div[1]/form/div[2]/div[5]/div[1]/div[2]/div/div[1]/div[2]/div…"
click at [193, 101] on input "Leads | Smart Views | Opportunity open in Fin Tech" at bounding box center [204, 104] width 296 height 32
click at [204, 398] on button "Create" at bounding box center [204, 405] width 296 height 27
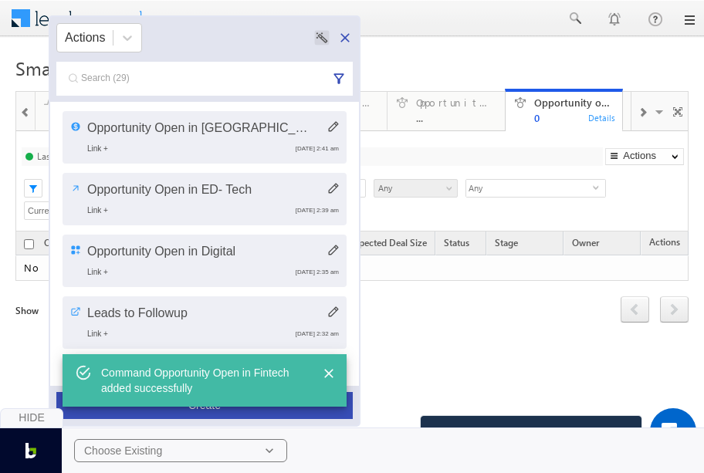
click at [247, 413] on div "Hide Choose Existing" at bounding box center [352, 441] width 704 height 66
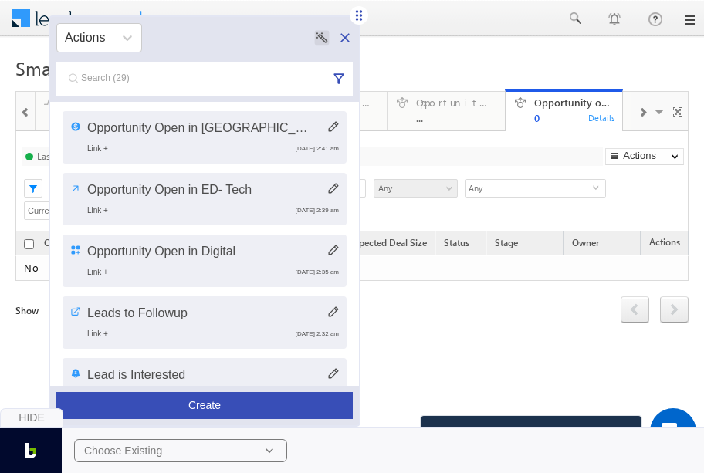
click at [245, 402] on button "Create" at bounding box center [204, 405] width 296 height 27
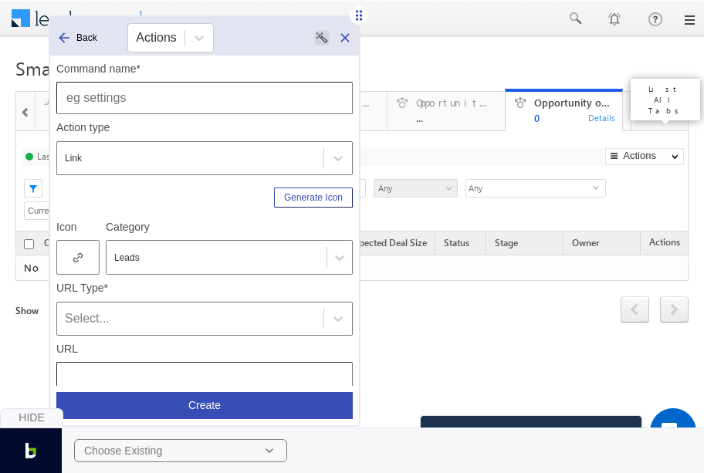
click at [653, 107] on span at bounding box center [660, 114] width 15 height 32
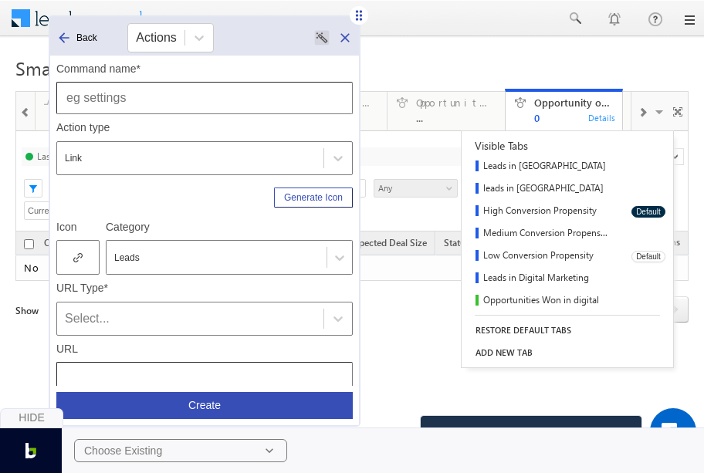
scroll to position [270, 0]
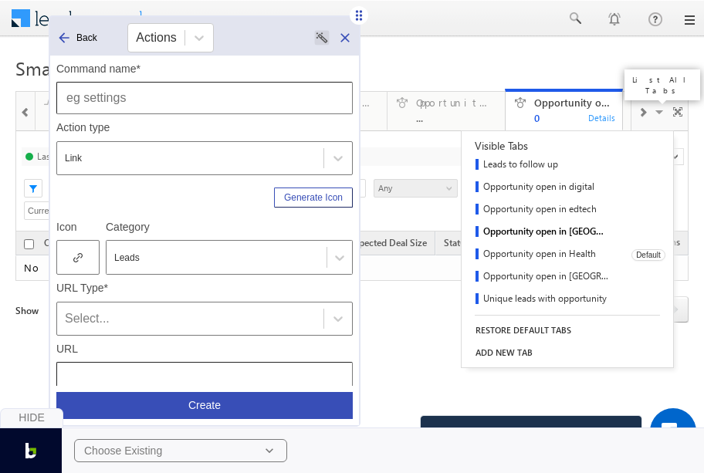
click at [559, 255] on link "Opportunity open in Health" at bounding box center [541, 255] width 159 height 22
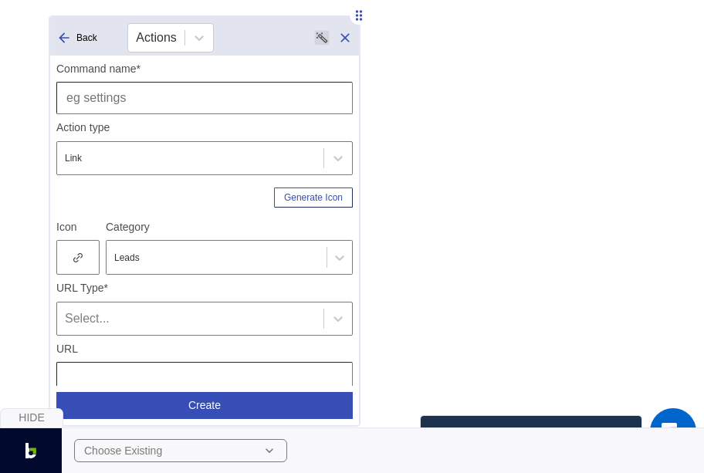
click at [188, 104] on input "text" at bounding box center [204, 98] width 296 height 32
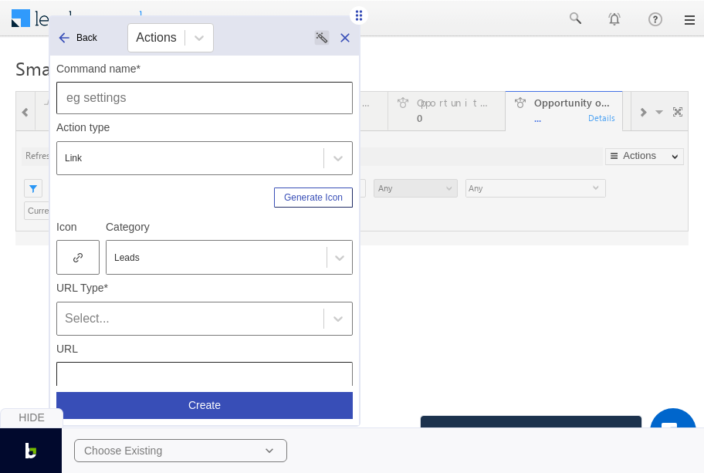
scroll to position [0, 0]
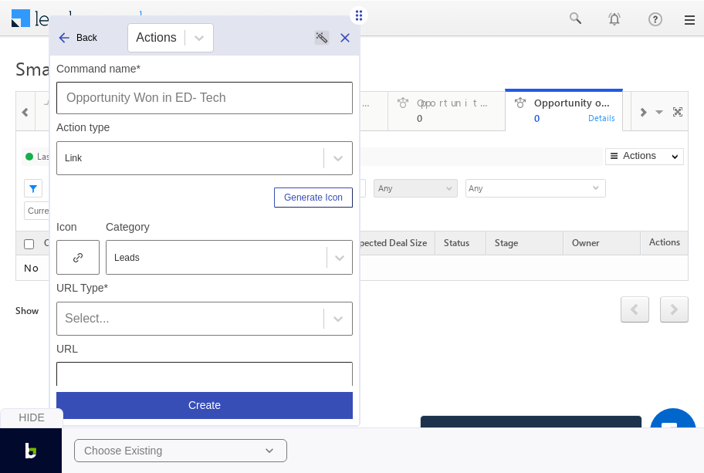
click at [150, 97] on input "Opportunity Won in ED- Tech" at bounding box center [204, 98] width 296 height 32
drag, startPoint x: 184, startPoint y: 100, endPoint x: 283, endPoint y: 98, distance: 98.8
click at [283, 98] on input "Opportunity Open in ED- Tech" at bounding box center [204, 98] width 296 height 32
type input "Opportunity Open in Health"
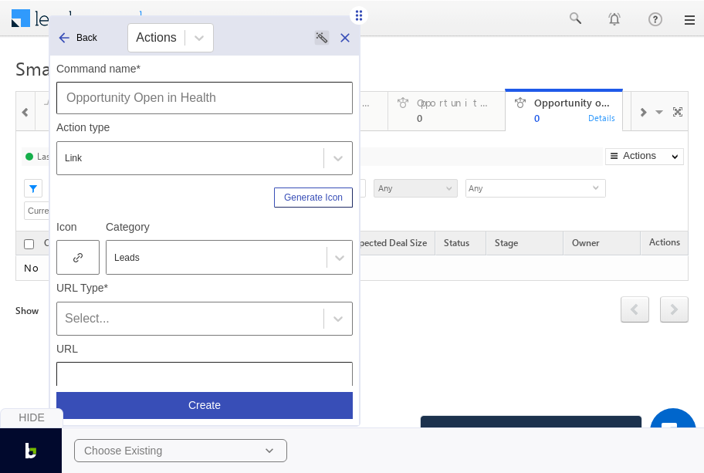
click at [83, 255] on div at bounding box center [77, 257] width 43 height 35
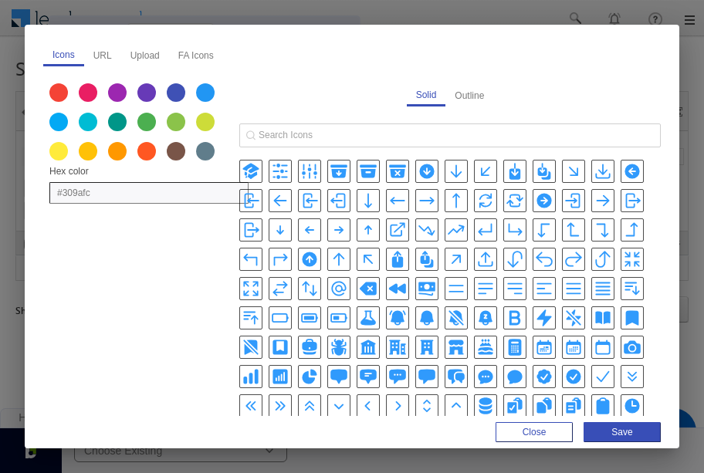
click at [424, 343] on icon "BuildingOfficeIcon" at bounding box center [427, 347] width 13 height 15
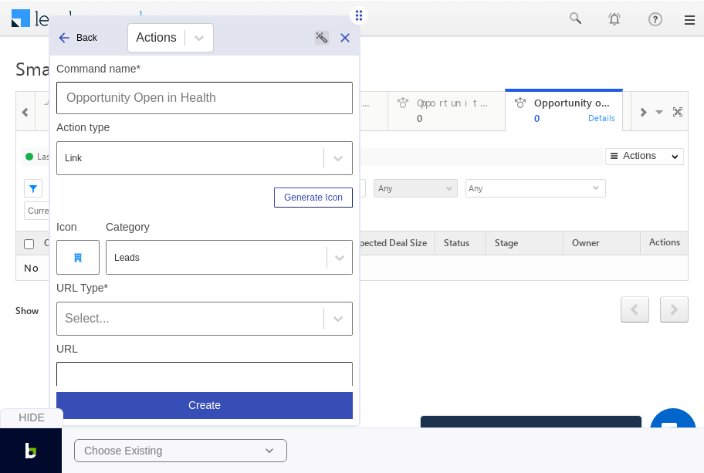
scroll to position [75, 0]
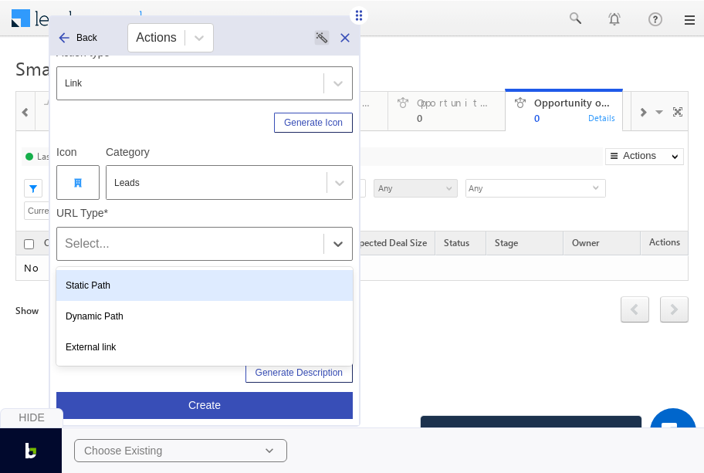
click at [100, 251] on div "Select..." at bounding box center [190, 244] width 251 height 19
click at [115, 296] on div "Static Path" at bounding box center [204, 285] width 296 height 31
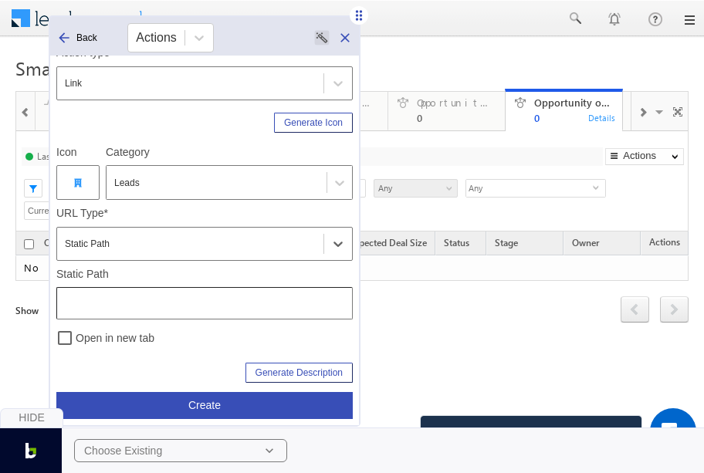
scroll to position [204, 0]
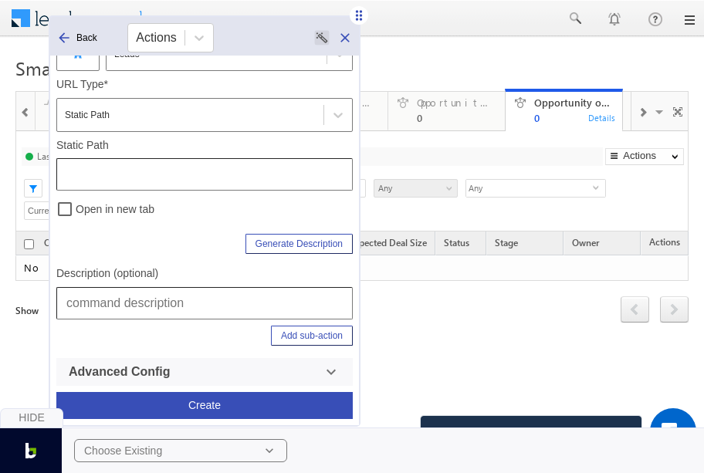
click at [116, 293] on input "text" at bounding box center [204, 303] width 296 height 32
drag, startPoint x: 295, startPoint y: 305, endPoint x: 352, endPoint y: 309, distance: 57.2
click at [352, 309] on div "Command name* Opportunity Open in Health Action type Link Generate Icon Icon Ca…" at bounding box center [204, 221] width 309 height 330
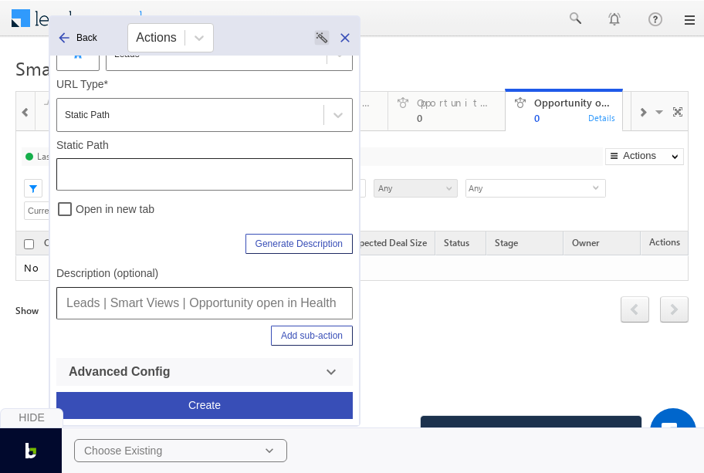
type input "Leads | Smart Views | Opportunity open in Health"
click at [205, 170] on input "text" at bounding box center [204, 174] width 296 height 32
type input "/LeadManagement/SmartViews"
click at [318, 331] on button "Add sub-action" at bounding box center [312, 336] width 82 height 20
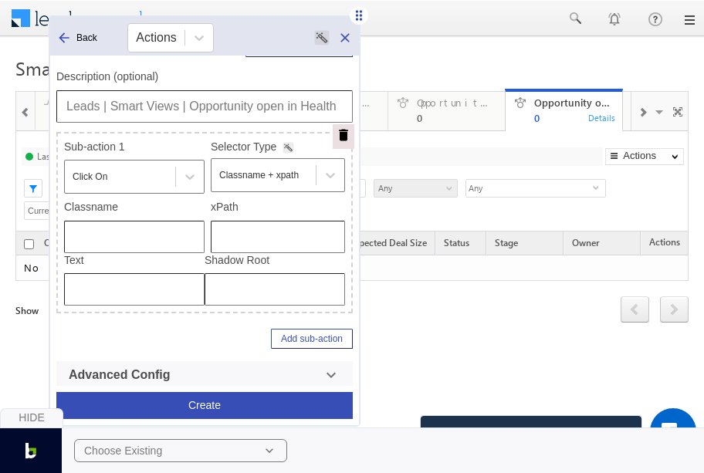
scroll to position [403, 0]
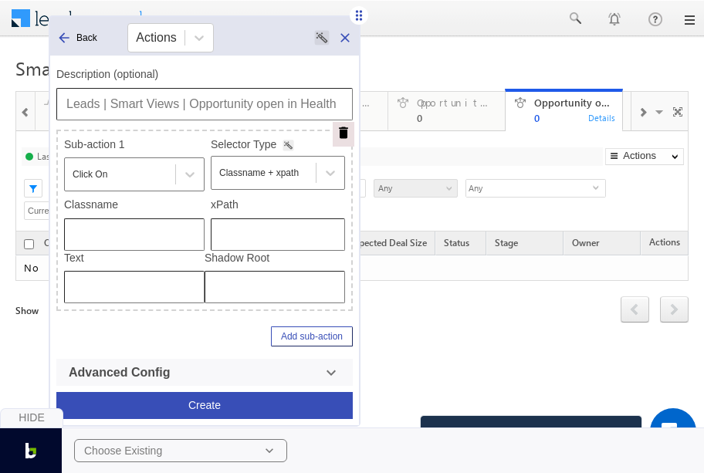
click at [236, 240] on input "text" at bounding box center [278, 234] width 134 height 32
type input "/html/body/div[4]/div[1]/form/div[2]/div[5]/div[1]/div[2]/div/div[1]/div[2]/div…"
click at [250, 104] on input "Leads | Smart Views | Opportunity open in Health" at bounding box center [204, 104] width 296 height 32
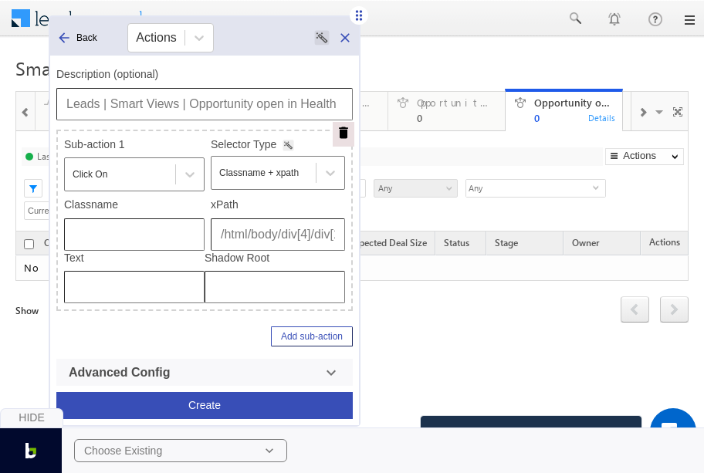
click at [222, 401] on button "Create" at bounding box center [204, 405] width 296 height 27
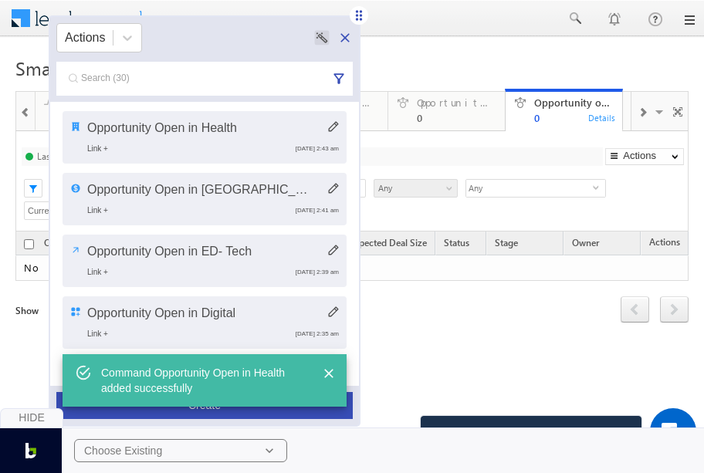
click at [235, 417] on div "Hide Choose Existing" at bounding box center [352, 441] width 704 height 66
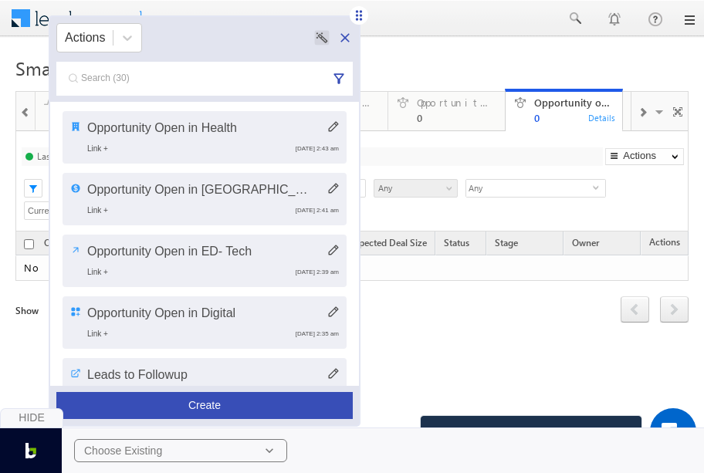
click at [235, 408] on div "Hide Choose Existing" at bounding box center [352, 441] width 704 height 66
click at [234, 396] on button "Create" at bounding box center [204, 405] width 296 height 27
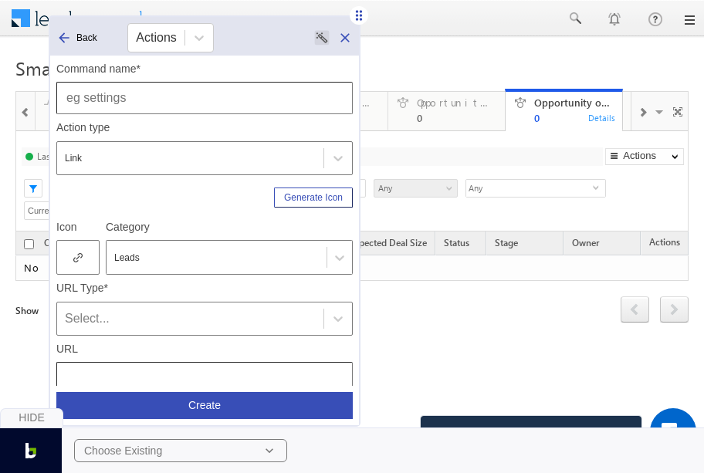
click at [650, 109] on div "Toggle View" at bounding box center [675, 95] width 60 height 31
click at [653, 112] on span at bounding box center [660, 114] width 15 height 32
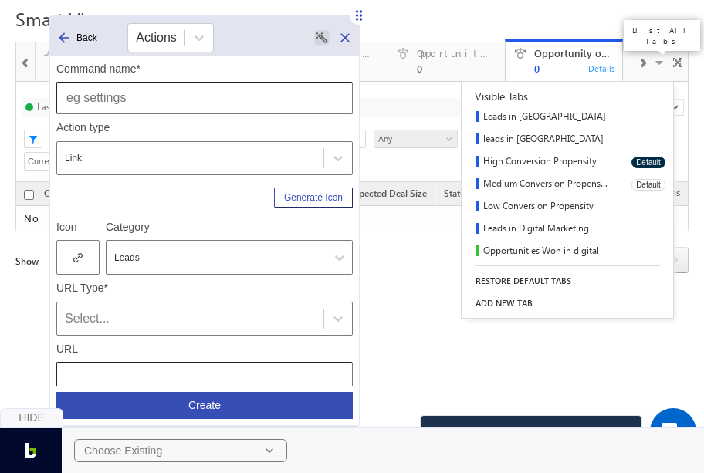
scroll to position [270, 0]
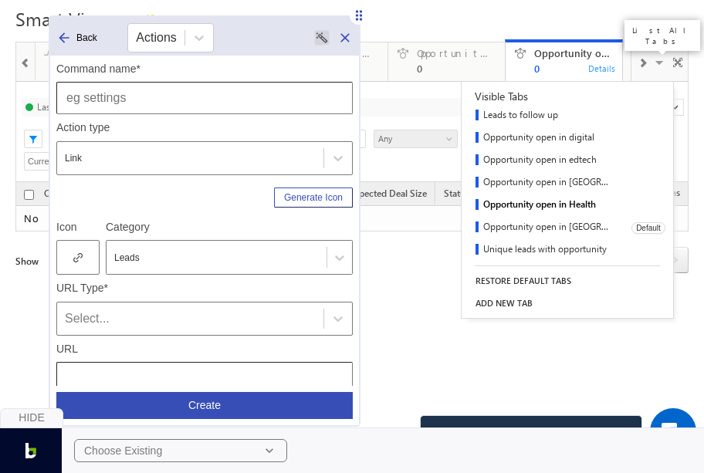
click at [556, 225] on link "Opportunity open in Saas" at bounding box center [541, 228] width 159 height 22
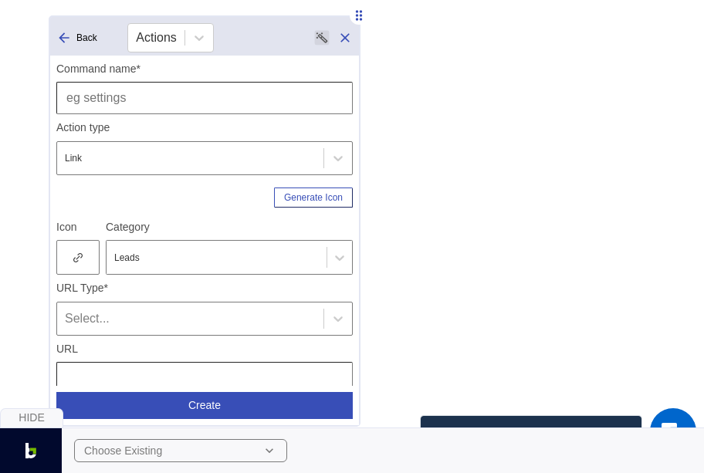
click at [105, 83] on input "text" at bounding box center [204, 98] width 296 height 32
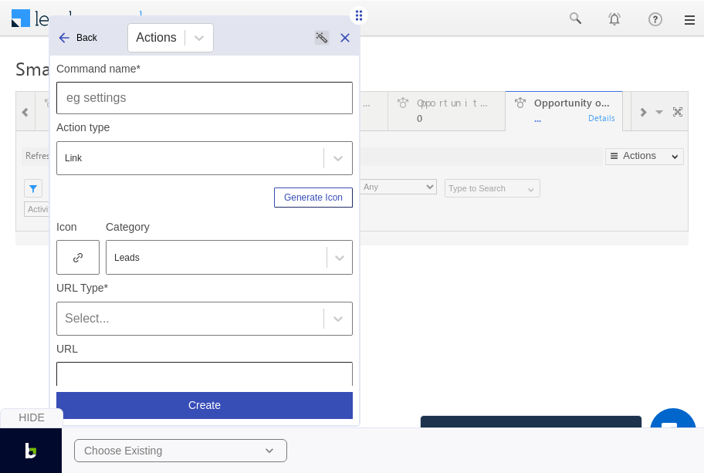
type input "Current User"
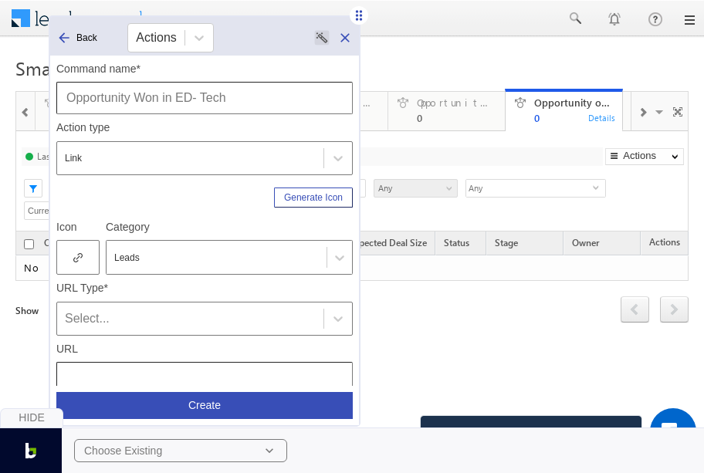
click at [143, 103] on input "Opportunity Won in ED- Tech" at bounding box center [204, 98] width 296 height 32
drag, startPoint x: 180, startPoint y: 100, endPoint x: 280, endPoint y: 109, distance: 100.7
click at [280, 109] on input "Opportunity Open in ED- Tech" at bounding box center [204, 98] width 296 height 32
type input "Opportunity Open in Saas"
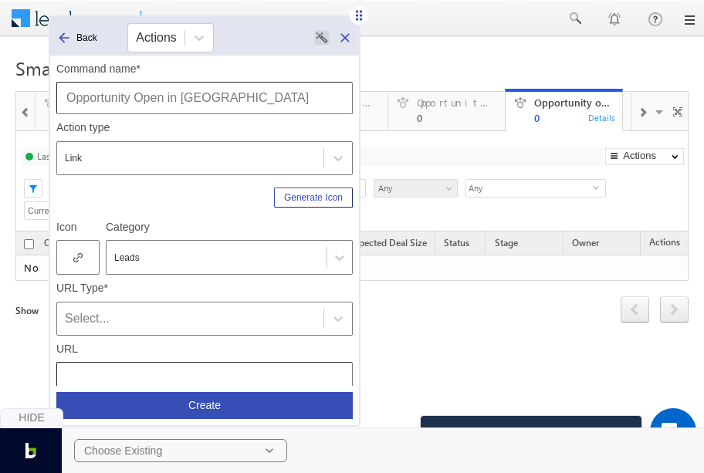
click at [75, 259] on icon at bounding box center [77, 257] width 9 height 11
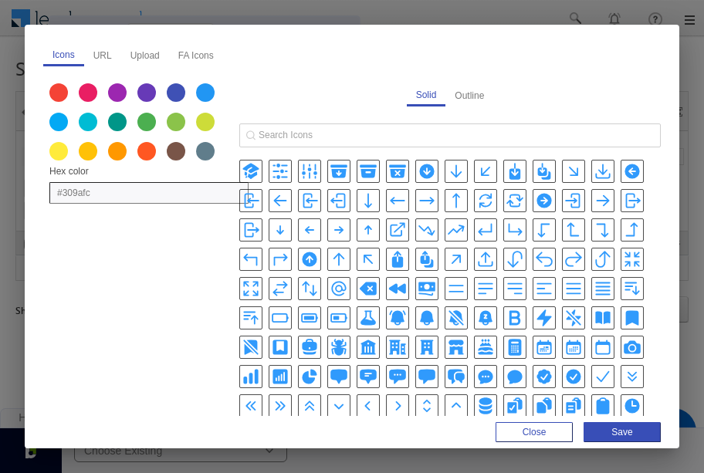
click at [398, 340] on icon "BuildingOffice2Icon" at bounding box center [397, 347] width 19 height 19
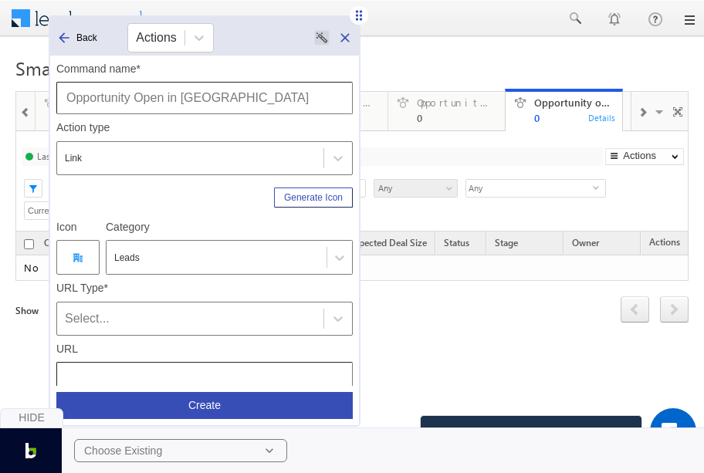
click at [160, 336] on div "URL" at bounding box center [204, 365] width 296 height 59
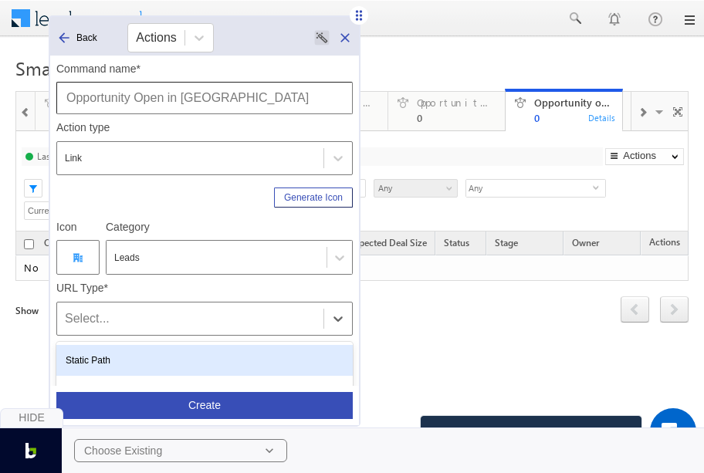
click at [123, 313] on div "Select..." at bounding box center [190, 319] width 251 height 19
click at [130, 351] on div "Static Path" at bounding box center [204, 360] width 296 height 31
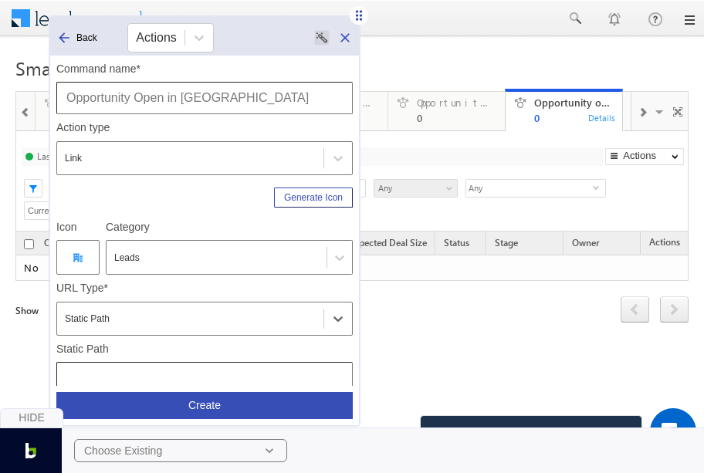
scroll to position [204, 0]
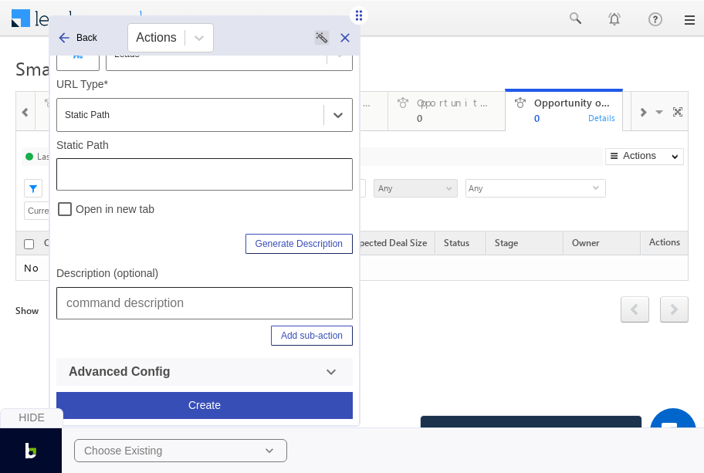
click at [136, 295] on input "text" at bounding box center [204, 303] width 296 height 32
click at [326, 311] on input "Leads | Smart Views | Opportunity open in Health" at bounding box center [204, 303] width 296 height 32
type input "Leads | Smart Views | Opportunity open in Saas"
click at [218, 174] on input "text" at bounding box center [204, 174] width 296 height 32
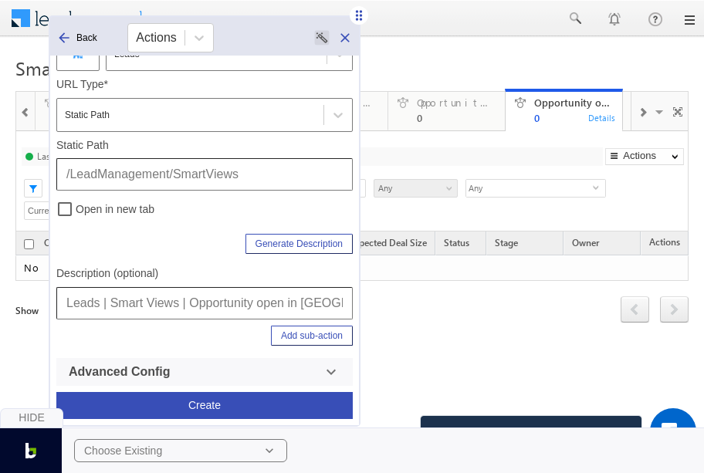
type input "/LeadManagement/SmartViews"
click at [306, 333] on button "Add sub-action" at bounding box center [312, 336] width 82 height 20
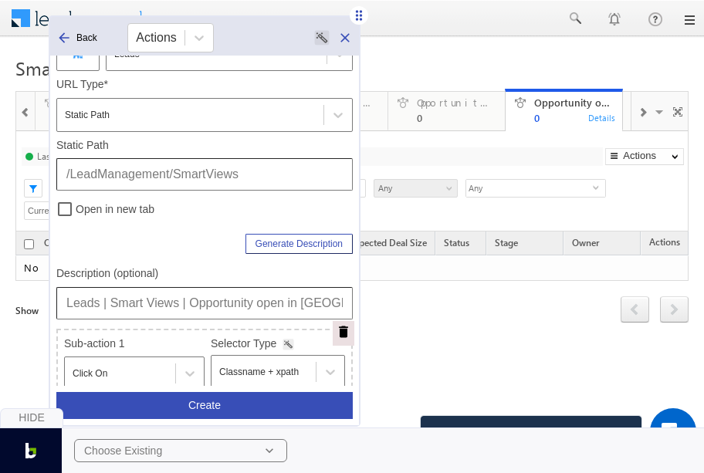
scroll to position [403, 0]
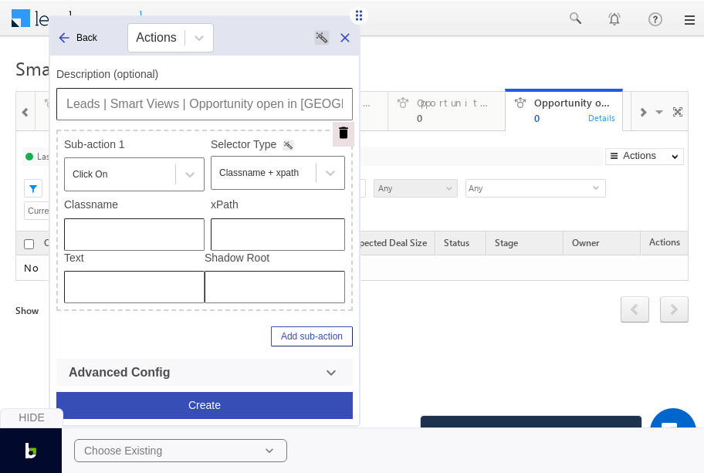
click at [242, 235] on input "text" at bounding box center [278, 234] width 134 height 32
type input "/html/body/div[4]/div[1]/form/div[2]/div[5]/div[1]/div[2]/div/div[1]/div[2]/div…"
click at [269, 401] on button "Create" at bounding box center [204, 405] width 296 height 27
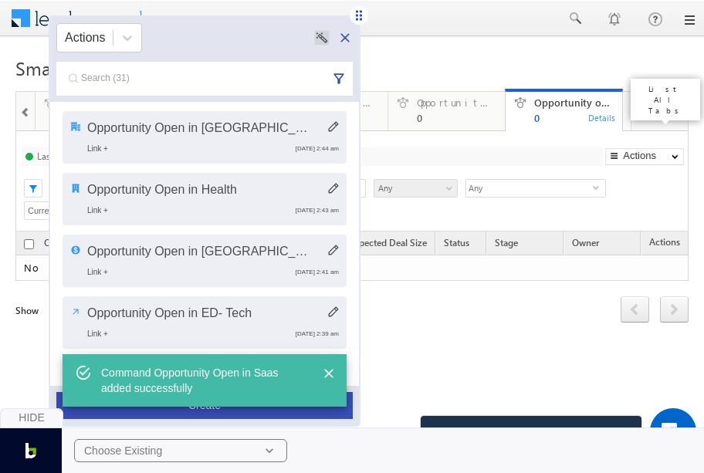
click at [653, 118] on span at bounding box center [660, 114] width 15 height 32
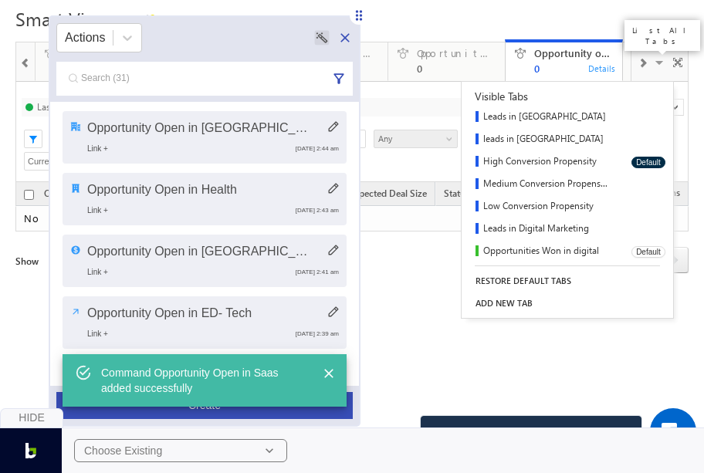
scroll to position [270, 0]
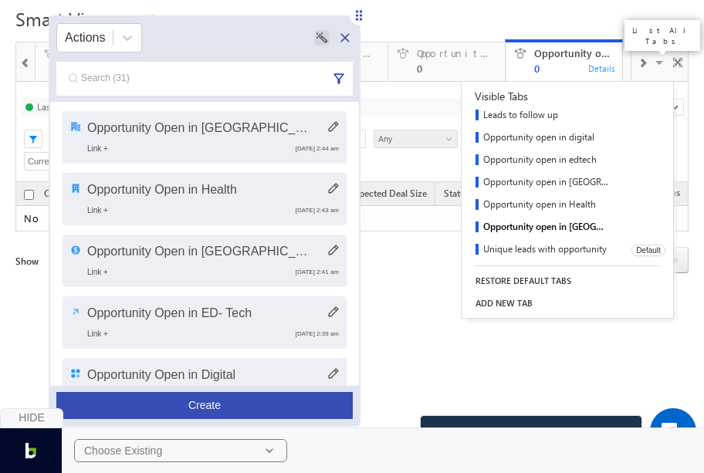
click at [541, 246] on link "Unique leads with opportunity" at bounding box center [541, 250] width 159 height 22
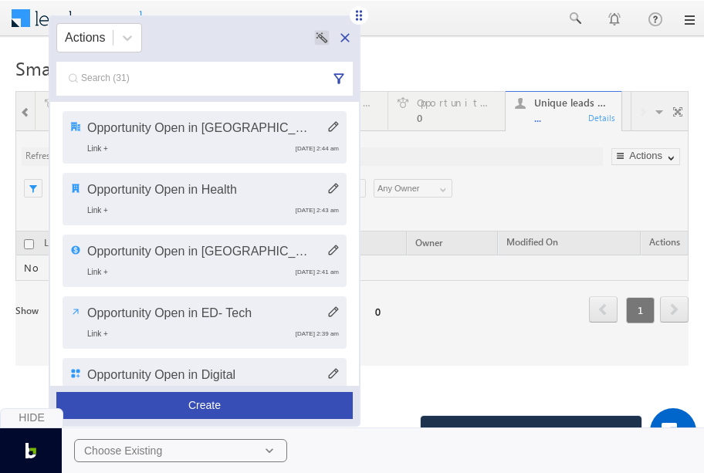
scroll to position [0, 0]
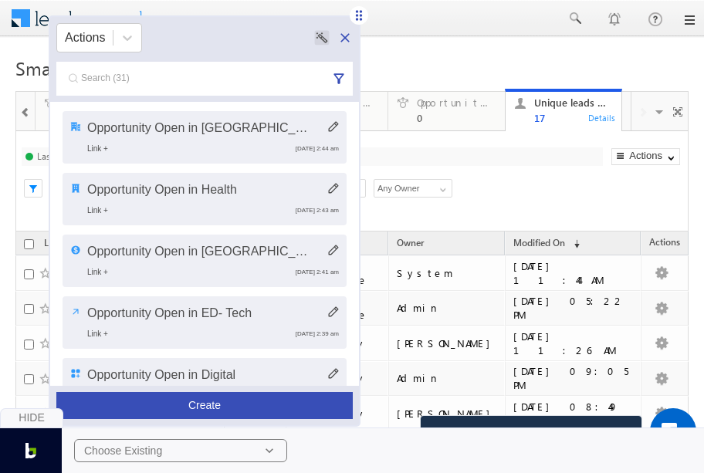
click at [239, 410] on div "Hide Choose Existing" at bounding box center [352, 441] width 704 height 66
click at [231, 400] on button "Create" at bounding box center [204, 405] width 296 height 27
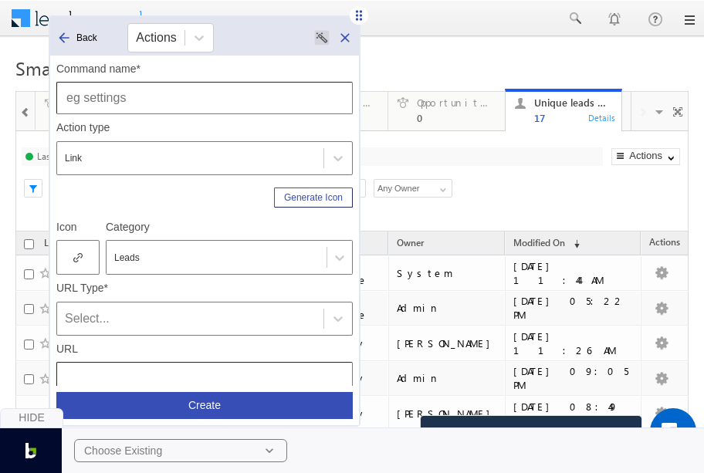
click at [145, 80] on div "Command name*" at bounding box center [204, 89] width 296 height 52
click at [145, 107] on input "text" at bounding box center [204, 98] width 296 height 32
type input "Unique Leads with Opportuity"
click at [83, 246] on div at bounding box center [77, 257] width 43 height 35
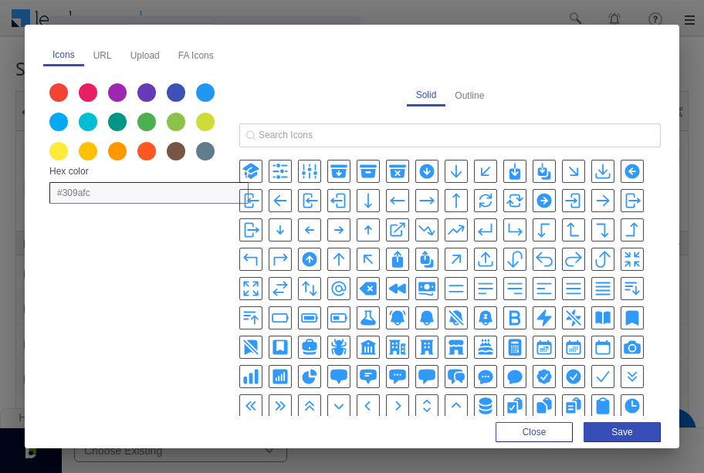
click at [396, 226] on icon "ArrowTopRightOnSquareIcon" at bounding box center [399, 228] width 11 height 10
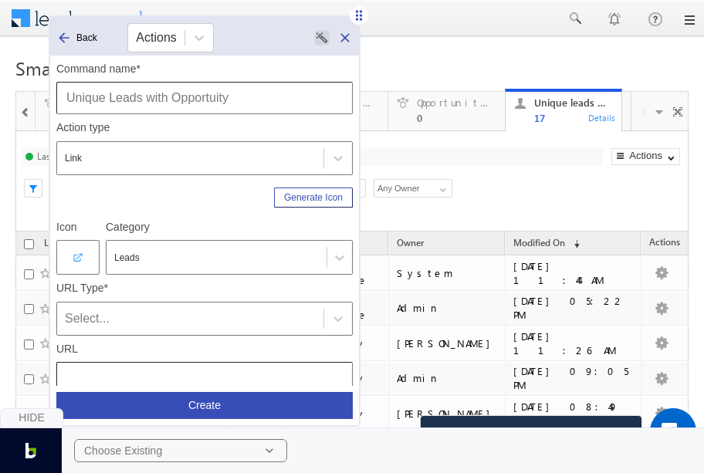
click at [119, 316] on div "Select..." at bounding box center [190, 319] width 251 height 19
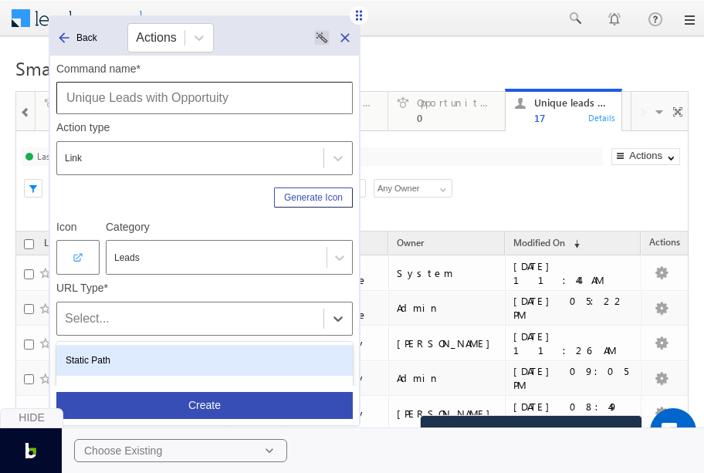
click at [110, 360] on div "Static Path" at bounding box center [204, 360] width 296 height 31
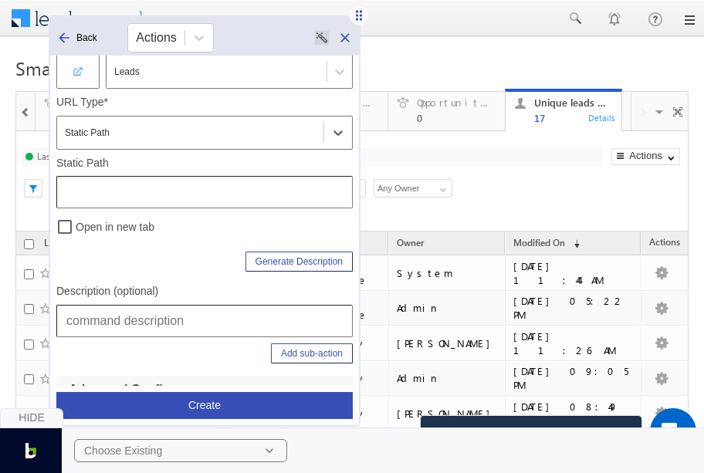
scroll to position [198, 0]
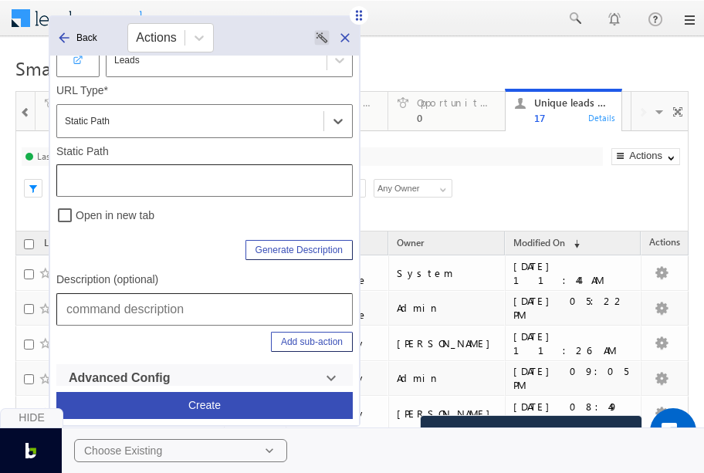
click at [122, 311] on input "text" at bounding box center [204, 309] width 296 height 32
type input "/html/body/div[4]/div[1]/form/div[2]/div[5]/div[1]/div[2]/div/div[1]/div[2]/div…"
type input "U"
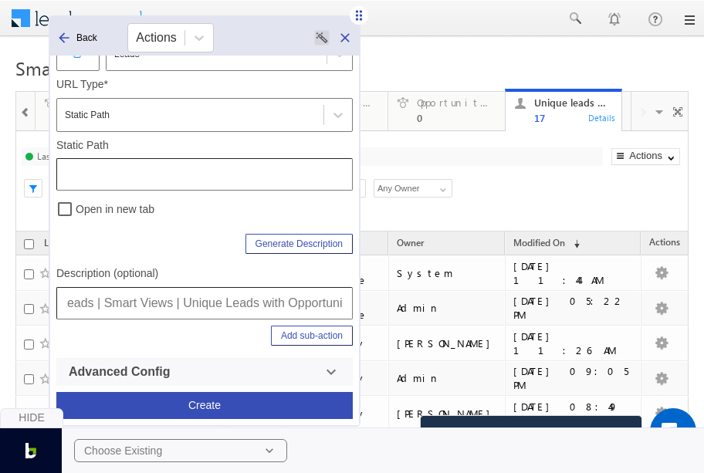
scroll to position [0, 16]
type input "Leads | Smart Views | Unique Leads with Opportunity"
click at [257, 178] on input "text" at bounding box center [204, 174] width 296 height 32
type input "/LeadManagement/SmartViews"
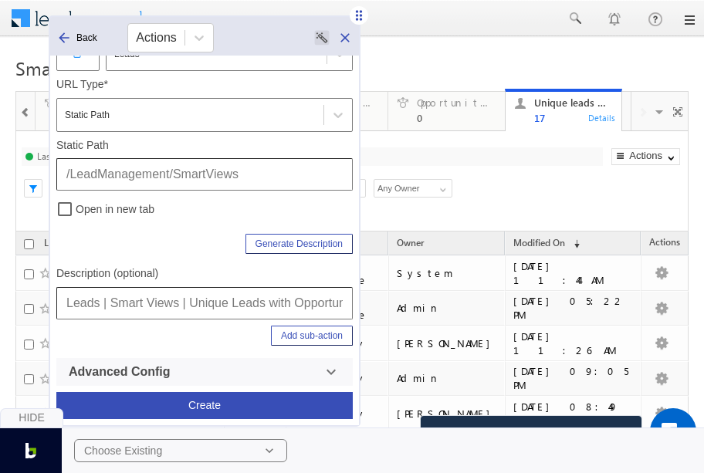
click at [326, 342] on button "Add sub-action" at bounding box center [312, 336] width 82 height 20
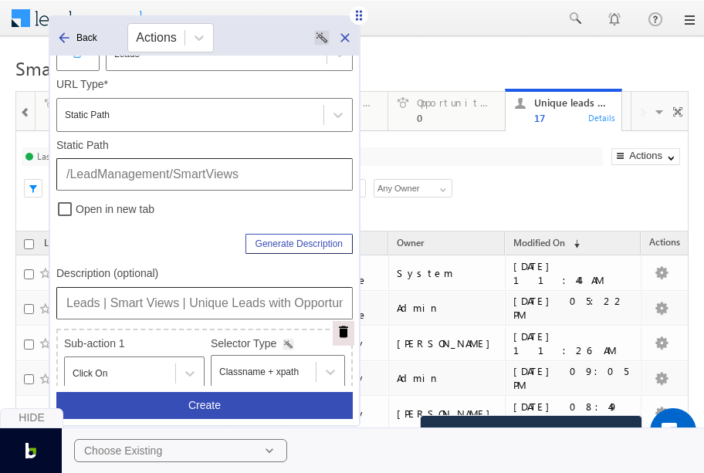
scroll to position [403, 0]
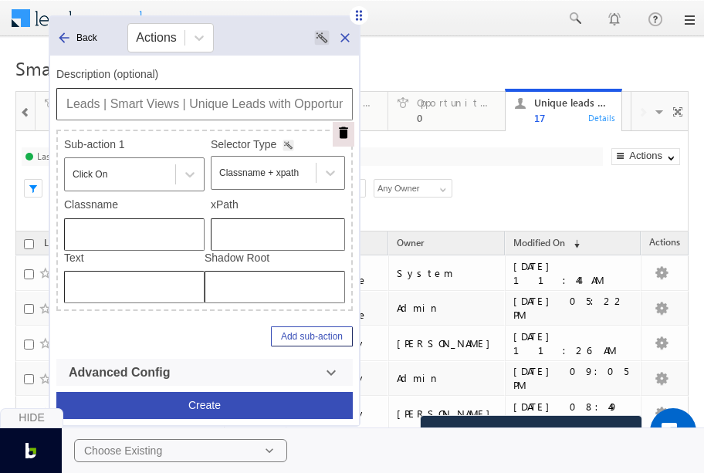
click at [248, 228] on input "text" at bounding box center [278, 234] width 134 height 32
type input "/html/body/div[4]/div[1]/form/div[2]/div[5]/div[1]/div[2]/div/div[1]/div[2]/div…"
click at [259, 404] on button "Create" at bounding box center [204, 405] width 296 height 27
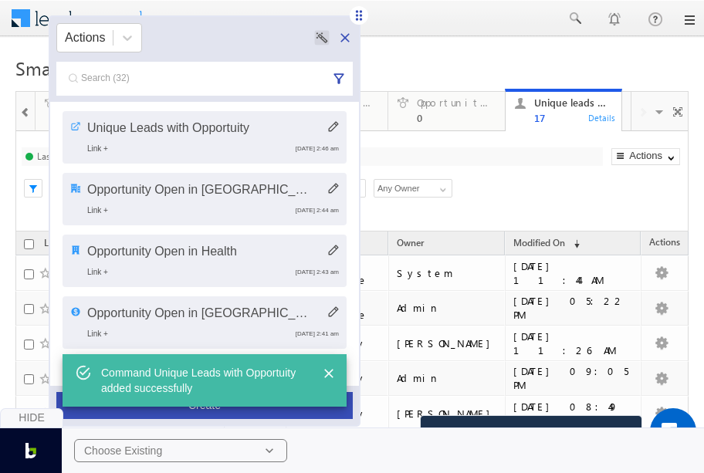
click at [344, 40] on icon at bounding box center [344, 37] width 15 height 15
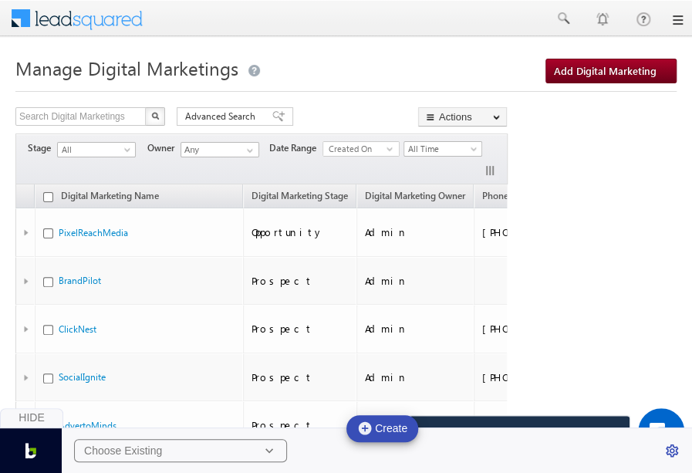
click at [435, 73] on h1 "Manage Digital Marketings" at bounding box center [345, 67] width 661 height 30
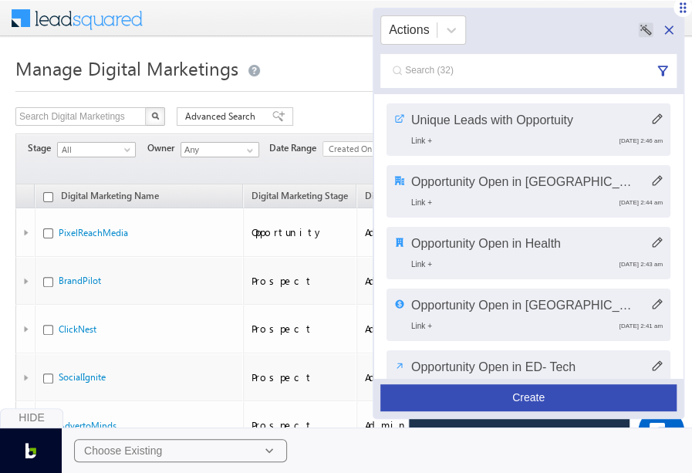
click at [479, 394] on button "Create" at bounding box center [529, 397] width 296 height 27
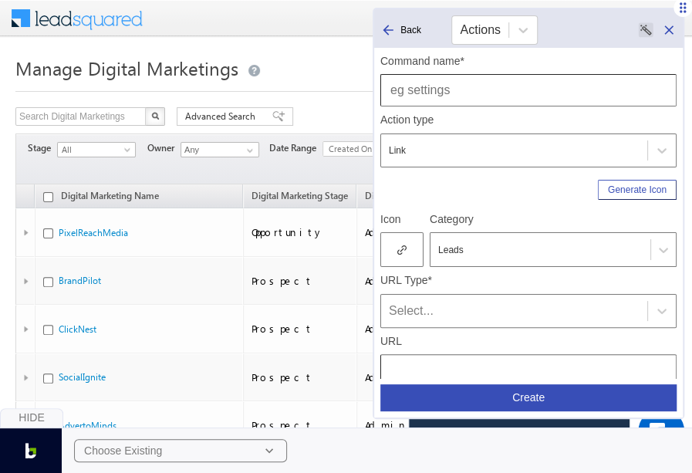
click at [479, 85] on input "text" at bounding box center [529, 90] width 296 height 32
type input "G"
type input "Digital Marketing"
click at [407, 251] on div at bounding box center [402, 249] width 43 height 35
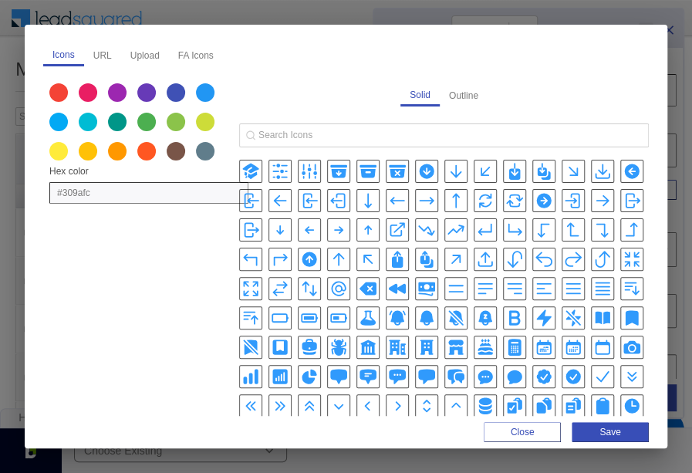
click at [336, 288] on icon "AtSymbolIcon" at bounding box center [338, 289] width 15 height 15
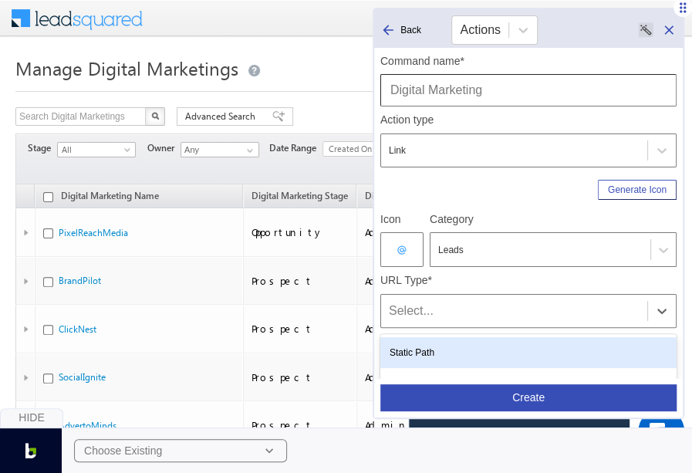
click at [430, 310] on div "Select..." at bounding box center [514, 311] width 251 height 19
click at [426, 353] on div "Static Path" at bounding box center [529, 352] width 296 height 31
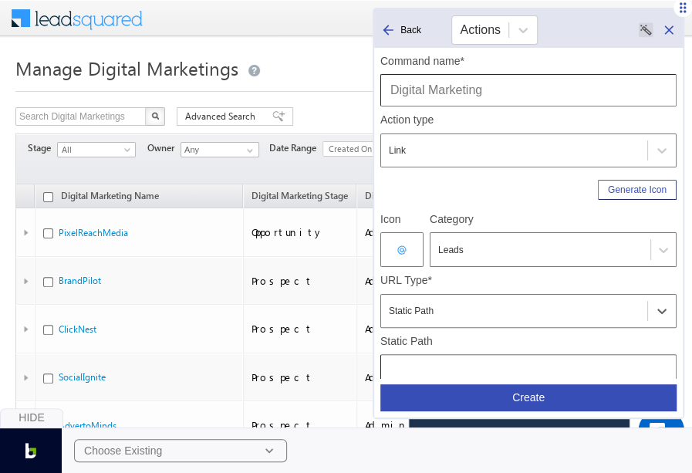
scroll to position [204, 0]
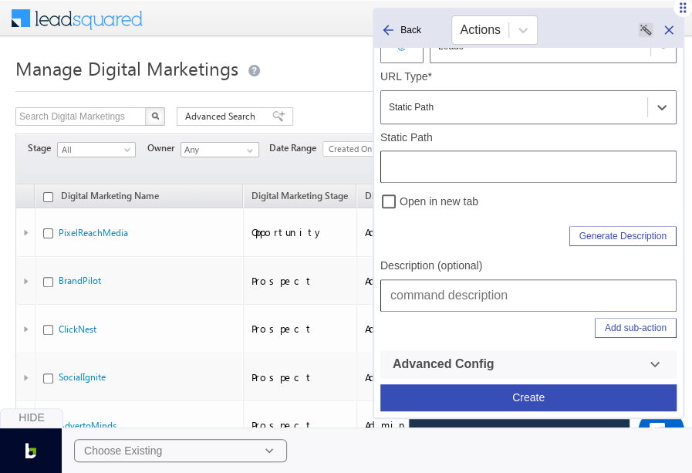
click at [442, 292] on input "text" at bounding box center [529, 295] width 296 height 32
click at [562, 292] on input "Leads | Manage Accounts | Manage Marketing" at bounding box center [529, 295] width 296 height 32
click at [650, 299] on input "Leads | Manage Accounts | Digital Marketing" at bounding box center [529, 295] width 296 height 32
type input "Leads | Manage Accounts | Digital Marketings"
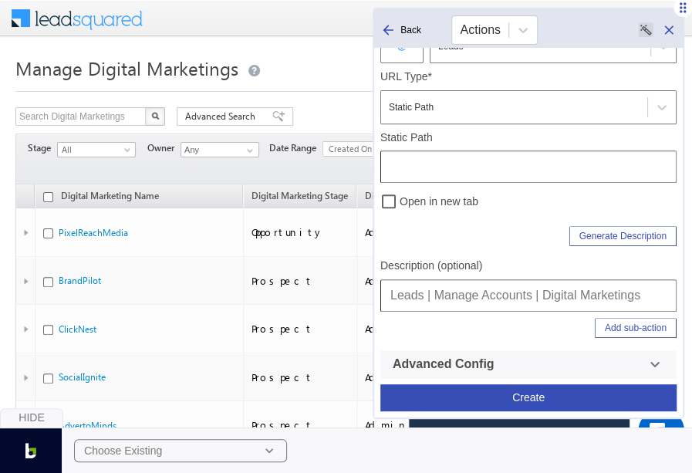
click at [535, 171] on input "text" at bounding box center [529, 167] width 296 height 32
type input "/AccountManagement/Digital%20Marketings"
click at [520, 299] on input "Leads | Manage Accounts | Digital Marketings" at bounding box center [529, 295] width 296 height 32
click at [515, 404] on button "Create" at bounding box center [529, 397] width 296 height 27
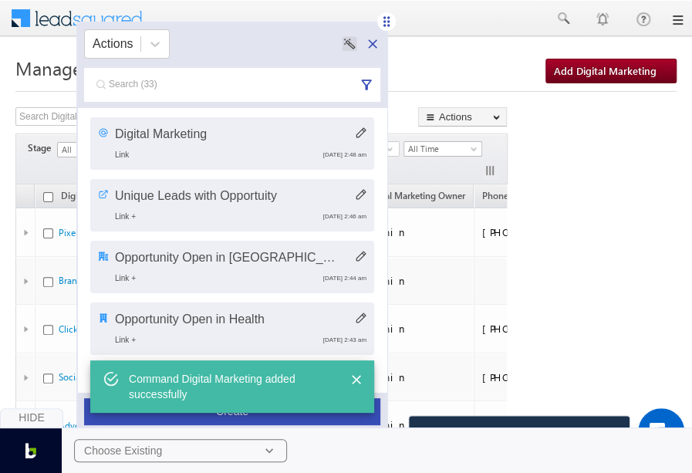
drag, startPoint x: 685, startPoint y: 8, endPoint x: 389, endPoint y: 22, distance: 296.7
click at [389, 22] on icon at bounding box center [387, 21] width 6 height 10
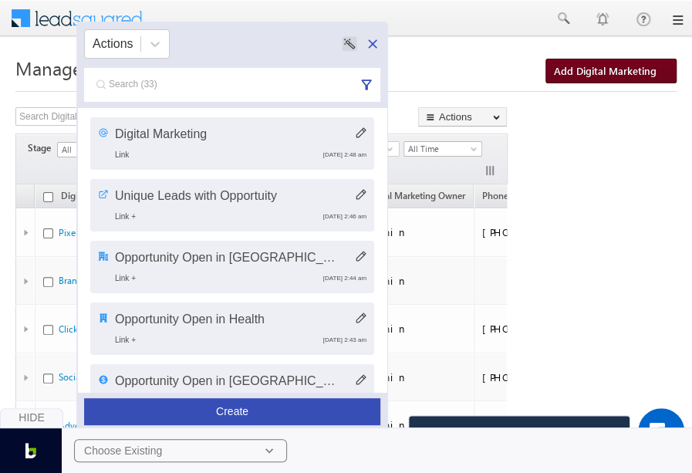
drag, startPoint x: 607, startPoint y: 64, endPoint x: 565, endPoint y: 69, distance: 41.9
click at [565, 69] on span "Add Digital Marketing" at bounding box center [605, 70] width 103 height 13
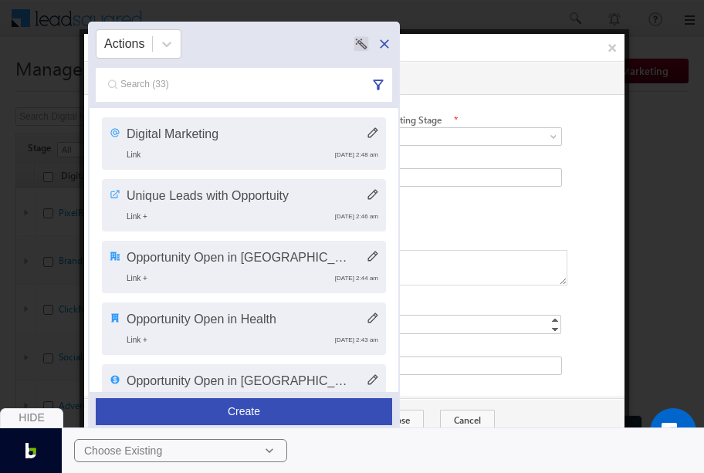
click at [660, 73] on div at bounding box center [352, 236] width 704 height 473
click at [667, 128] on div at bounding box center [352, 236] width 704 height 473
click at [616, 52] on button "×" at bounding box center [611, 47] width 25 height 27
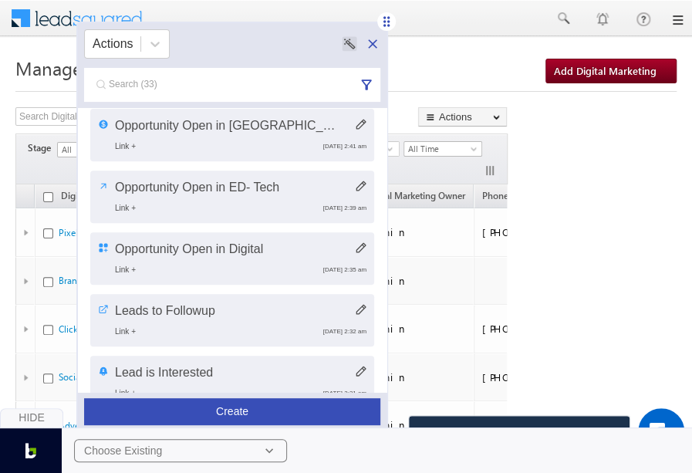
scroll to position [198, 0]
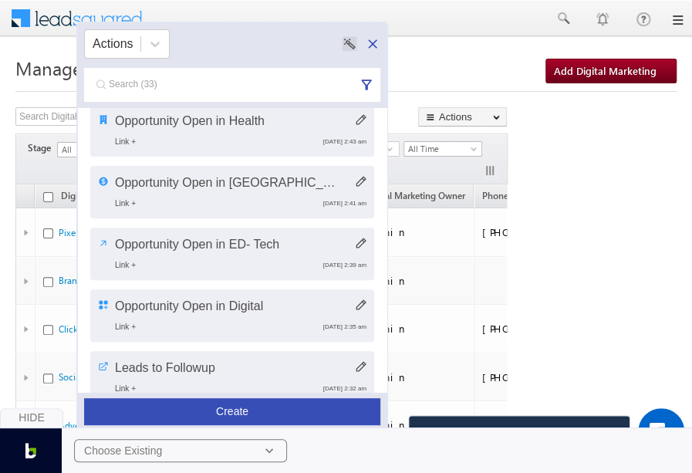
click at [252, 413] on div "Hide Choose Existing" at bounding box center [346, 441] width 692 height 66
click at [252, 408] on button "Create" at bounding box center [232, 411] width 296 height 27
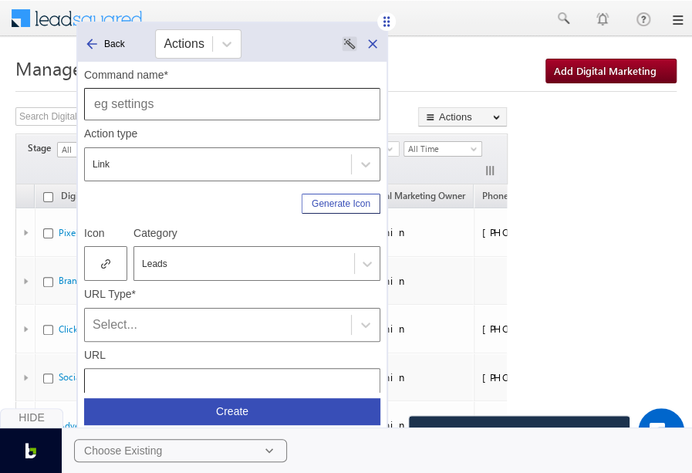
click at [171, 111] on input "text" at bounding box center [232, 104] width 296 height 32
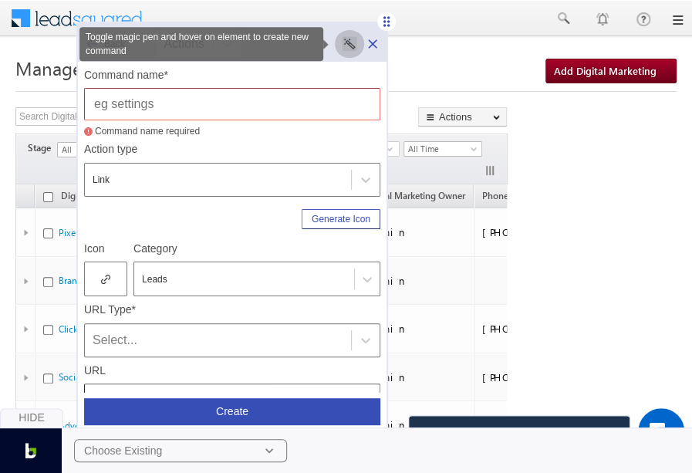
click at [350, 42] on rect "Toggle magic pen and hover on element to create new command" at bounding box center [350, 43] width 15 height 15
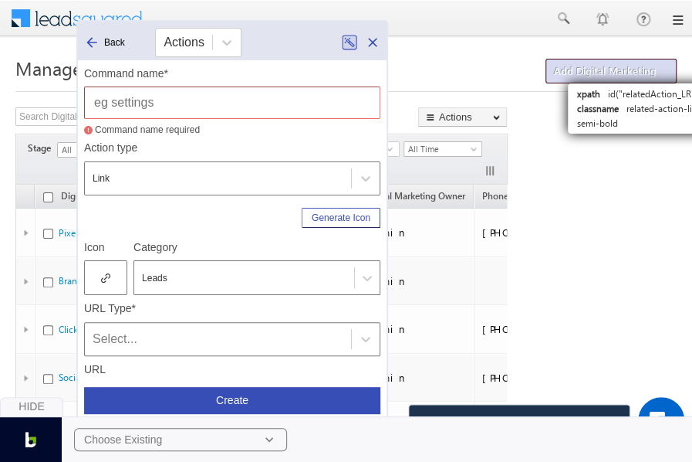
click at [549, 69] on link "Add Digital Marketing" at bounding box center [611, 71] width 131 height 25
type input "Add Digital Marketing"
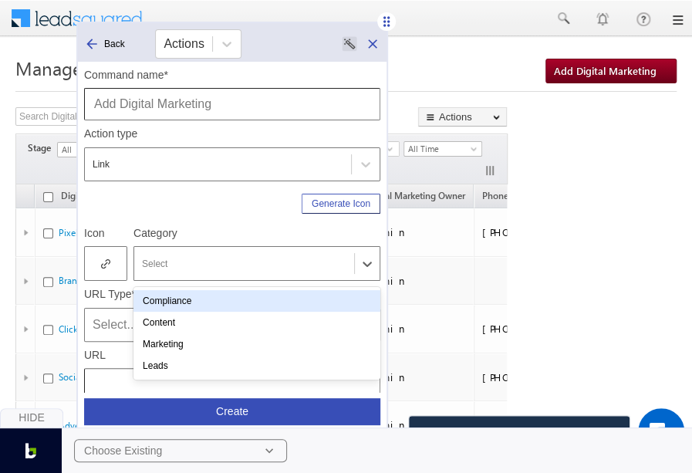
click at [181, 269] on div at bounding box center [244, 264] width 205 height 14
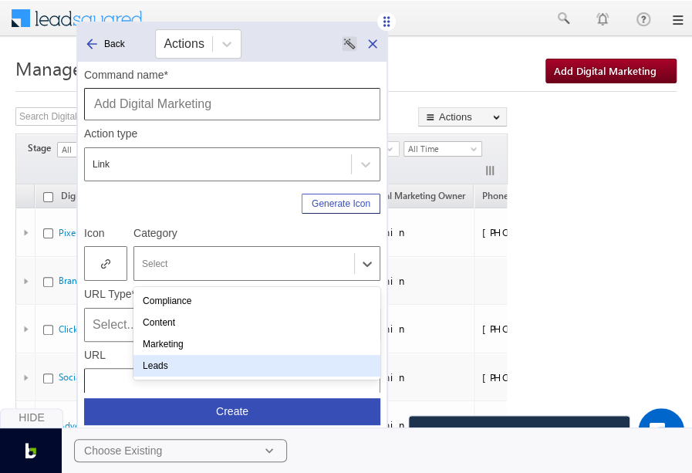
click at [171, 367] on div "Leads" at bounding box center [257, 366] width 247 height 22
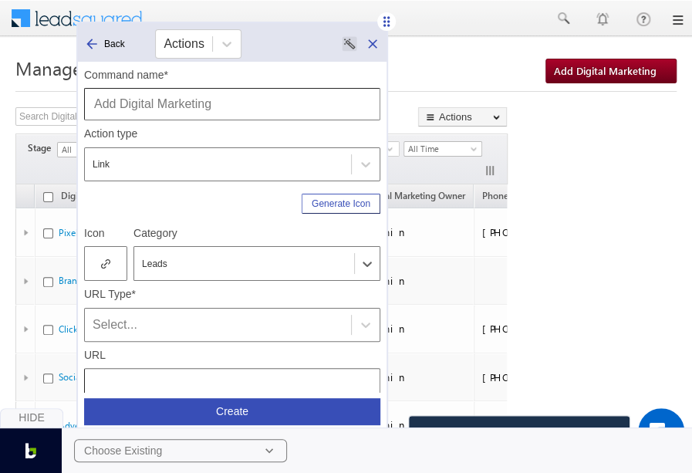
click at [107, 262] on icon at bounding box center [106, 264] width 4 height 4
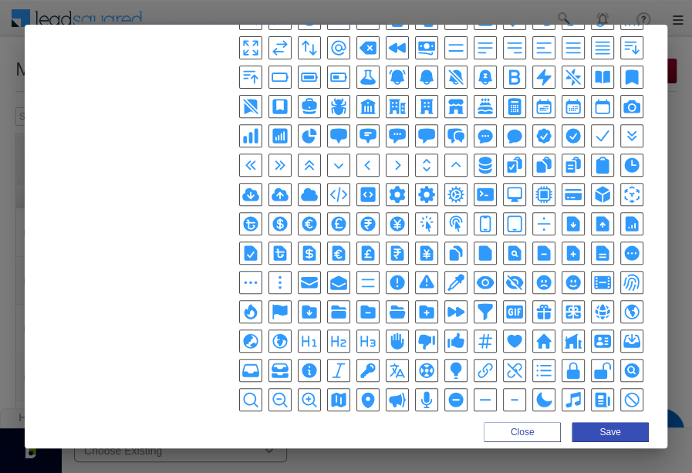
scroll to position [443, 0]
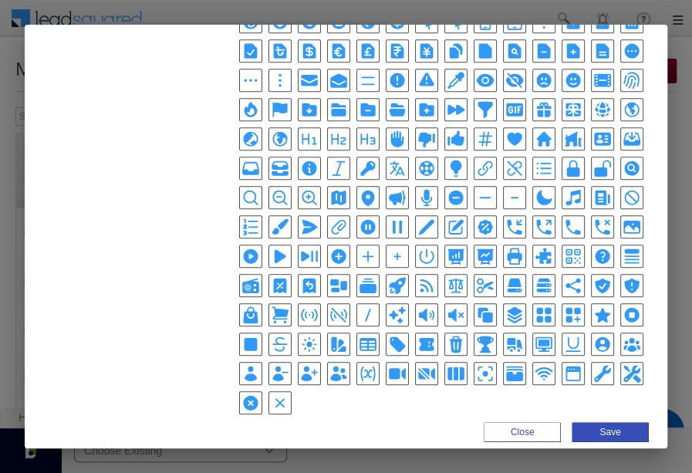
click at [335, 249] on icon "PlusCircleIcon" at bounding box center [338, 256] width 15 height 15
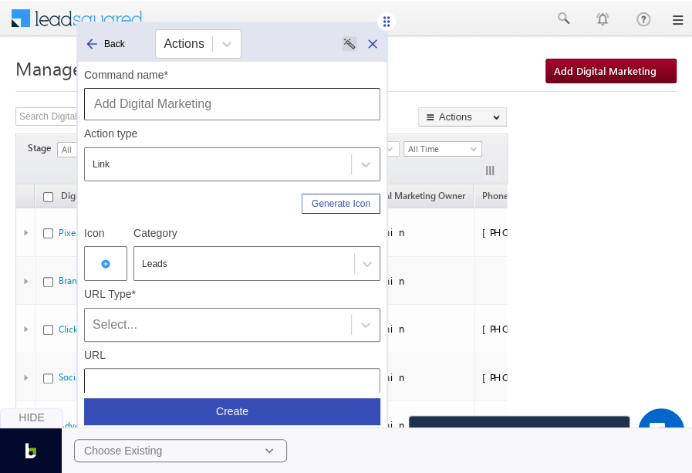
click at [288, 328] on div "Select..." at bounding box center [218, 325] width 251 height 19
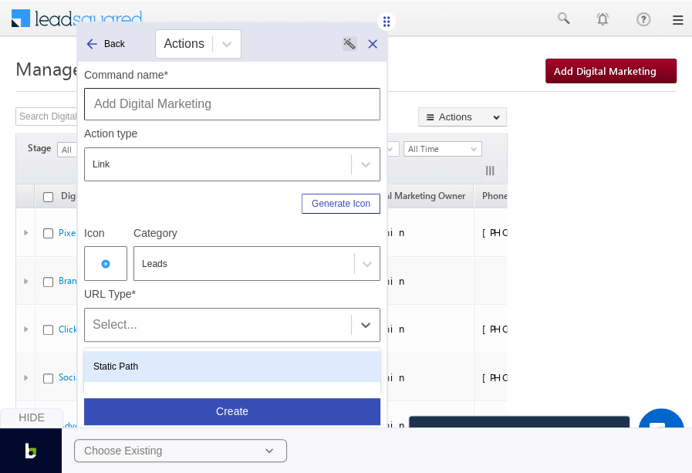
click at [226, 354] on div "Static Path" at bounding box center [232, 366] width 296 height 31
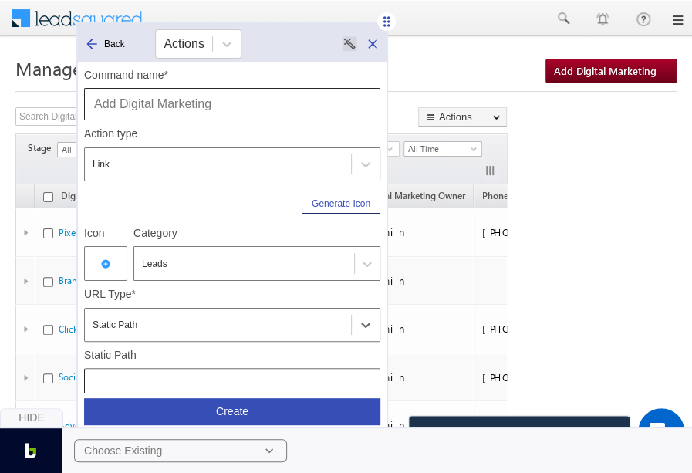
scroll to position [204, 0]
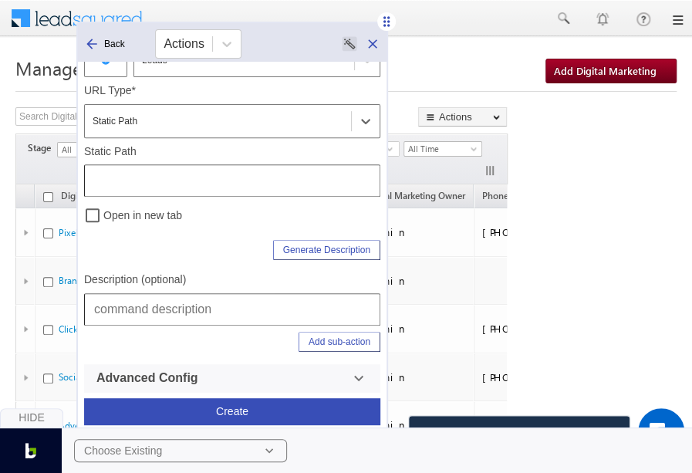
click at [213, 316] on input "text" at bounding box center [232, 309] width 296 height 32
type input "Leads | Manage Accounts | Digital Marketings | Add Digital Marketings"
click at [229, 174] on input "text" at bounding box center [232, 180] width 296 height 32
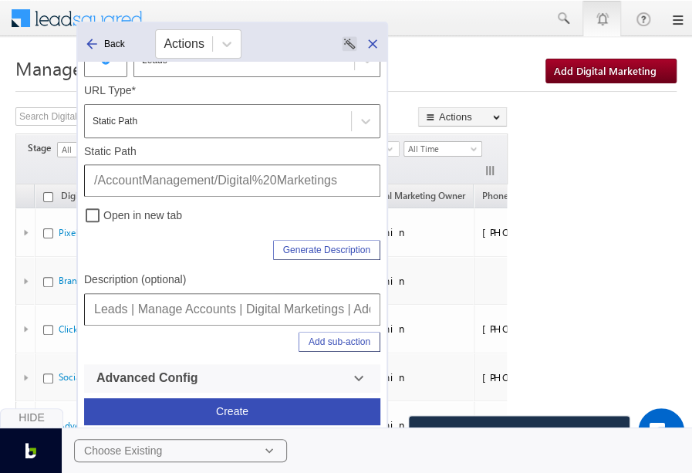
type input "/AccountManagement/Digital%20Marketings"
click at [322, 337] on button "Add sub-action" at bounding box center [340, 342] width 82 height 20
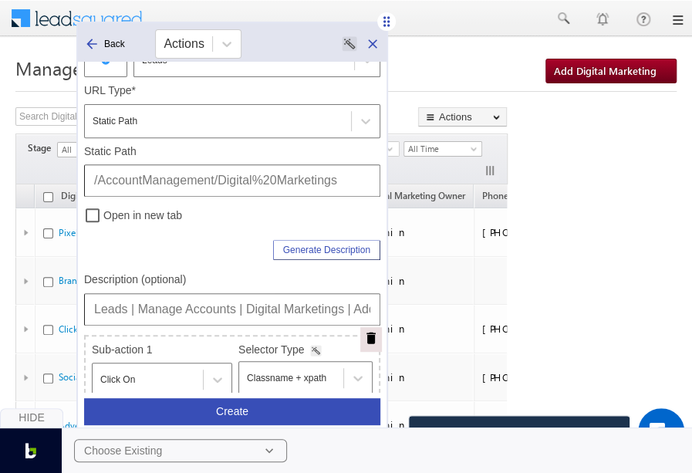
scroll to position [403, 0]
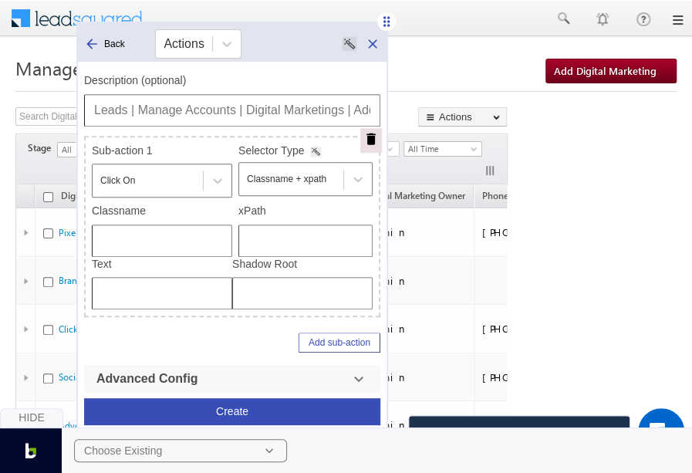
click at [297, 248] on input "text" at bounding box center [306, 241] width 134 height 32
type input "/html/body/div[4]/div[1]/form/div[2]/div[1]/div/div/a"
click at [216, 100] on input "Leads | Manage Accounts | Digital Marketings | Add Digital Marketings" at bounding box center [232, 110] width 296 height 32
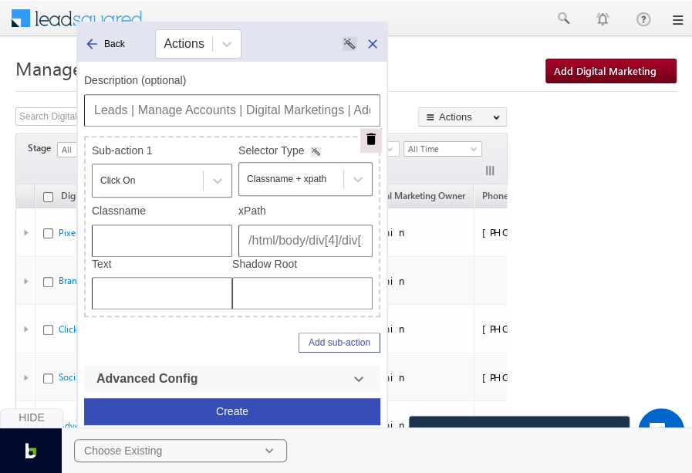
click at [250, 411] on div "Hide Choose Existing" at bounding box center [346, 441] width 692 height 66
click at [251, 404] on button "Create" at bounding box center [232, 411] width 296 height 27
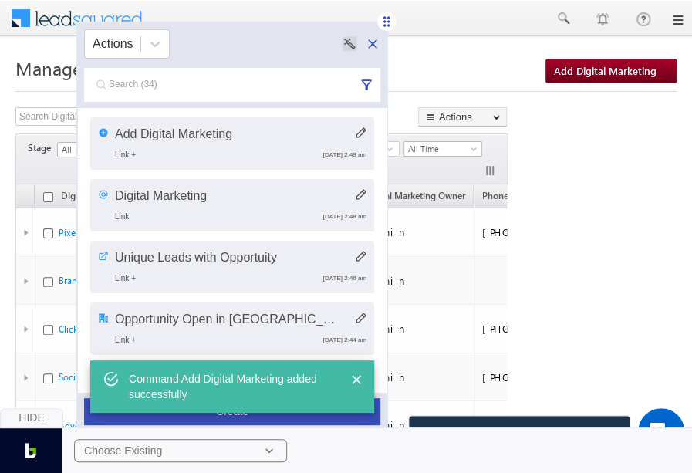
click at [42, 14] on span at bounding box center [87, 16] width 112 height 27
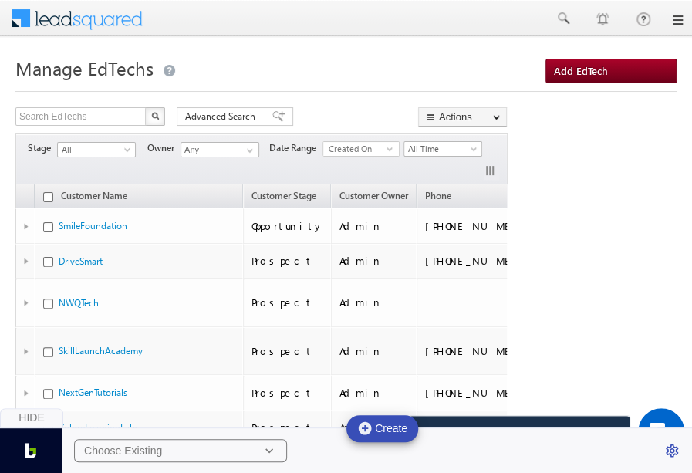
click at [624, 115] on div "Search EdTechs X 8 results found Advanced Search Advanced search results Action…" at bounding box center [345, 383] width 661 height 553
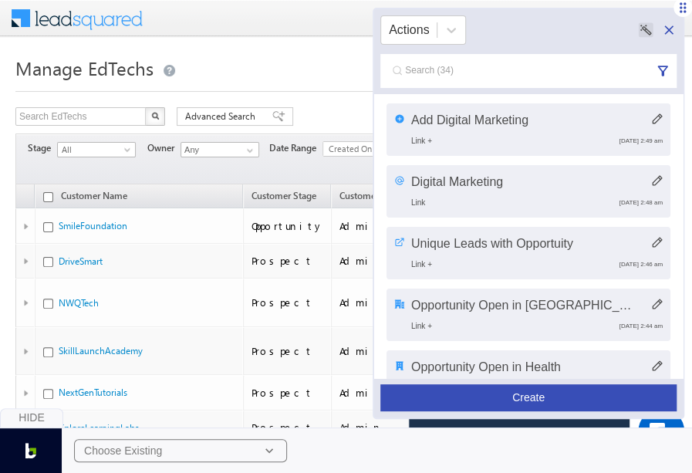
click at [557, 395] on button "Create" at bounding box center [529, 397] width 296 height 27
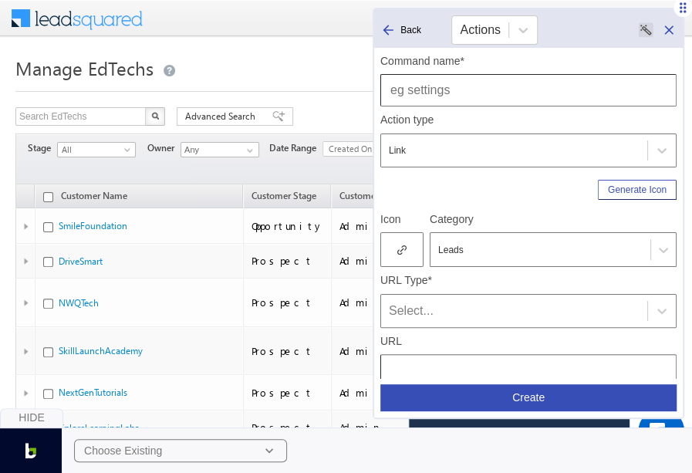
click at [505, 86] on input "text" at bounding box center [529, 90] width 296 height 32
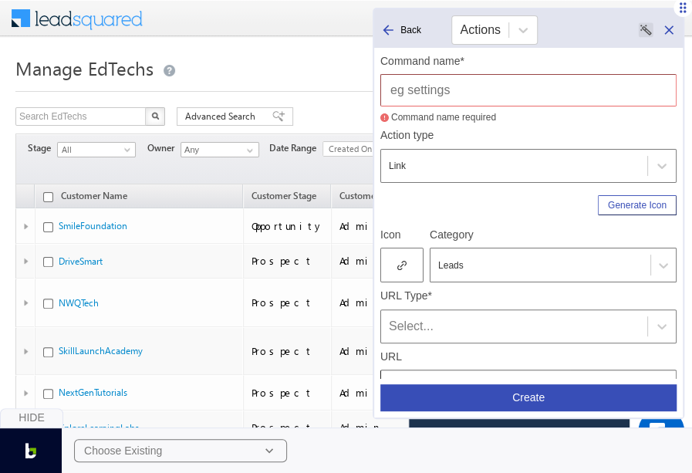
click at [551, 119] on div "Command name required" at bounding box center [529, 117] width 296 height 9
click at [551, 100] on input "text" at bounding box center [529, 90] width 296 height 32
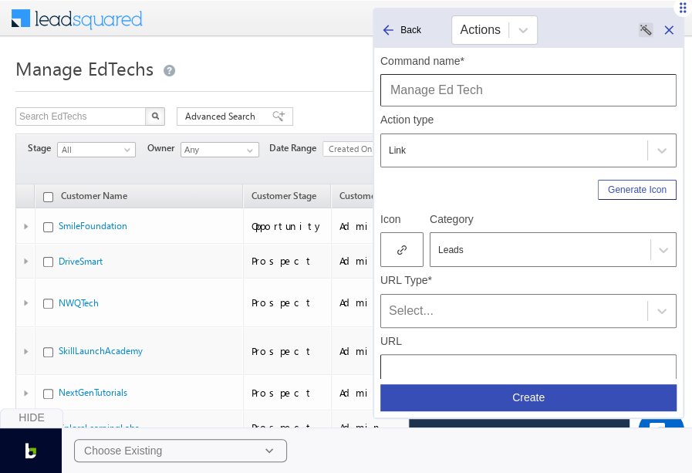
type input "Manage Ed Tech"
click at [403, 257] on div at bounding box center [402, 249] width 43 height 35
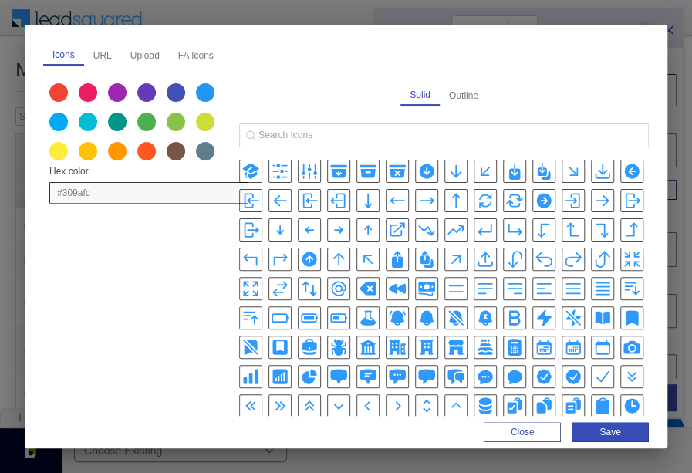
click at [304, 168] on icon "AdjustmentsVerticalIcon" at bounding box center [309, 171] width 19 height 19
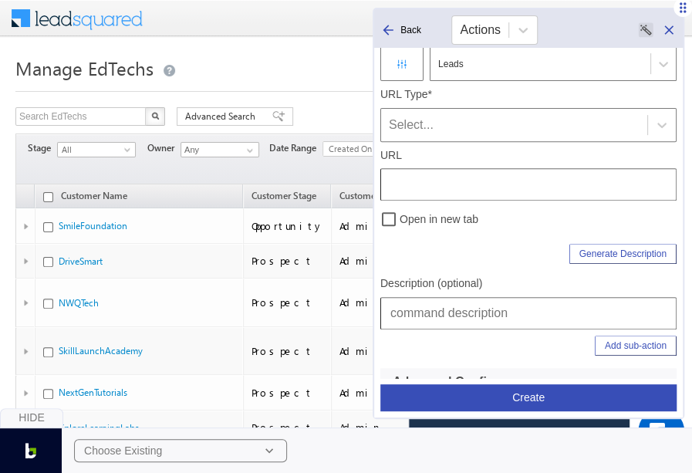
scroll to position [204, 0]
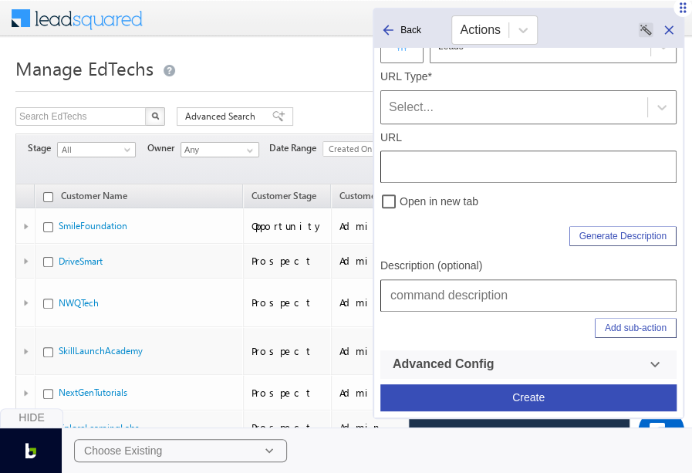
click at [453, 280] on input "text" at bounding box center [529, 295] width 296 height 32
paste input "/html/body/div[4]/div[1]/form/div[2]/div[1]/div/div/a"
type input "/html/body/div[4]/div[1]/form/div[2]/div[1]/div/div/a"
type input "Leads | Manage Accounts | Edtech"
click at [561, 101] on div "Select..." at bounding box center [514, 107] width 251 height 19
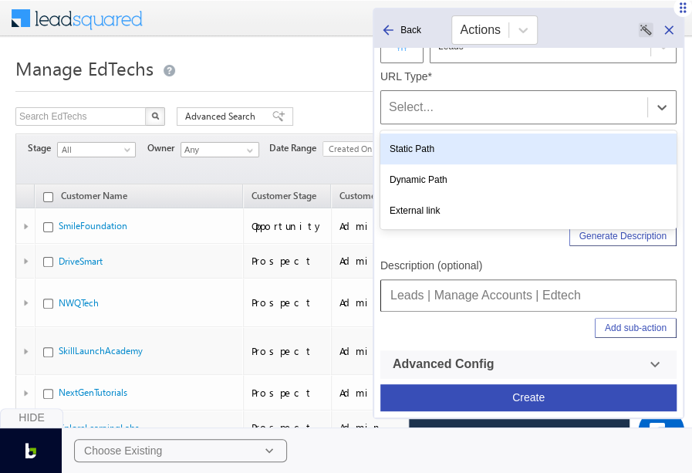
click at [443, 151] on div "Static Path" at bounding box center [529, 149] width 296 height 31
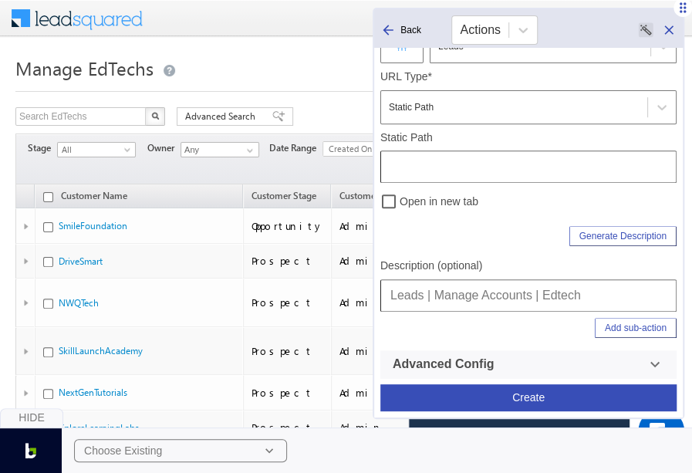
click at [415, 172] on input "text" at bounding box center [529, 167] width 296 height 32
type input "/AccountManagement/EdTechs"
click at [463, 342] on div "Add sub-action" at bounding box center [529, 331] width 296 height 39
click at [495, 288] on input "Leads | Manage Accounts | Edtech" at bounding box center [529, 295] width 296 height 32
click at [536, 395] on button "Create" at bounding box center [529, 397] width 296 height 27
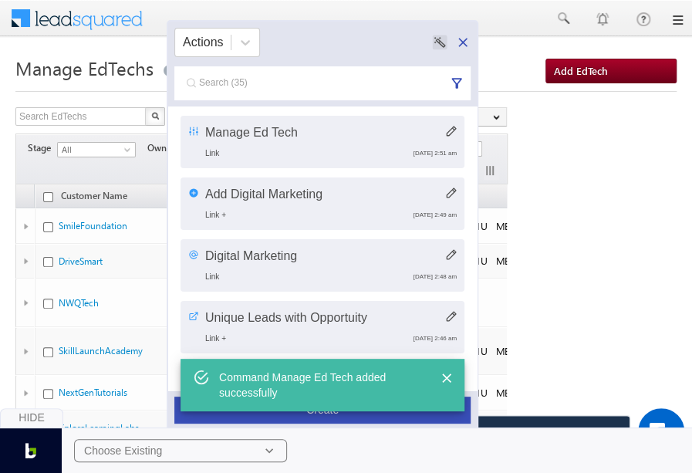
drag, startPoint x: 678, startPoint y: 6, endPoint x: 440, endPoint y: 22, distance: 238.2
click at [440, 22] on div "Actions Manage Ed Tech Link [DATE] 2:51 am Add Digital Marketing Link + [DATE] …" at bounding box center [323, 225] width 312 height 411
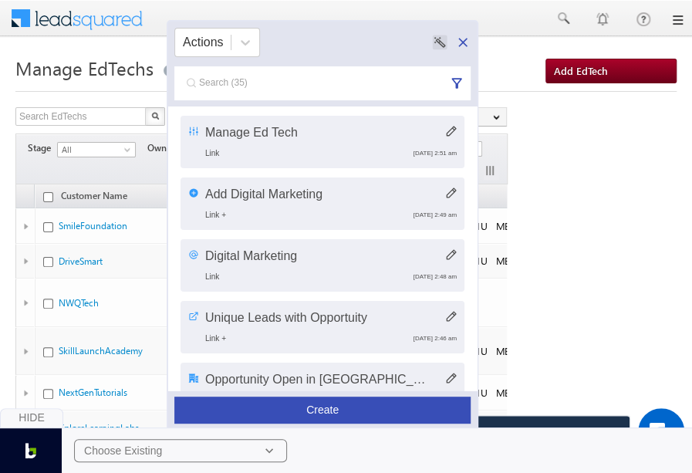
click at [340, 408] on div "Hide Choose Existing" at bounding box center [346, 441] width 692 height 66
click at [340, 403] on button "Create" at bounding box center [322, 410] width 296 height 27
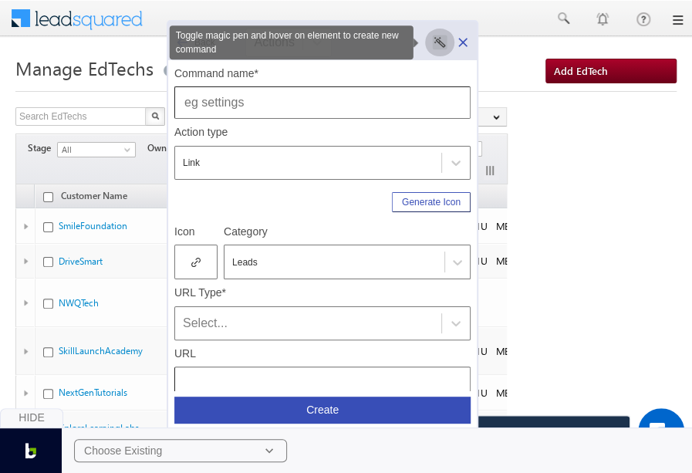
click at [434, 51] on button "Toggle magic pen and hover on element to create new command" at bounding box center [440, 43] width 31 height 28
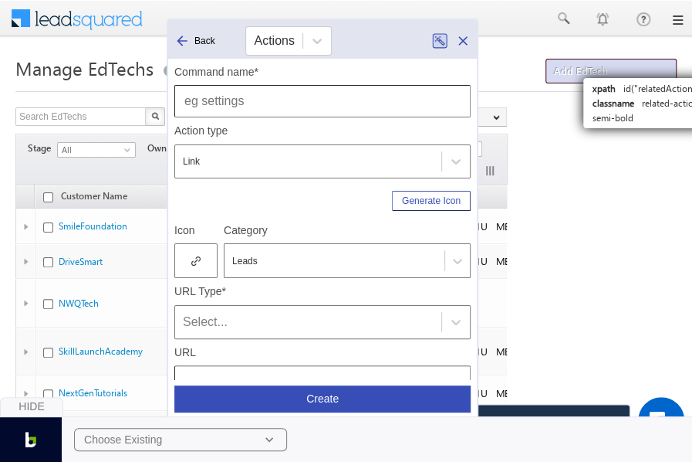
click at [623, 63] on link "Add EdTech" at bounding box center [611, 71] width 131 height 25
type input "Add EdTech"
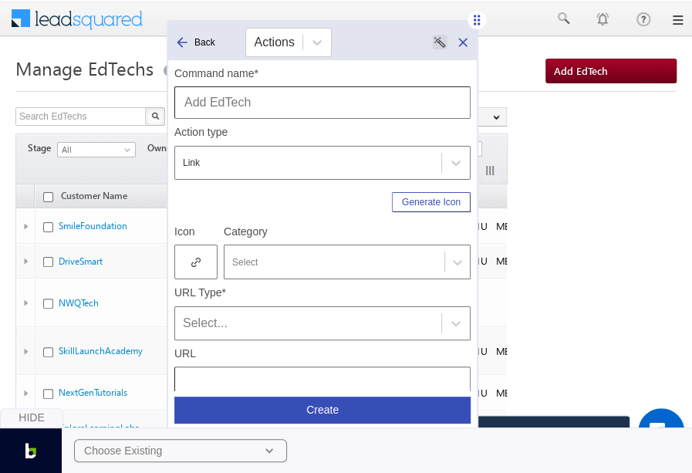
click at [270, 259] on div at bounding box center [334, 262] width 205 height 14
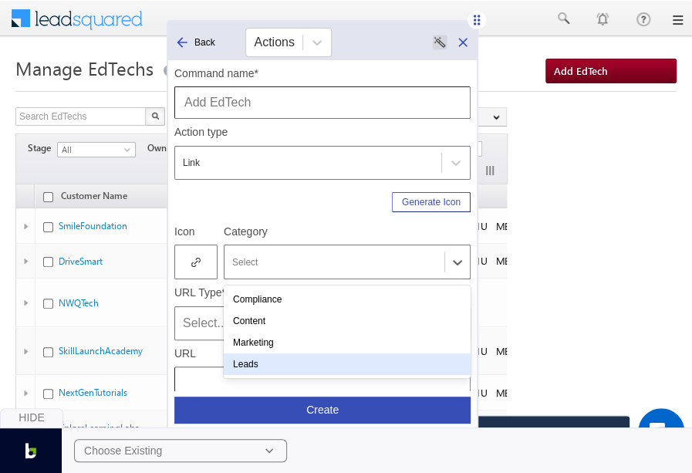
click at [255, 359] on div "Leads" at bounding box center [347, 365] width 247 height 22
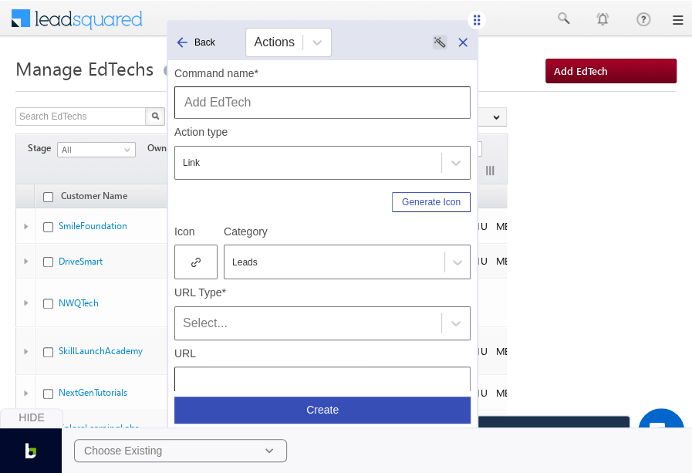
click at [207, 266] on div at bounding box center [195, 262] width 43 height 35
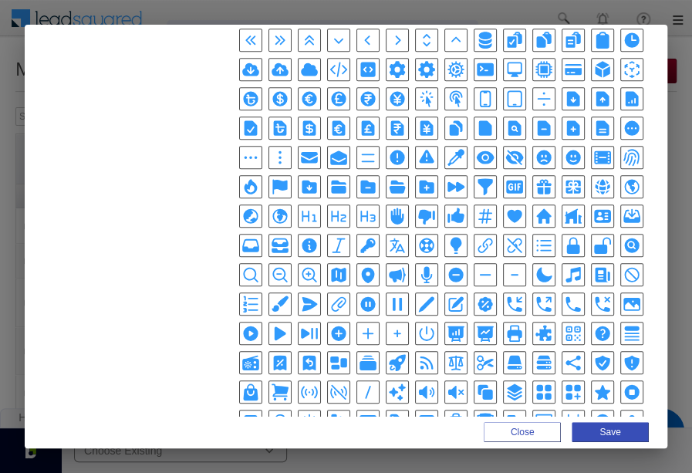
scroll to position [367, 0]
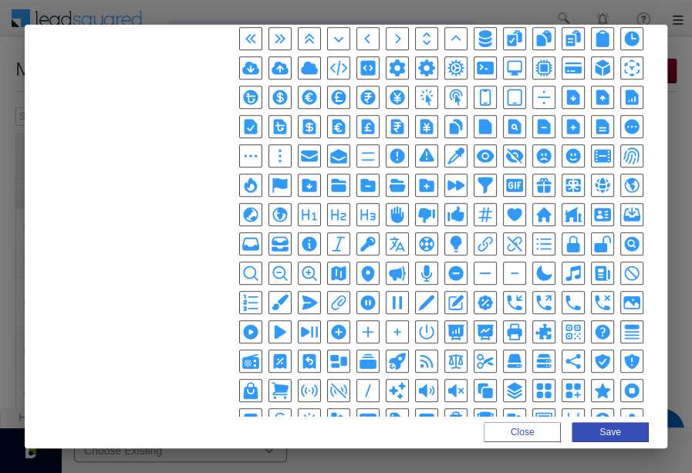
click at [335, 325] on icon "PlusCircleIcon" at bounding box center [338, 332] width 15 height 15
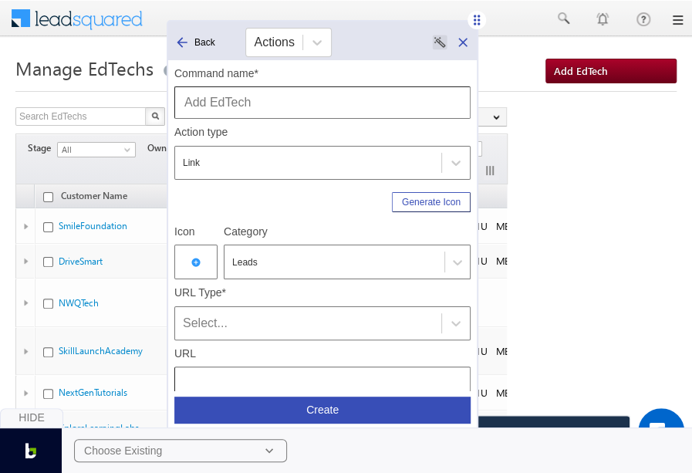
click at [285, 305] on div "URL Type* Select..." at bounding box center [322, 313] width 296 height 54
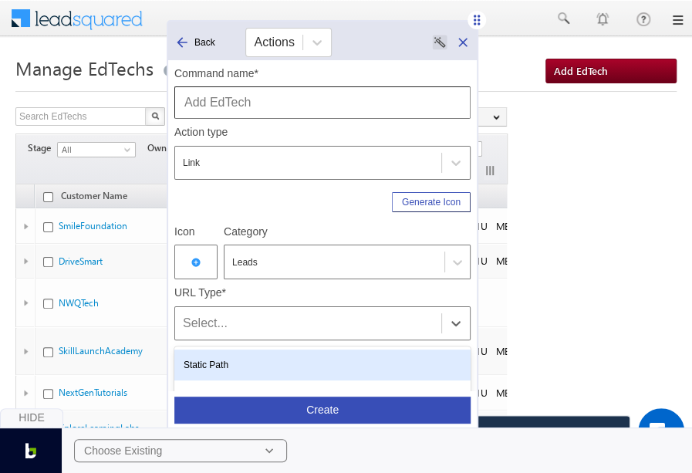
click at [285, 314] on div "Select..." at bounding box center [308, 323] width 251 height 19
click at [278, 362] on div "Static Path" at bounding box center [322, 365] width 296 height 31
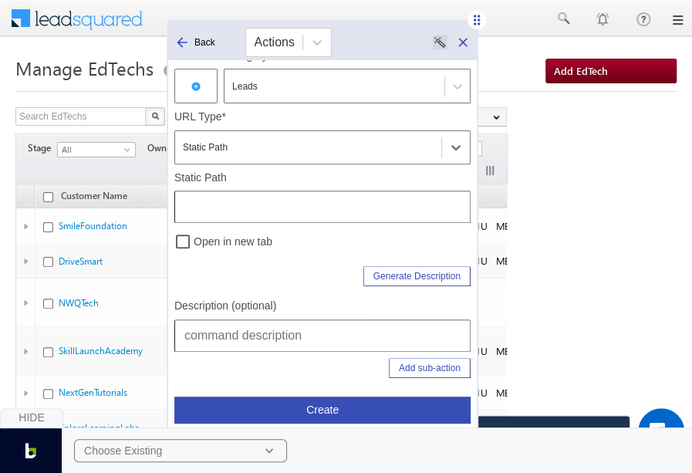
scroll to position [204, 0]
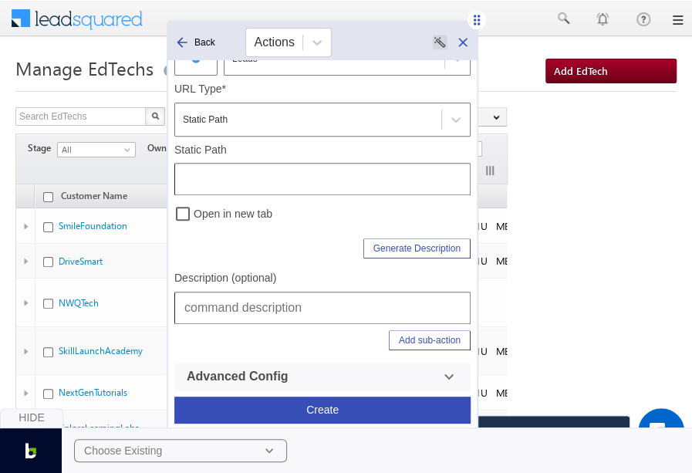
click at [278, 317] on input "text" at bounding box center [322, 308] width 296 height 32
type input "Leads | Manage Accounts | Edtech | Add EdTech"
click at [375, 191] on input "text" at bounding box center [322, 179] width 296 height 32
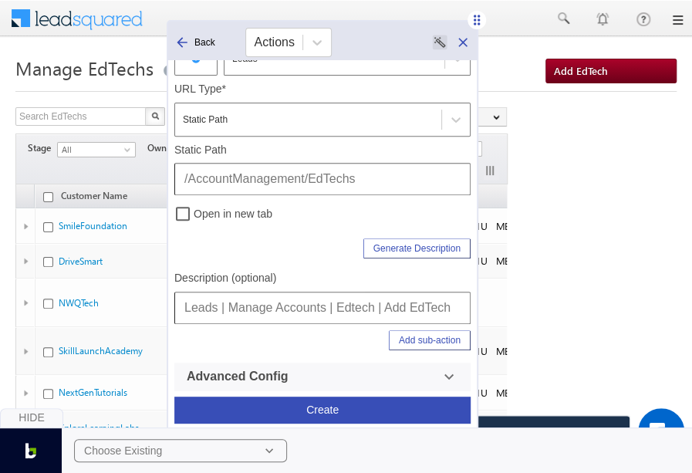
type input "/AccountManagement/EdTechs"
click at [439, 351] on div "Add sub-action" at bounding box center [322, 343] width 296 height 39
click at [443, 330] on button "Add sub-action" at bounding box center [430, 340] width 82 height 20
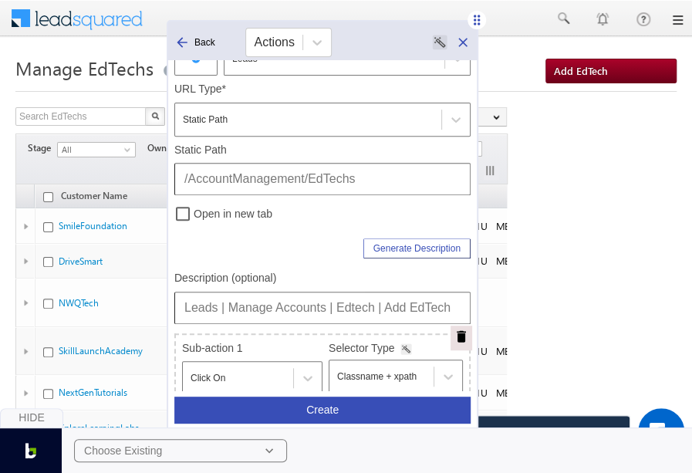
scroll to position [403, 0]
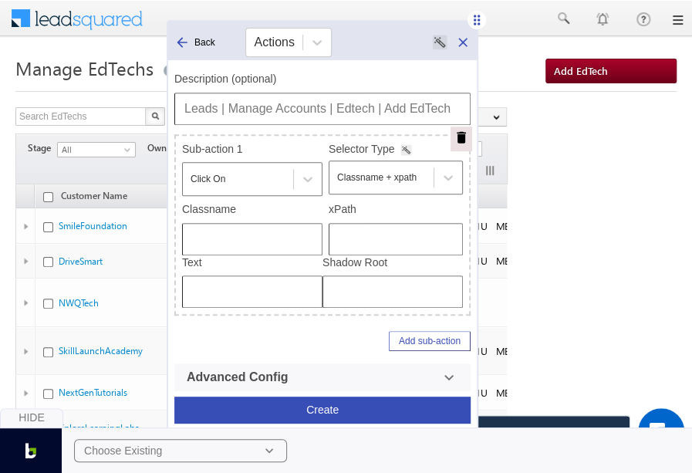
click at [410, 246] on input "text" at bounding box center [396, 239] width 134 height 32
type input "/html/body/div[4]/div[1]/form/div[2]/div[1]/div/div/a"
click at [370, 103] on input "Leads | Manage Accounts | Edtech | Add EdTech" at bounding box center [322, 109] width 296 height 32
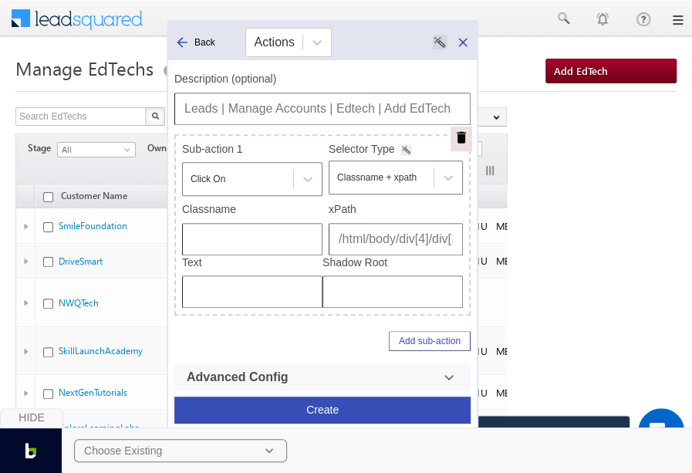
drag, startPoint x: 337, startPoint y: 108, endPoint x: 147, endPoint y: 110, distance: 189.9
click at [147, 110] on body "Menu [GEOGRAPHIC_DATA][PERSON_NAME] a@bea con.l i" at bounding box center [346, 349] width 692 height 699
click at [303, 408] on div "Hide Choose Existing" at bounding box center [346, 441] width 692 height 66
click at [346, 398] on button "Create" at bounding box center [322, 410] width 296 height 27
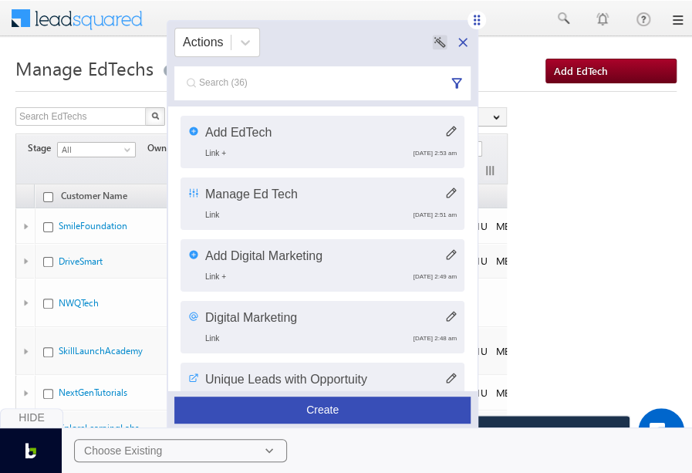
click at [73, 35] on span at bounding box center [79, 19] width 141 height 38
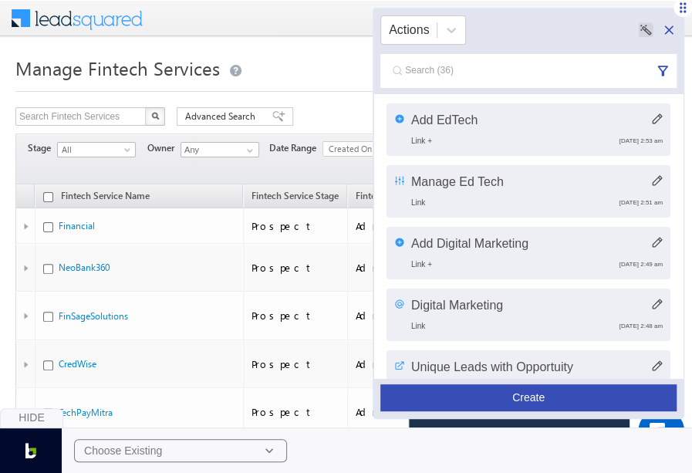
click at [514, 398] on button "Create" at bounding box center [529, 397] width 296 height 27
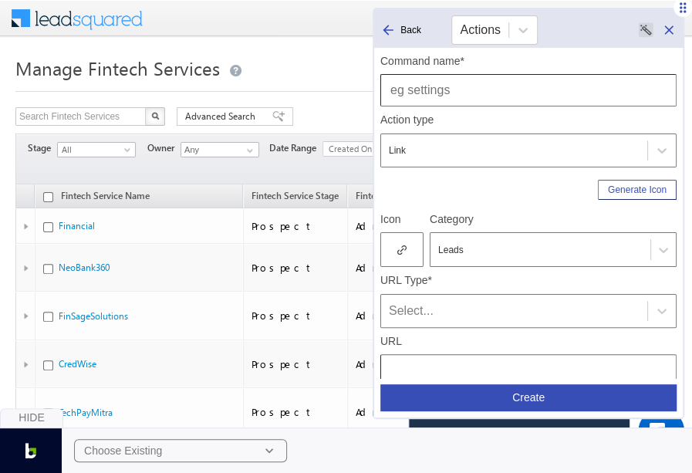
click at [484, 99] on input "text" at bounding box center [529, 90] width 296 height 32
type input "Manage Fintech Services"
click at [406, 245] on icon at bounding box center [402, 250] width 9 height 11
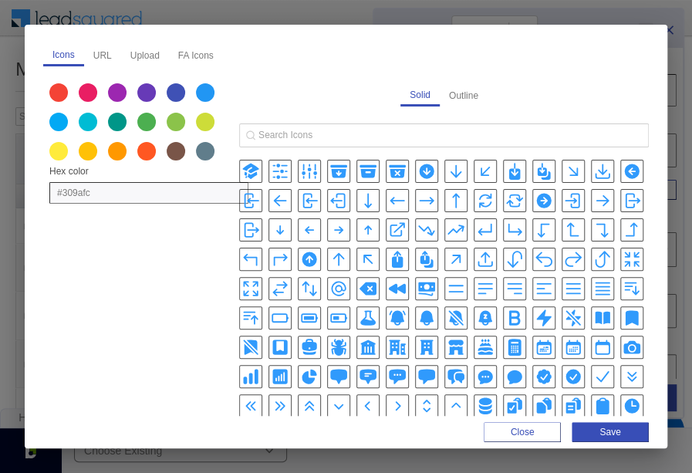
click at [275, 178] on icon "AdjustmentsHorizontalIcon" at bounding box center [280, 171] width 19 height 19
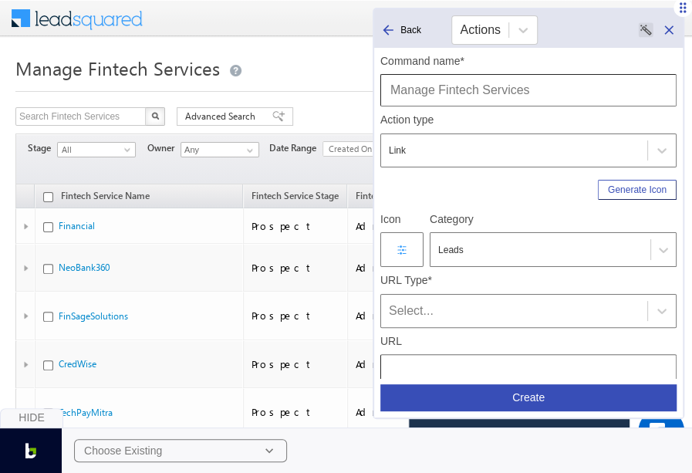
click at [451, 303] on div "Select..." at bounding box center [514, 311] width 251 height 19
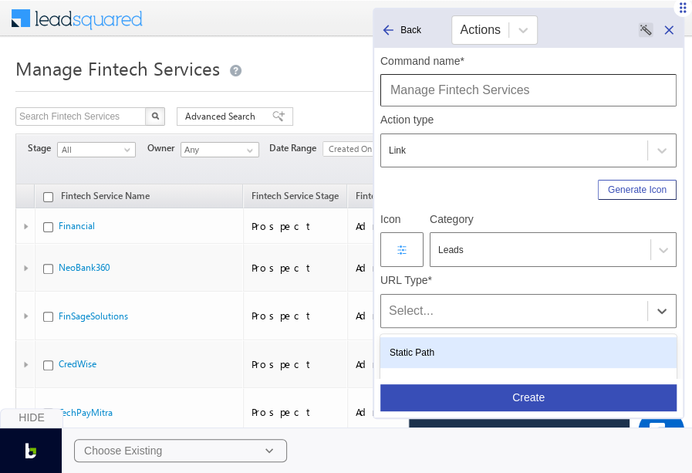
click at [452, 343] on div "Static Path" at bounding box center [529, 352] width 296 height 31
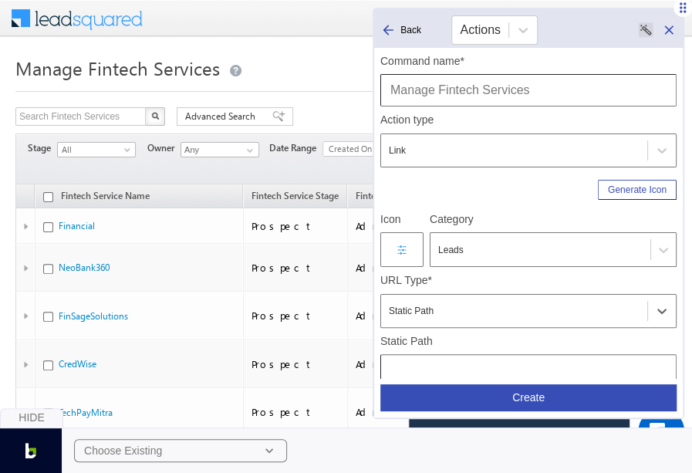
scroll to position [204, 0]
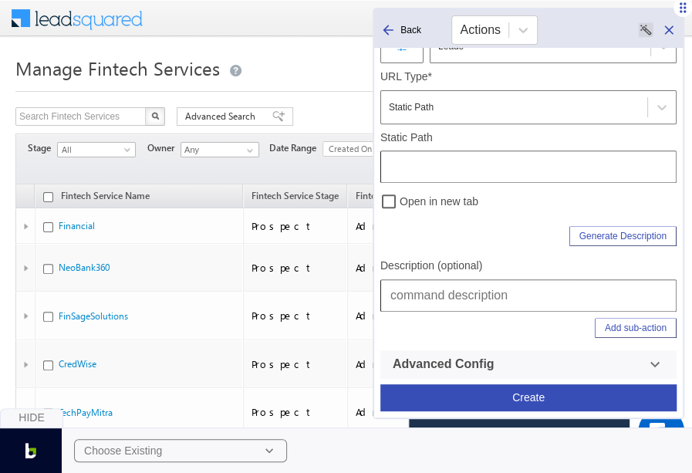
click at [453, 309] on input "text" at bounding box center [529, 295] width 296 height 32
type input "Leads | Manage Accounts | Manage Fintech"
click at [554, 160] on input "text" at bounding box center [529, 167] width 296 height 32
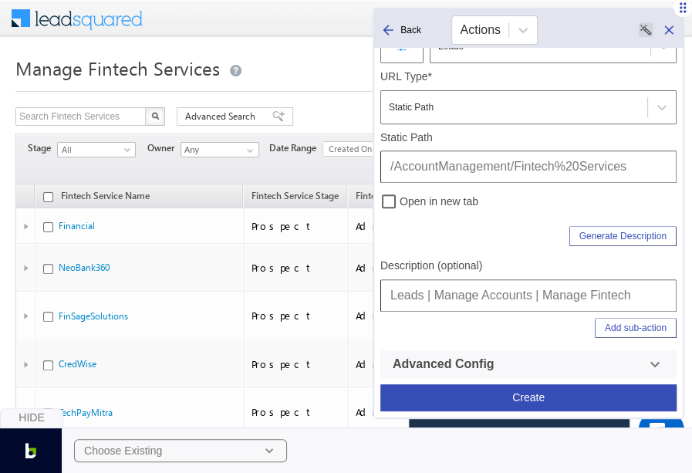
type input "/AccountManagement/Fintech%20Services"
click at [529, 397] on button "Create" at bounding box center [529, 397] width 296 height 27
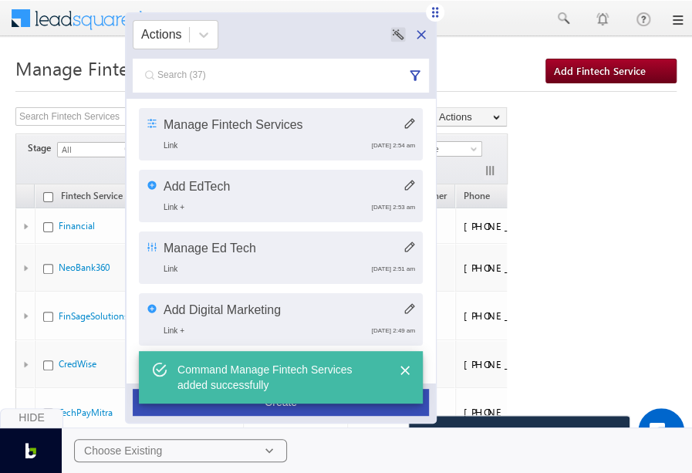
drag, startPoint x: 682, startPoint y: 14, endPoint x: 435, endPoint y: 19, distance: 247.8
click at [435, 19] on icon at bounding box center [435, 12] width 15 height 15
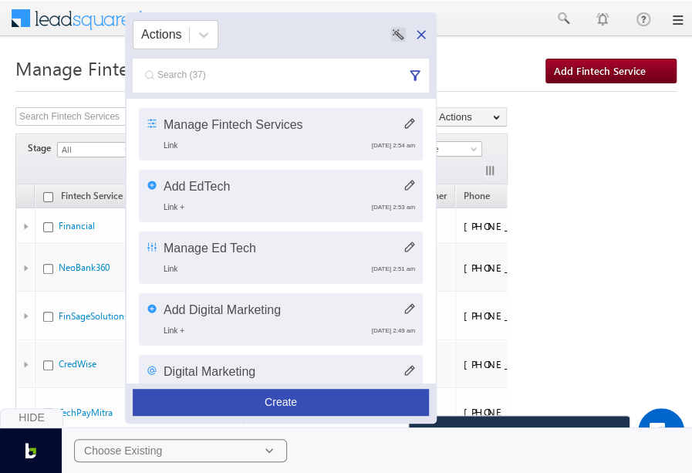
click at [297, 399] on button "Create" at bounding box center [281, 402] width 296 height 27
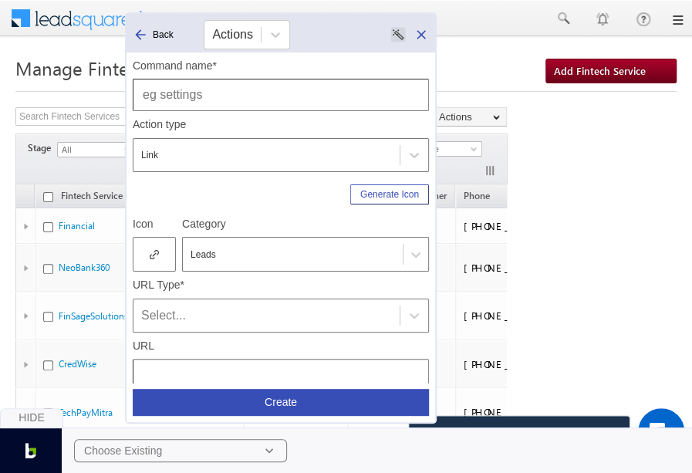
click at [364, 94] on input "text" at bounding box center [281, 95] width 296 height 32
type input "Add Fintech Service"
click at [157, 255] on icon at bounding box center [154, 254] width 9 height 11
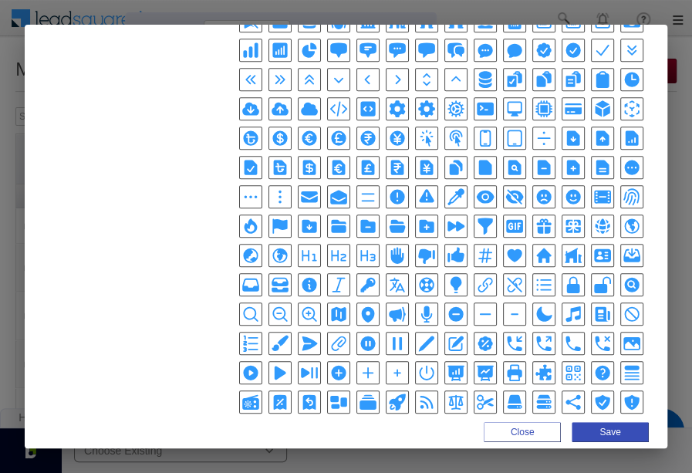
scroll to position [327, 0]
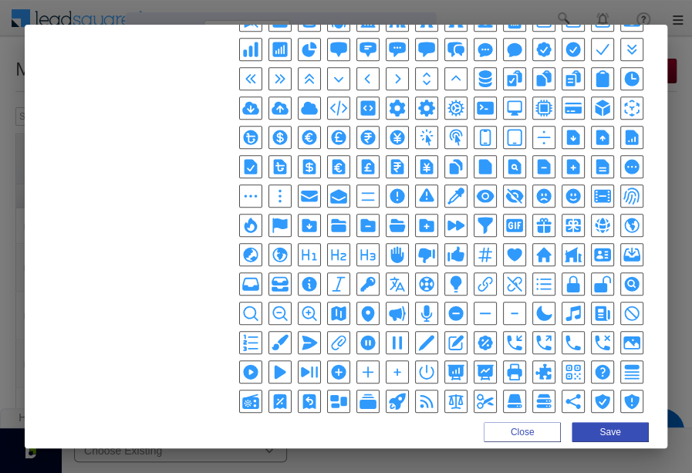
click at [366, 367] on icon "PlusIcon" at bounding box center [368, 372] width 11 height 11
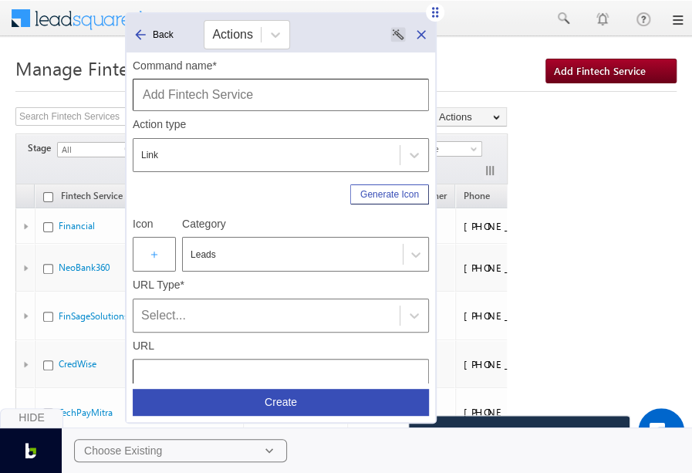
click at [281, 310] on div "Select..." at bounding box center [266, 315] width 251 height 19
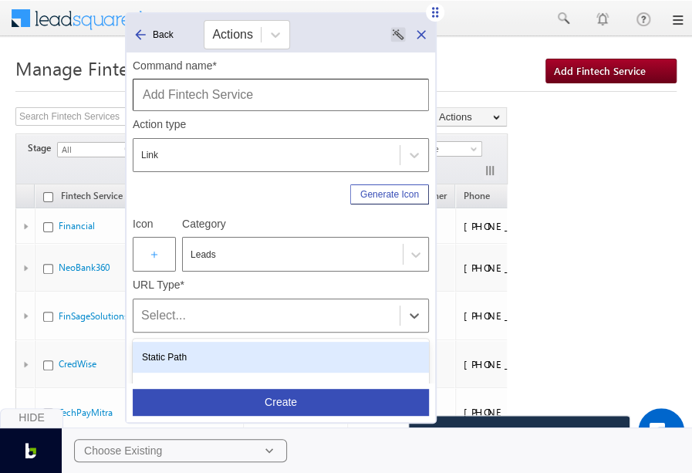
click at [239, 348] on div "Static Path" at bounding box center [281, 357] width 296 height 31
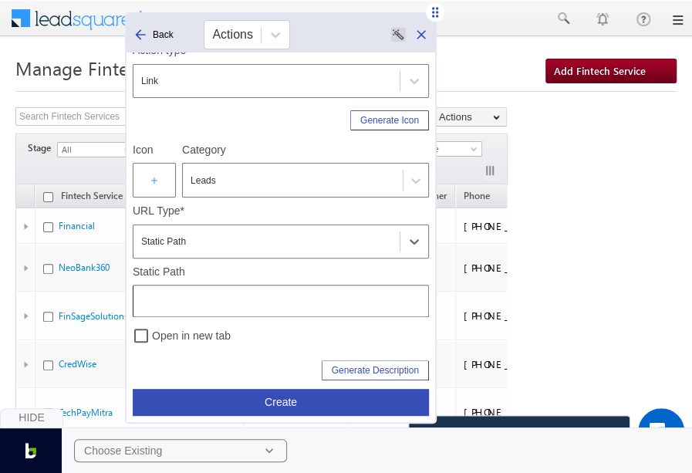
scroll to position [204, 0]
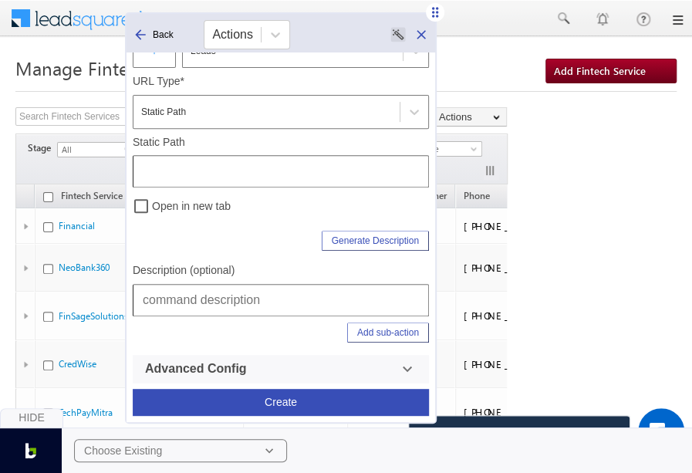
click at [255, 302] on input "text" at bounding box center [281, 300] width 296 height 32
type input "/AccountManagement/Fintech%20Services"
type input "Leads | Manage Accounts | Manage Fintech | Add Fintech Service"
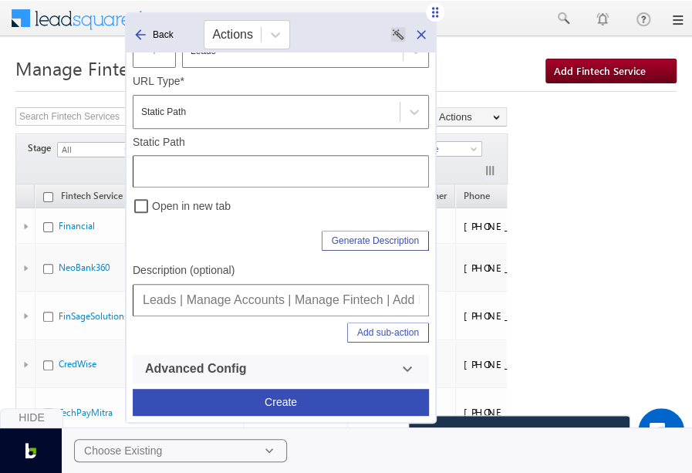
click at [330, 169] on input "text" at bounding box center [281, 171] width 296 height 32
type input "/AccountManagement/Fintech%20Services"
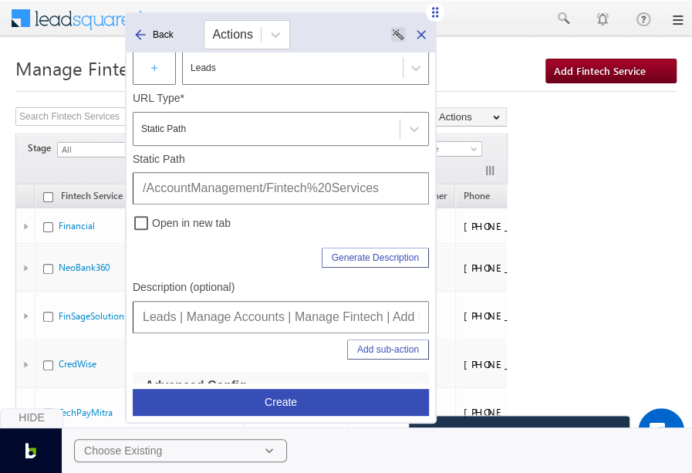
scroll to position [204, 0]
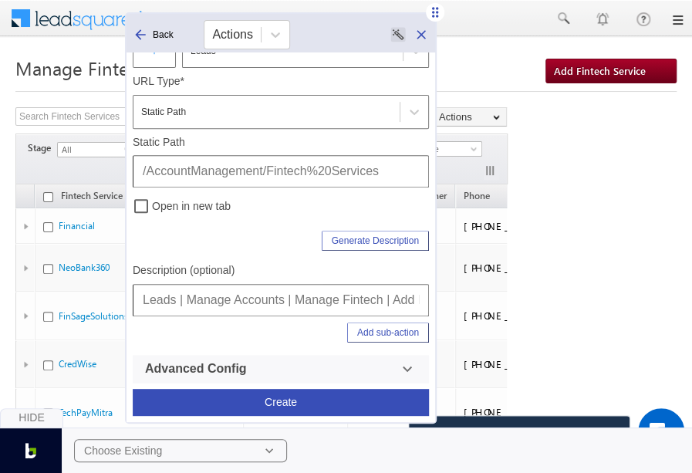
click at [375, 327] on button "Add sub-action" at bounding box center [388, 333] width 82 height 20
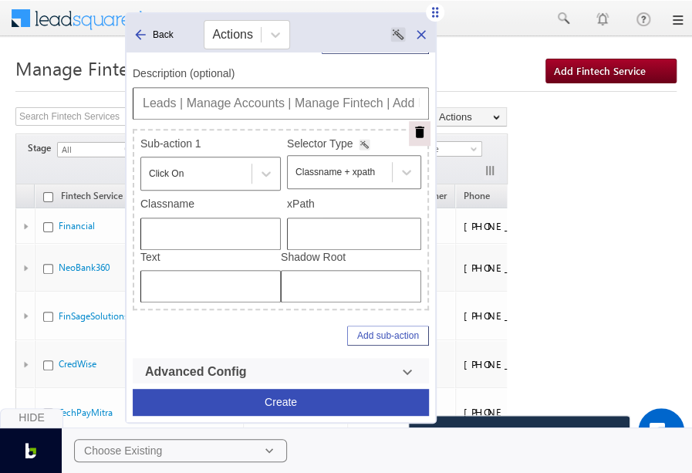
scroll to position [403, 0]
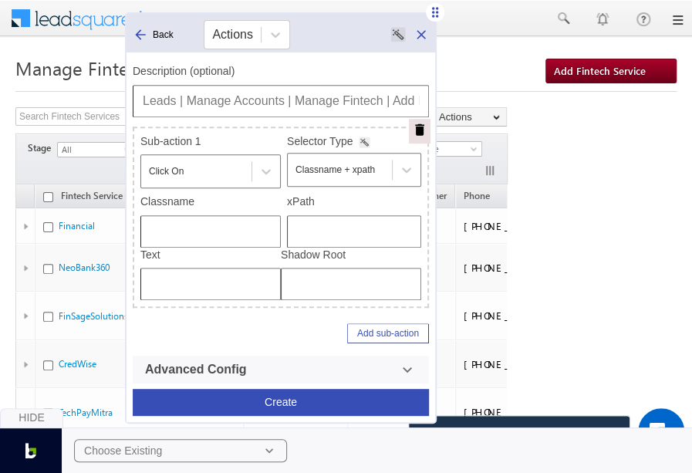
click at [346, 223] on input "text" at bounding box center [354, 231] width 134 height 32
type input "/html/body/div[4]/div[1]/form/div[2]/div[1]/div/div/a"
click at [301, 99] on input "Leads | Manage Accounts | Manage Fintech | Add Fintech Service" at bounding box center [281, 101] width 296 height 32
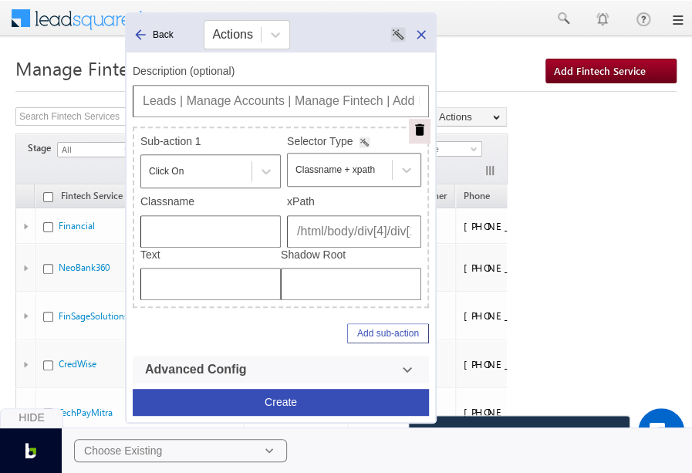
drag, startPoint x: 293, startPoint y: 101, endPoint x: 116, endPoint y: 86, distance: 178.2
click at [116, 86] on body "Menu Bhavya Bhavy a@bea con.l i" at bounding box center [346, 327] width 692 height 655
click at [249, 407] on button "Create" at bounding box center [281, 402] width 296 height 27
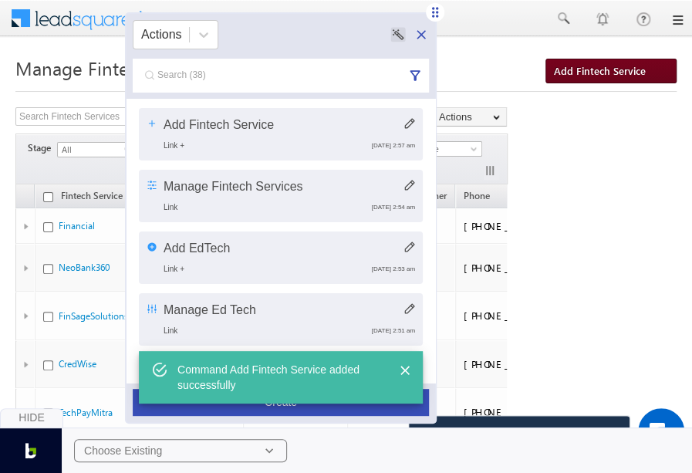
click at [635, 75] on span "Add Fintech Service" at bounding box center [600, 70] width 92 height 13
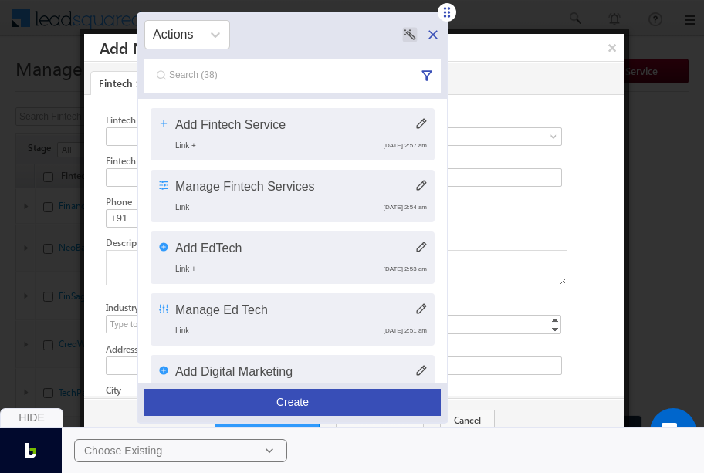
click at [664, 109] on div at bounding box center [352, 236] width 704 height 473
click at [610, 40] on button "×" at bounding box center [611, 47] width 25 height 27
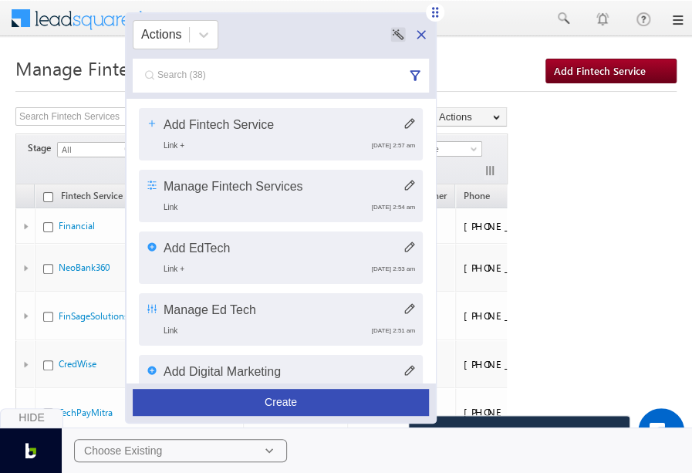
click at [77, 15] on span at bounding box center [87, 16] width 112 height 27
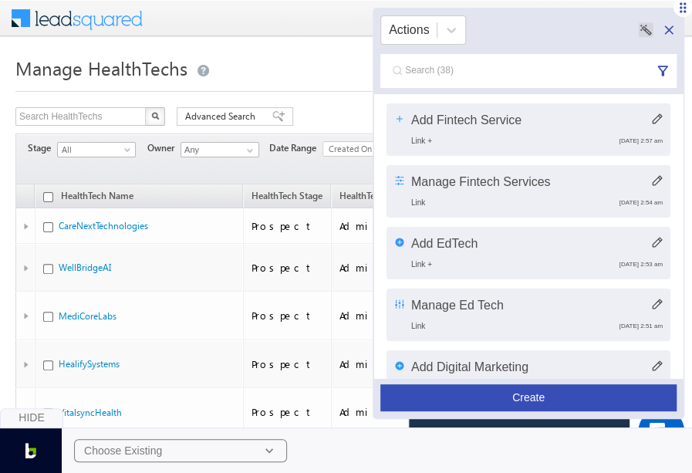
click at [574, 393] on button "Create" at bounding box center [529, 397] width 296 height 27
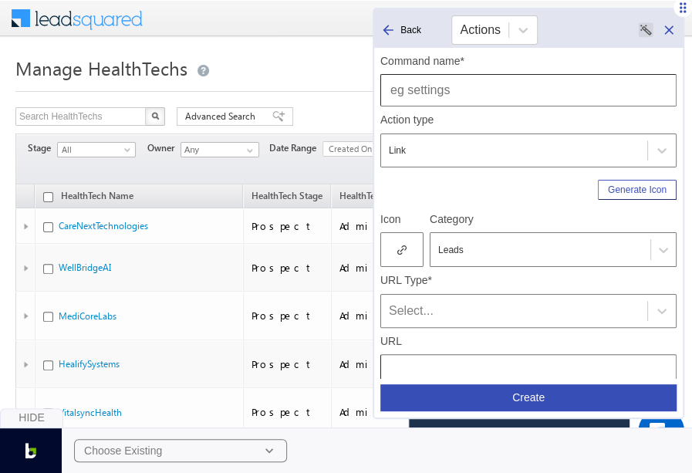
click at [486, 111] on div "Action type Link" at bounding box center [529, 137] width 296 height 61
click at [487, 83] on input "text" at bounding box center [529, 90] width 296 height 32
type input "Manage Health Tech"
click at [404, 245] on icon at bounding box center [402, 250] width 9 height 11
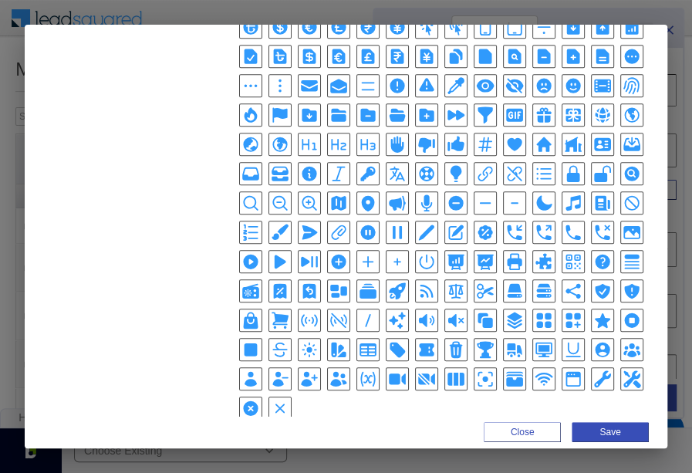
scroll to position [443, 0]
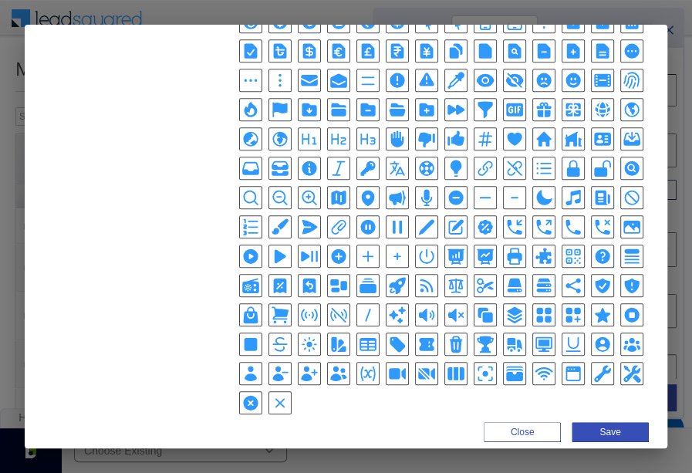
click at [566, 308] on icon "SquaresPlusIcon" at bounding box center [573, 315] width 15 height 15
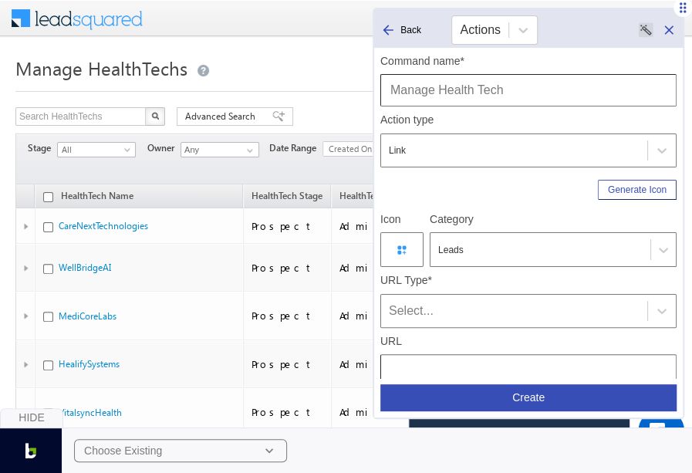
click at [500, 315] on div "Select..." at bounding box center [514, 311] width 251 height 19
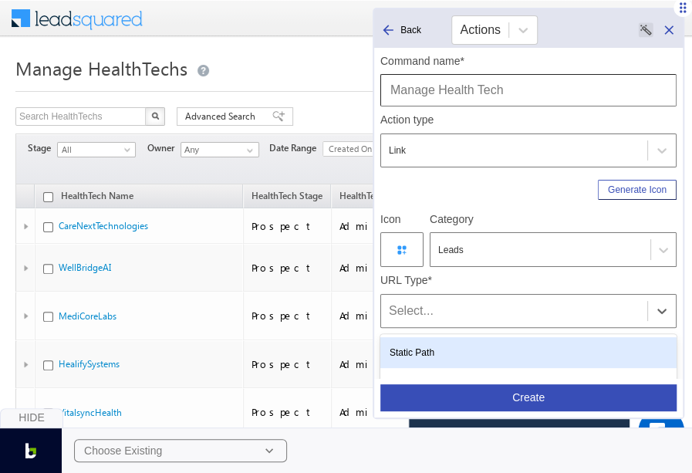
click at [455, 345] on div "Static Path" at bounding box center [529, 352] width 296 height 31
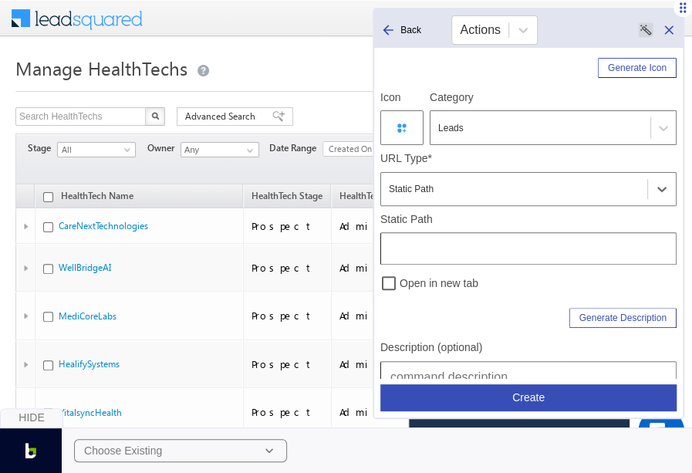
scroll to position [204, 0]
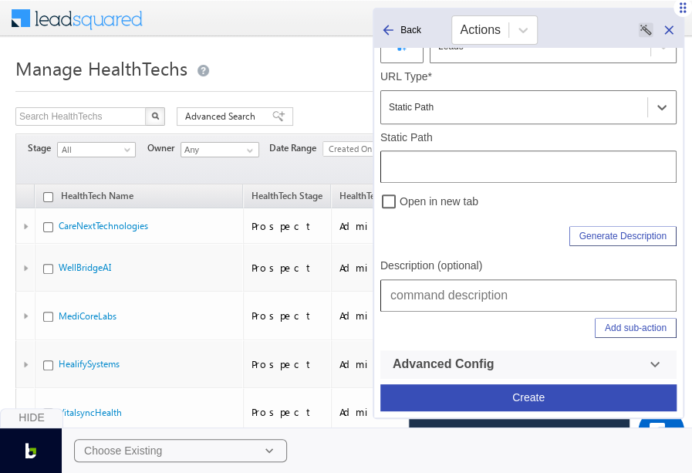
click at [459, 286] on input "text" at bounding box center [529, 295] width 296 height 32
type input "Leads | Manage Accounts | Manage Health Techs"
click at [468, 158] on input "text" at bounding box center [529, 167] width 296 height 32
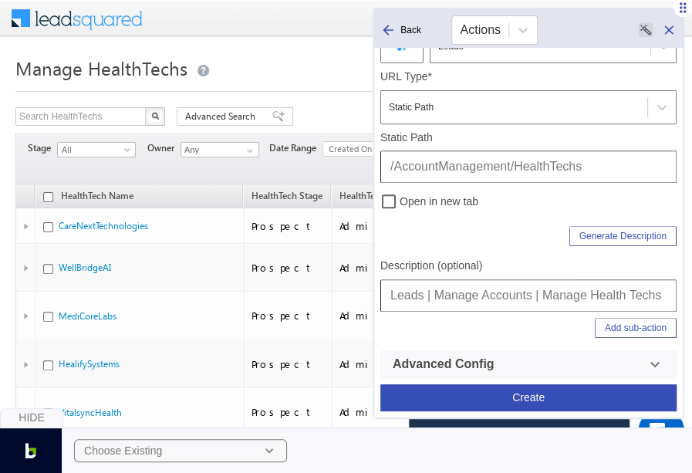
type input "/AccountManagement/HealthTechs"
click at [529, 304] on input "Leads | Manage Accounts | Manage Health Techs" at bounding box center [529, 295] width 296 height 32
click at [577, 405] on button "Create" at bounding box center [529, 397] width 296 height 27
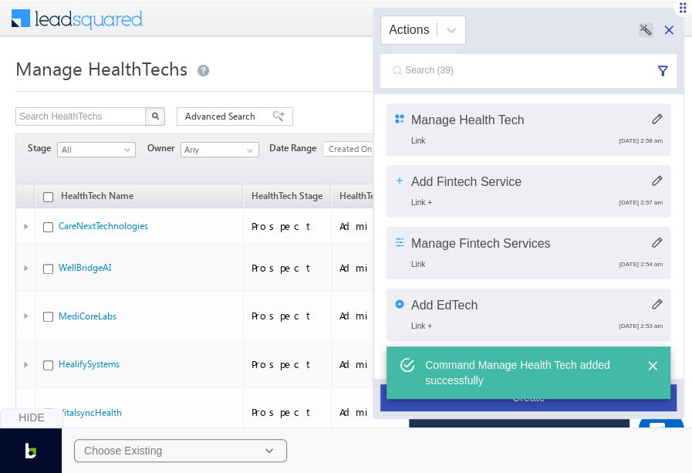
click at [577, 405] on button "Create" at bounding box center [529, 397] width 296 height 27
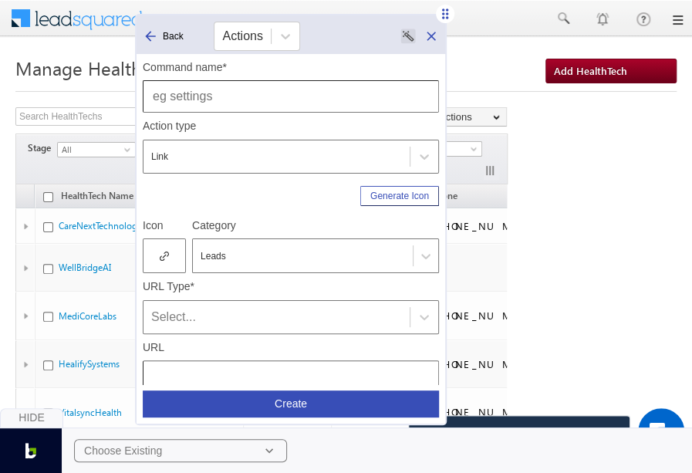
drag, startPoint x: 682, startPoint y: 12, endPoint x: 443, endPoint y: 15, distance: 239.3
click at [443, 15] on icon at bounding box center [445, 13] width 15 height 15
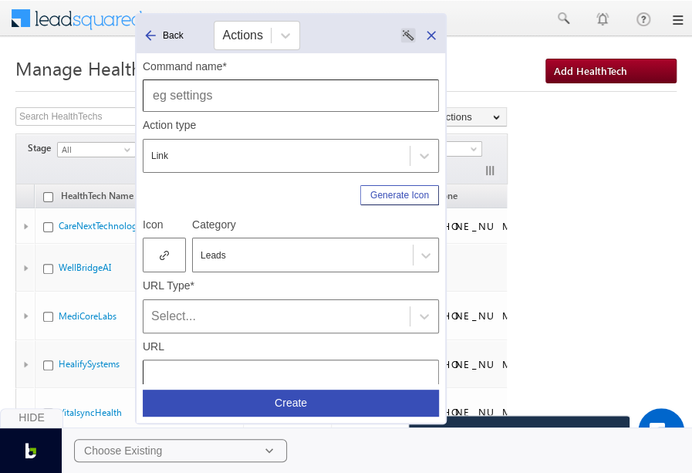
click at [269, 107] on input "text" at bounding box center [291, 96] width 296 height 32
type input "Add Health Tech"
click at [166, 252] on icon at bounding box center [164, 255] width 9 height 11
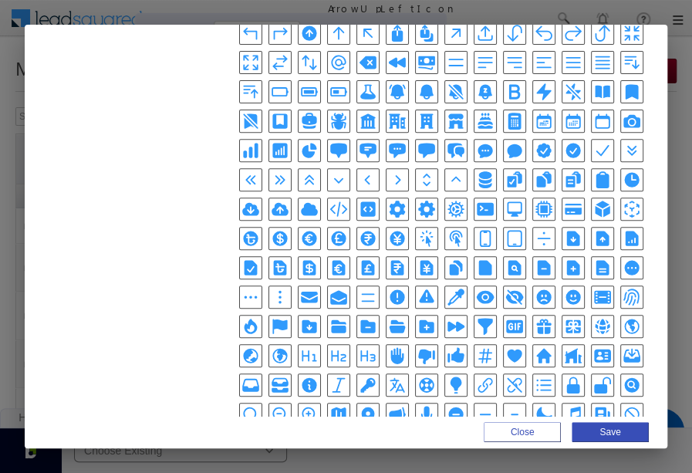
scroll to position [235, 0]
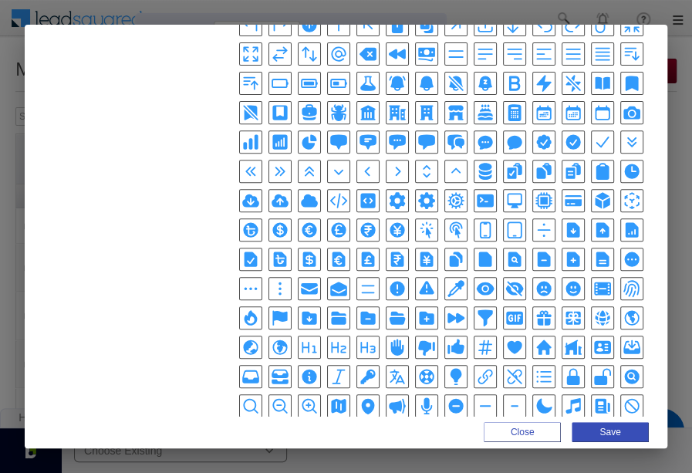
click at [538, 254] on icon "DocumentMinusIcon" at bounding box center [544, 259] width 13 height 15
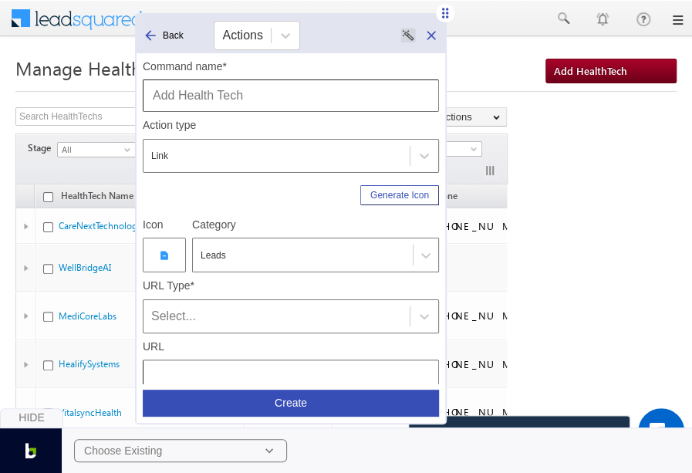
click at [153, 260] on div at bounding box center [164, 255] width 43 height 35
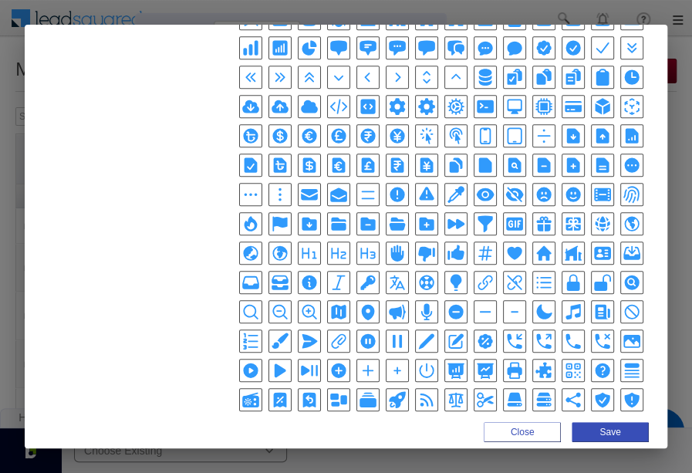
scroll to position [330, 0]
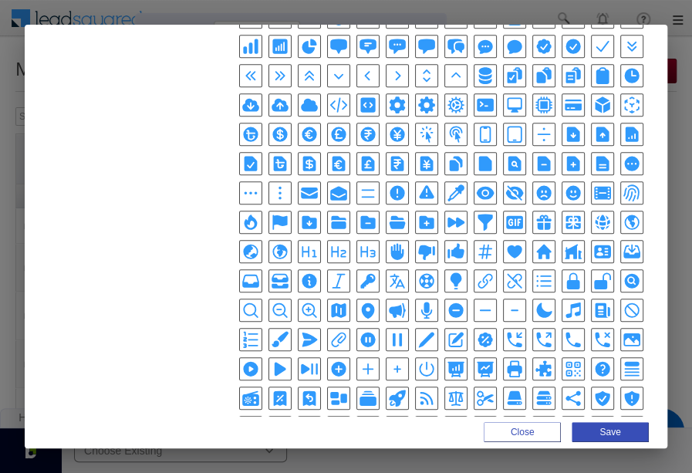
click at [340, 362] on icon "PlusCircleIcon" at bounding box center [338, 369] width 15 height 15
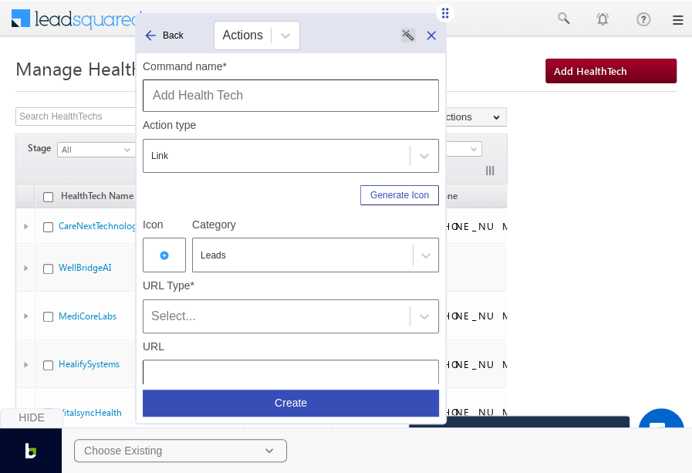
click at [309, 312] on div "Select..." at bounding box center [276, 316] width 251 height 19
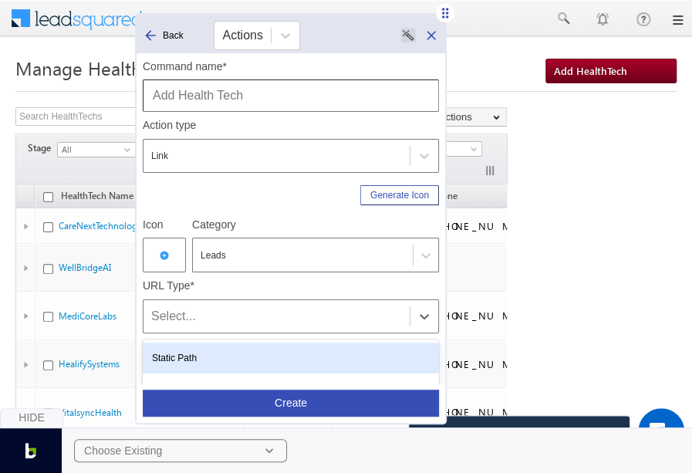
click at [237, 357] on div "Static Path" at bounding box center [291, 358] width 296 height 31
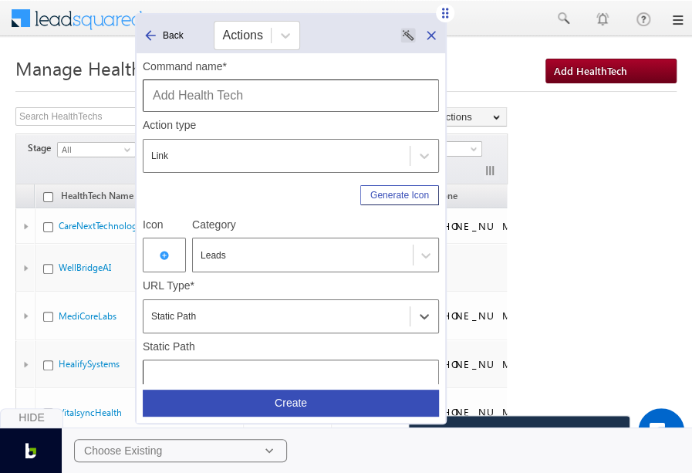
scroll to position [204, 0]
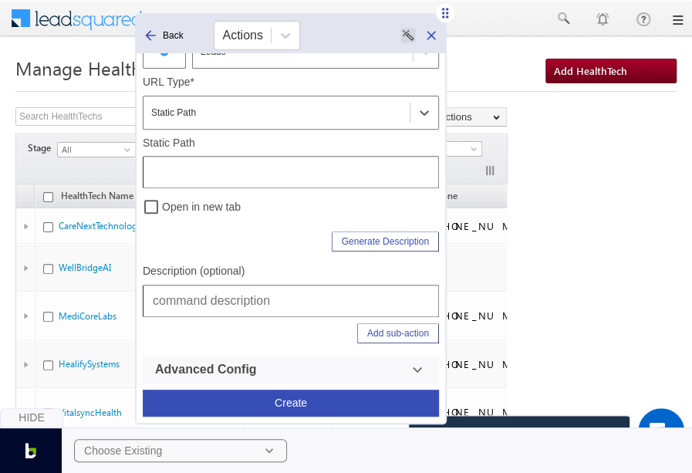
click at [251, 305] on input "text" at bounding box center [291, 301] width 296 height 32
type input "Leads | Manage Accounts | Manage Health Techs | Add Health Tech"
click at [328, 154] on div "Static Path" at bounding box center [291, 163] width 296 height 52
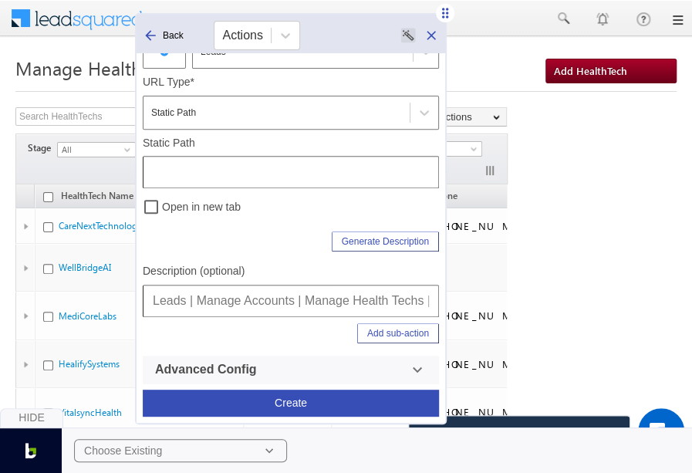
click at [327, 163] on input "text" at bounding box center [291, 172] width 296 height 32
paste input "/AccountManagement/HealthTechs"
type input "/AccountManagement/HealthTechs"
click at [404, 331] on button "Add sub-action" at bounding box center [398, 333] width 82 height 20
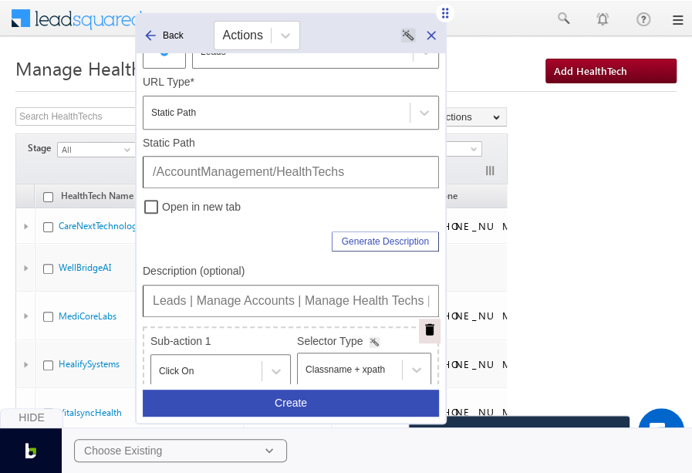
scroll to position [403, 0]
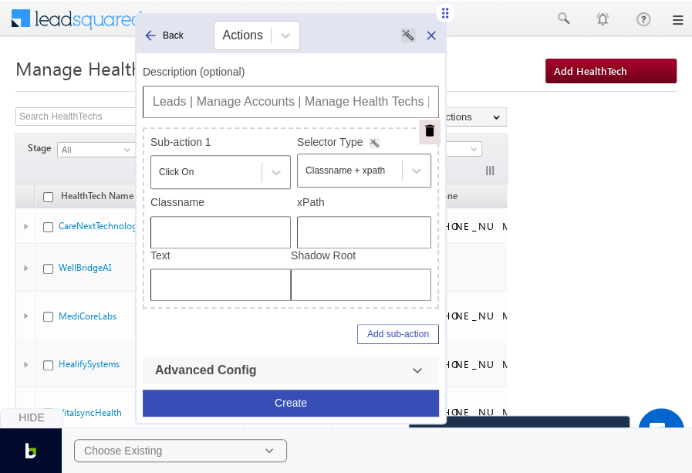
click at [380, 233] on input "text" at bounding box center [364, 232] width 134 height 32
type input "/html/body/div[4]/div[1]/form/div[2]/div[1]/div/div/a"
click at [306, 399] on button "Create" at bounding box center [291, 403] width 296 height 27
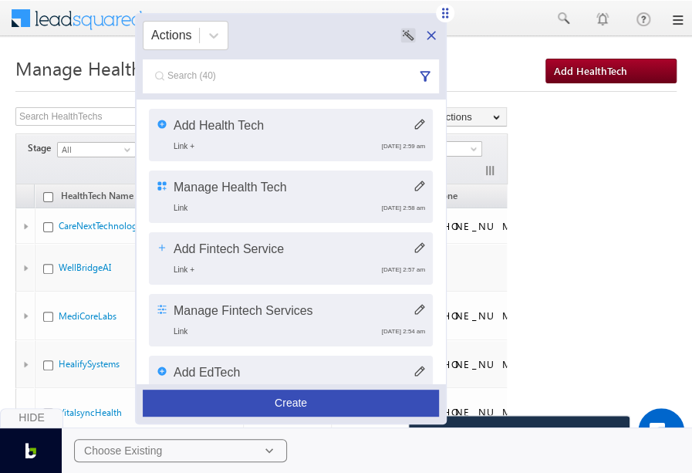
click at [103, 19] on span at bounding box center [87, 16] width 112 height 27
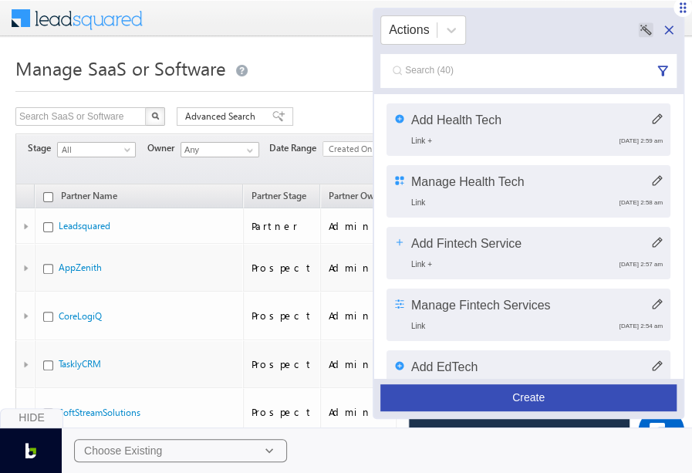
click at [532, 404] on button "Create" at bounding box center [529, 397] width 296 height 27
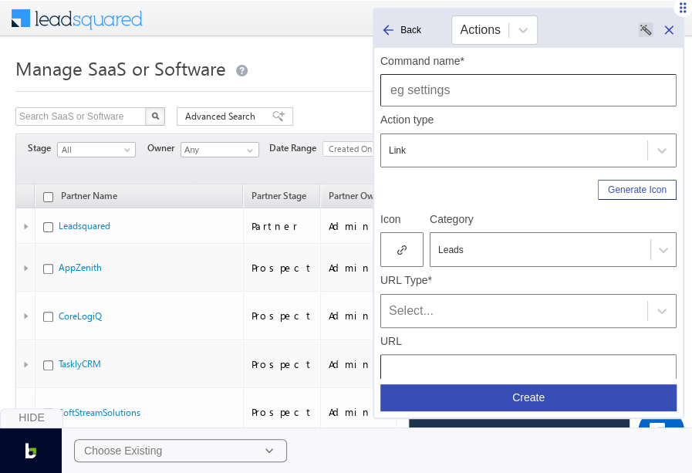
click at [483, 90] on input "text" at bounding box center [529, 90] width 296 height 32
type input "Manage Saas or Software"
click at [401, 239] on div at bounding box center [402, 249] width 43 height 35
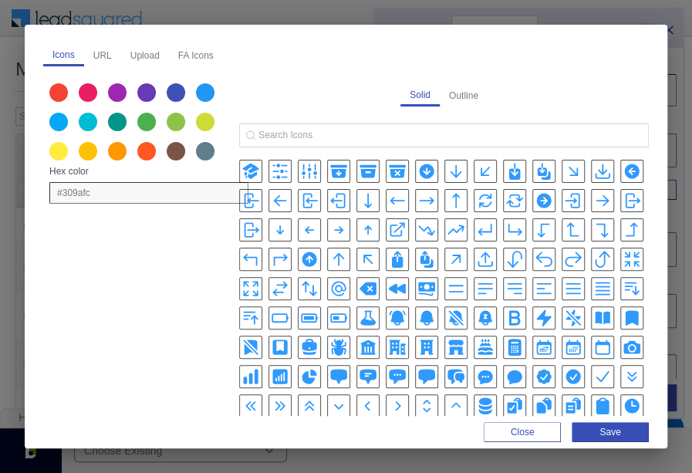
click at [283, 178] on icon "AdjustmentsHorizontalIcon" at bounding box center [280, 171] width 19 height 19
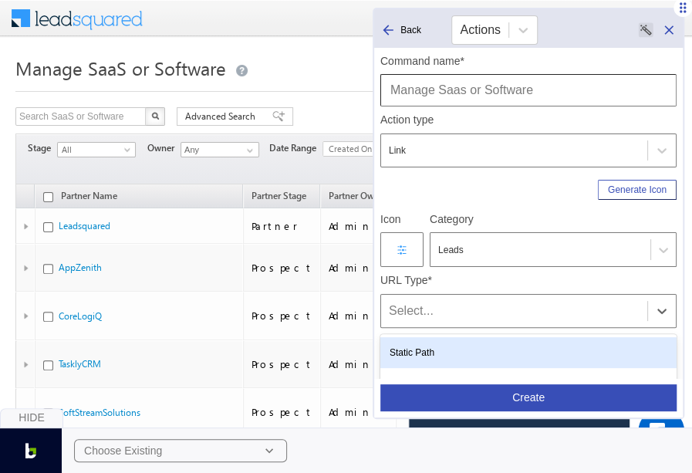
click at [428, 307] on div "Select..." at bounding box center [514, 311] width 251 height 19
click at [434, 345] on div "Static Path" at bounding box center [529, 352] width 296 height 31
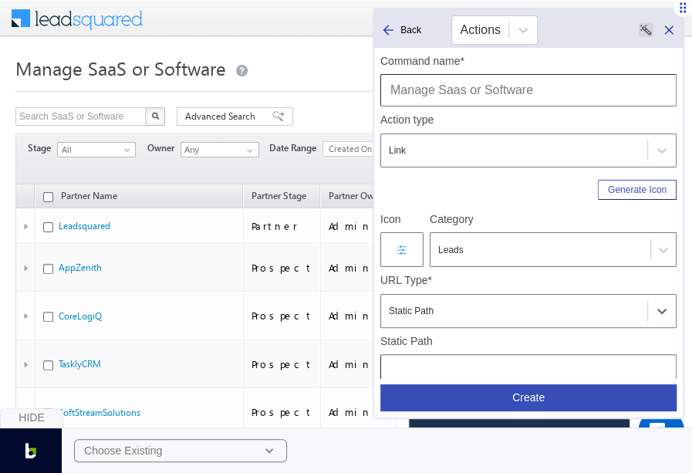
scroll to position [167, 0]
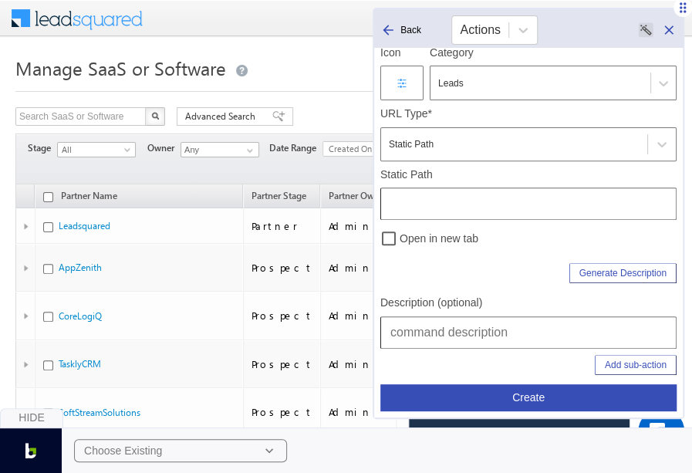
click at [443, 303] on label "Description (optional)" at bounding box center [432, 303] width 102 height 14
click at [448, 316] on input "text" at bounding box center [529, 332] width 296 height 32
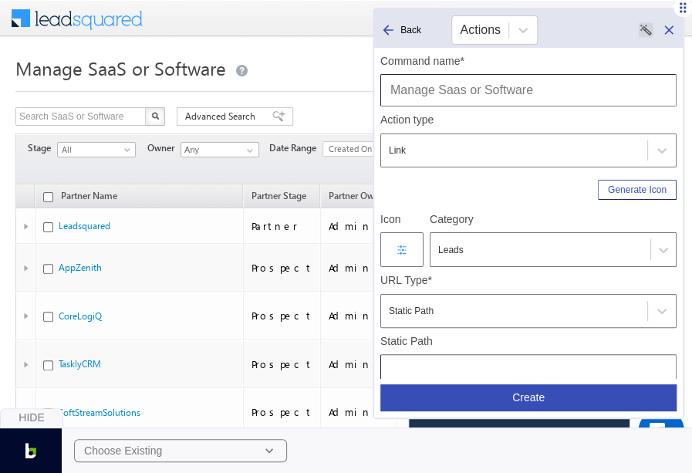
scroll to position [204, 0]
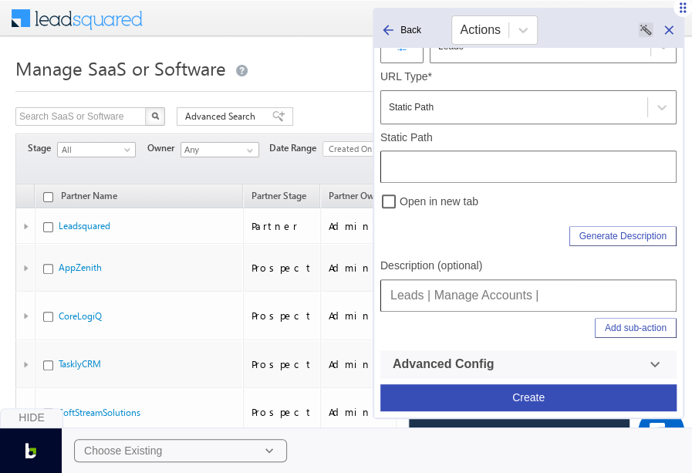
click at [673, 298] on input "Leads | Manage Accounts |" at bounding box center [529, 295] width 296 height 32
type input "Leads | Manage Accounts | Manage Saas or Software"
click at [508, 153] on input "text" at bounding box center [529, 167] width 296 height 32
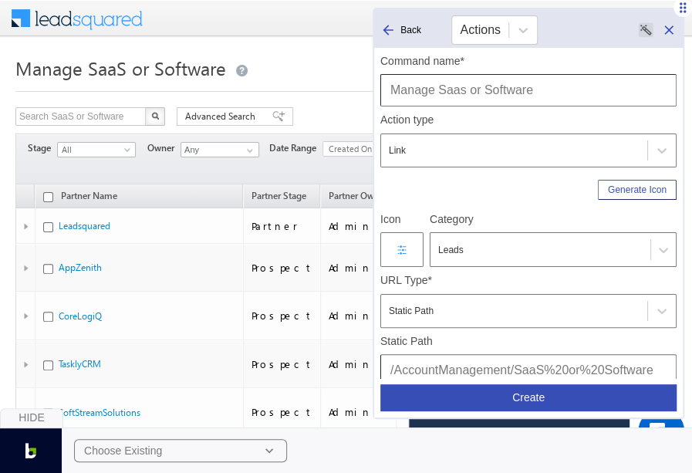
scroll to position [204, 0]
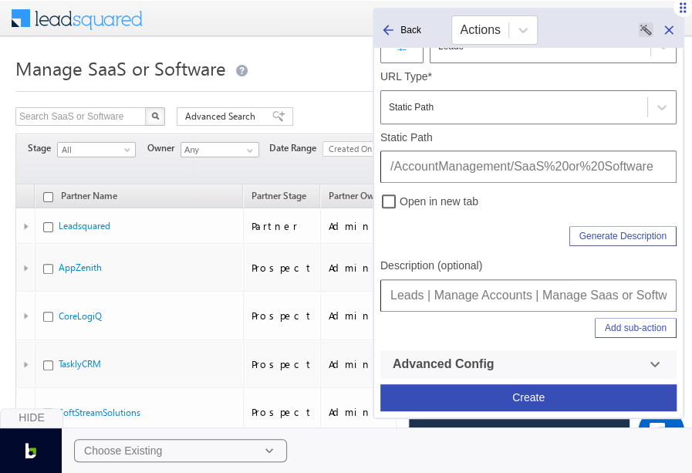
type input "/AccountManagement/SaaS%20or%20Software"
click at [582, 302] on input "Leads | Manage Accounts | Manage Saas or Software" at bounding box center [529, 295] width 296 height 32
click at [569, 394] on button "Create" at bounding box center [529, 397] width 296 height 27
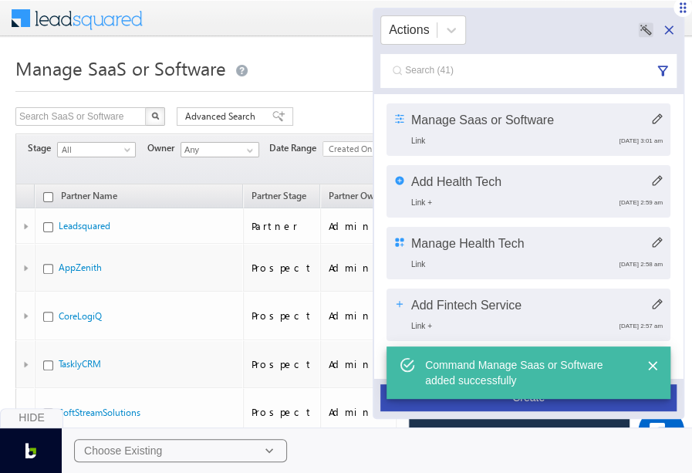
click at [574, 405] on button "Create" at bounding box center [529, 397] width 296 height 27
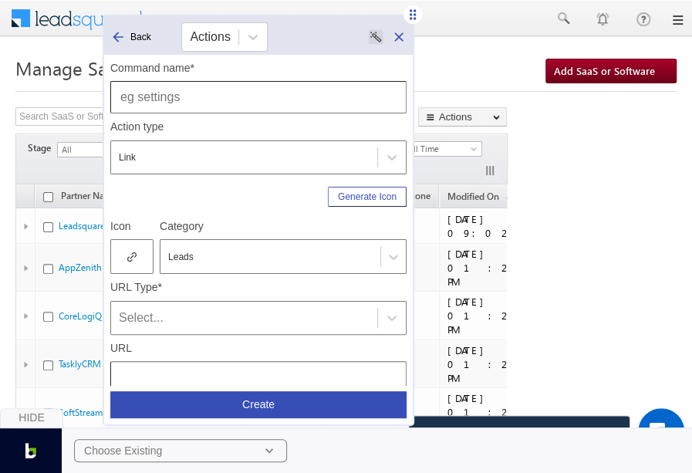
drag, startPoint x: 681, startPoint y: 13, endPoint x: 411, endPoint y: 21, distance: 270.3
click at [411, 21] on icon at bounding box center [412, 14] width 15 height 15
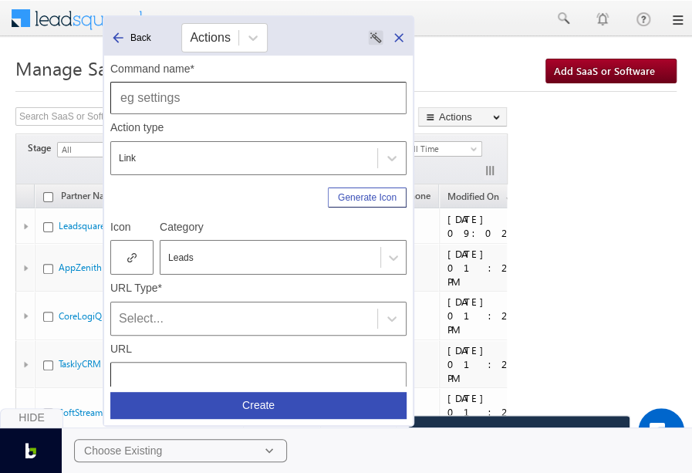
click at [323, 92] on input "text" at bounding box center [258, 98] width 296 height 32
type input "Add Saas or Software"
click at [133, 259] on icon at bounding box center [131, 257] width 9 height 11
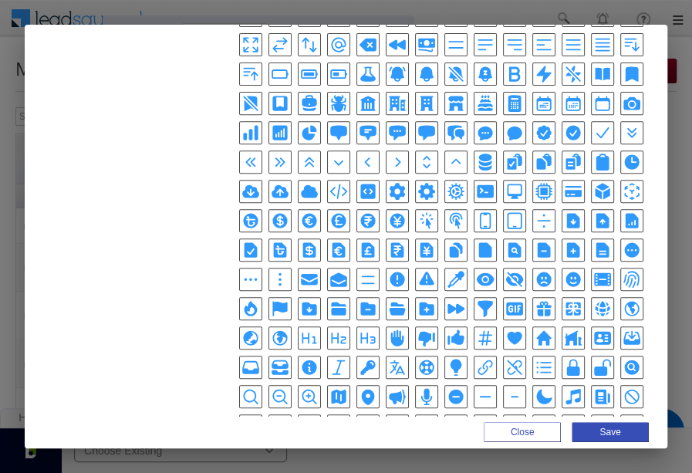
scroll to position [252, 0]
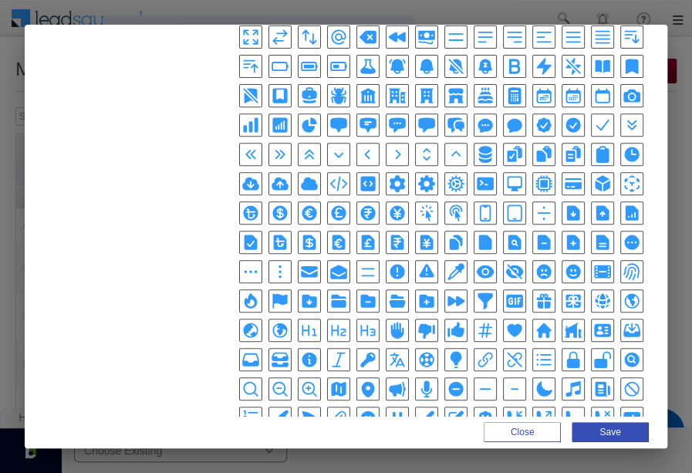
drag, startPoint x: 399, startPoint y: 266, endPoint x: 423, endPoint y: 305, distance: 45.4
click at [423, 305] on div "Solid Outline" at bounding box center [444, 217] width 410 height 777
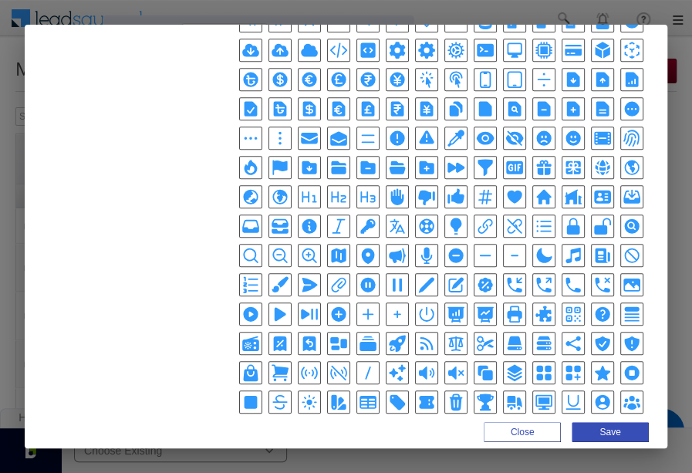
scroll to position [386, 0]
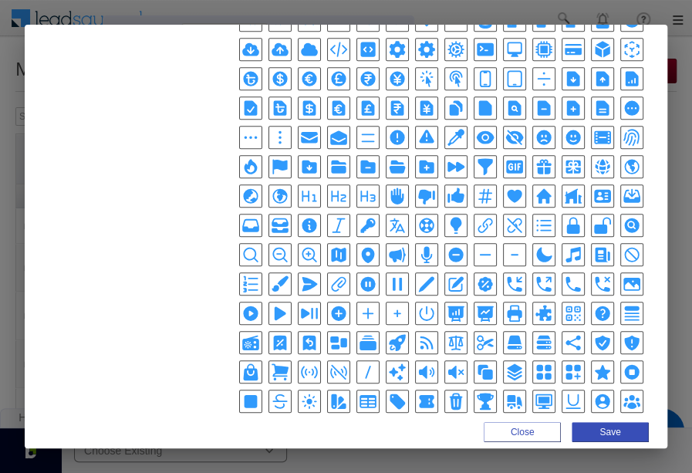
click at [394, 304] on icon "PlusSmallIcon" at bounding box center [397, 313] width 19 height 19
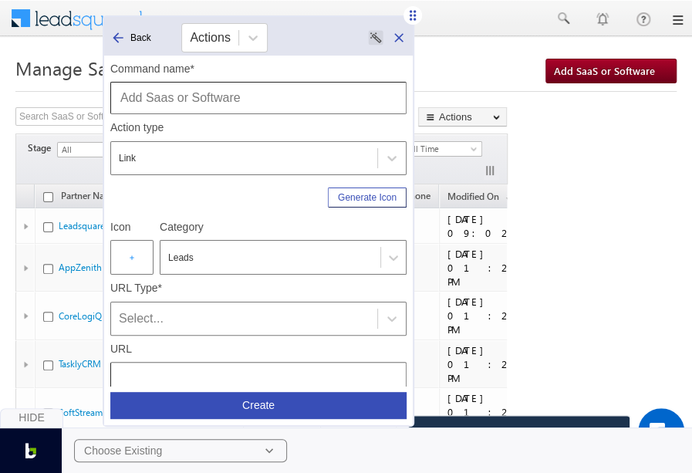
click at [262, 319] on div "Select..." at bounding box center [244, 319] width 251 height 19
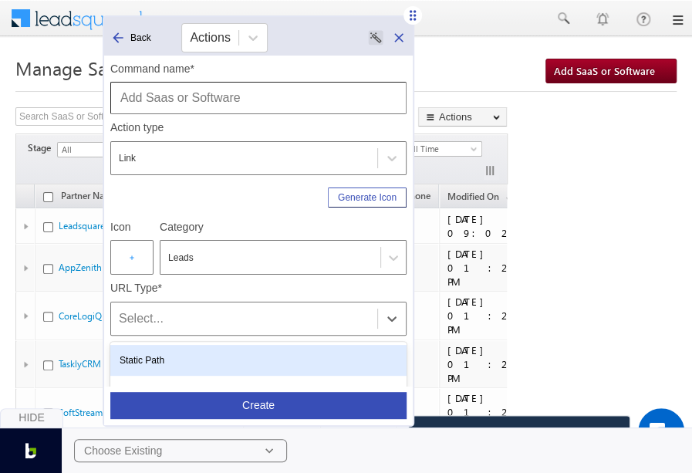
click at [231, 353] on div "Static Path" at bounding box center [258, 360] width 296 height 31
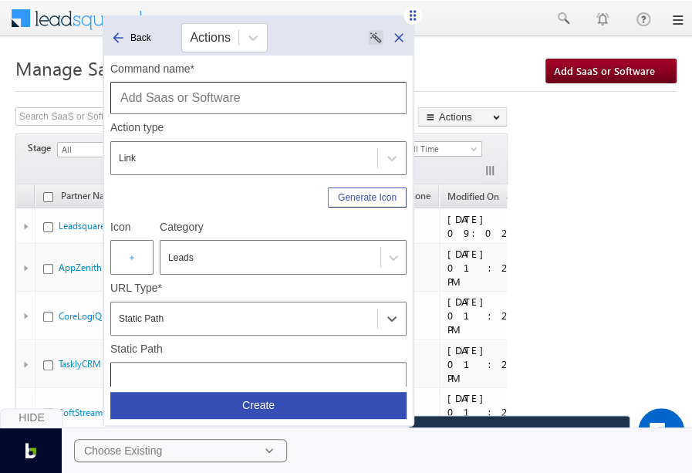
scroll to position [204, 0]
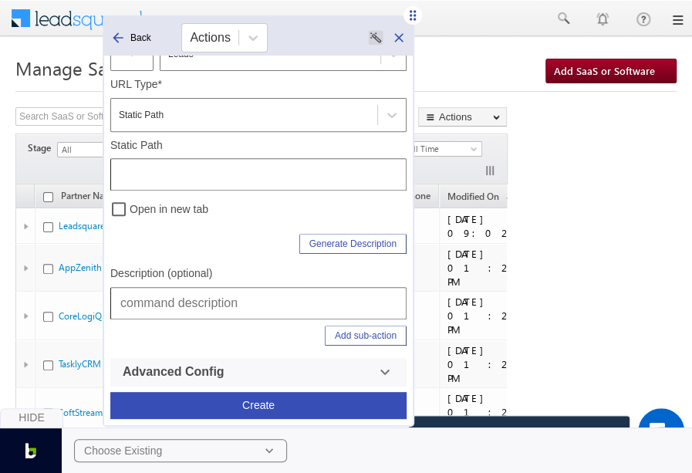
click at [230, 262] on div "Description (optional)" at bounding box center [258, 289] width 296 height 59
click at [238, 300] on input "text" at bounding box center [258, 303] width 296 height 32
paste input "Leads | Manage Accounts | Manage Saas or Software"
type input "Leads | Manage Accounts | Manage Saas or Software | Add Saas or Software"
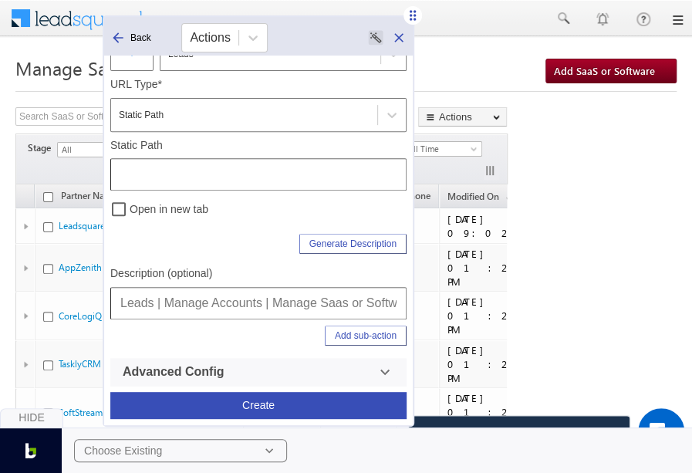
click at [287, 175] on input "text" at bounding box center [258, 174] width 296 height 32
type input "/AccountManagement/SaaS%20or%20Software"
click at [364, 329] on button "Add sub-action" at bounding box center [366, 336] width 82 height 20
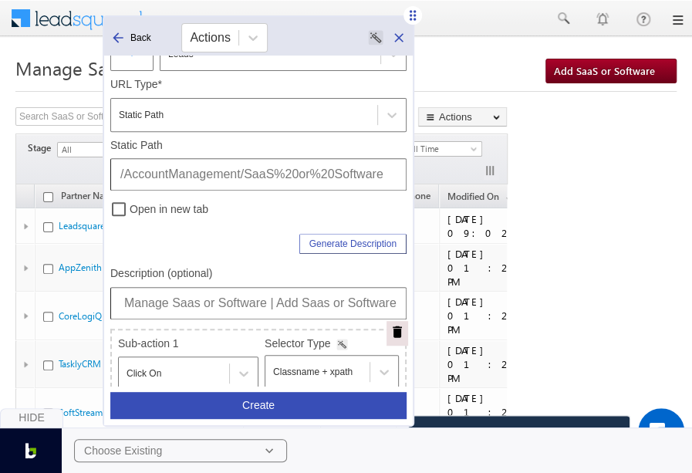
scroll to position [403, 0]
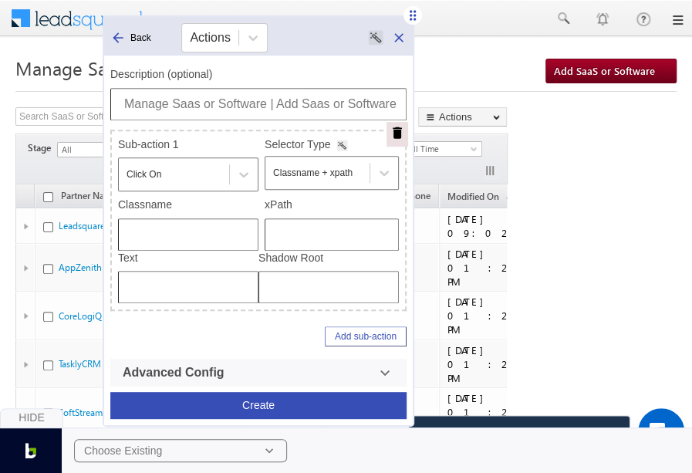
click at [296, 222] on input "text" at bounding box center [332, 234] width 134 height 32
type input "/html/body/div[4]/div[1]/form/div[2]/div[1]/div/div/a"
click at [255, 402] on button "Create" at bounding box center [258, 405] width 296 height 27
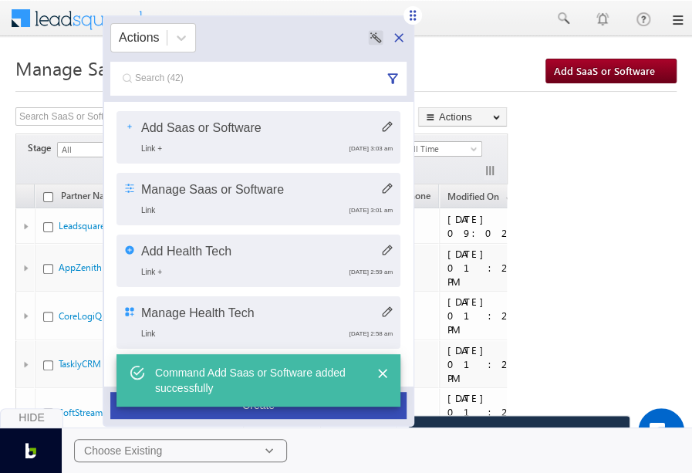
click at [52, 8] on span at bounding box center [87, 16] width 112 height 27
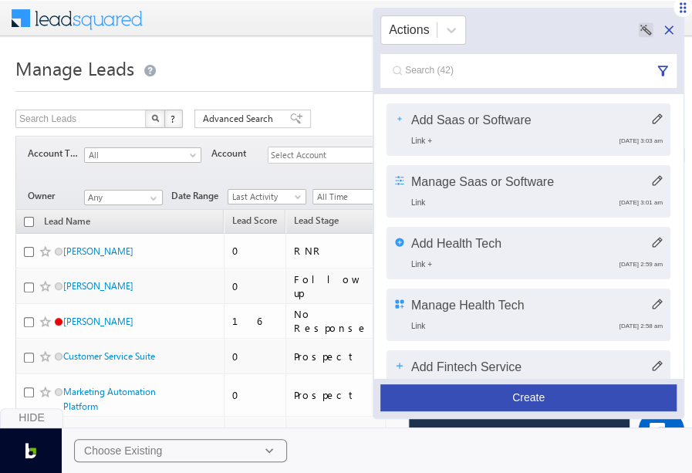
click at [538, 393] on button "Create" at bounding box center [529, 397] width 296 height 27
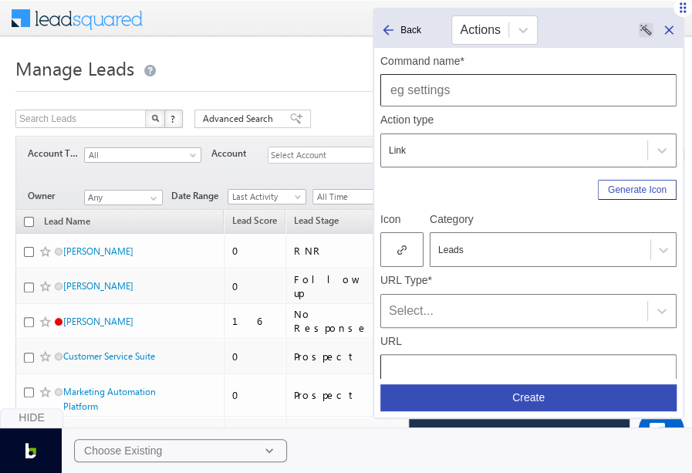
click at [472, 97] on input "text" at bounding box center [529, 90] width 296 height 32
type input "Manage Leads"
click at [405, 249] on icon at bounding box center [402, 250] width 9 height 11
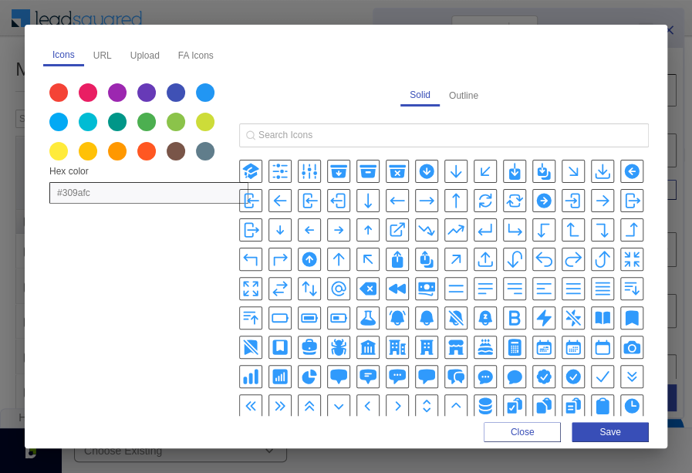
click at [314, 181] on div "AdjustmentsVerticalIcon" at bounding box center [309, 171] width 23 height 23
click at [314, 177] on icon "AdjustmentsVerticalIcon" at bounding box center [309, 171] width 15 height 15
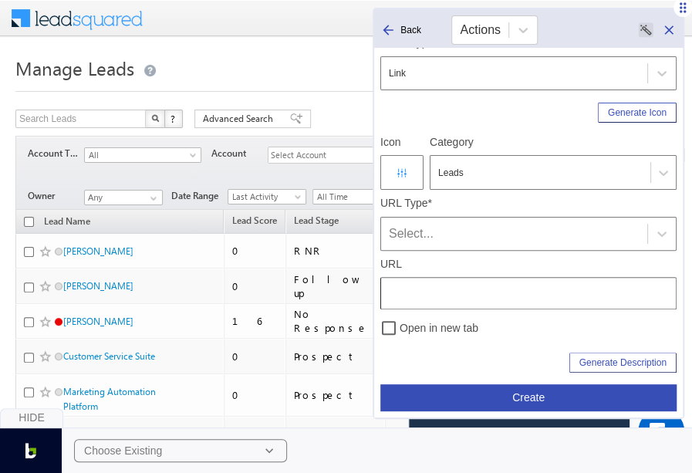
scroll to position [81, 0]
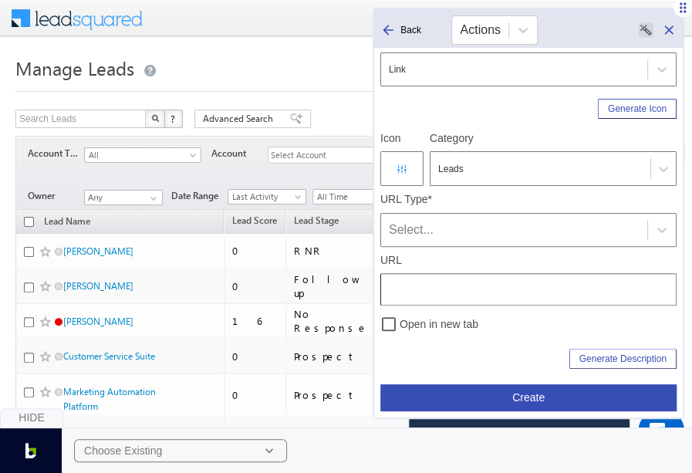
click at [453, 222] on div "Select..." at bounding box center [514, 230] width 251 height 19
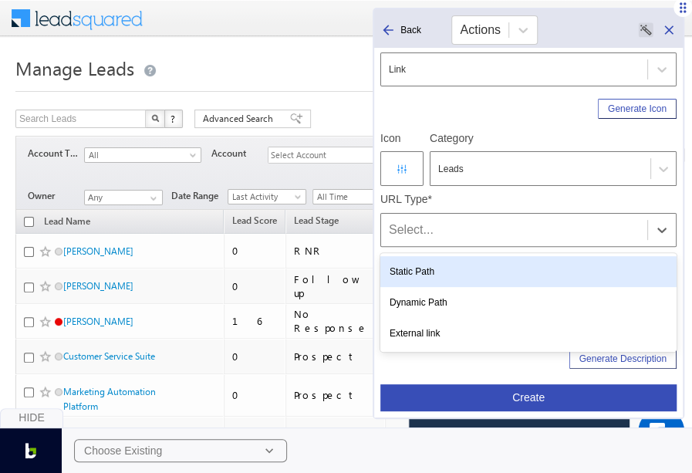
click at [429, 264] on div "Static Path" at bounding box center [529, 271] width 296 height 31
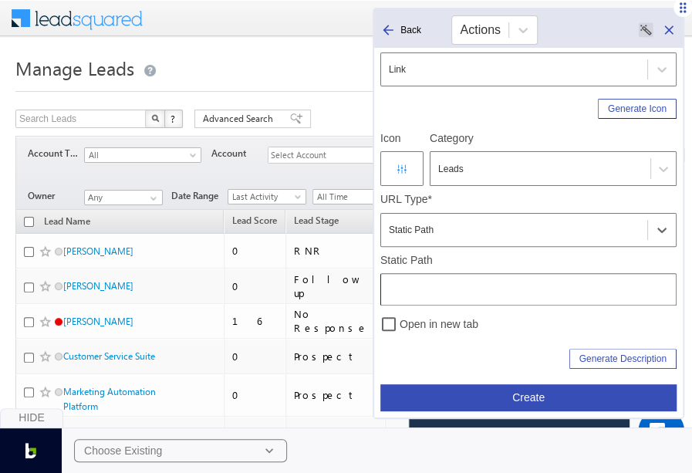
scroll to position [204, 0]
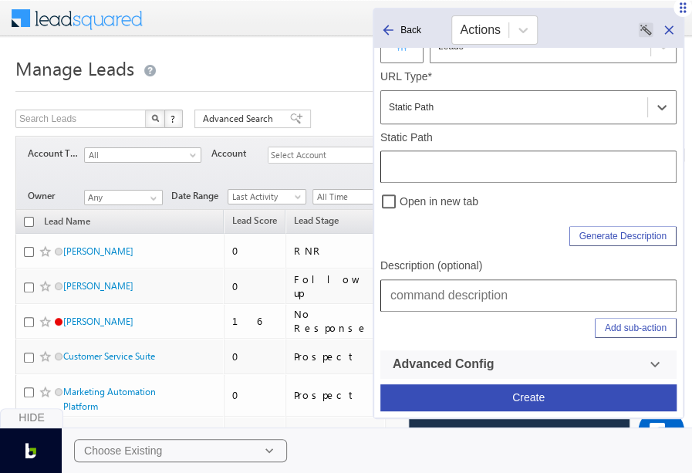
click at [445, 298] on input "text" at bounding box center [529, 295] width 296 height 32
type input "Leads | Manage Leads"
click at [427, 164] on input "text" at bounding box center [529, 167] width 296 height 32
type input "/LeadManagement"
click at [502, 243] on div "Generate Description" at bounding box center [529, 233] width 296 height 26
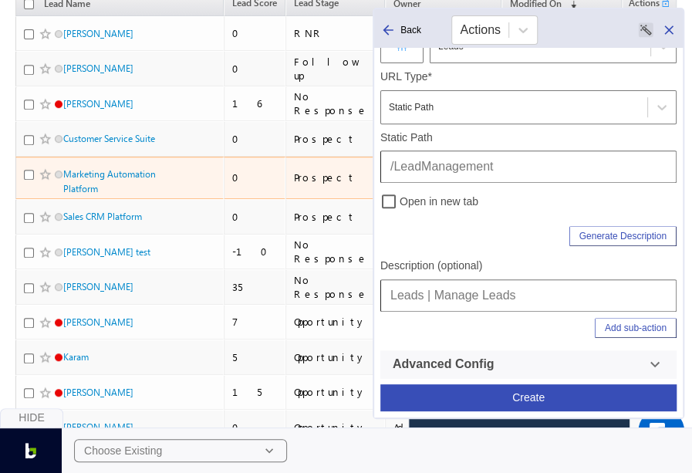
scroll to position [0, 0]
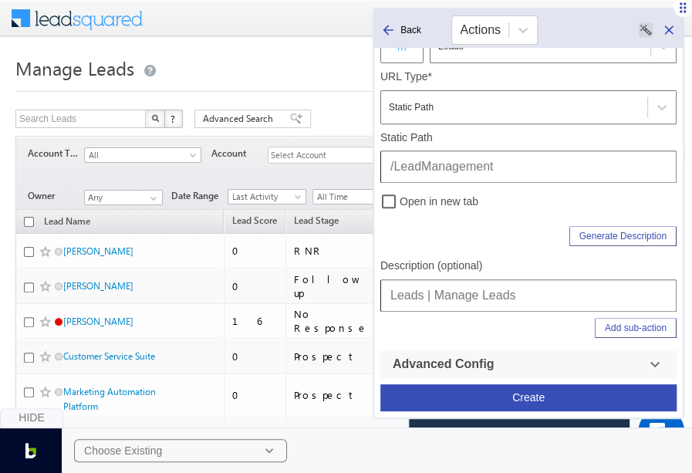
click at [514, 394] on button "Create" at bounding box center [529, 397] width 296 height 27
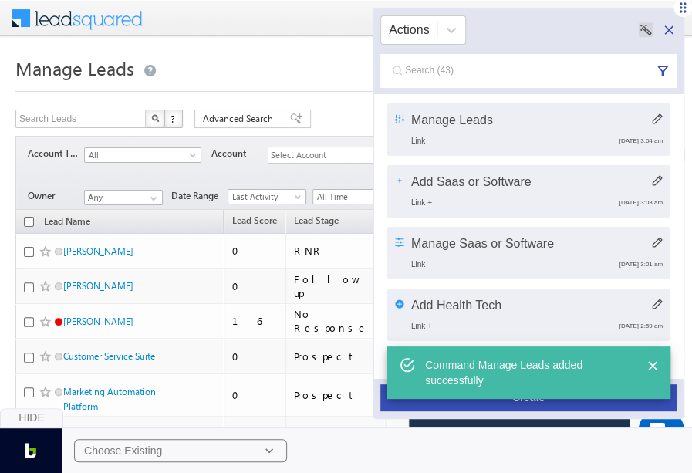
click at [530, 403] on button "Create" at bounding box center [529, 397] width 296 height 27
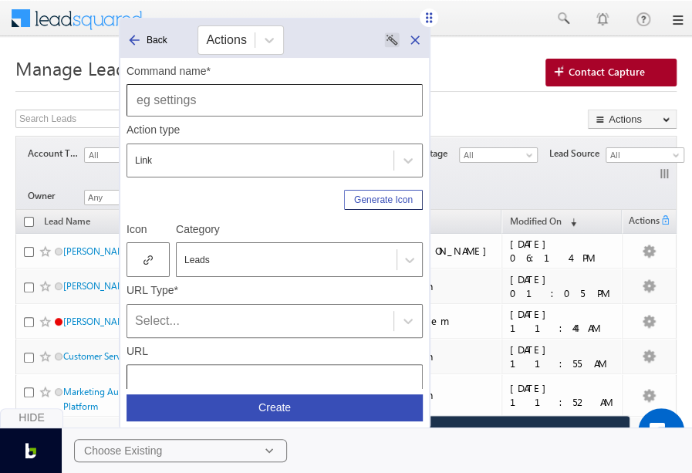
drag, startPoint x: 682, startPoint y: 11, endPoint x: 387, endPoint y: 20, distance: 295.0
click at [421, 20] on icon at bounding box center [428, 17] width 15 height 15
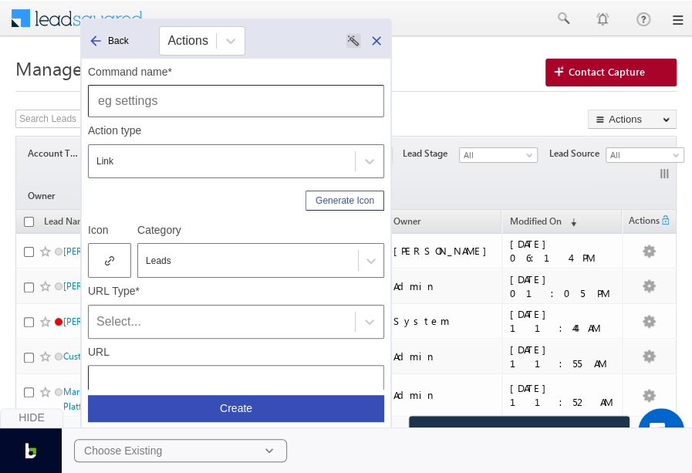
click at [218, 109] on input "text" at bounding box center [236, 101] width 296 height 32
type input "Contact Capture"
click at [116, 263] on div at bounding box center [109, 260] width 43 height 35
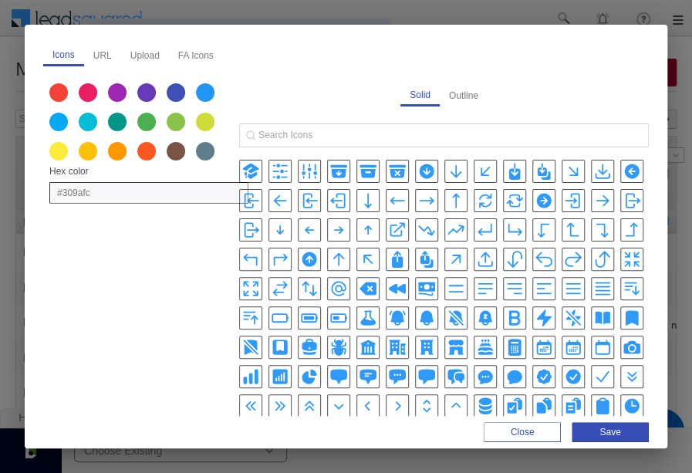
click at [631, 351] on icon "CameraIcon" at bounding box center [632, 347] width 19 height 19
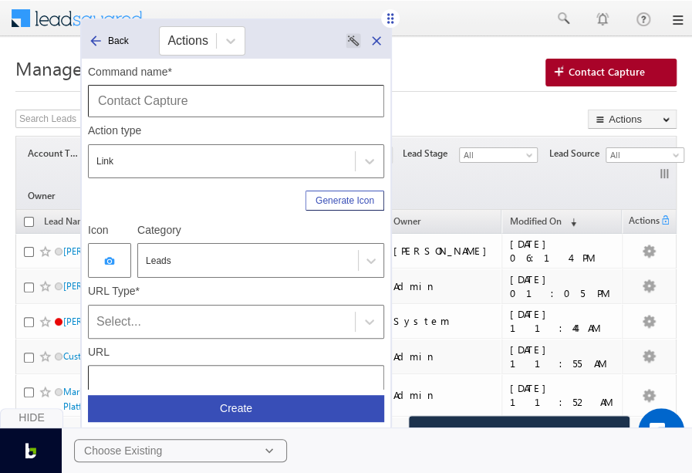
click at [173, 320] on div "Select..." at bounding box center [221, 322] width 251 height 19
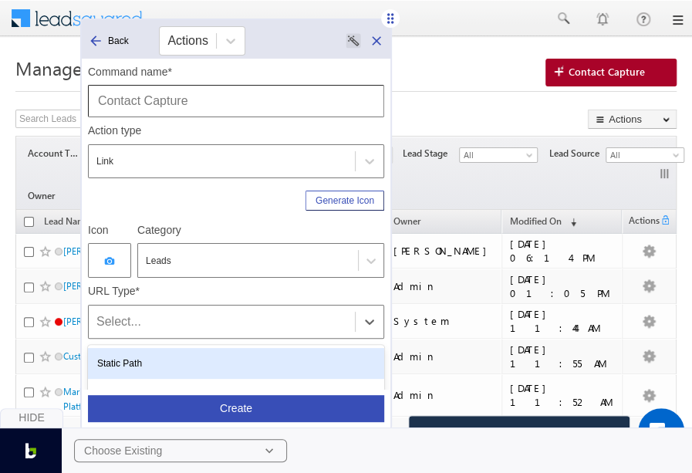
click at [158, 356] on div "Static Path" at bounding box center [236, 363] width 296 height 31
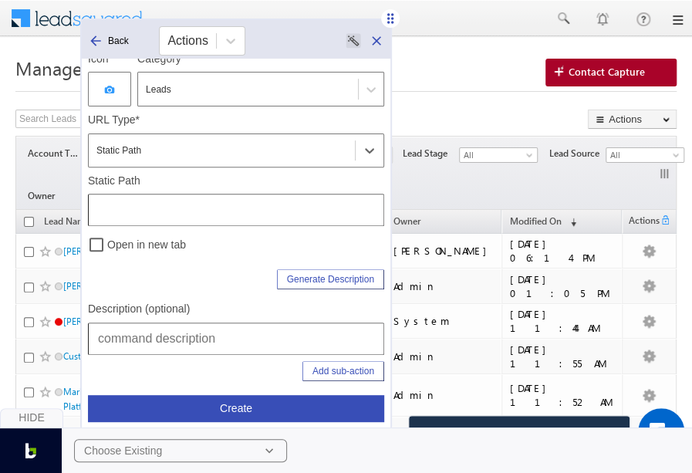
scroll to position [173, 0]
click at [251, 201] on input "text" at bounding box center [236, 208] width 296 height 32
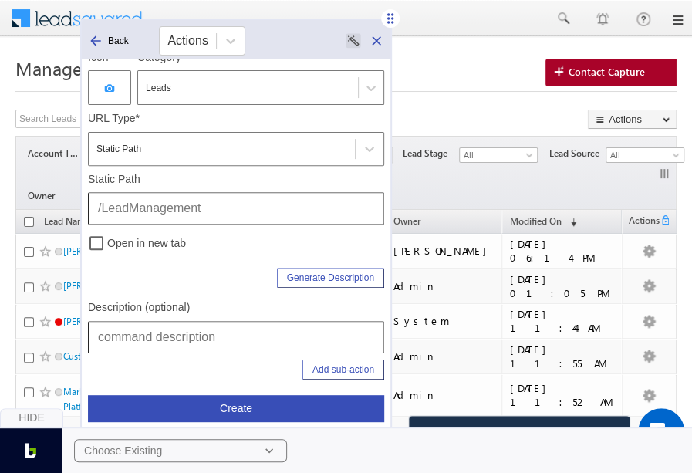
type input "/LeadManagement"
click at [224, 336] on input "text" at bounding box center [236, 337] width 296 height 32
type input "Leads | Manage Leads | Contact Capture"
click at [347, 370] on button "Add sub-action" at bounding box center [344, 370] width 82 height 20
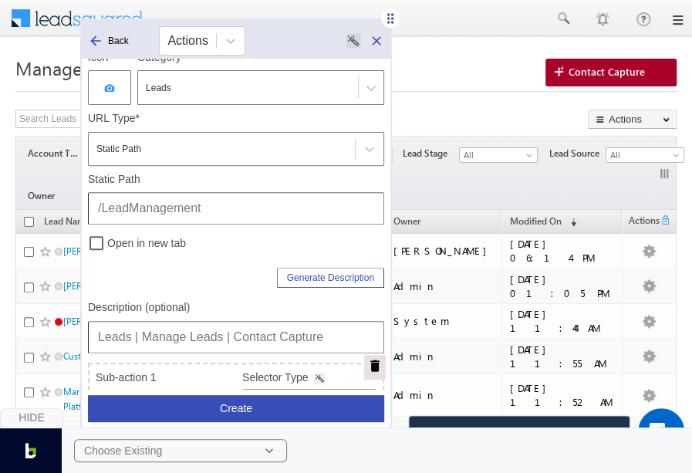
scroll to position [403, 0]
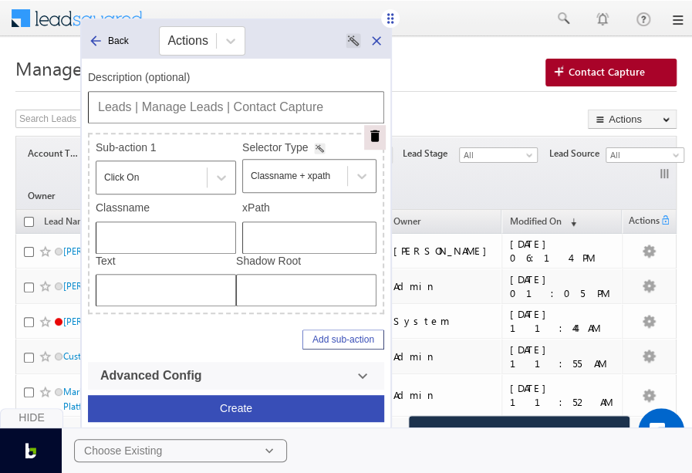
click at [297, 225] on input "text" at bounding box center [309, 238] width 134 height 32
type input "/html/body/div[4]/div/form/div[2]/div[1]/div/div/div/a"
click at [265, 405] on button "Create" at bounding box center [236, 408] width 296 height 27
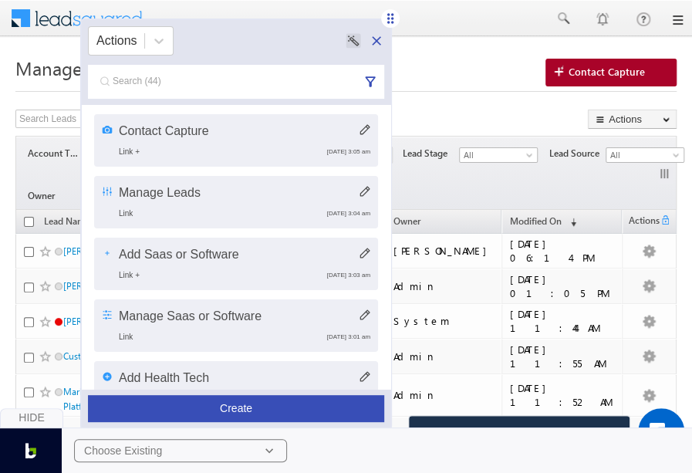
click at [65, 30] on span at bounding box center [79, 19] width 141 height 38
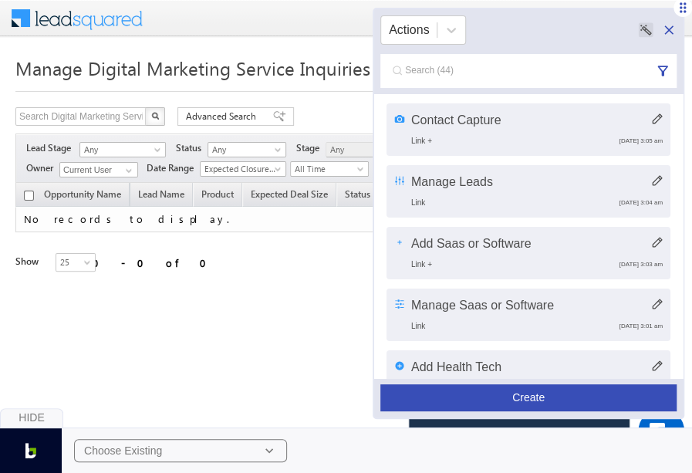
click at [542, 394] on button "Create" at bounding box center [529, 397] width 296 height 27
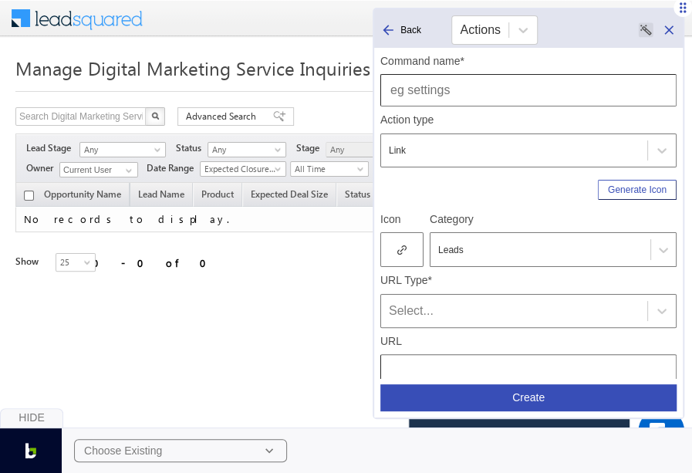
click at [44, 75] on span "Manage Digital Marketing Service Inquiries" at bounding box center [192, 68] width 355 height 25
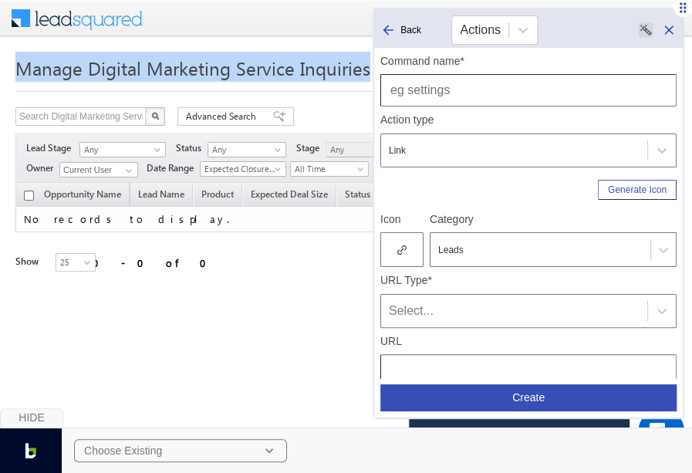
click at [44, 75] on span "Manage Digital Marketing Service Inquiries" at bounding box center [192, 68] width 355 height 25
copy span "Manage Digital Marketing Service Inquiries"
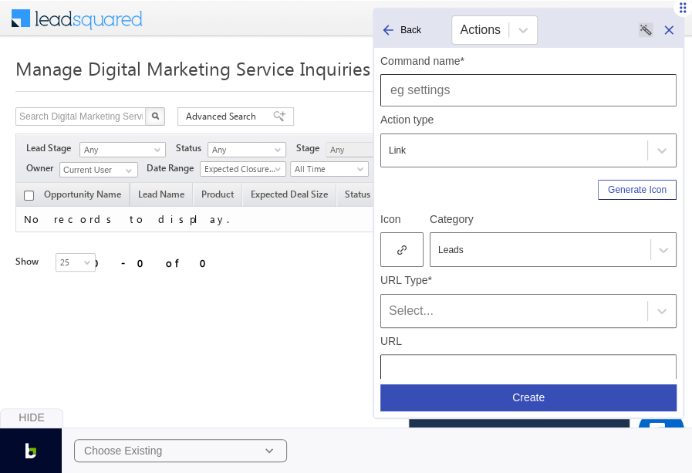
click at [391, 90] on input "text" at bounding box center [529, 90] width 296 height 32
paste input "Manage Digital Marketing Service Inquiries"
type input "Manage Digital Marketing Service Inquiries"
click at [409, 250] on div at bounding box center [402, 249] width 43 height 35
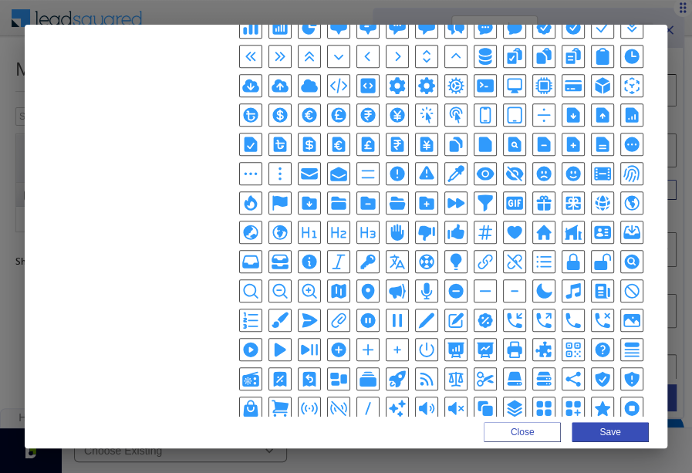
scroll to position [443, 0]
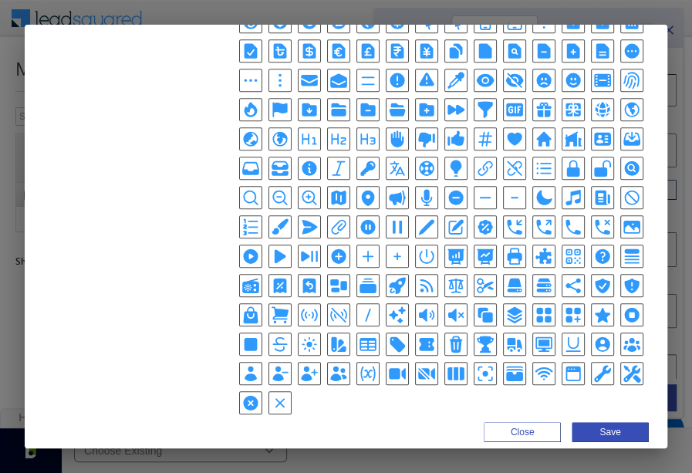
click at [564, 218] on icon "PhoneIcon" at bounding box center [573, 227] width 19 height 19
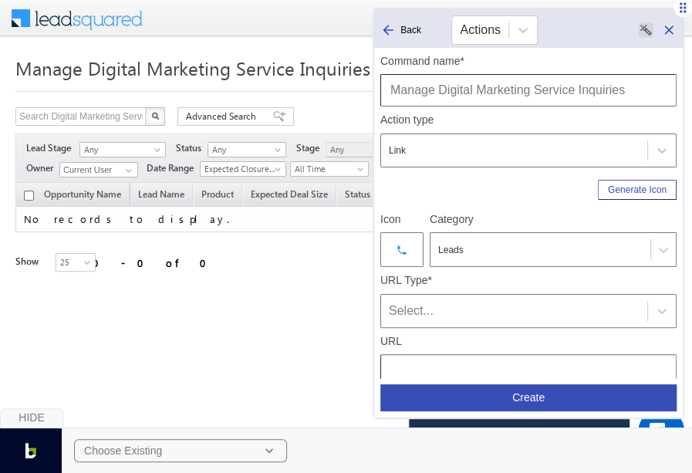
click at [464, 310] on div "Select..." at bounding box center [514, 311] width 251 height 19
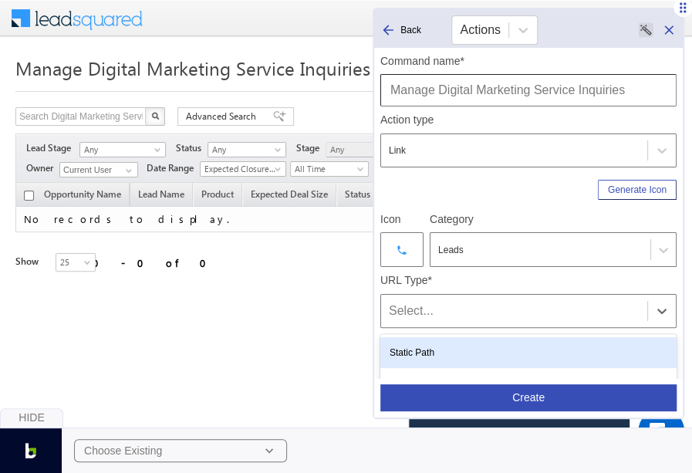
click at [451, 347] on div "Static Path" at bounding box center [529, 352] width 296 height 31
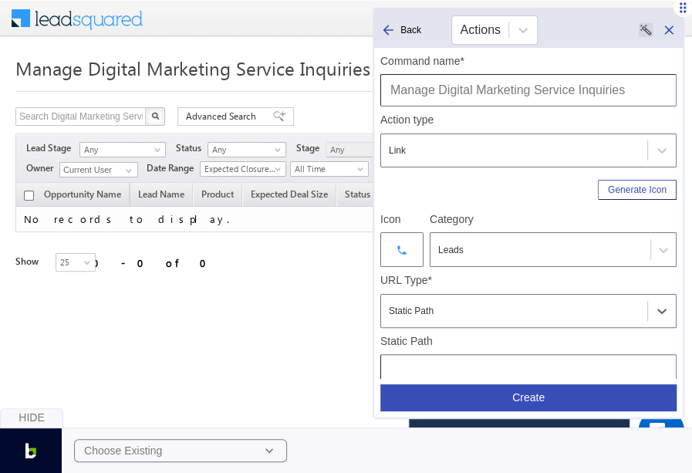
scroll to position [204, 0]
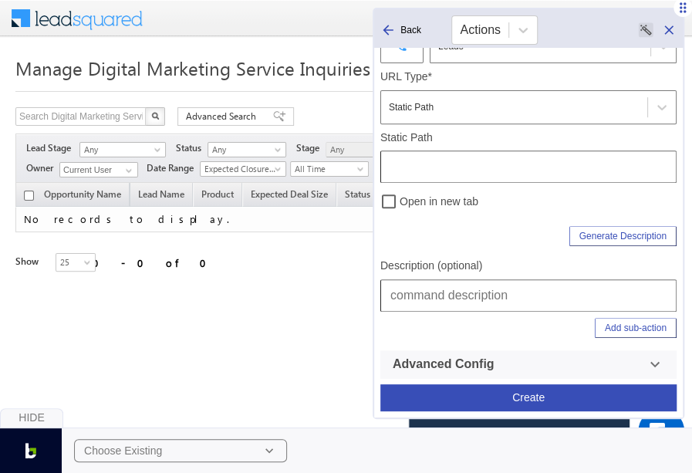
click at [462, 289] on input "text" at bounding box center [529, 295] width 296 height 32
paste input "Manage Digital Marketing Service Inquiries"
type input "Leads | Manage Opportunities | Manage Digital Marketing Service Inquiries"
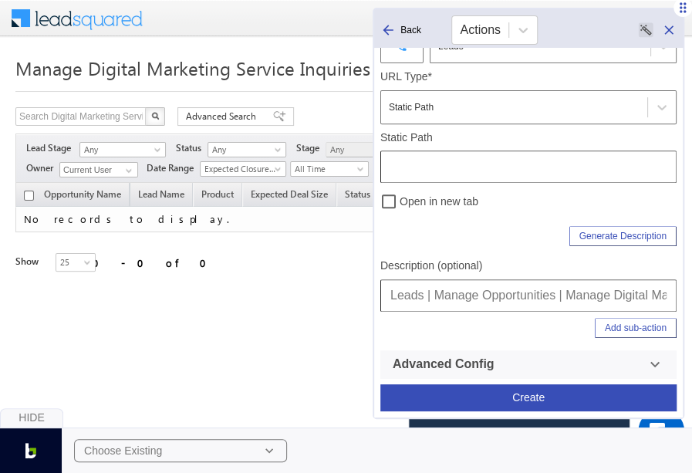
click at [566, 164] on input "text" at bounding box center [529, 167] width 296 height 32
type input "/OpportunityManagement?ec=12000"
click at [526, 402] on button "Create" at bounding box center [529, 397] width 296 height 27
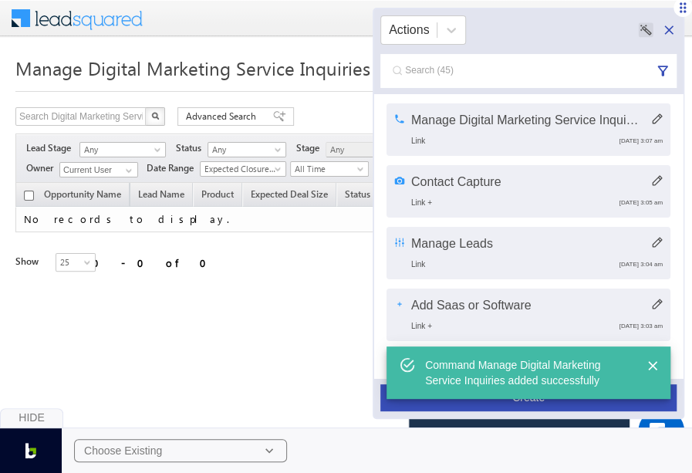
click at [92, 26] on span at bounding box center [87, 16] width 112 height 27
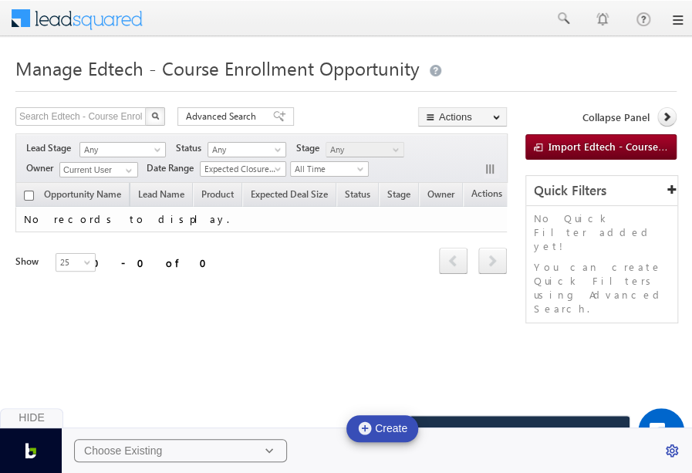
scroll to position [3, 0]
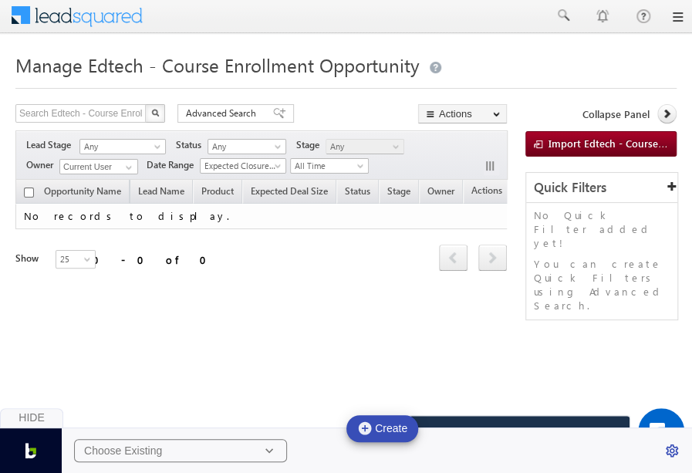
click at [51, 414] on div "Hide" at bounding box center [31, 418] width 63 height 20
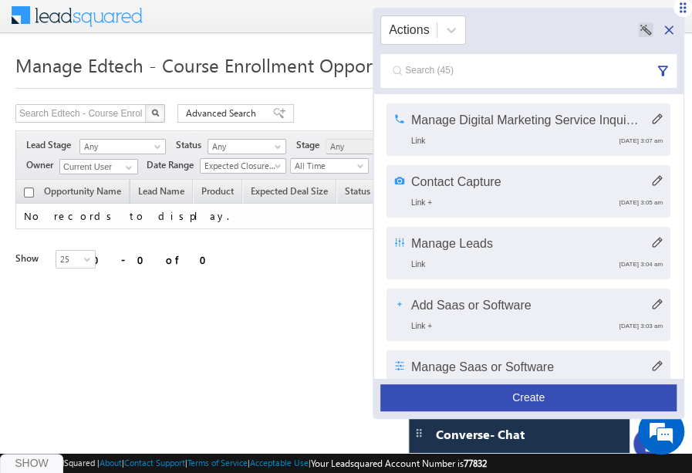
click at [448, 402] on button "Create" at bounding box center [529, 397] width 296 height 27
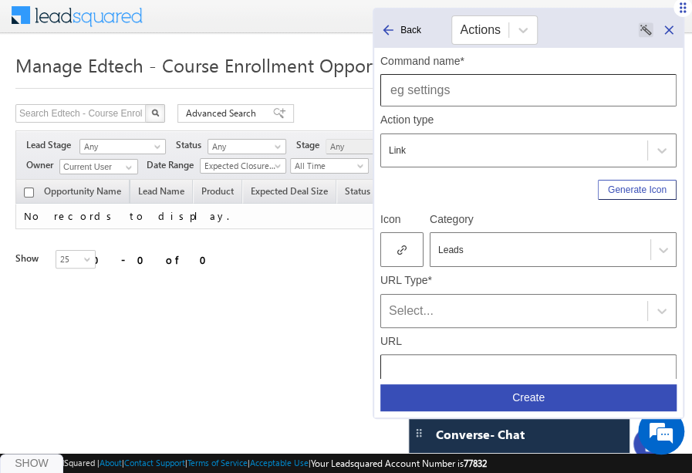
scroll to position [204, 0]
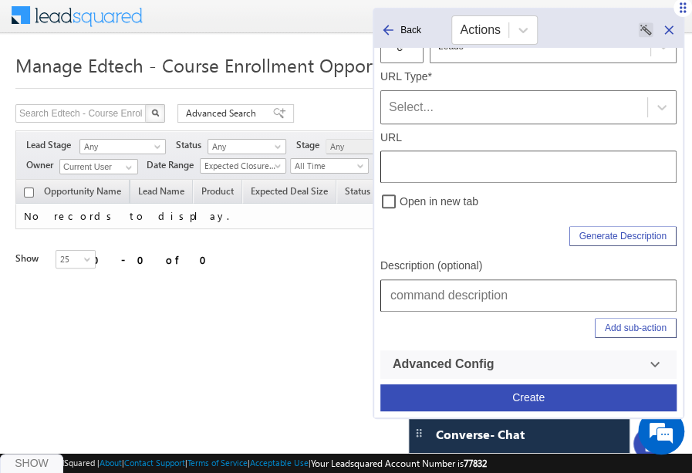
click at [459, 292] on input "text" at bounding box center [529, 295] width 296 height 32
paste input "/OpportunityManagement?ec=12000"
type input "/OpportunityManagement?ec=12000"
click at [48, 71] on span "Manage Edtech - Course Enrollment Opportunity" at bounding box center [217, 64] width 404 height 25
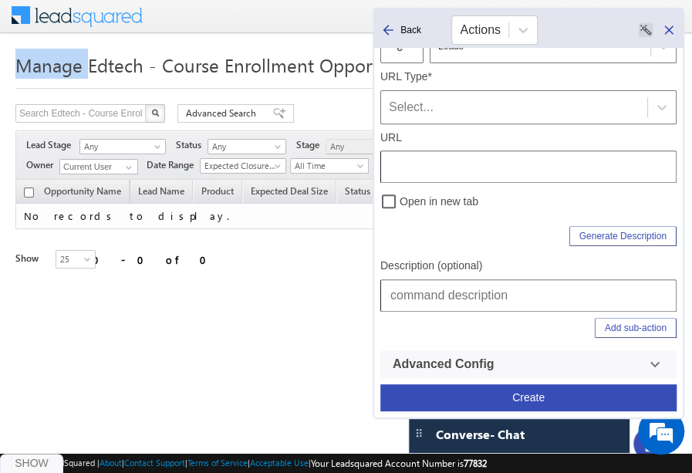
click at [48, 71] on span "Manage Edtech - Course Enrollment Opportunity" at bounding box center [217, 64] width 404 height 25
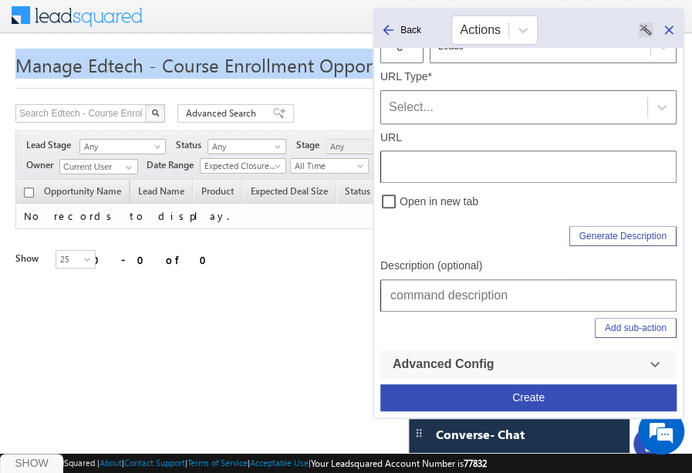
click at [48, 71] on span "Manage Edtech - Course Enrollment Opportunity" at bounding box center [217, 64] width 404 height 25
copy span "Manage Edtech - Course Enrollment Opportunity"
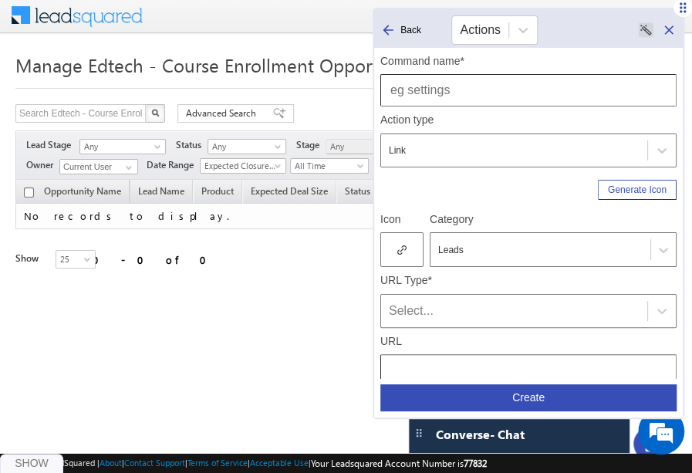
click at [530, 104] on input "text" at bounding box center [529, 90] width 296 height 32
paste input "Manage Edtech - Course Enrollment Opportunity"
type input "Manage Edtech - Course Enrollment Opportunity"
click at [432, 306] on div "Select..." at bounding box center [514, 311] width 251 height 19
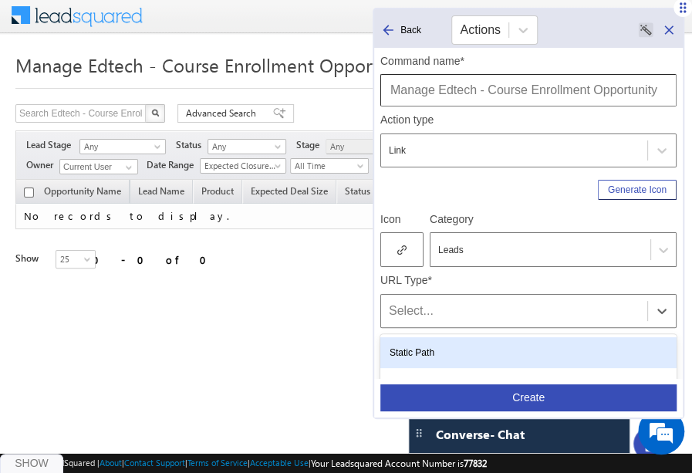
click at [431, 336] on div "Static Path Dynamic Path External link" at bounding box center [529, 383] width 296 height 99
click at [432, 345] on div "Static Path" at bounding box center [529, 352] width 296 height 31
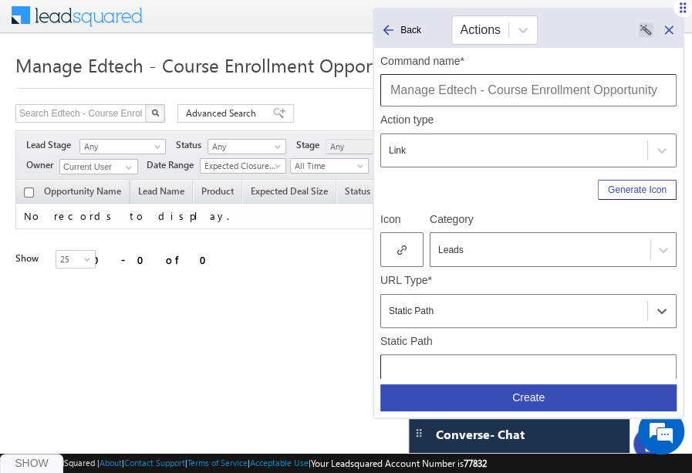
scroll to position [204, 0]
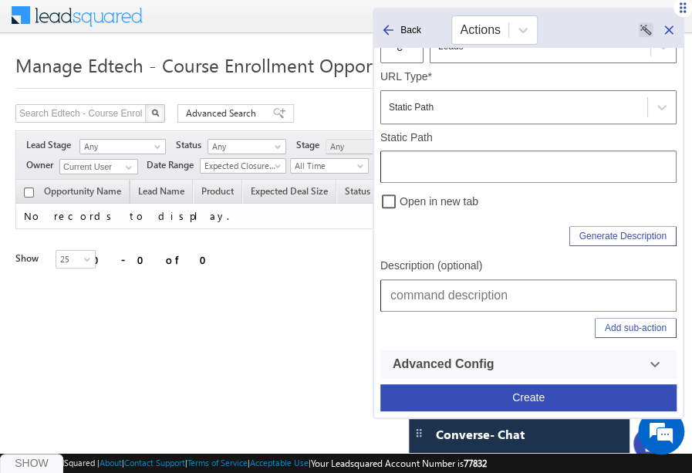
click at [443, 288] on input "text" at bounding box center [529, 295] width 296 height 32
type input "Leads | Manage Opportunities | Manage Edtech - Course Enrollment Opportunity"
click at [505, 175] on input "text" at bounding box center [529, 167] width 296 height 32
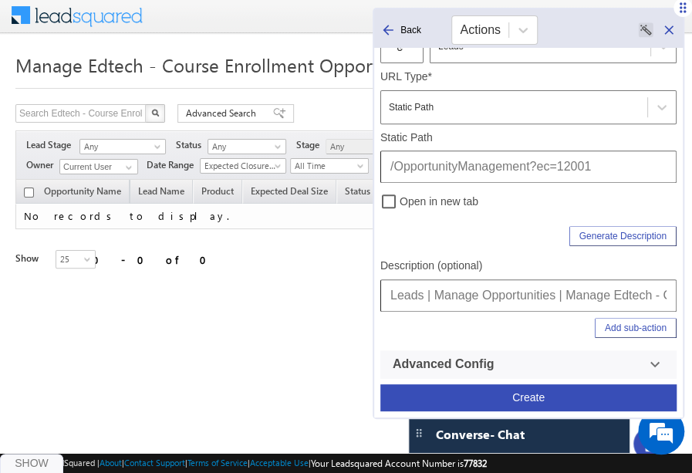
click at [505, 175] on input "/OpportunityManagement?ec=12001" at bounding box center [529, 167] width 296 height 32
type input "/OpportunityManagement?ec=12001"
click at [536, 398] on button "Create" at bounding box center [529, 397] width 296 height 27
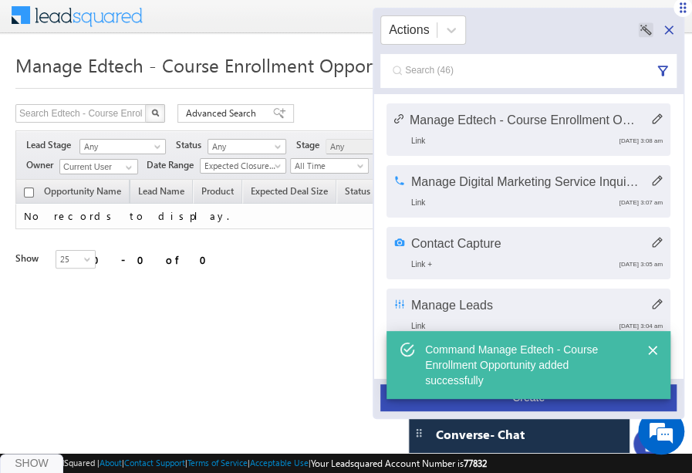
click at [652, 116] on icon at bounding box center [657, 118] width 11 height 11
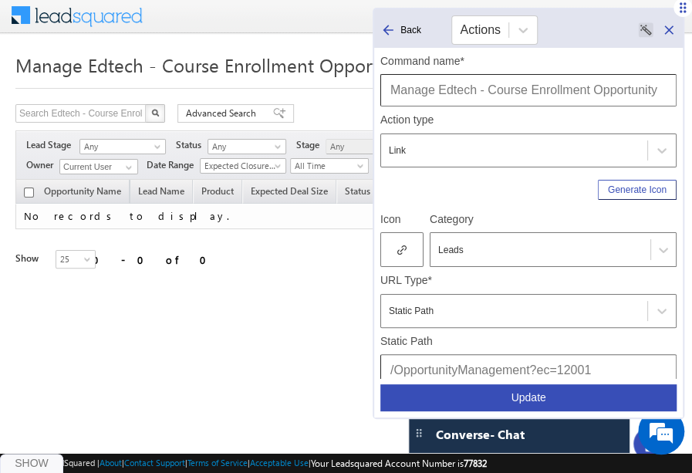
click at [401, 254] on icon at bounding box center [402, 250] width 9 height 11
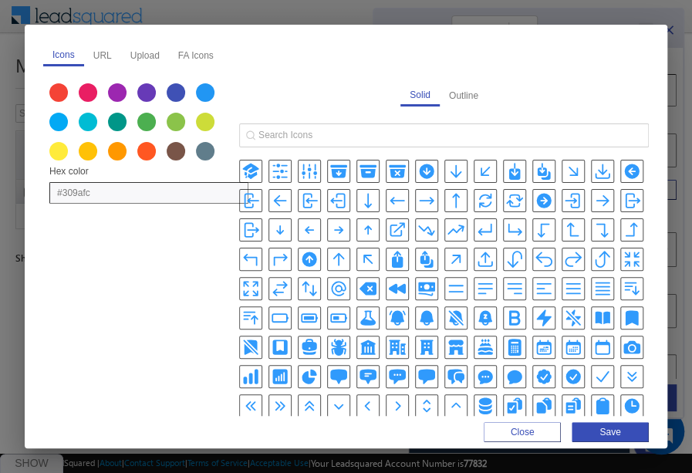
click at [400, 340] on icon "BuildingOffice2Icon" at bounding box center [397, 347] width 17 height 15
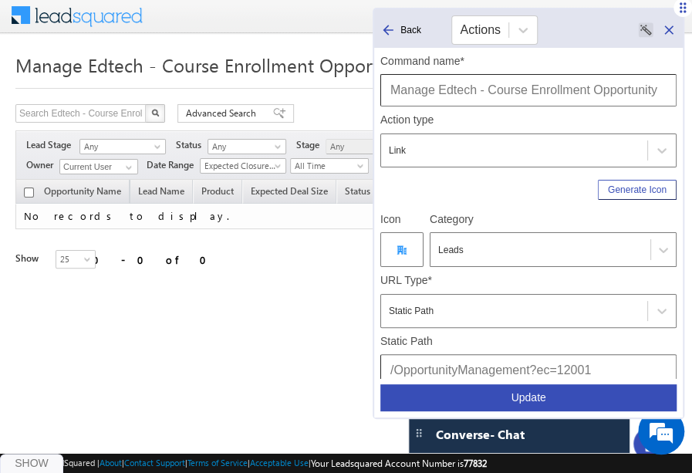
scroll to position [204, 0]
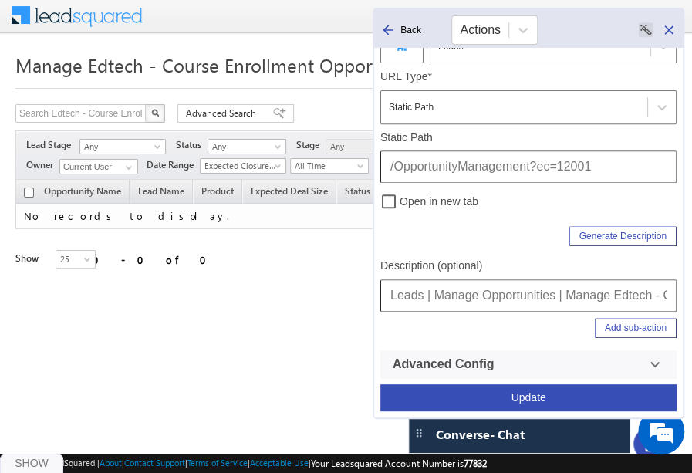
drag, startPoint x: 563, startPoint y: 294, endPoint x: 343, endPoint y: 282, distance: 221.1
click at [343, 282] on body "Menu [GEOGRAPHIC_DATA][PERSON_NAME] a@bea con.l i" at bounding box center [346, 235] width 692 height 476
click at [432, 390] on button "Update" at bounding box center [529, 397] width 296 height 27
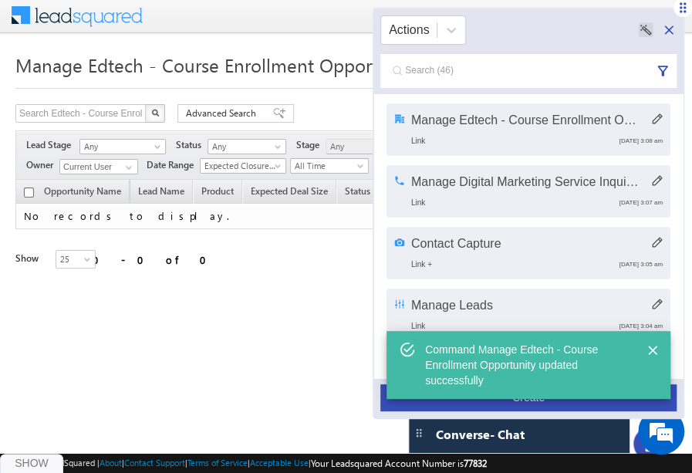
click at [457, 405] on button "Create" at bounding box center [529, 397] width 296 height 27
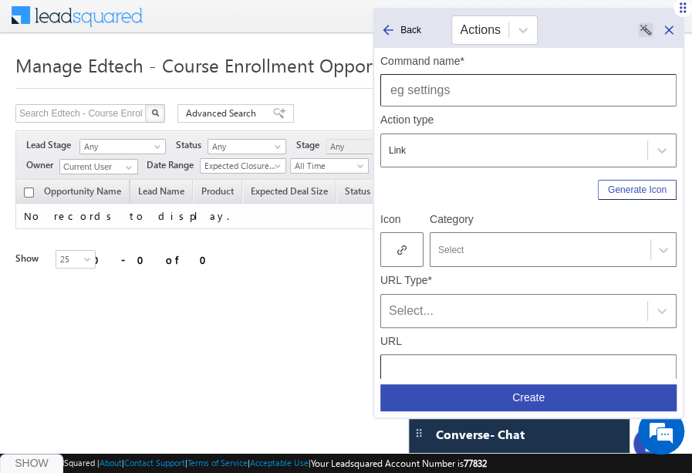
click at [82, 15] on span at bounding box center [87, 13] width 112 height 27
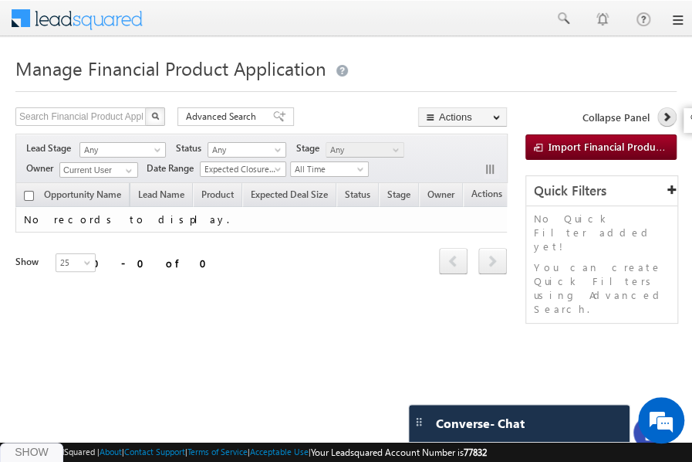
click at [668, 118] on icon at bounding box center [666, 116] width 11 height 11
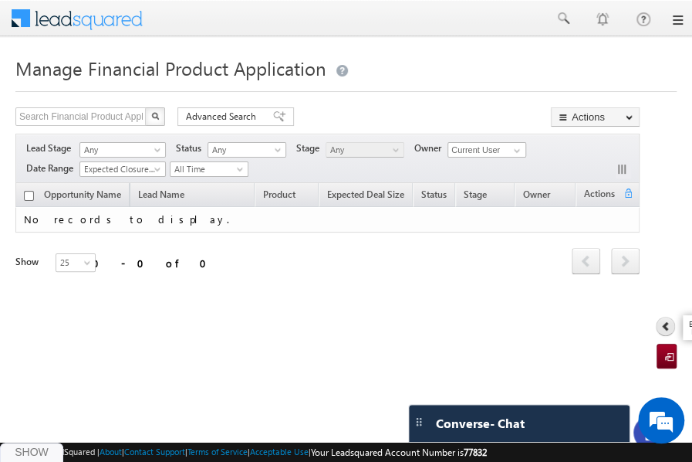
click at [666, 327] on icon at bounding box center [666, 325] width 11 height 11
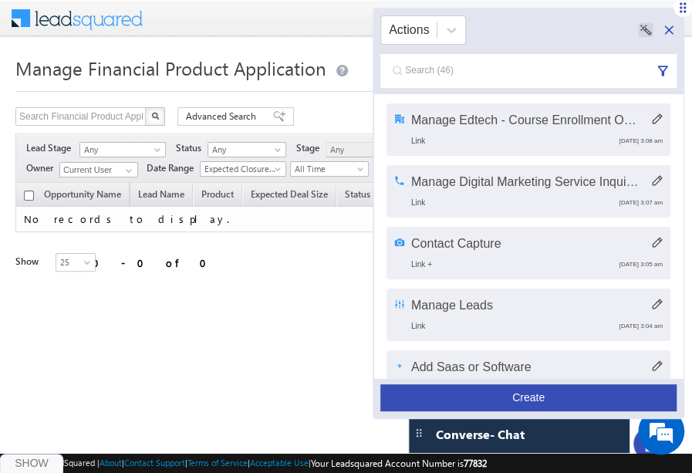
click at [567, 396] on button "Create" at bounding box center [529, 397] width 296 height 27
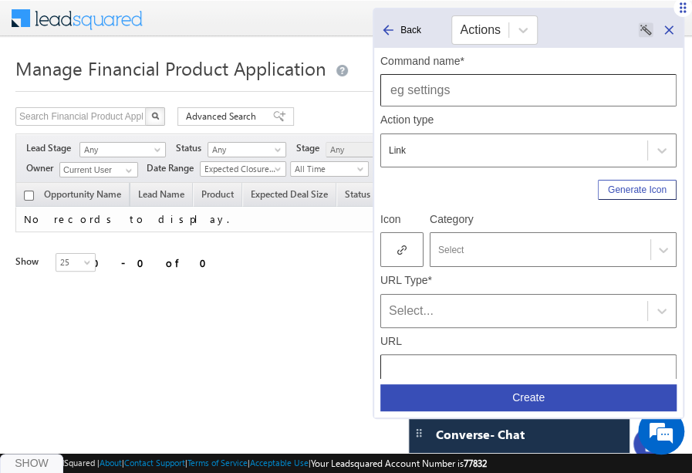
scroll to position [204, 0]
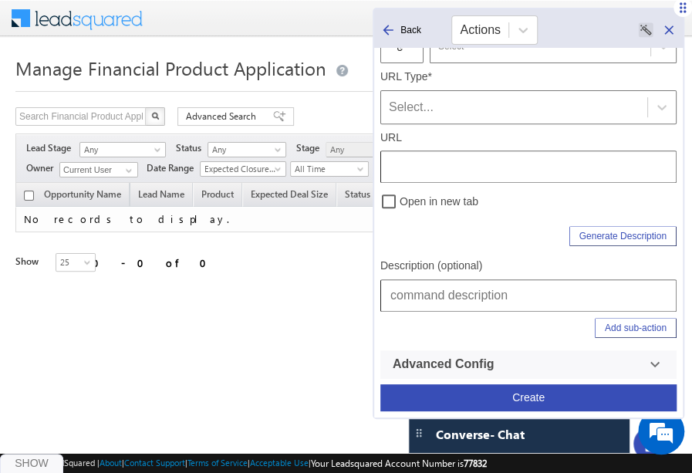
click at [486, 303] on input "text" at bounding box center [529, 295] width 296 height 32
paste input "Leads | Manage Opportunities |"
click at [123, 67] on span "Manage Financial Product Application" at bounding box center [170, 68] width 311 height 25
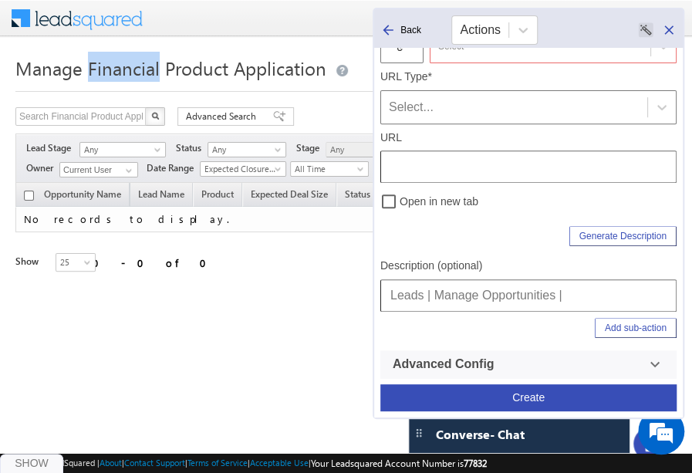
click at [123, 67] on span "Manage Financial Product Application" at bounding box center [170, 68] width 311 height 25
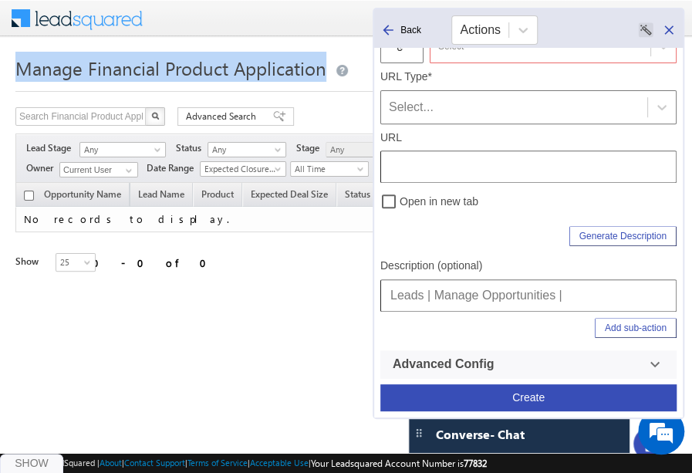
click at [123, 67] on span "Manage Financial Product Application" at bounding box center [170, 68] width 311 height 25
copy span "Manage Financial Product Application"
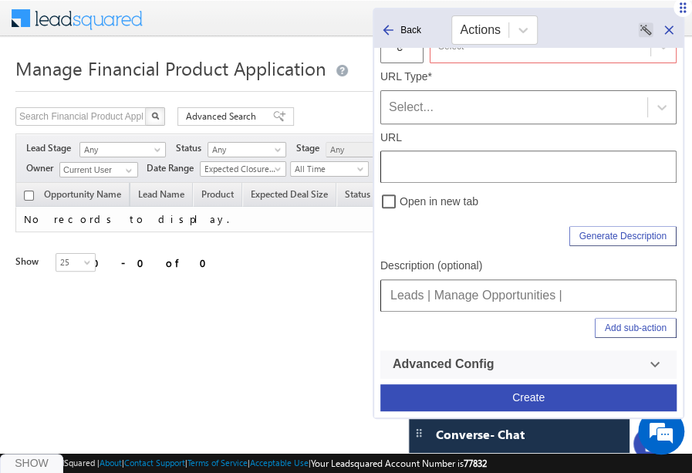
click at [589, 287] on input "Leads | Manage Opportunities |" at bounding box center [529, 295] width 296 height 32
paste input "Manage Financial Product Application"
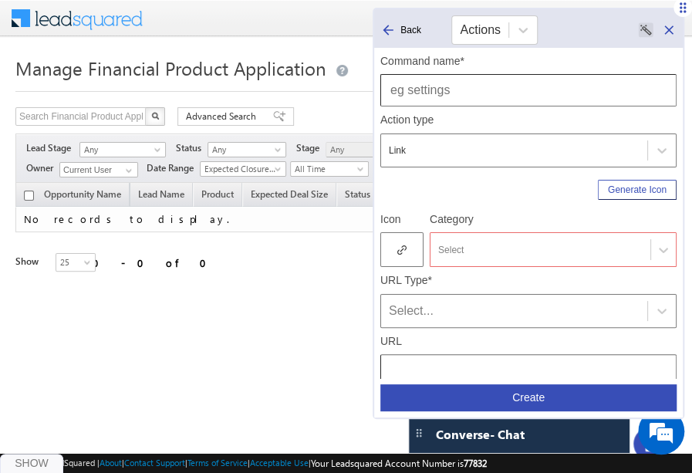
type input "Leads | Manage Opportunities | Manage Financial Product Application"
click at [485, 89] on input "text" at bounding box center [529, 90] width 296 height 32
type input "Manage Financial Product Application"
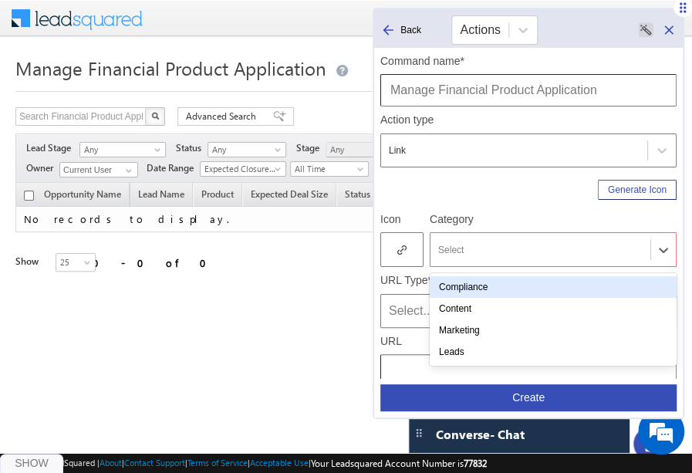
click at [509, 249] on div at bounding box center [540, 250] width 205 height 14
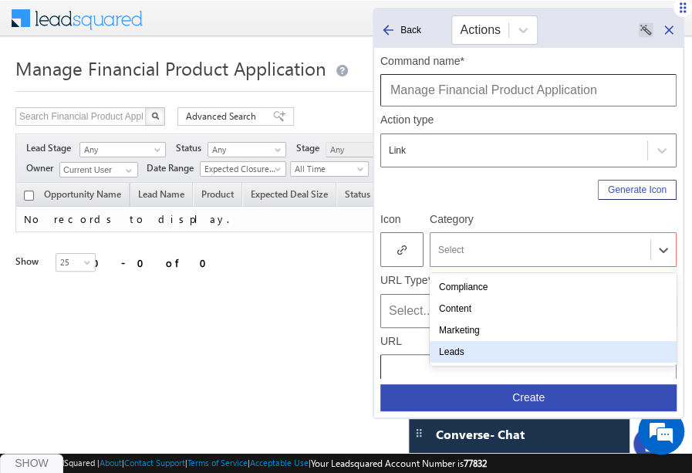
click at [477, 341] on div "Leads" at bounding box center [553, 352] width 247 height 22
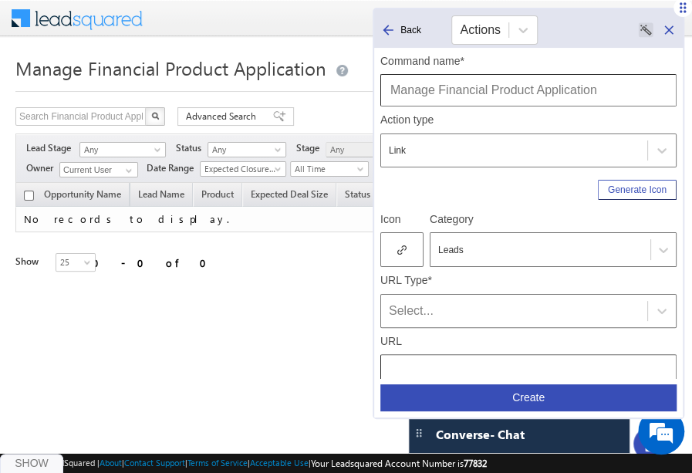
click at [411, 255] on div at bounding box center [402, 249] width 43 height 35
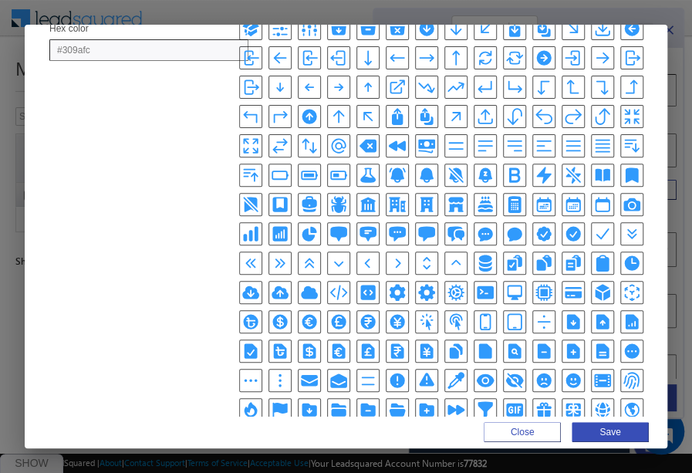
scroll to position [149, 0]
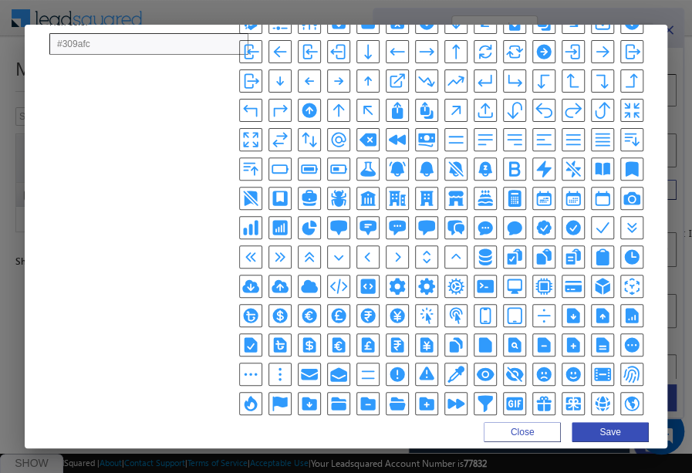
click at [572, 249] on icon "ClipboardDocumentListIcon" at bounding box center [576, 255] width 9 height 12
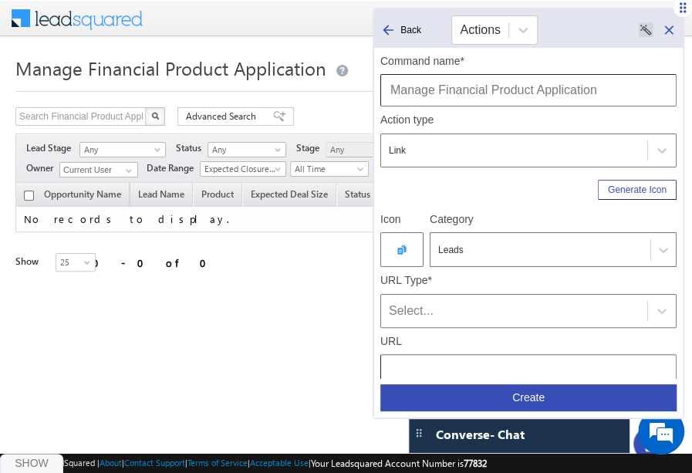
click at [497, 305] on div "Select..." at bounding box center [514, 311] width 251 height 19
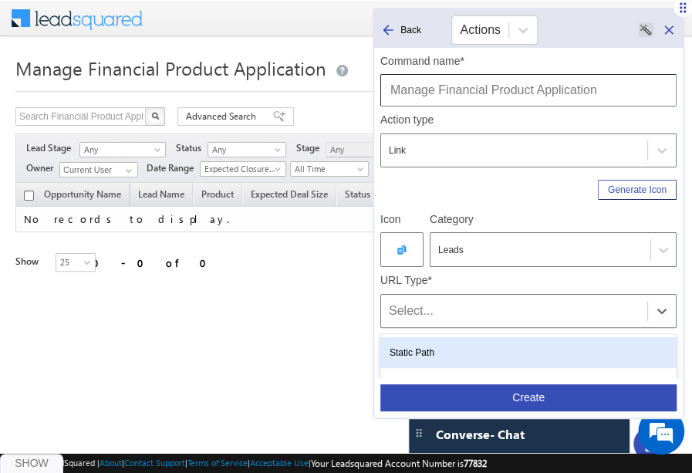
click at [455, 350] on div "Static Path" at bounding box center [529, 352] width 296 height 31
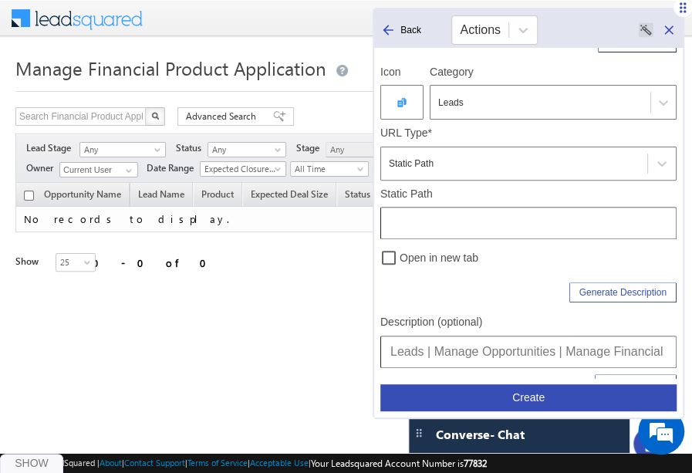
scroll to position [151, 0]
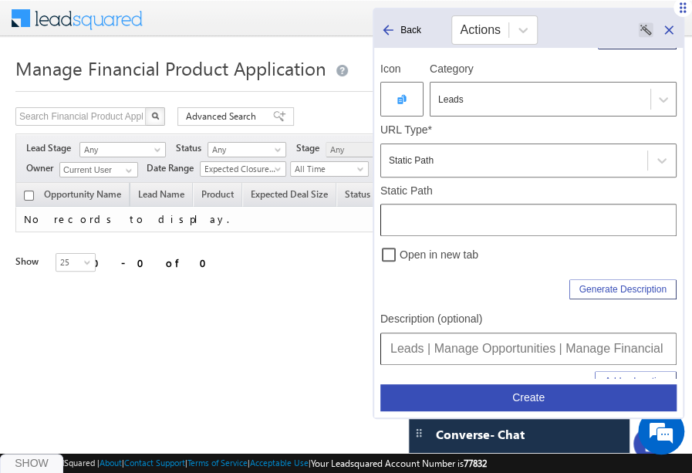
click at [458, 217] on input "text" at bounding box center [529, 220] width 296 height 32
type input "/OpportunityManagement?ec=12002"
click at [490, 396] on button "Create" at bounding box center [529, 397] width 296 height 27
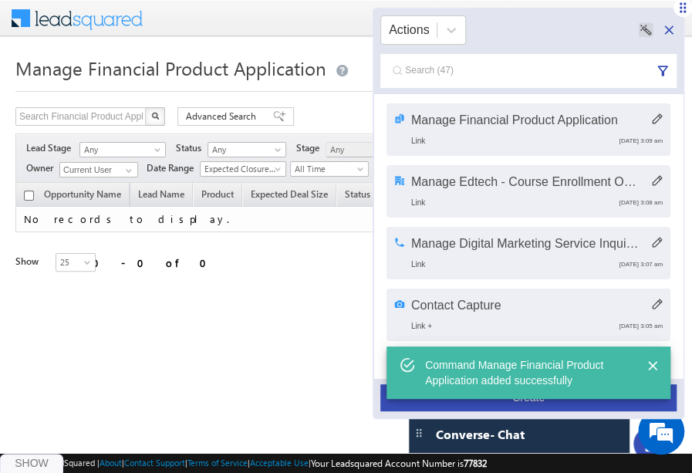
click at [505, 401] on button "Create" at bounding box center [529, 397] width 296 height 27
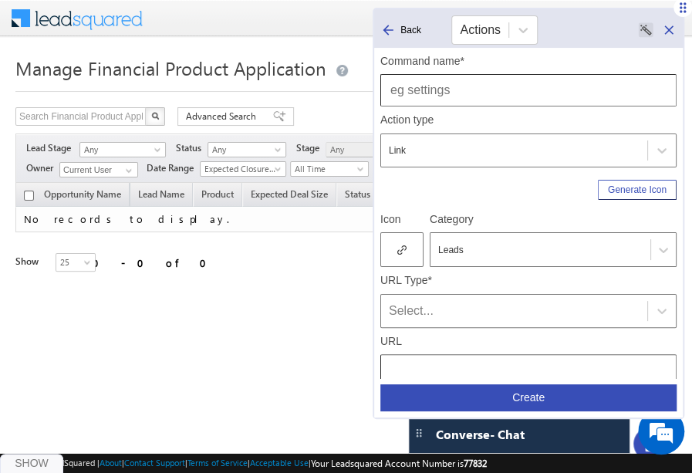
click at [94, 22] on span at bounding box center [87, 16] width 112 height 27
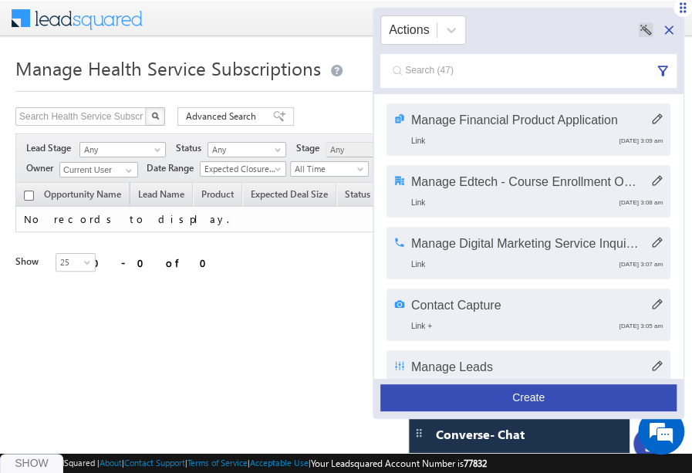
click at [557, 396] on button "Create" at bounding box center [529, 397] width 296 height 27
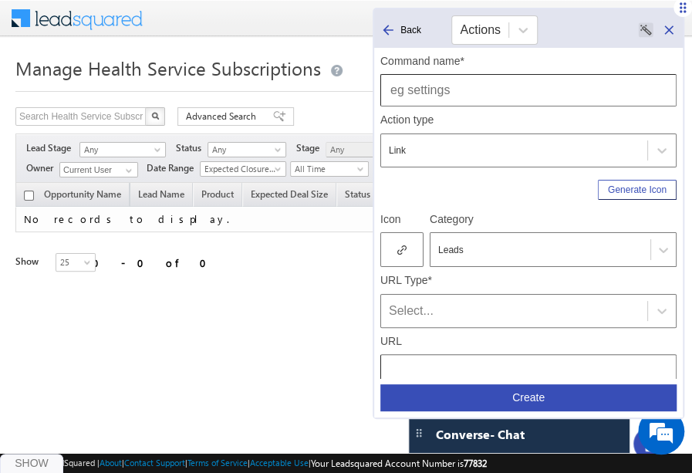
scroll to position [204, 0]
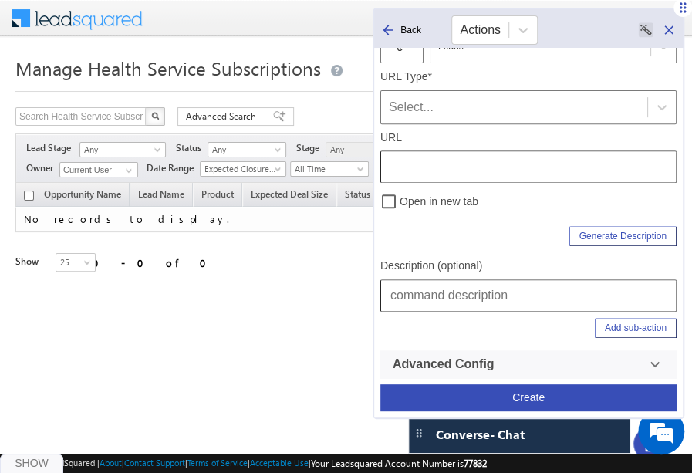
click at [492, 293] on input "text" at bounding box center [529, 295] width 296 height 32
paste input "/OpportunityManagement?ec=12002"
type input "/OpportunityManagement?ec=12002"
click at [224, 76] on span "Manage Health Service Subscriptions" at bounding box center [168, 68] width 306 height 25
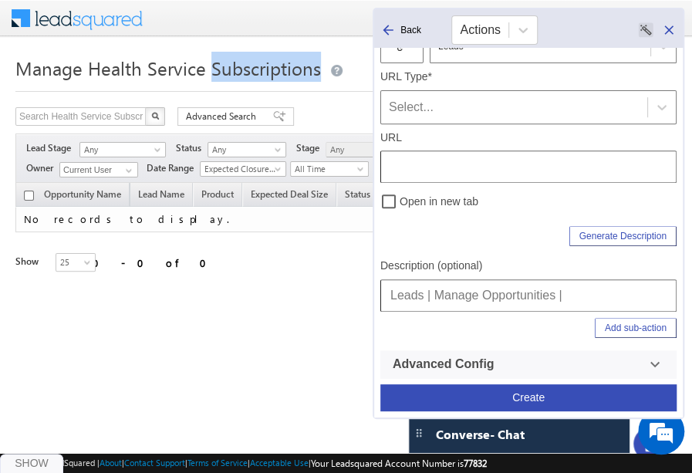
click at [224, 76] on span "Manage Health Service Subscriptions" at bounding box center [168, 68] width 306 height 25
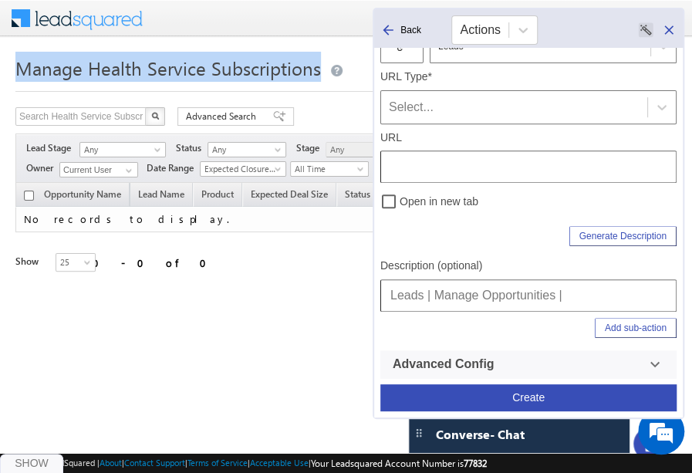
click at [224, 76] on span "Manage Health Service Subscriptions" at bounding box center [168, 68] width 306 height 25
copy span "Manage Health Service Subscriptions"
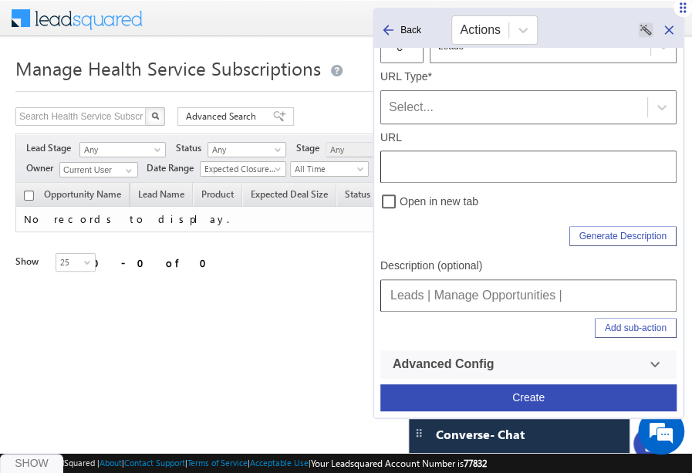
click at [614, 294] on input "Leads | Manage Opportunities |" at bounding box center [529, 295] width 296 height 32
paste input "Manage Health Service Subscriptions"
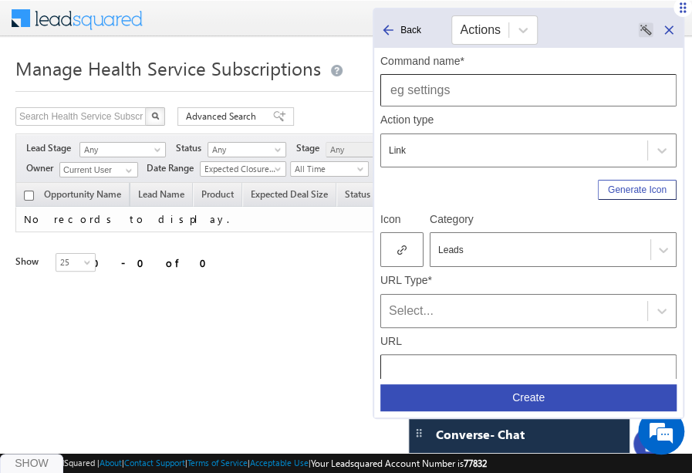
type input "Leads | Manage Opportunities | Manage Health Service Subscriptions"
click at [517, 101] on input "text" at bounding box center [529, 90] width 296 height 32
type input "Manage Health Service Subscriptions"
click at [404, 255] on div at bounding box center [402, 249] width 43 height 35
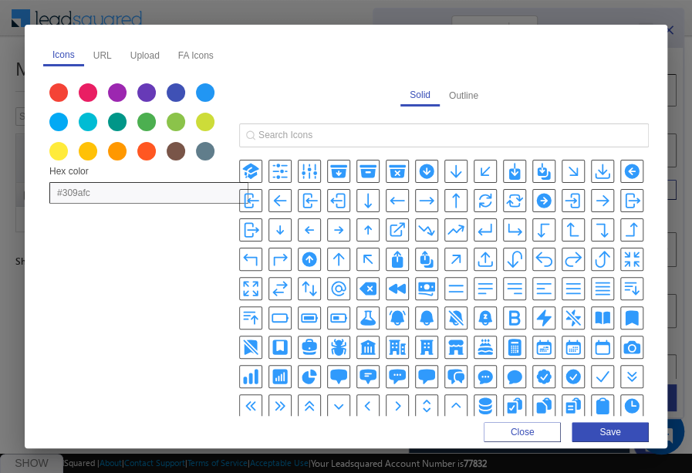
click at [425, 344] on icon "BuildingOfficeIcon" at bounding box center [427, 347] width 19 height 19
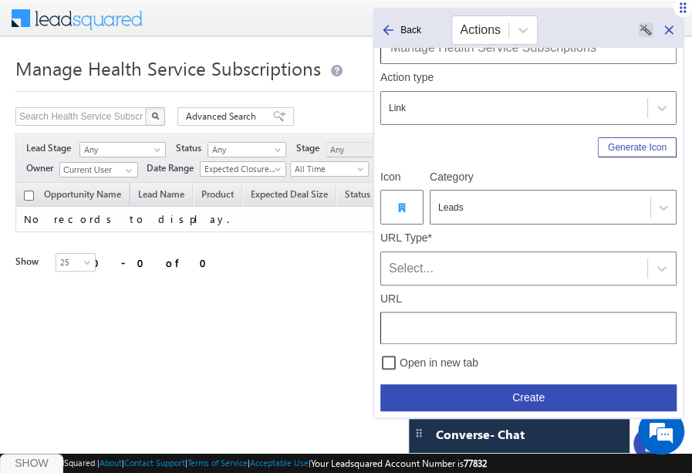
scroll to position [43, 0]
click at [482, 257] on div "Select..." at bounding box center [514, 268] width 266 height 22
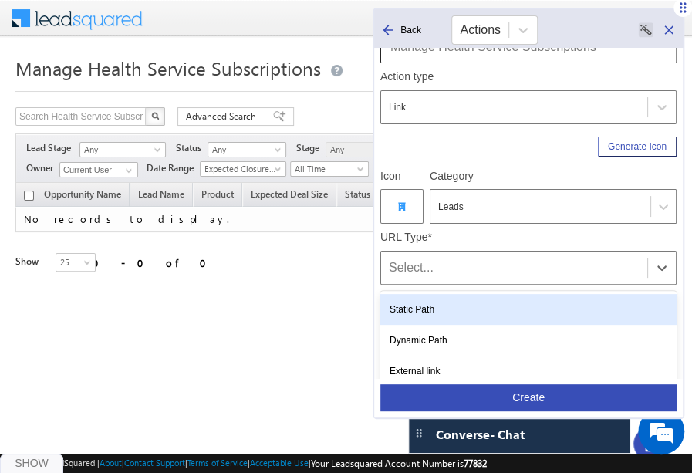
click at [450, 296] on div "Static Path" at bounding box center [529, 309] width 296 height 31
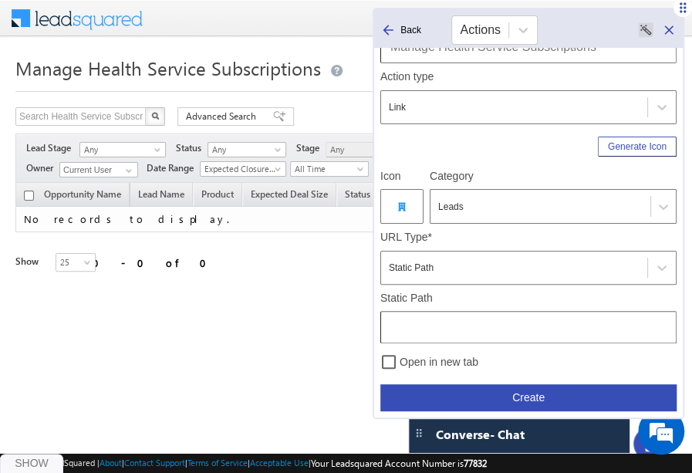
click at [487, 343] on div "Open in new tab" at bounding box center [529, 358] width 296 height 31
click at [486, 331] on input "text" at bounding box center [529, 327] width 296 height 32
paste input "/OpportunityManagement?ec=12003"
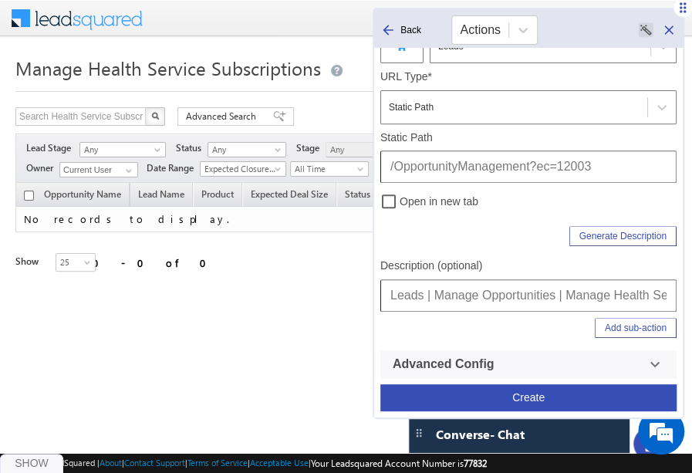
type input "/OpportunityManagement?ec=12003"
click at [566, 299] on input "Leads | Manage Opportunities | Manage Health Service Subscriptions" at bounding box center [529, 295] width 296 height 32
click at [557, 391] on button "Create" at bounding box center [529, 397] width 296 height 27
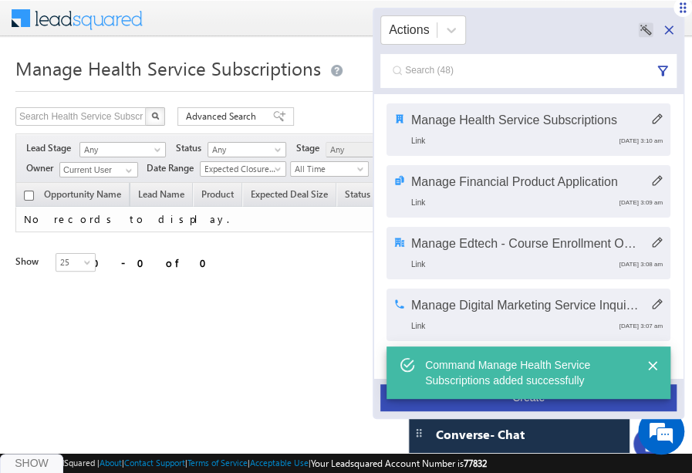
click at [109, 14] on span at bounding box center [87, 16] width 112 height 27
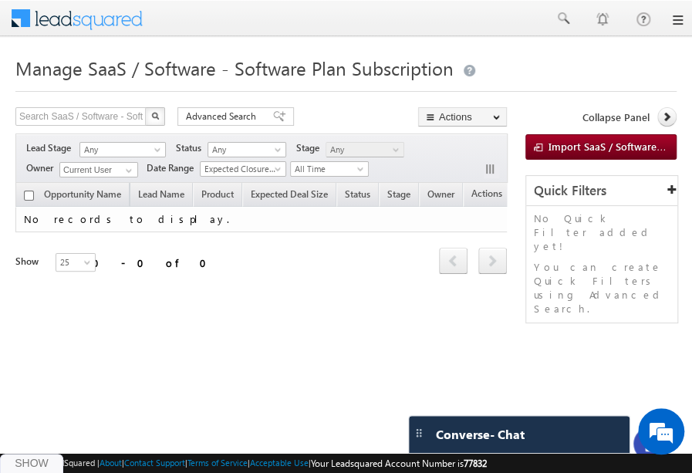
click at [563, 61] on h1 "Manage SaaS / Software - Software Plan Subscription" at bounding box center [345, 67] width 661 height 30
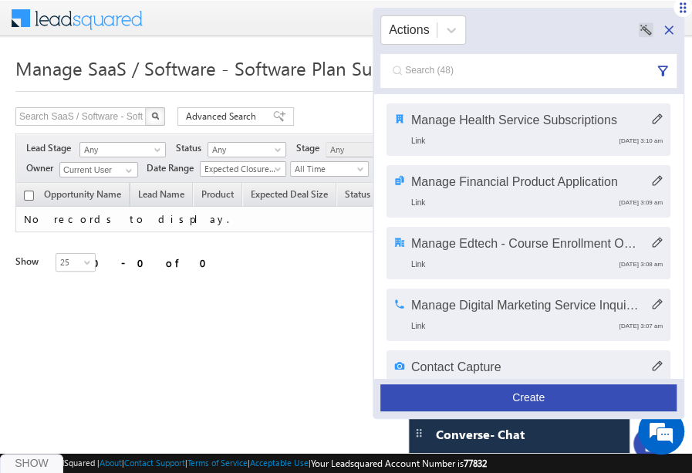
click at [546, 394] on button "Create" at bounding box center [529, 397] width 296 height 27
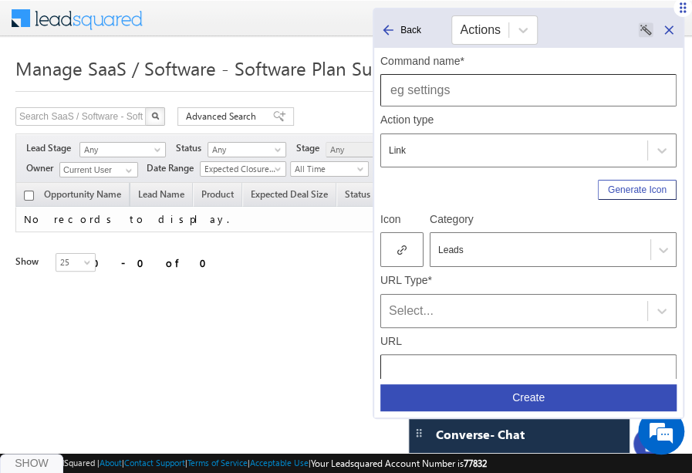
scroll to position [204, 0]
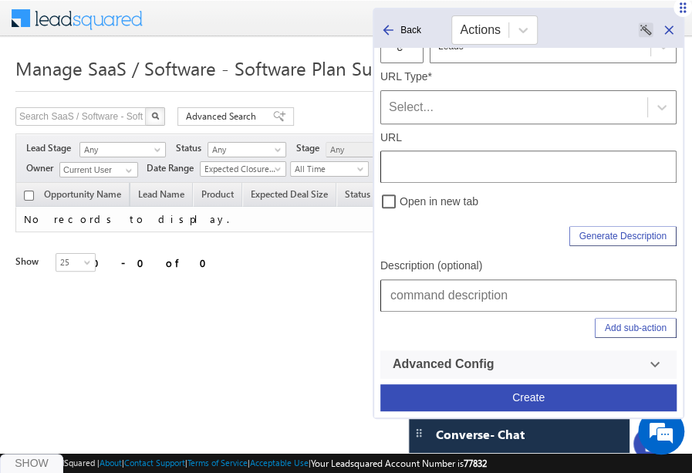
click at [471, 312] on div "Add sub-action" at bounding box center [529, 331] width 296 height 39
click at [473, 306] on input "text" at bounding box center [529, 295] width 296 height 32
paste input "Leads | Manage Opportunities |"
click at [132, 72] on span "Manage SaaS / Software - Software Plan Subscription" at bounding box center [234, 68] width 438 height 25
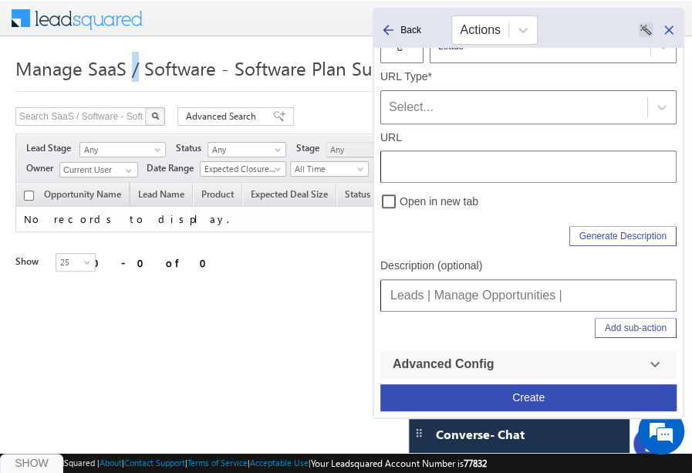
click at [132, 72] on span "Manage SaaS / Software - Software Plan Subscription" at bounding box center [234, 68] width 438 height 25
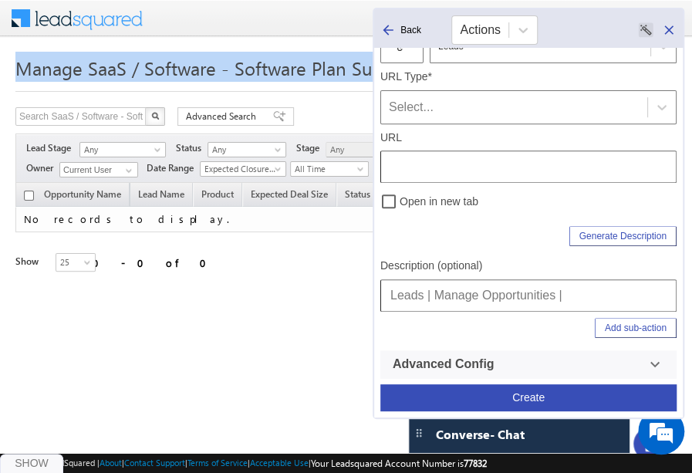
click at [132, 72] on span "Manage SaaS / Software - Software Plan Subscription" at bounding box center [234, 68] width 438 height 25
copy span "Manage SaaS / Software - Software Plan Subscription"
click at [616, 303] on input "Leads | Manage Opportunities |" at bounding box center [529, 295] width 296 height 32
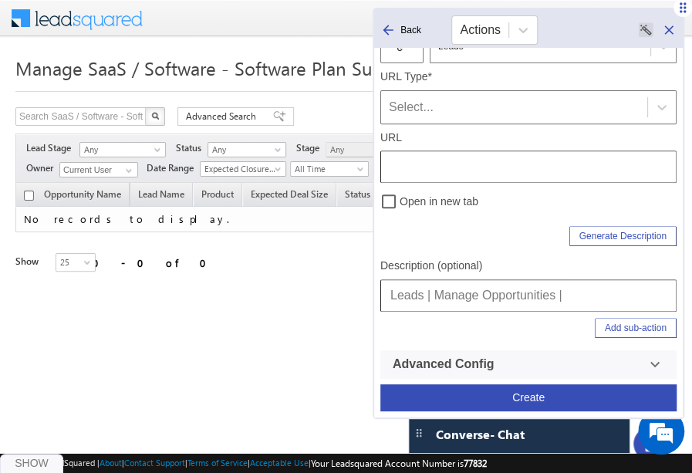
paste input "Manage SaaS / Software - Software Plan Subscription"
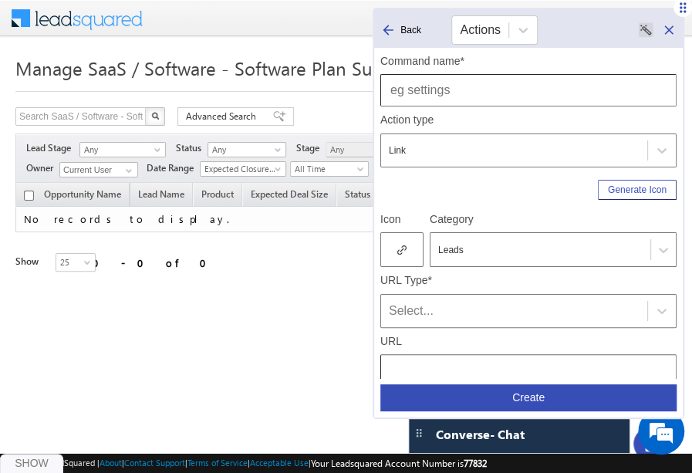
type input "Leads | Manage Opportunities | Manage SaaS / Software - Software Plan Subscript…"
click at [488, 99] on input "text" at bounding box center [529, 90] width 296 height 32
type input "Manage SaaS / Software - Software Plan Subscription"
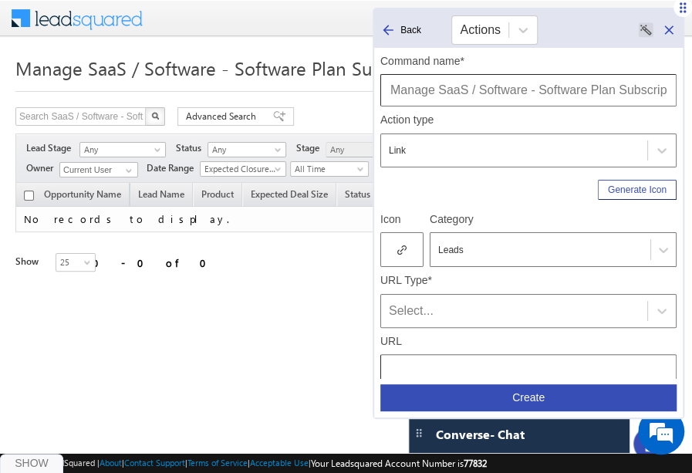
click at [406, 247] on div at bounding box center [402, 249] width 43 height 35
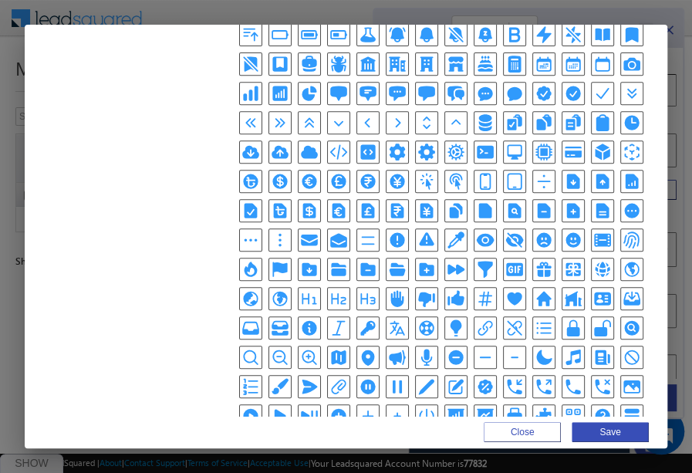
scroll to position [284, 0]
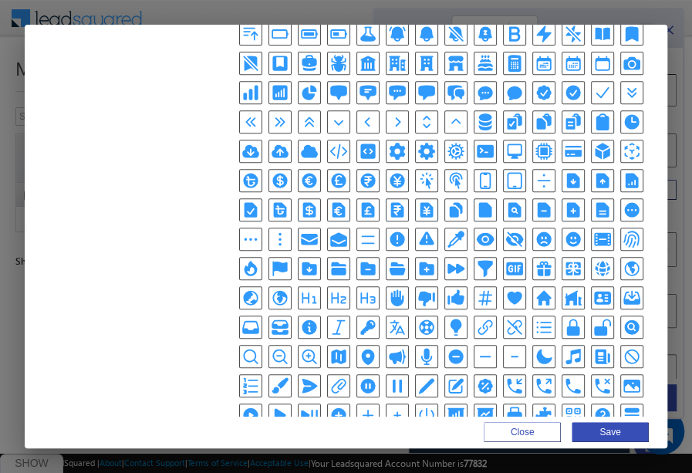
click at [543, 146] on icon "CpuChipIcon" at bounding box center [544, 151] width 19 height 19
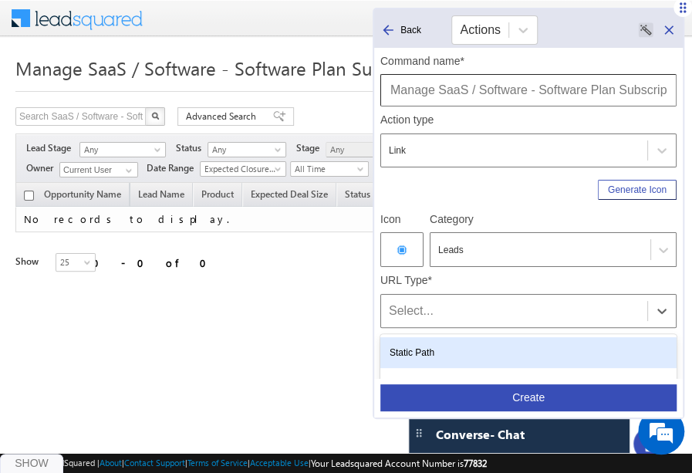
click at [445, 303] on div "Select..." at bounding box center [514, 311] width 251 height 19
click at [427, 351] on div "Static Path" at bounding box center [529, 352] width 296 height 31
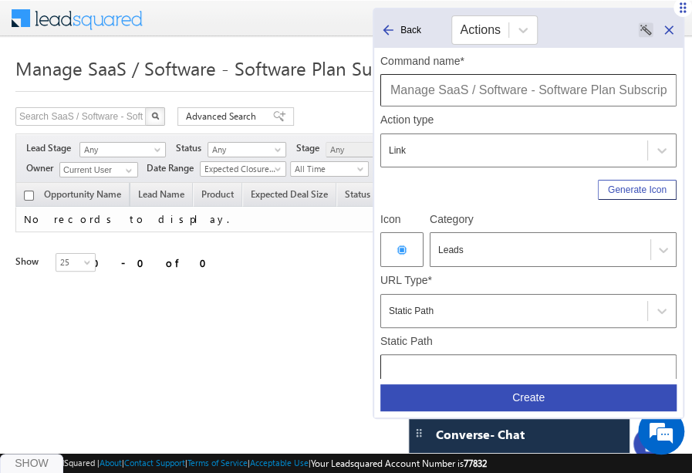
scroll to position [204, 0]
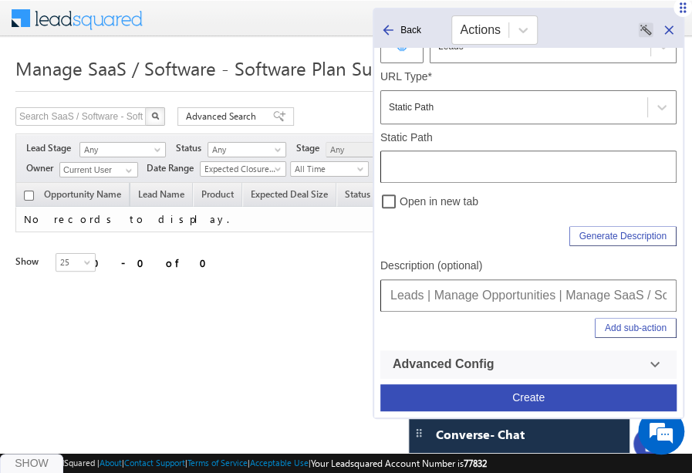
click at [472, 172] on input "text" at bounding box center [529, 167] width 296 height 32
type input "/OpportunityManagement?ec=12004"
click at [539, 399] on button "Create" at bounding box center [529, 397] width 296 height 27
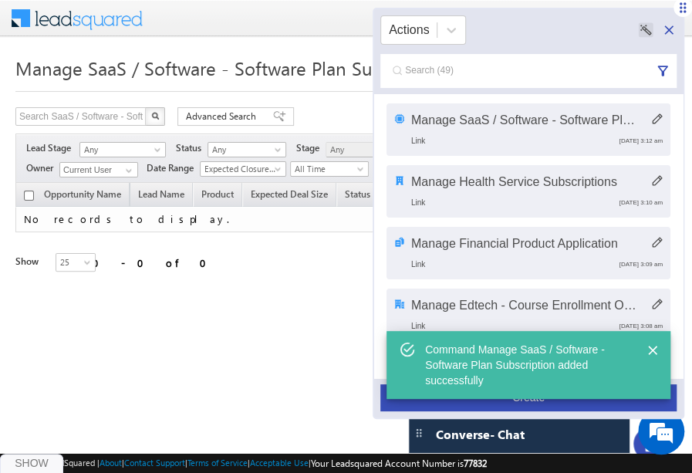
click at [127, 19] on span at bounding box center [87, 16] width 112 height 27
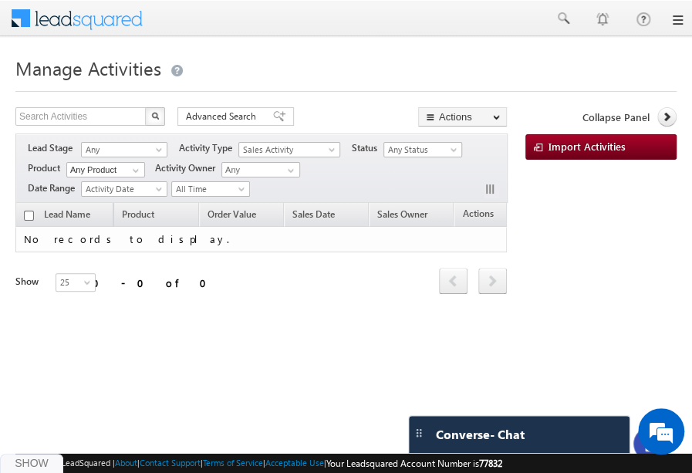
click at [381, 316] on div "Lead Name Product Order Value Sales Date Sales Owner Actions No records to disp…" at bounding box center [261, 270] width 492 height 134
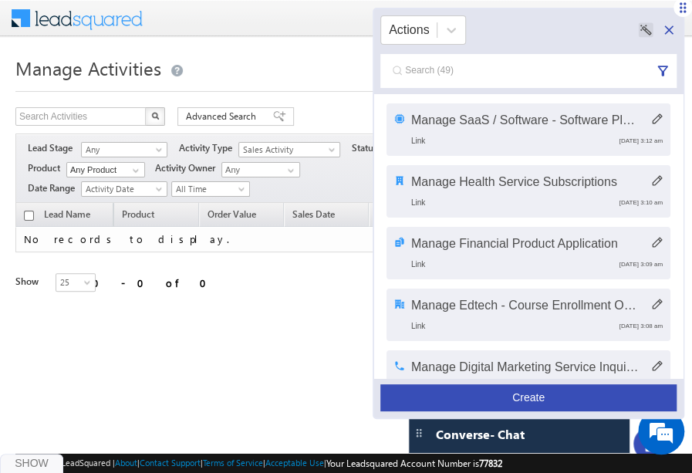
click at [449, 407] on button "Create" at bounding box center [529, 397] width 296 height 27
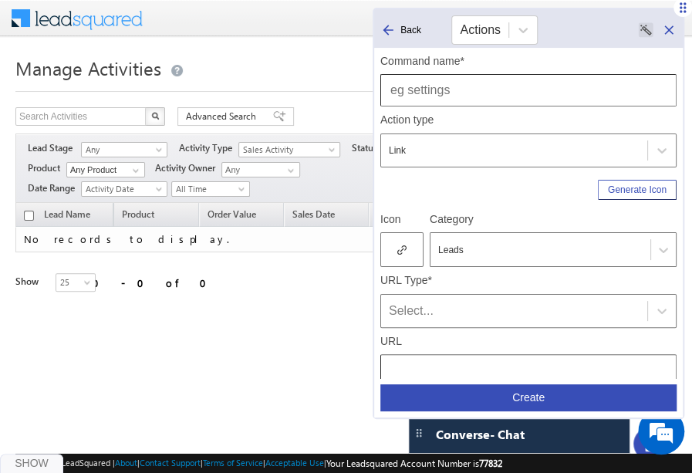
click at [537, 83] on input "text" at bounding box center [529, 90] width 296 height 32
type input "Manage Activites"
click at [414, 243] on div at bounding box center [402, 249] width 43 height 35
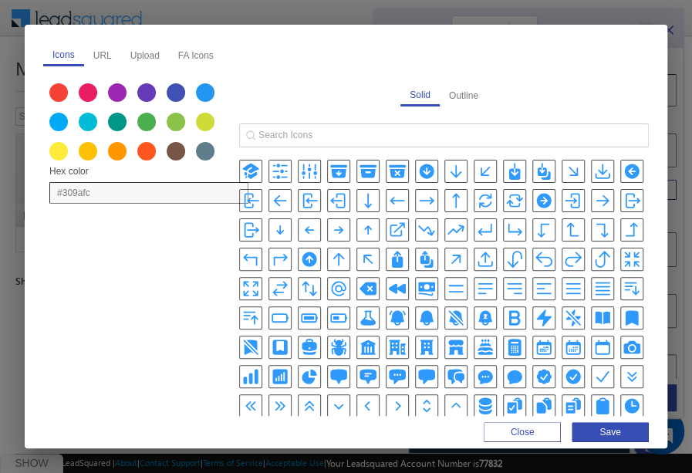
click at [447, 232] on icon "ArrowTrendingUpIcon" at bounding box center [456, 230] width 19 height 19
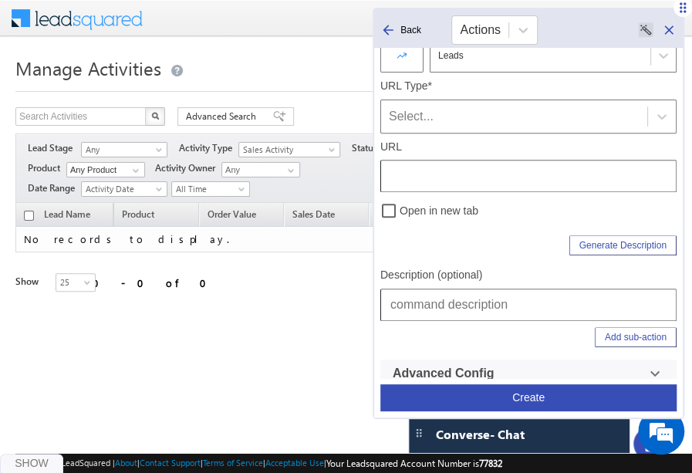
scroll to position [195, 0]
click at [406, 113] on div "Select..." at bounding box center [514, 116] width 251 height 19
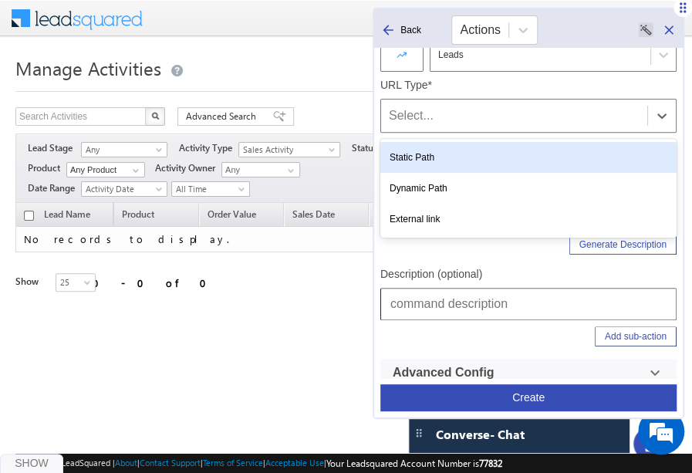
click at [420, 151] on div "Static Path" at bounding box center [529, 157] width 296 height 31
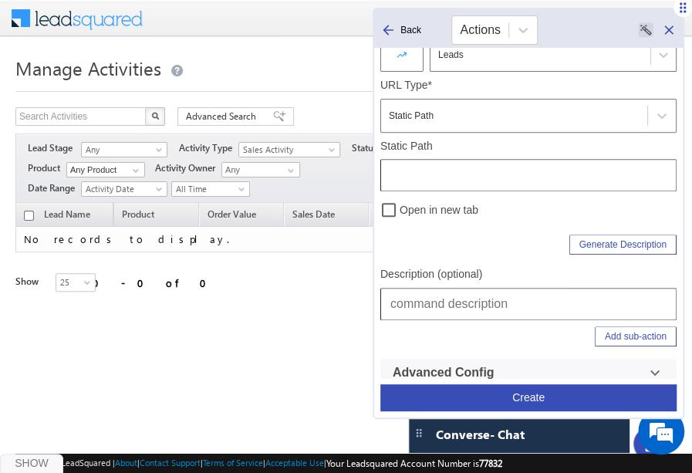
click at [474, 172] on input "text" at bounding box center [529, 175] width 296 height 32
type input "/ActivityManagement?ec=30"
click at [482, 299] on input "text" at bounding box center [529, 304] width 296 height 32
type input "Leads | Manage Activities"
click at [519, 391] on button "Create" at bounding box center [529, 397] width 296 height 27
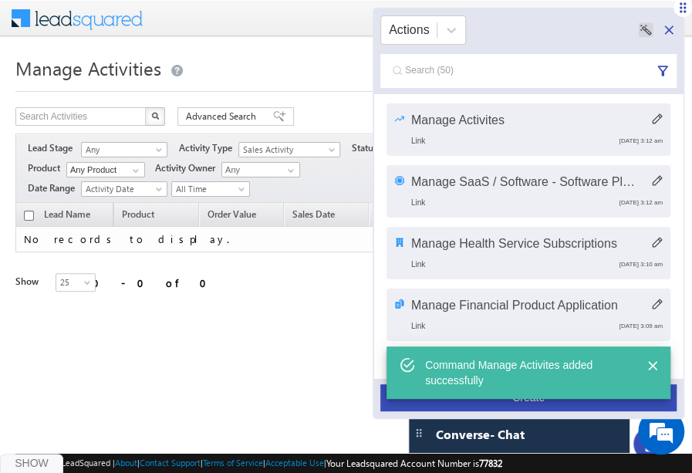
click at [661, 364] on button "Close" at bounding box center [652, 365] width 23 height 23
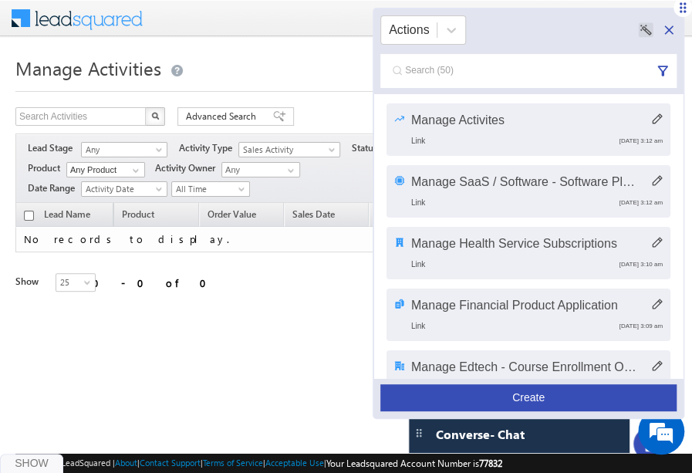
click at [541, 391] on button "Create" at bounding box center [529, 397] width 296 height 27
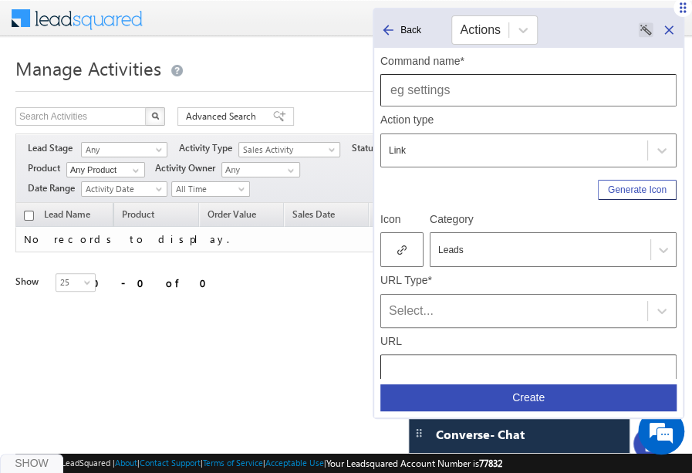
click at [69, 29] on span at bounding box center [87, 16] width 112 height 27
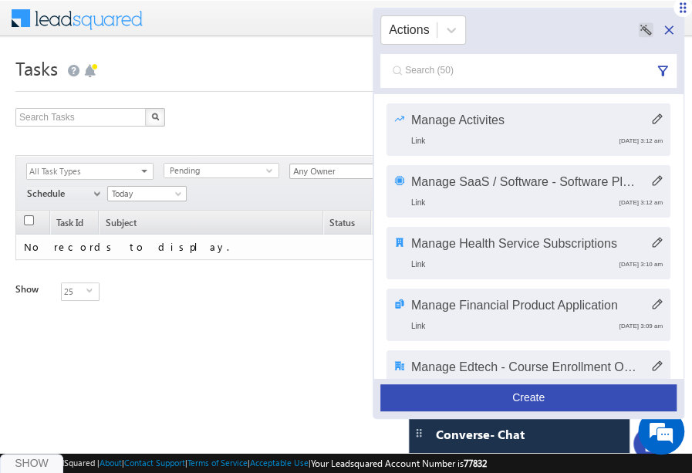
click at [537, 401] on button "Create" at bounding box center [529, 397] width 296 height 27
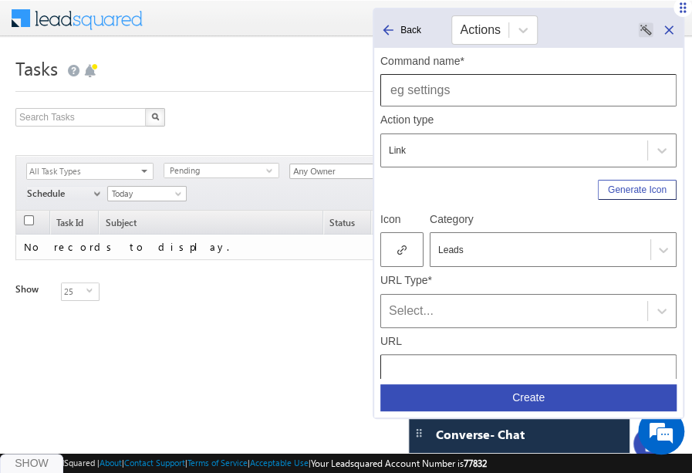
click at [496, 71] on div "Command name*" at bounding box center [529, 81] width 296 height 52
click at [502, 83] on input "text" at bounding box center [529, 90] width 296 height 32
type input "Manage Tasks"
click at [407, 245] on div at bounding box center [402, 249] width 43 height 35
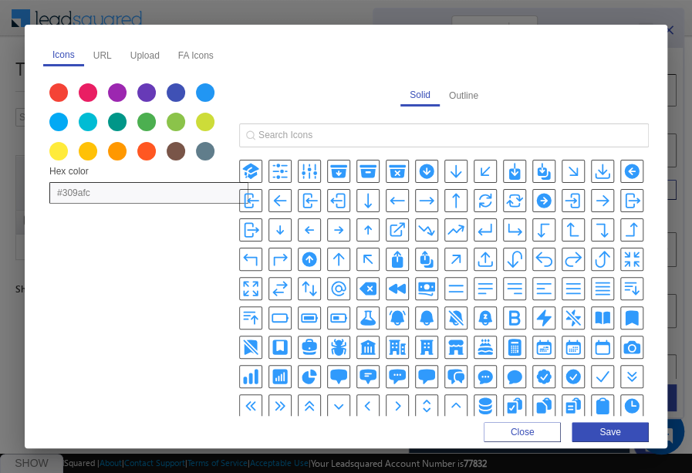
click at [312, 167] on icon "AdjustmentsVerticalIcon" at bounding box center [309, 171] width 19 height 19
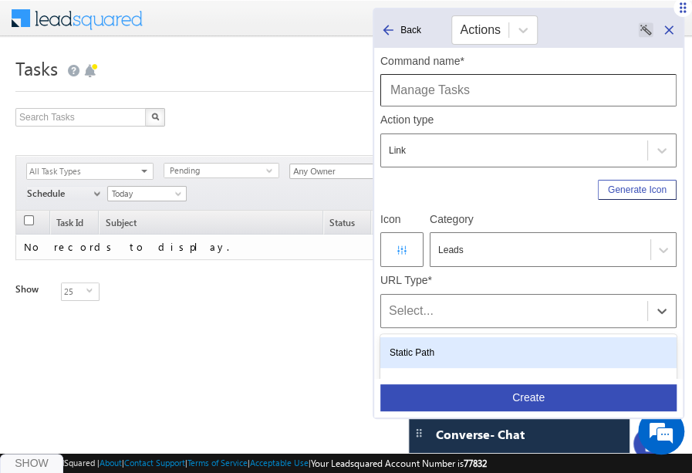
click at [430, 316] on div "Select..." at bounding box center [514, 311] width 251 height 19
click at [421, 342] on div "Static Path" at bounding box center [529, 352] width 296 height 31
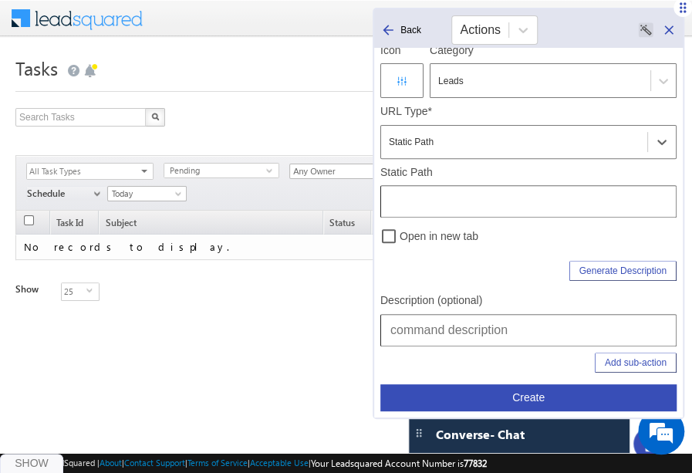
scroll to position [176, 0]
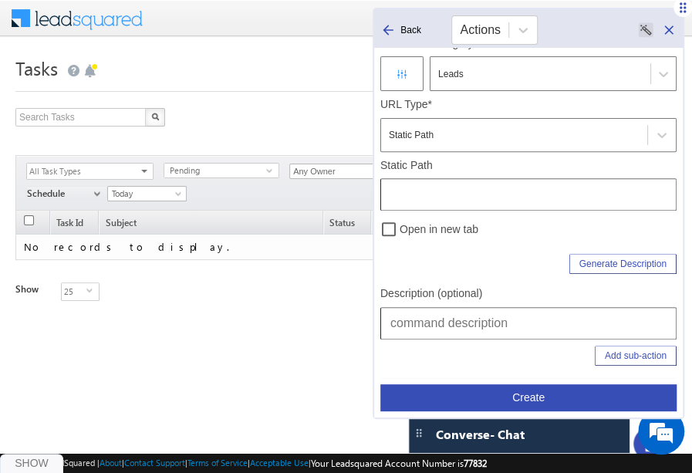
click at [432, 299] on label "Description (optional)" at bounding box center [432, 294] width 102 height 14
click at [437, 311] on input "text" at bounding box center [529, 323] width 296 height 32
type input "Leads | Manage Tasks"
click at [533, 195] on input "text" at bounding box center [529, 194] width 296 height 32
type input "/Tasks/AllTasks"
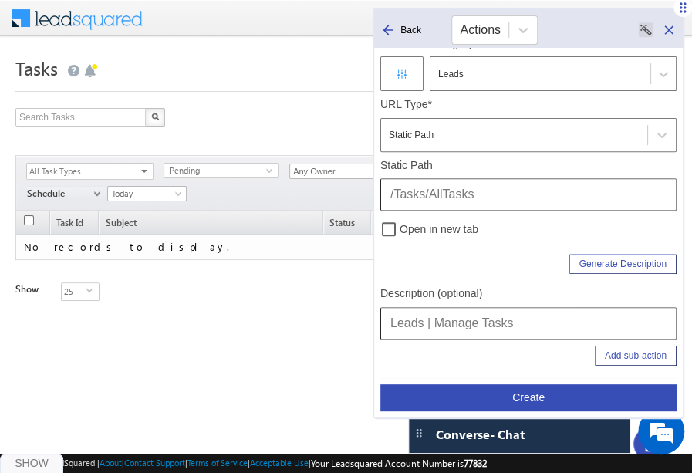
click at [519, 385] on button "Create" at bounding box center [529, 397] width 296 height 27
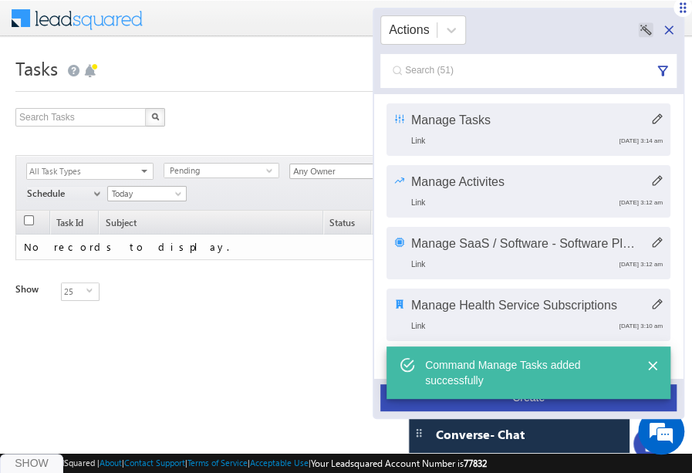
click at [114, 27] on span at bounding box center [87, 16] width 112 height 27
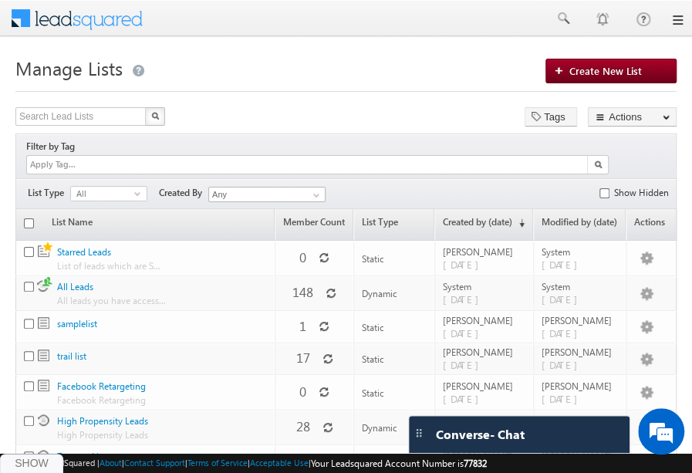
click at [418, 66] on h1 "Manage Lists" at bounding box center [345, 67] width 661 height 30
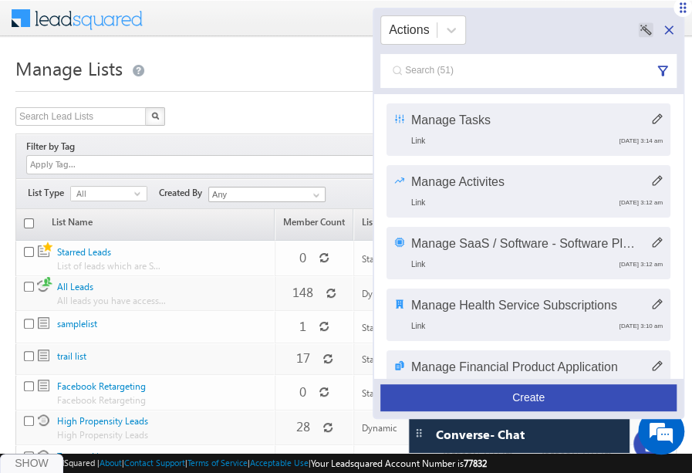
click at [516, 395] on button "Create" at bounding box center [529, 397] width 296 height 27
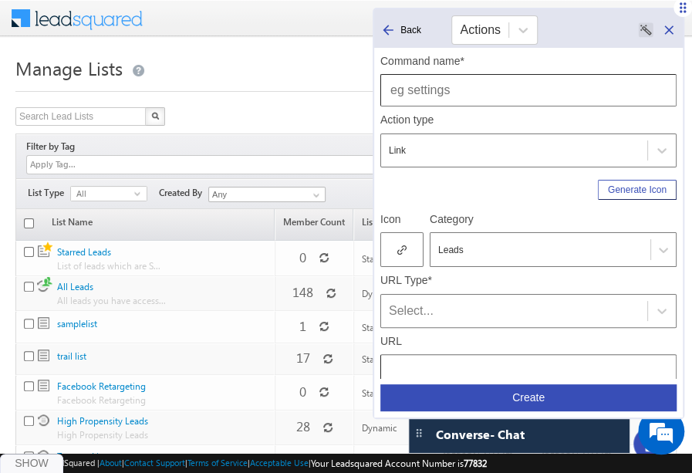
click at [470, 87] on input "text" at bounding box center [529, 90] width 296 height 32
type input "Mnaage Lists"
click at [409, 250] on div at bounding box center [402, 249] width 43 height 35
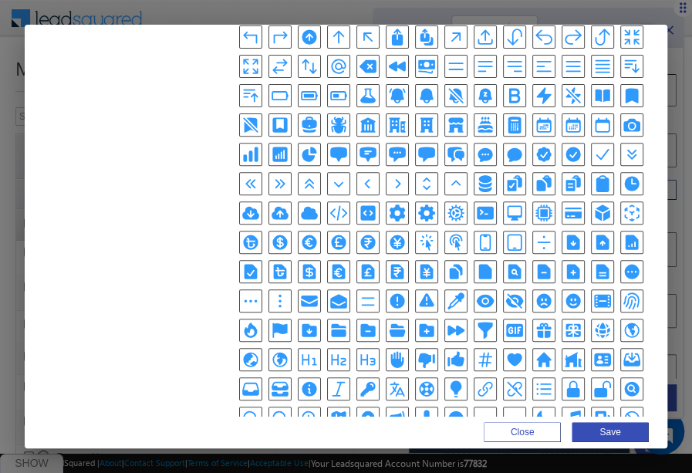
scroll to position [255, 0]
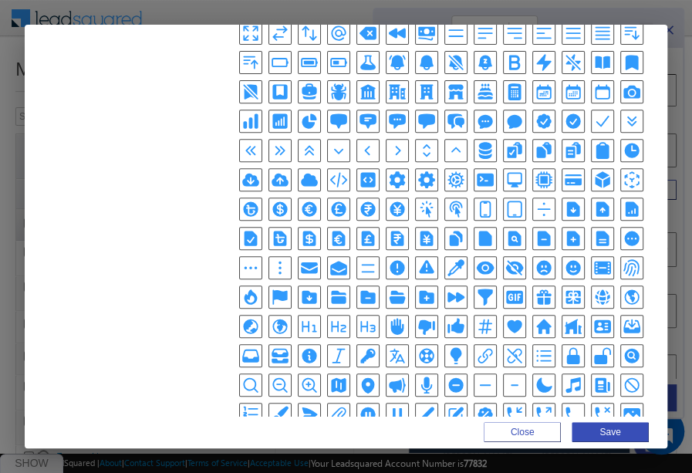
click at [451, 235] on icon "DocumentDuplicateIcon" at bounding box center [454, 240] width 9 height 11
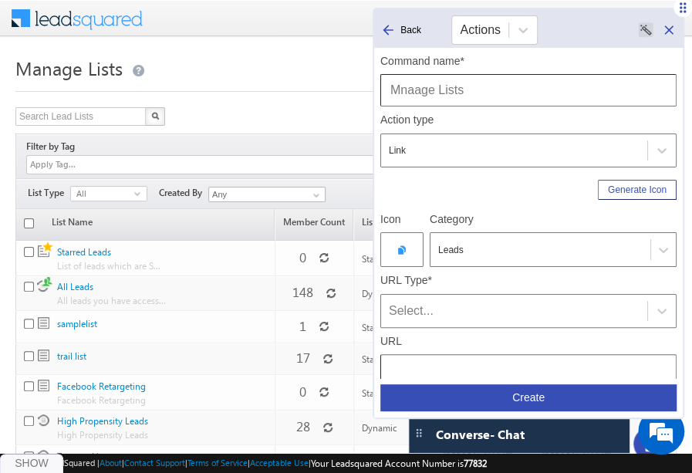
click at [439, 298] on div "Select..." at bounding box center [529, 311] width 296 height 34
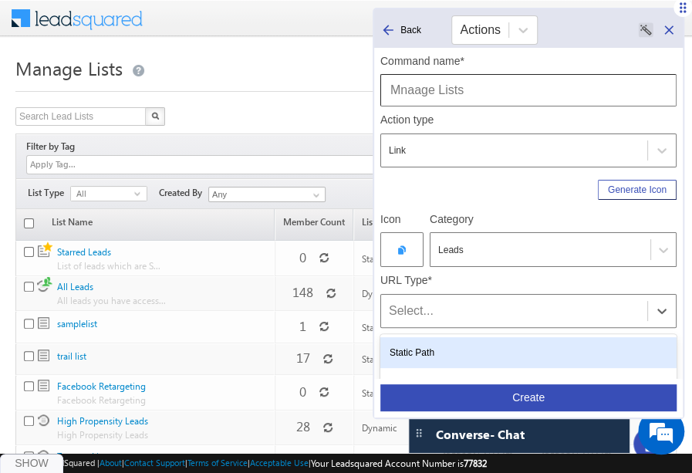
click at [429, 354] on div "Static Path" at bounding box center [529, 352] width 296 height 31
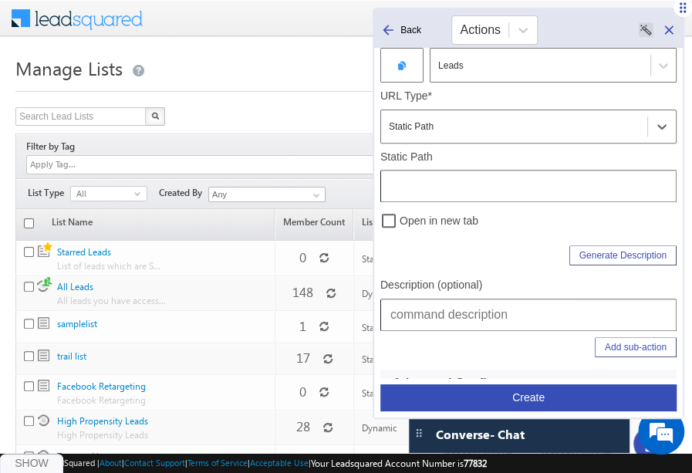
scroll to position [204, 0]
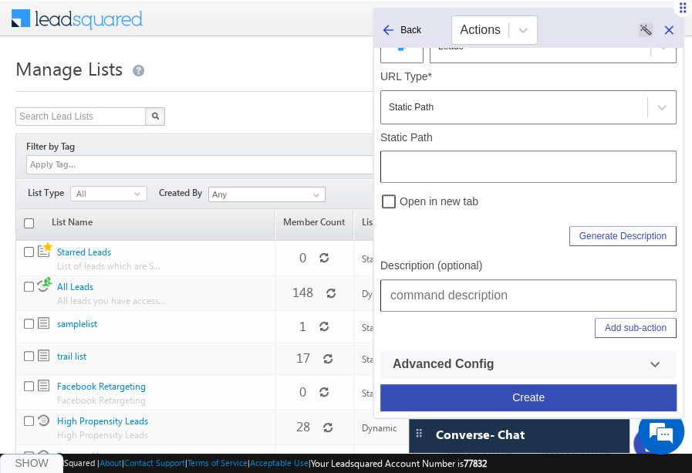
click at [434, 155] on input "text" at bounding box center [529, 167] width 296 height 32
type input "/ManageLists"
click at [432, 296] on input "text" at bounding box center [529, 295] width 296 height 32
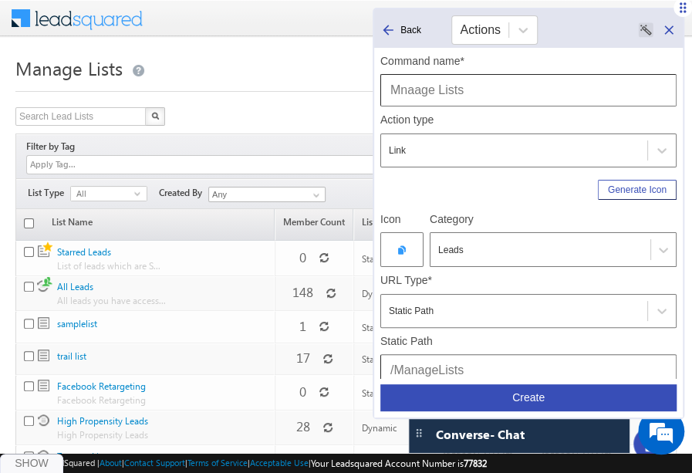
type input "Leads | Manage Lists"
click at [415, 92] on input "Mnaage Lists" at bounding box center [529, 90] width 296 height 32
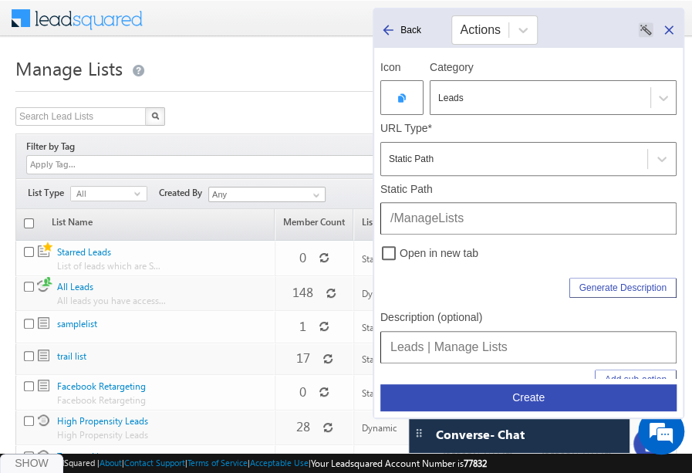
scroll to position [154, 0]
type input "Manage Lists"
click at [484, 337] on input "Leads | Manage Lists" at bounding box center [529, 346] width 296 height 32
click at [520, 399] on button "Create" at bounding box center [529, 397] width 296 height 27
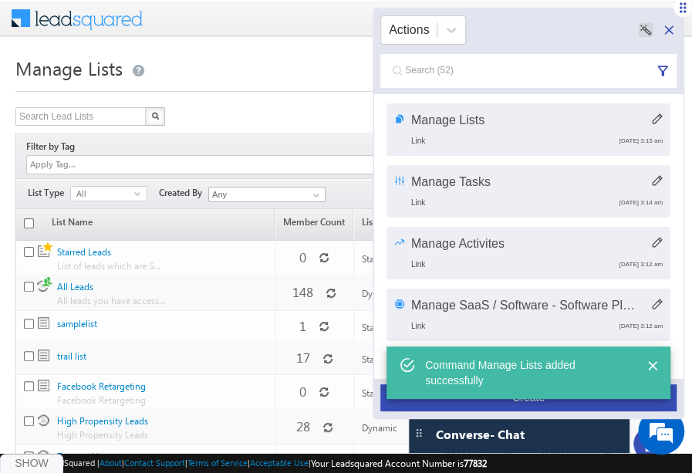
click at [523, 399] on button "Create" at bounding box center [529, 397] width 296 height 27
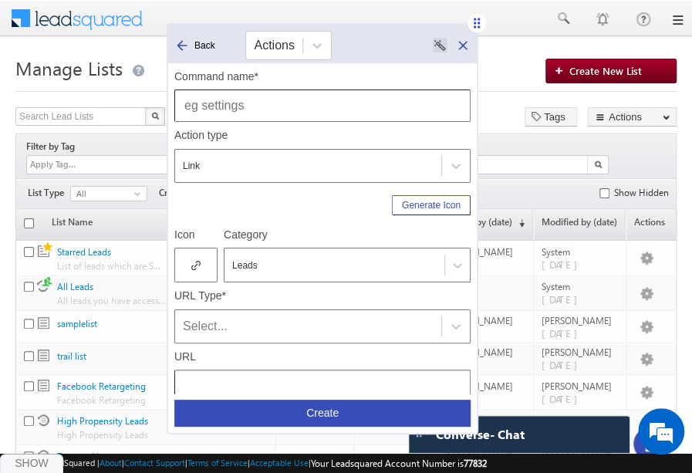
drag, startPoint x: 681, startPoint y: 12, endPoint x: 445, endPoint y: 22, distance: 236.4
click at [474, 22] on icon at bounding box center [477, 23] width 6 height 10
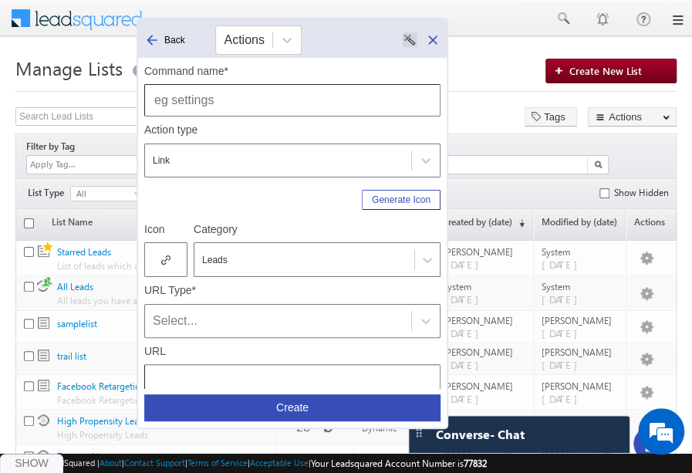
click at [309, 103] on input "text" at bounding box center [292, 100] width 296 height 32
type input "Create New List - Manage Lists"
click at [161, 256] on icon at bounding box center [165, 260] width 9 height 11
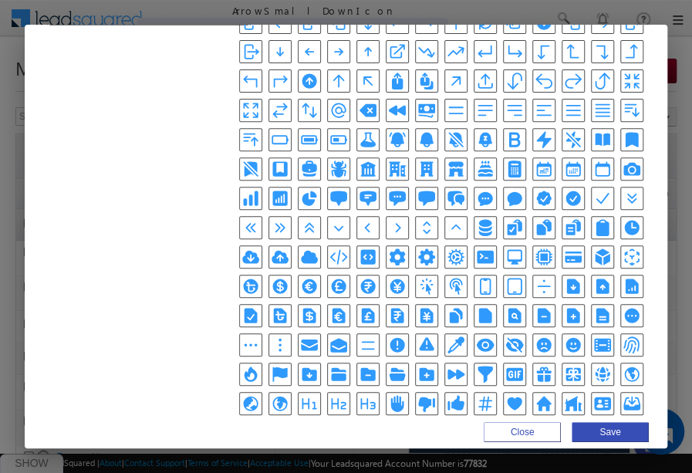
scroll to position [222, 0]
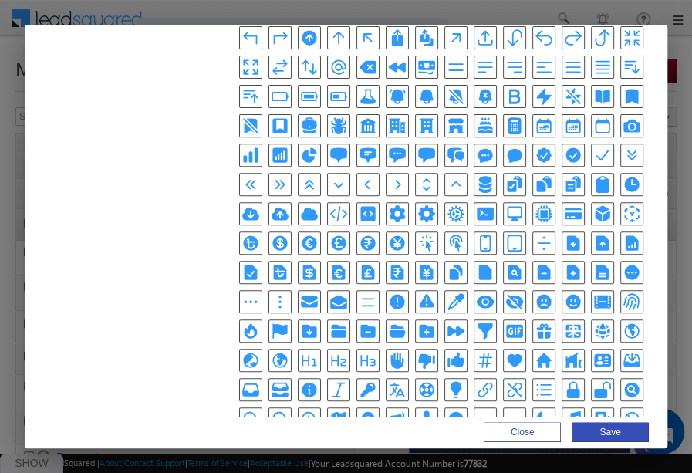
click at [569, 266] on icon "DocumentPlusIcon" at bounding box center [573, 273] width 13 height 15
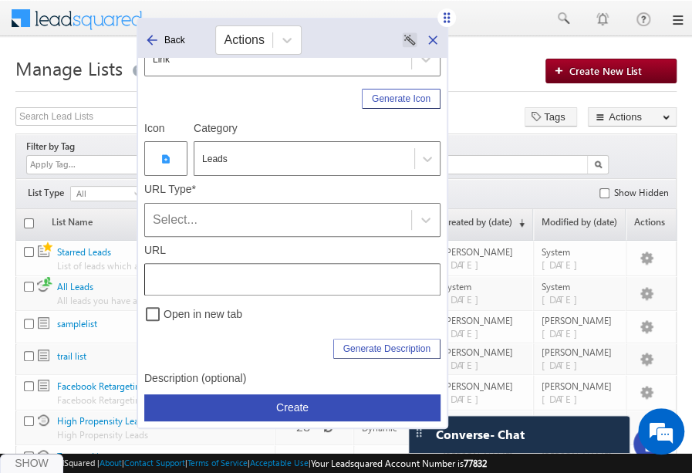
scroll to position [104, 0]
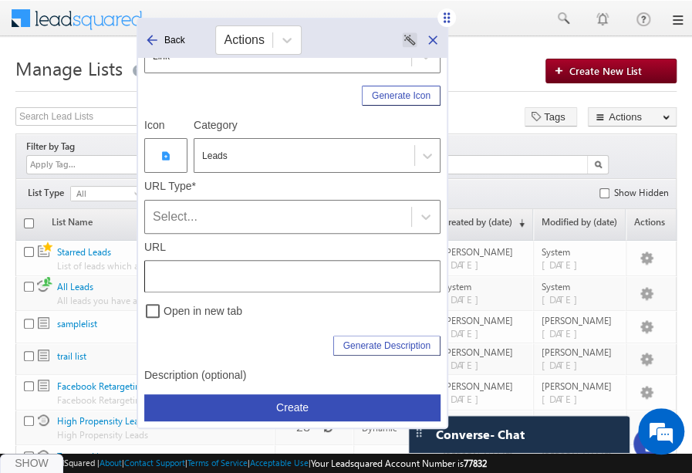
click at [222, 212] on div "Select..." at bounding box center [278, 217] width 251 height 19
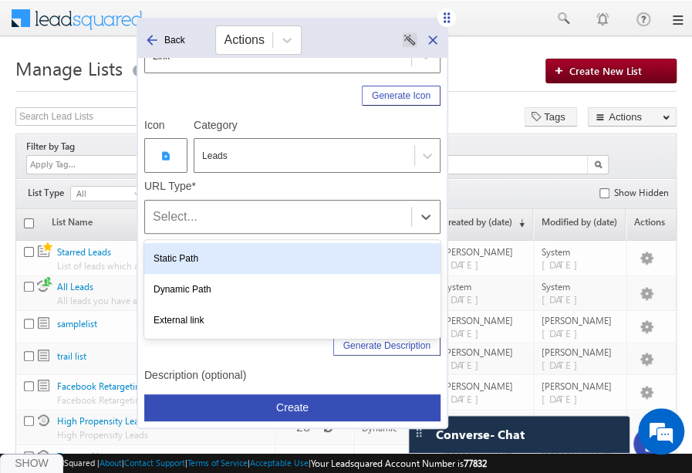
click at [195, 263] on div "Static Path" at bounding box center [292, 258] width 296 height 31
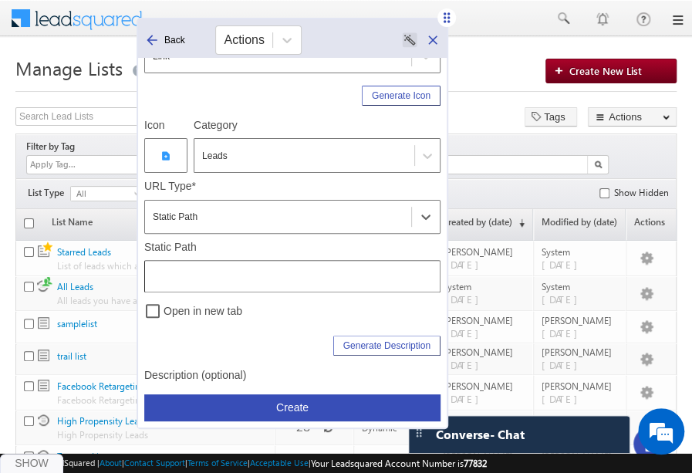
scroll to position [204, 0]
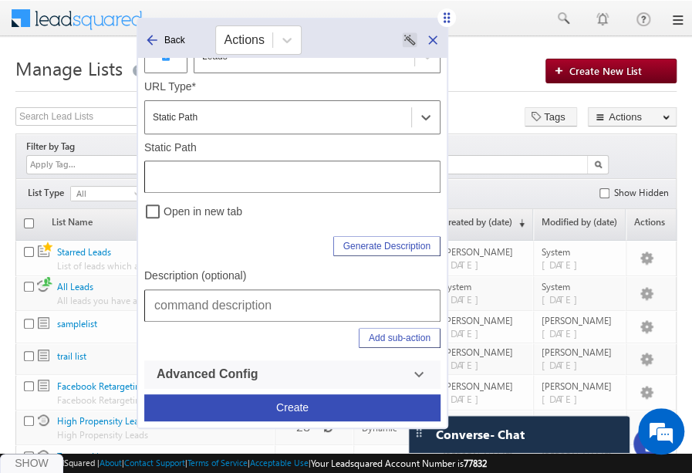
click at [240, 303] on input "text" at bounding box center [292, 305] width 296 height 32
type input "Leads | Manage Lists | Create New List"
click at [351, 170] on input "text" at bounding box center [292, 177] width 296 height 32
type input "/ManageLists"
click at [364, 334] on button "Add sub-action" at bounding box center [400, 338] width 82 height 20
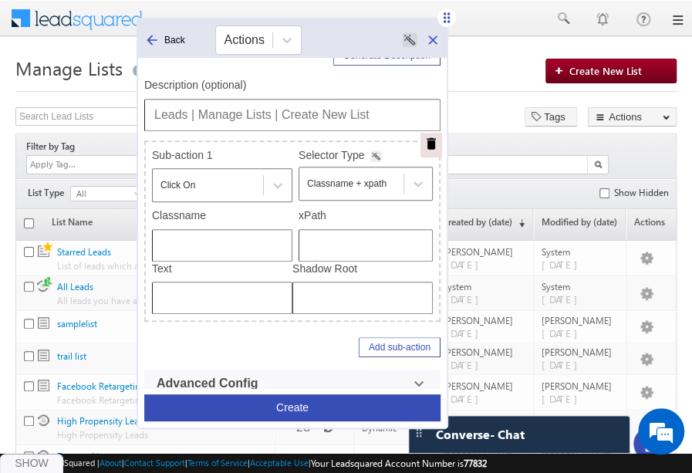
scroll to position [401, 0]
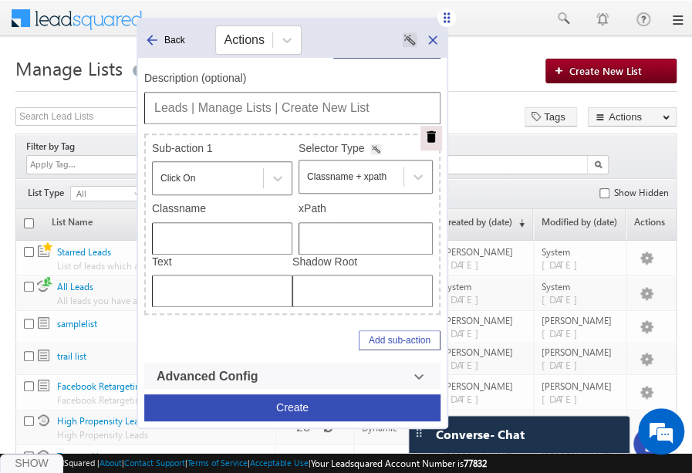
click at [408, 225] on input "text" at bounding box center [366, 238] width 134 height 32
type input "/html/body/div[4]/div/form/div[2]/div[1]/div/div/a"
click at [331, 407] on button "Create" at bounding box center [292, 407] width 296 height 27
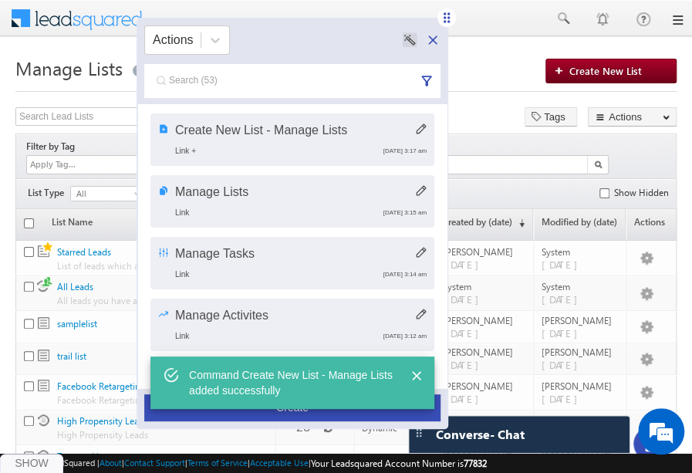
click at [80, 18] on span at bounding box center [87, 16] width 112 height 27
